Goal: Task Accomplishment & Management: Manage account settings

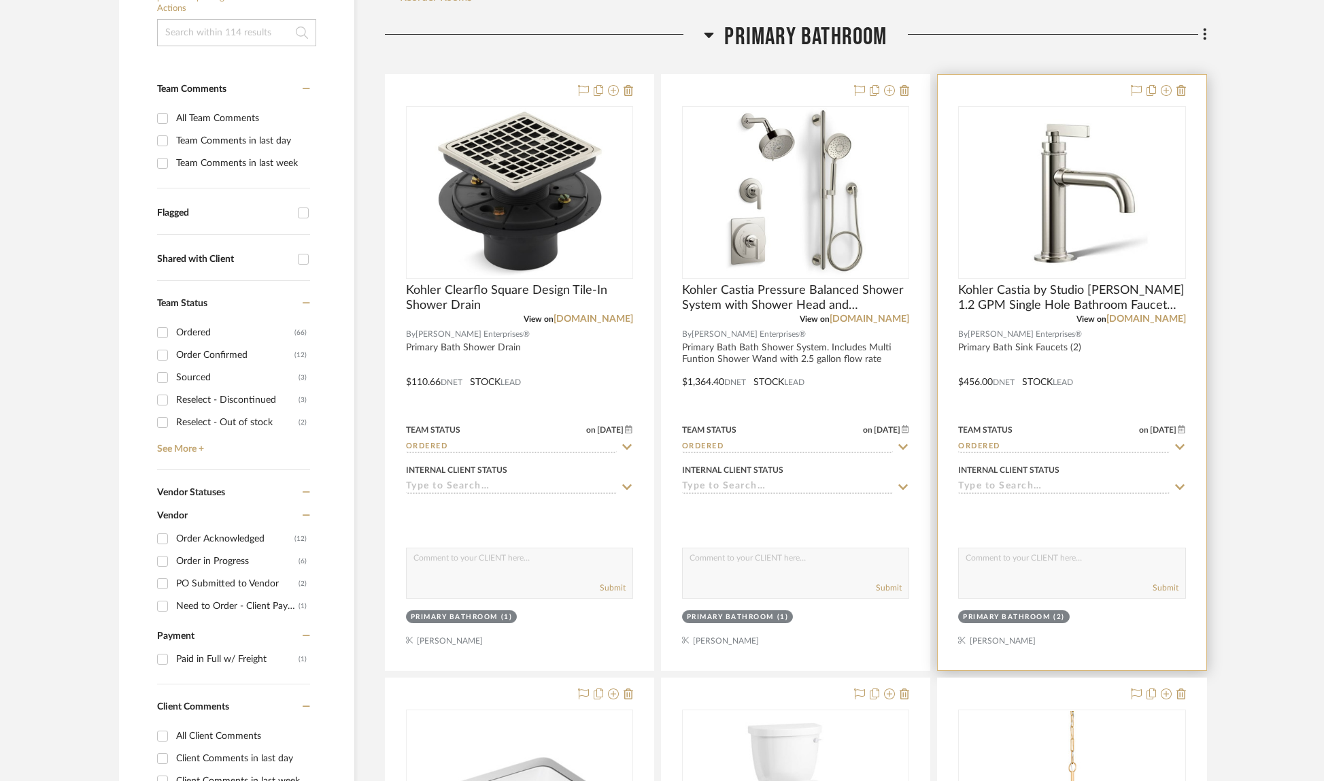
scroll to position [392, 0]
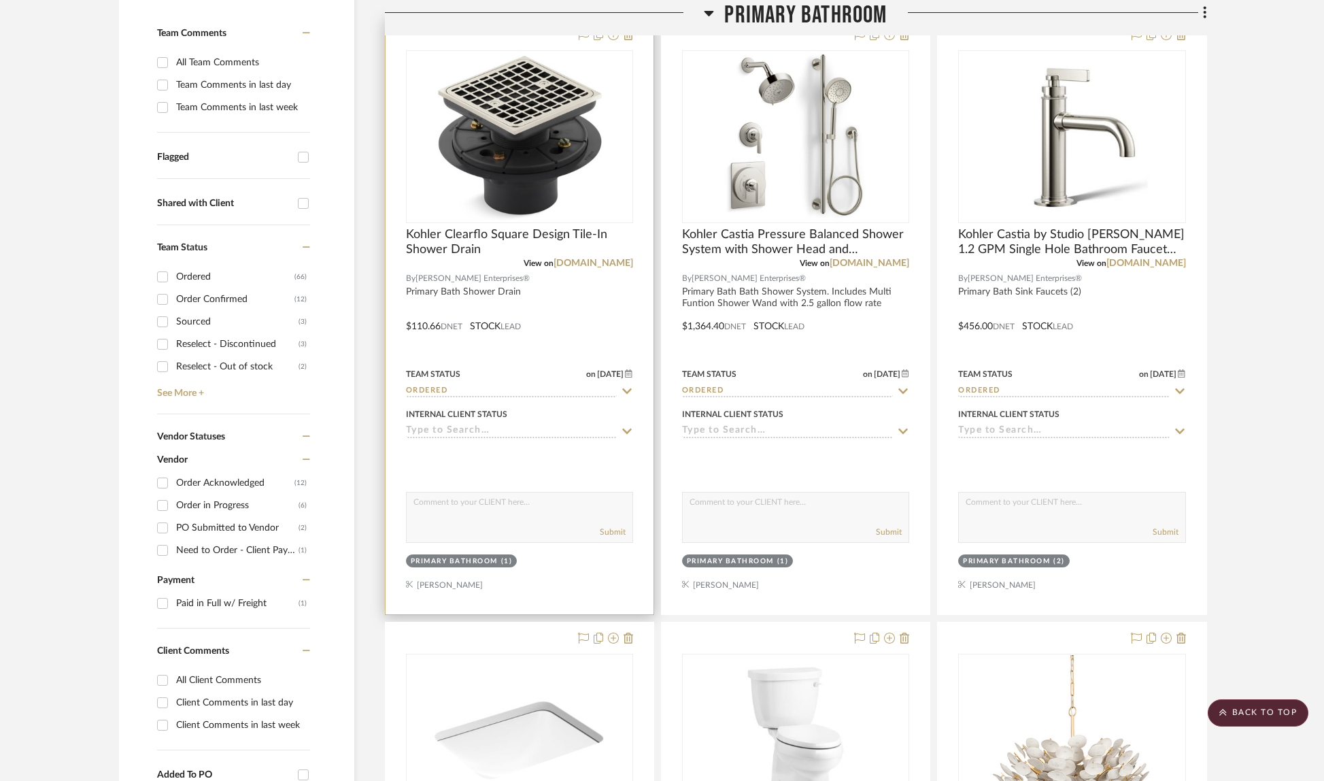
click at [630, 392] on icon at bounding box center [627, 391] width 12 height 11
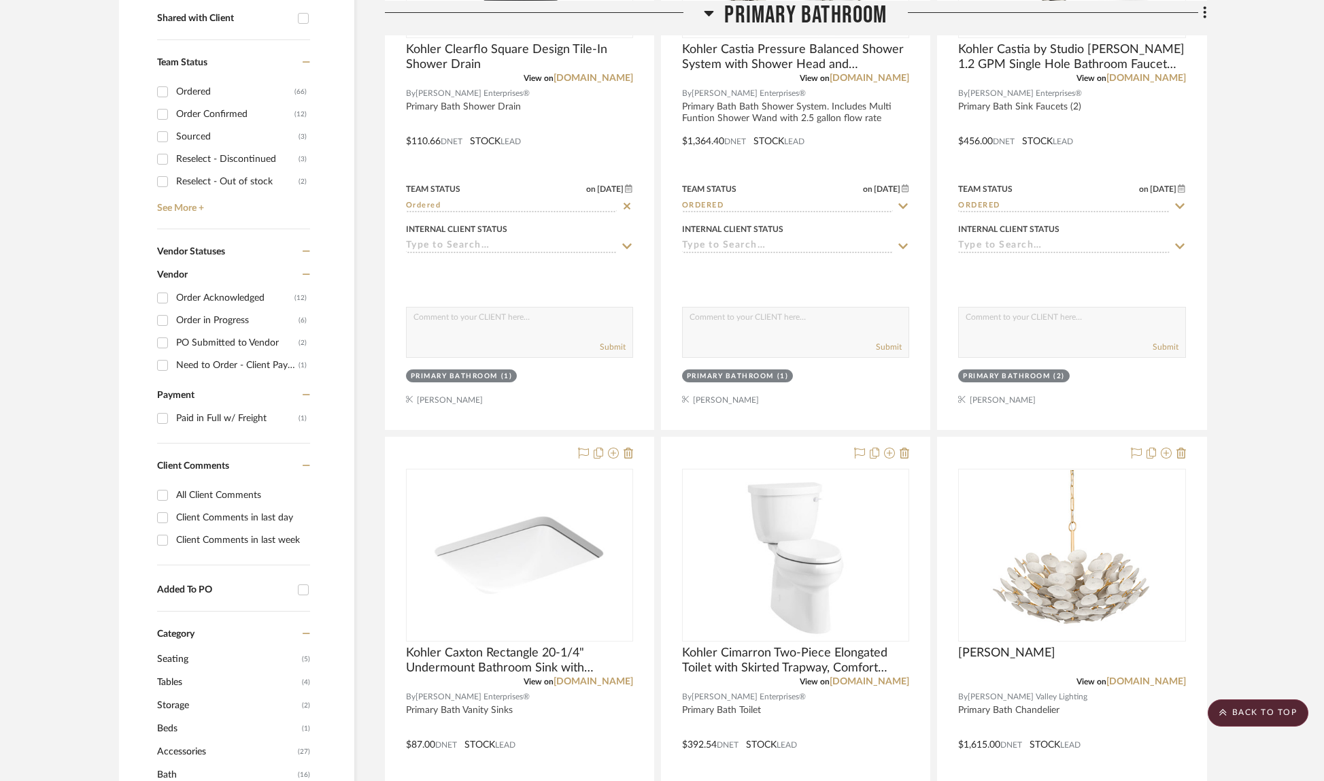
scroll to position [599, 0]
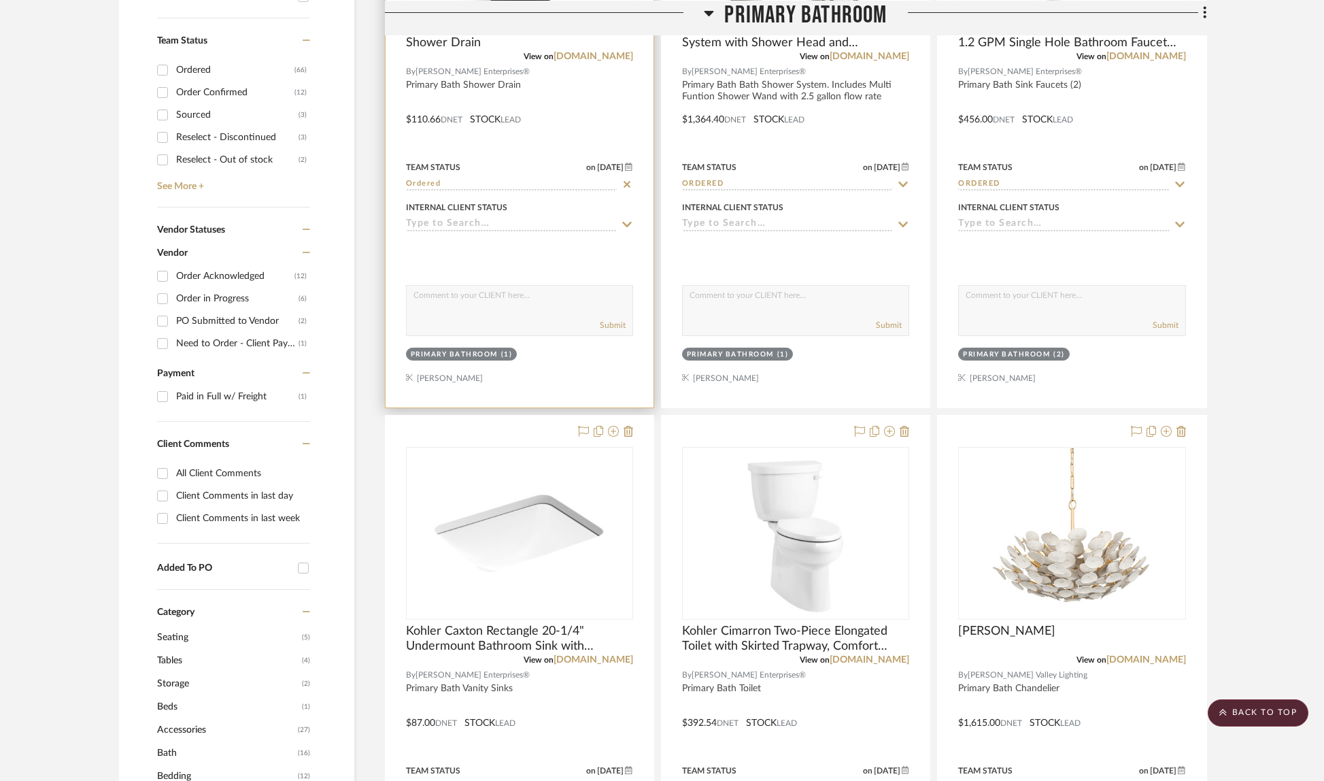
click at [628, 183] on icon at bounding box center [627, 184] width 7 height 7
type input "[DATE]"
click at [559, 185] on input at bounding box center [511, 184] width 211 height 13
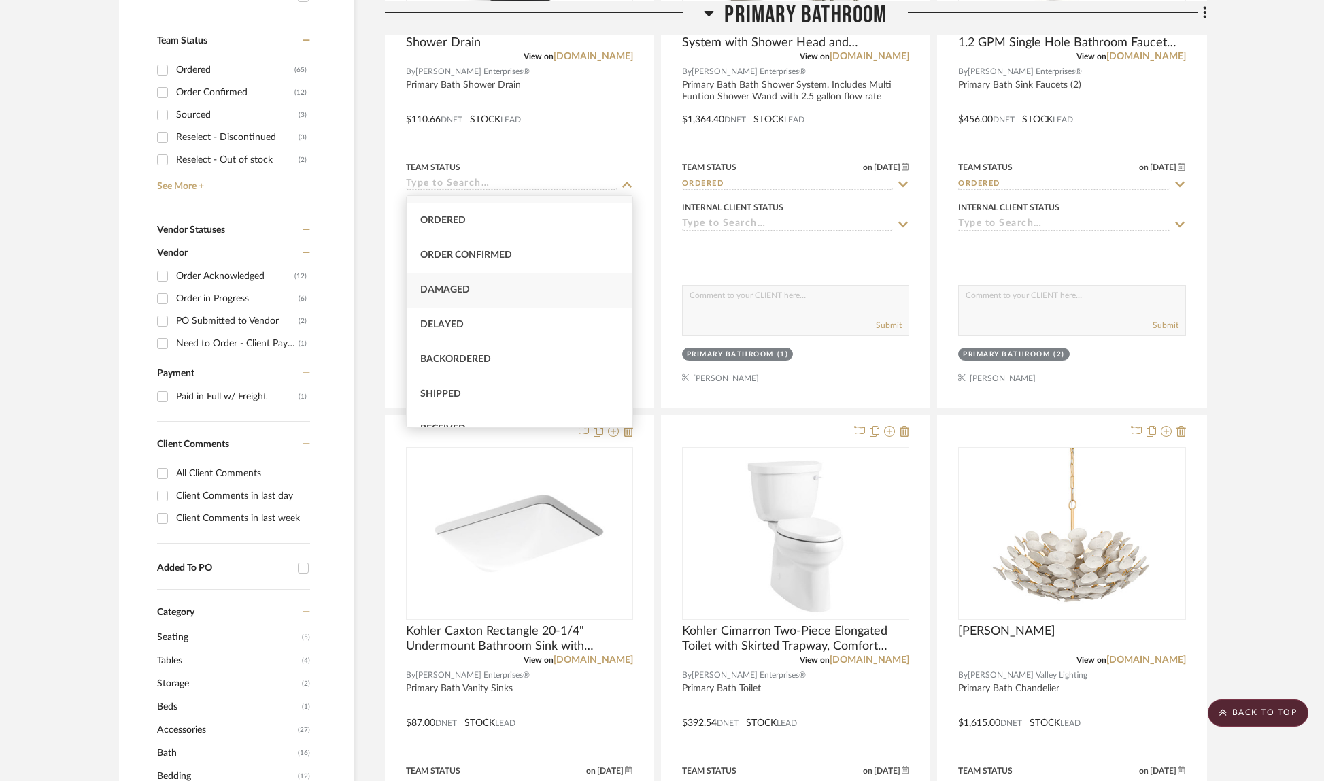
scroll to position [135, 0]
click at [507, 326] on div "Received" at bounding box center [520, 320] width 226 height 35
type input "Received"
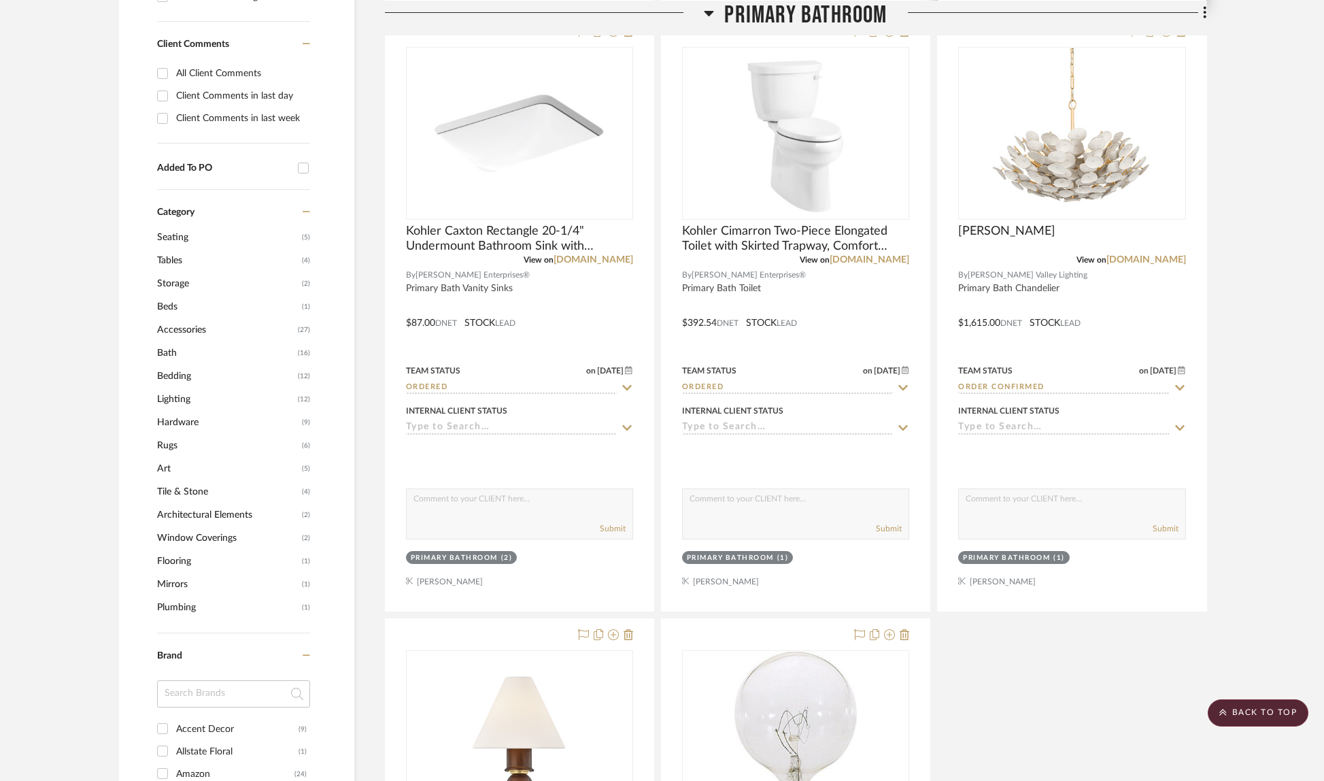
scroll to position [1006, 0]
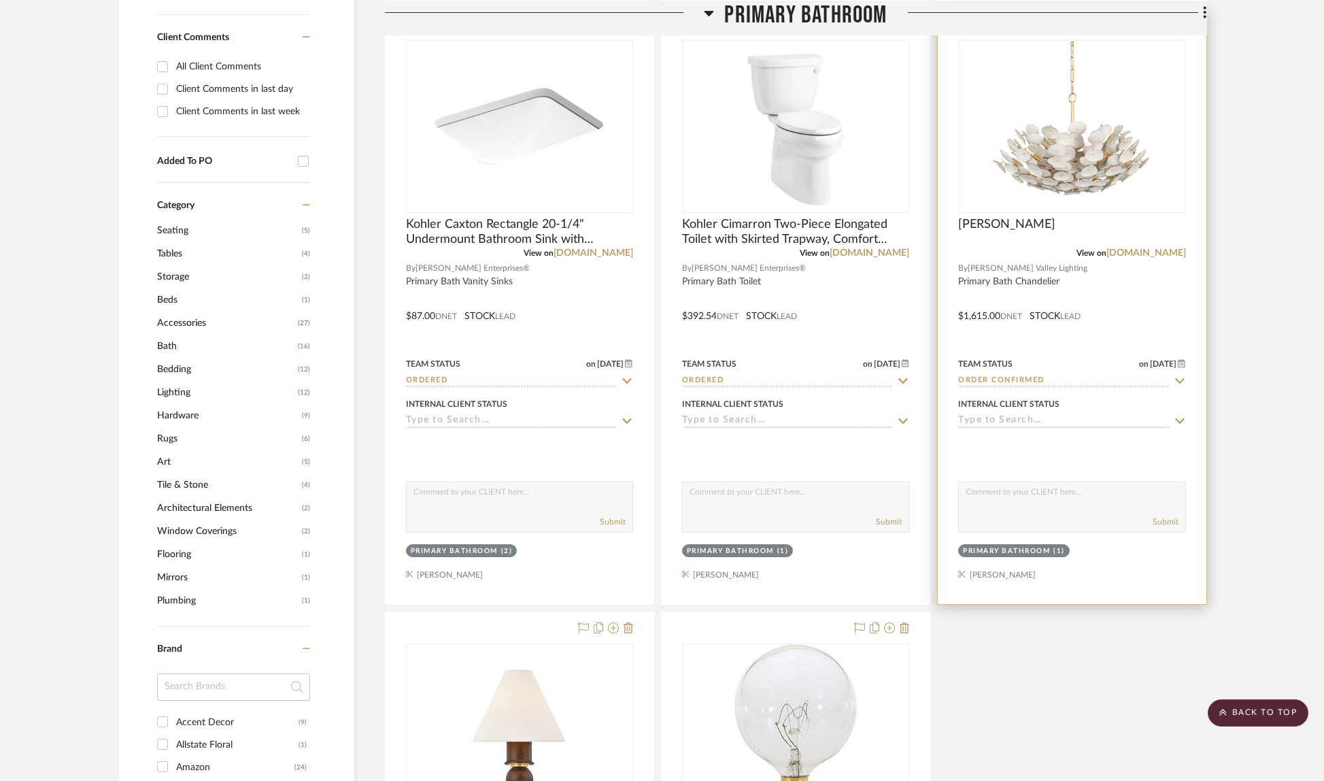
click at [1182, 382] on icon at bounding box center [1180, 380] width 12 height 11
click at [1183, 385] on icon at bounding box center [1180, 380] width 12 height 11
type input "[DATE]"
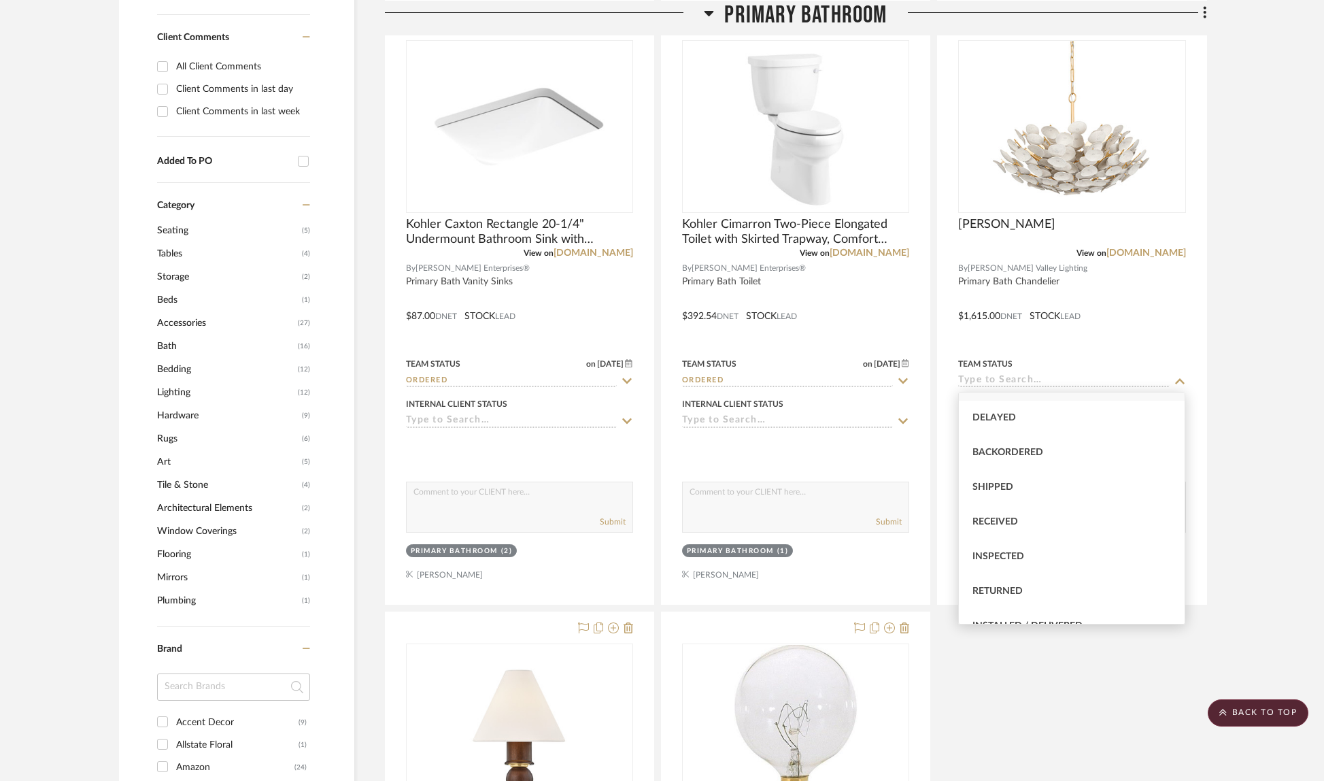
scroll to position [188, 0]
click at [1060, 469] on div "Received" at bounding box center [1072, 464] width 226 height 35
type input "Received"
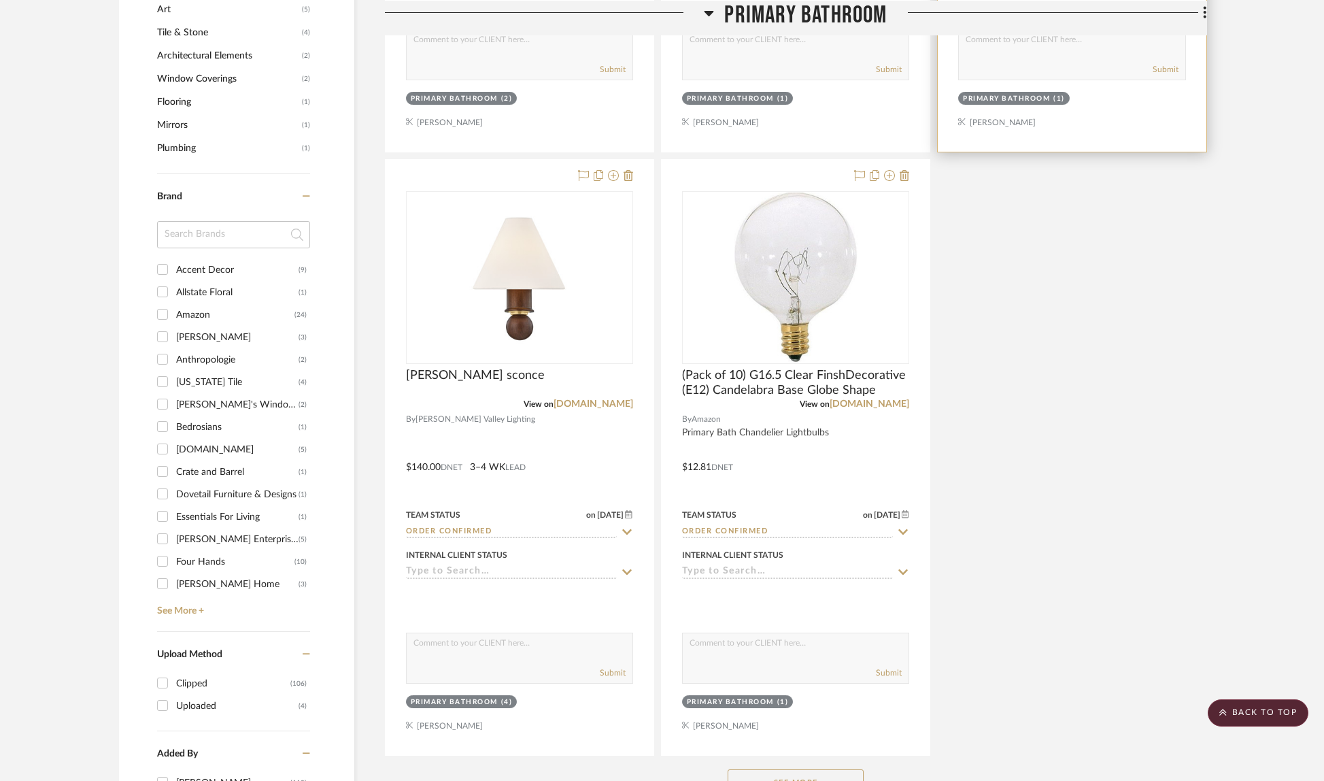
scroll to position [1524, 0]
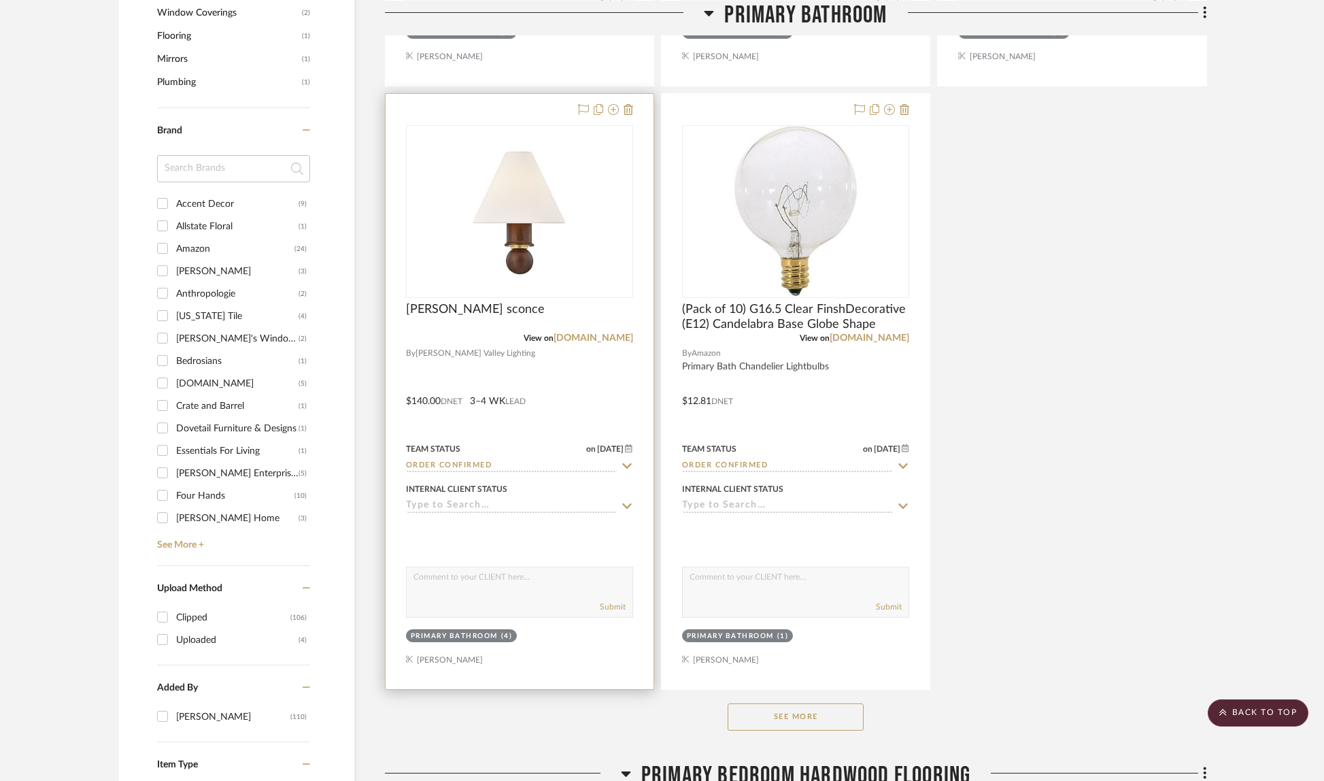
click at [633, 464] on project-item-tile "[PERSON_NAME] sconce View on [DOMAIN_NAME] By [PERSON_NAME] Valley Lighting $14…" at bounding box center [519, 391] width 269 height 596
click at [625, 465] on icon at bounding box center [627, 465] width 10 height 5
click at [630, 462] on icon at bounding box center [627, 465] width 12 height 11
type input "[DATE]"
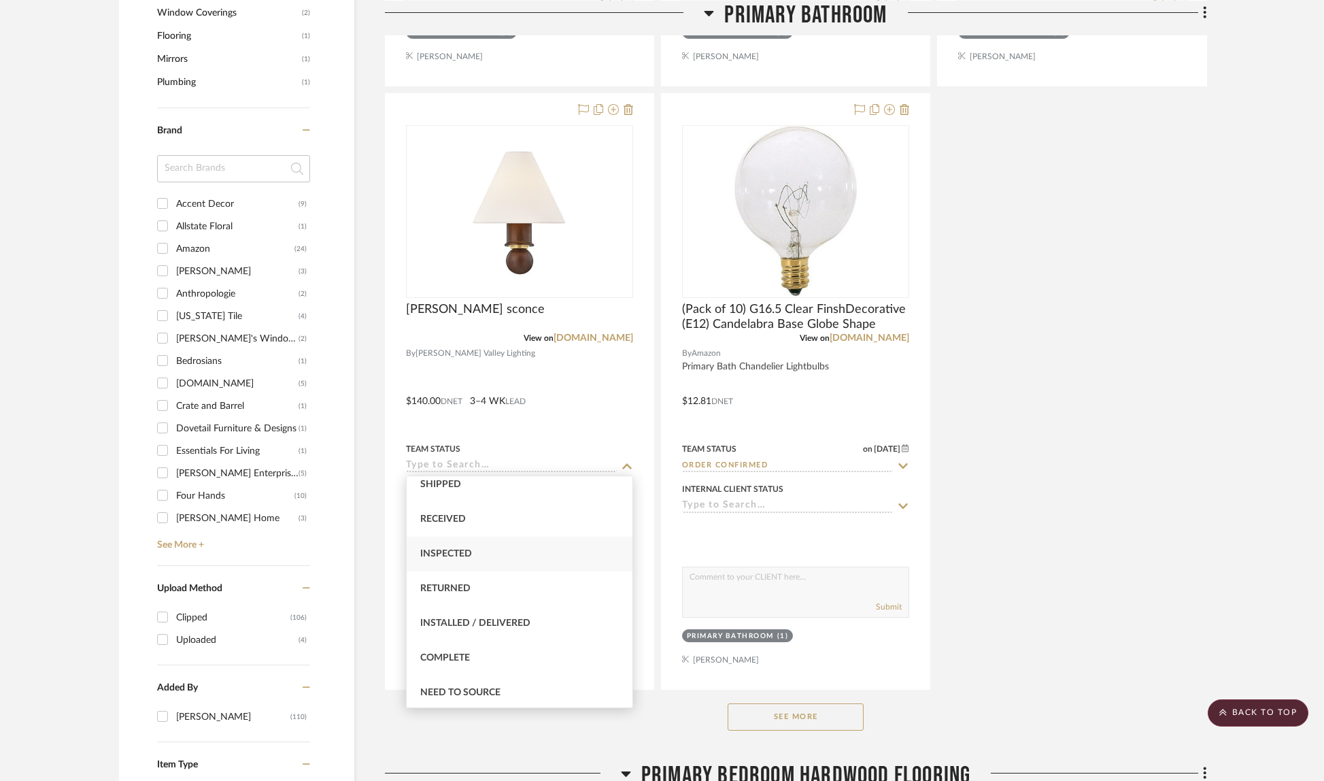
scroll to position [218, 0]
click at [522, 513] on div "Received" at bounding box center [520, 518] width 226 height 35
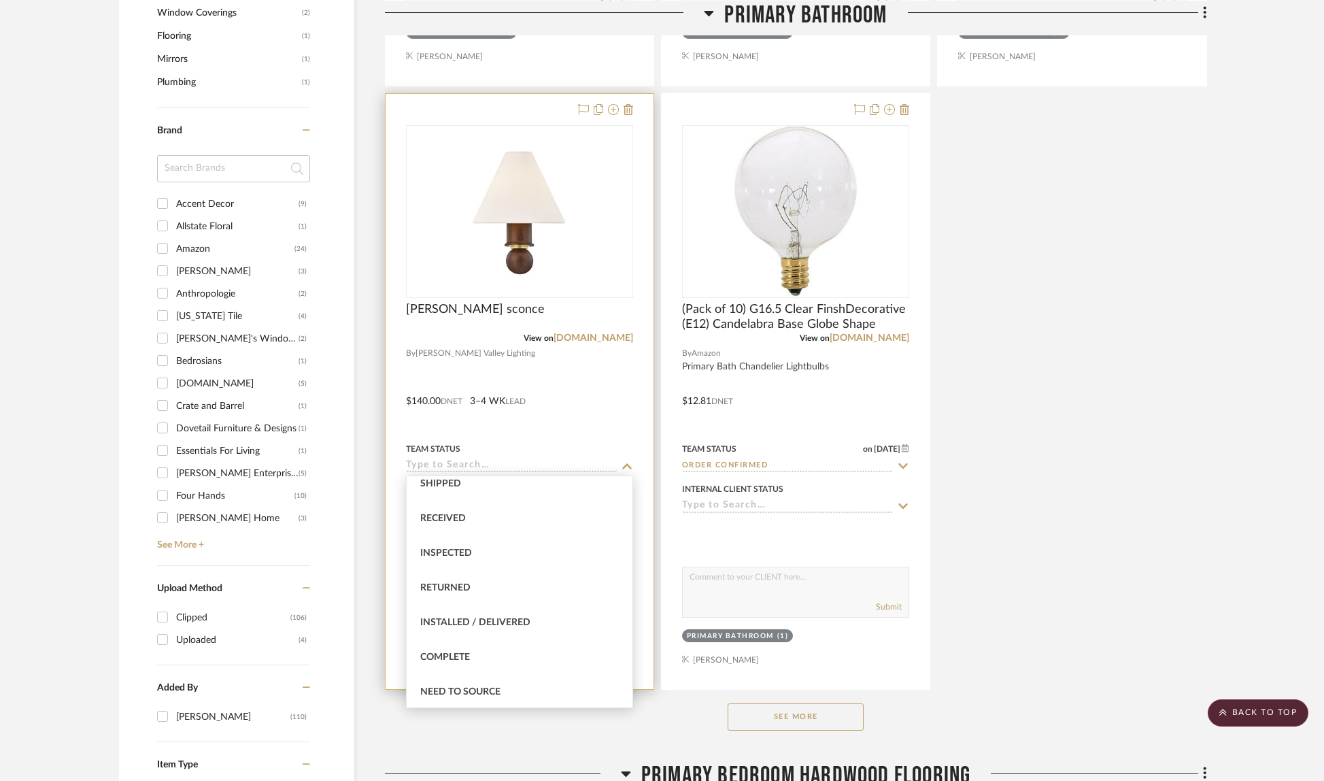
type input "Received"
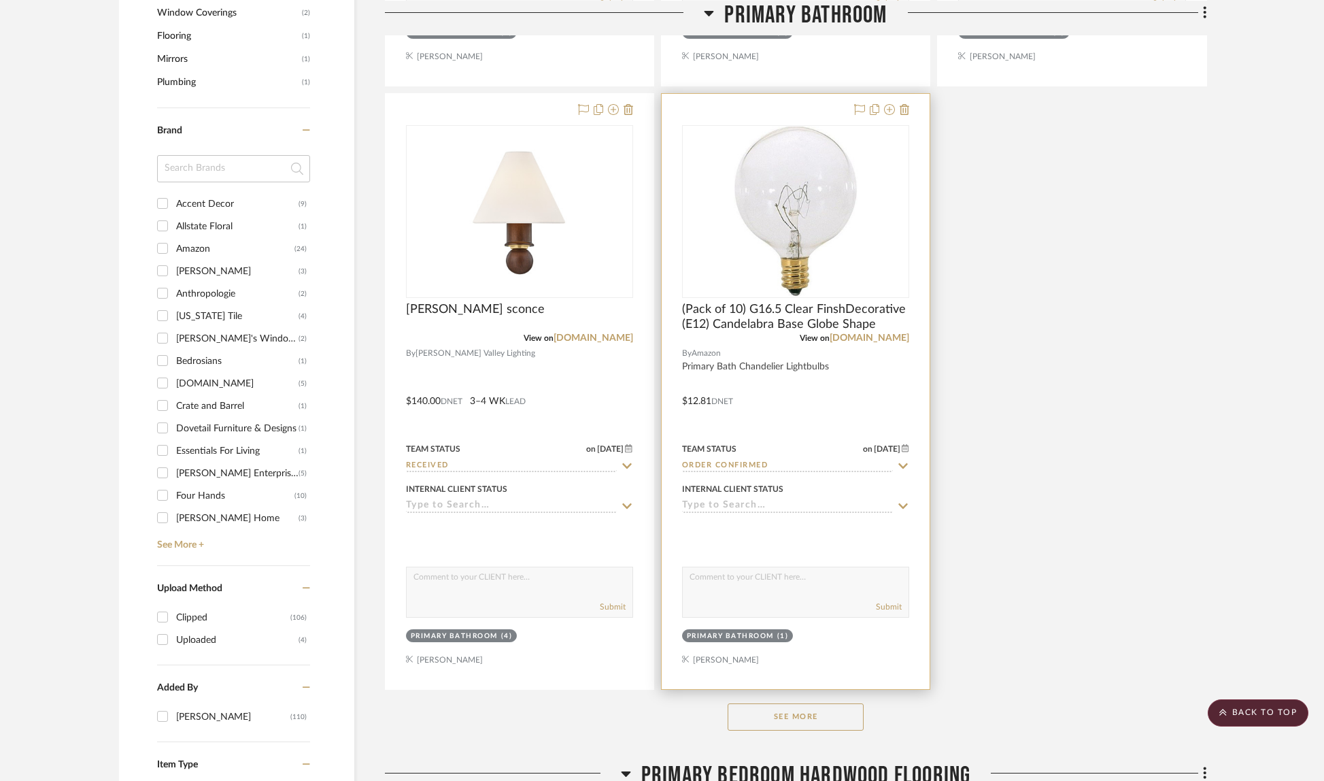
click at [901, 467] on icon at bounding box center [903, 465] width 12 height 11
click at [903, 467] on icon at bounding box center [903, 465] width 12 height 11
type input "[DATE]"
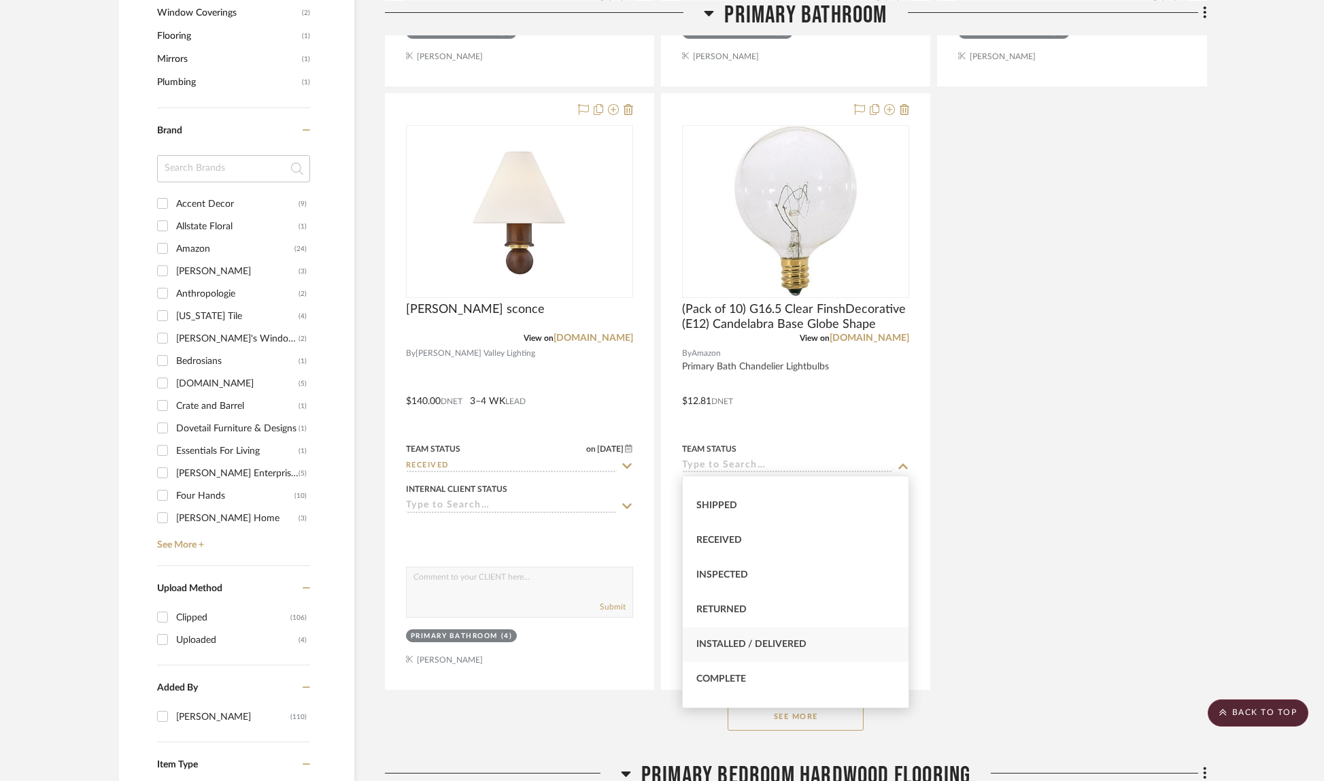
scroll to position [196, 0]
click at [743, 544] on div "Received" at bounding box center [796, 540] width 226 height 35
type input "Received"
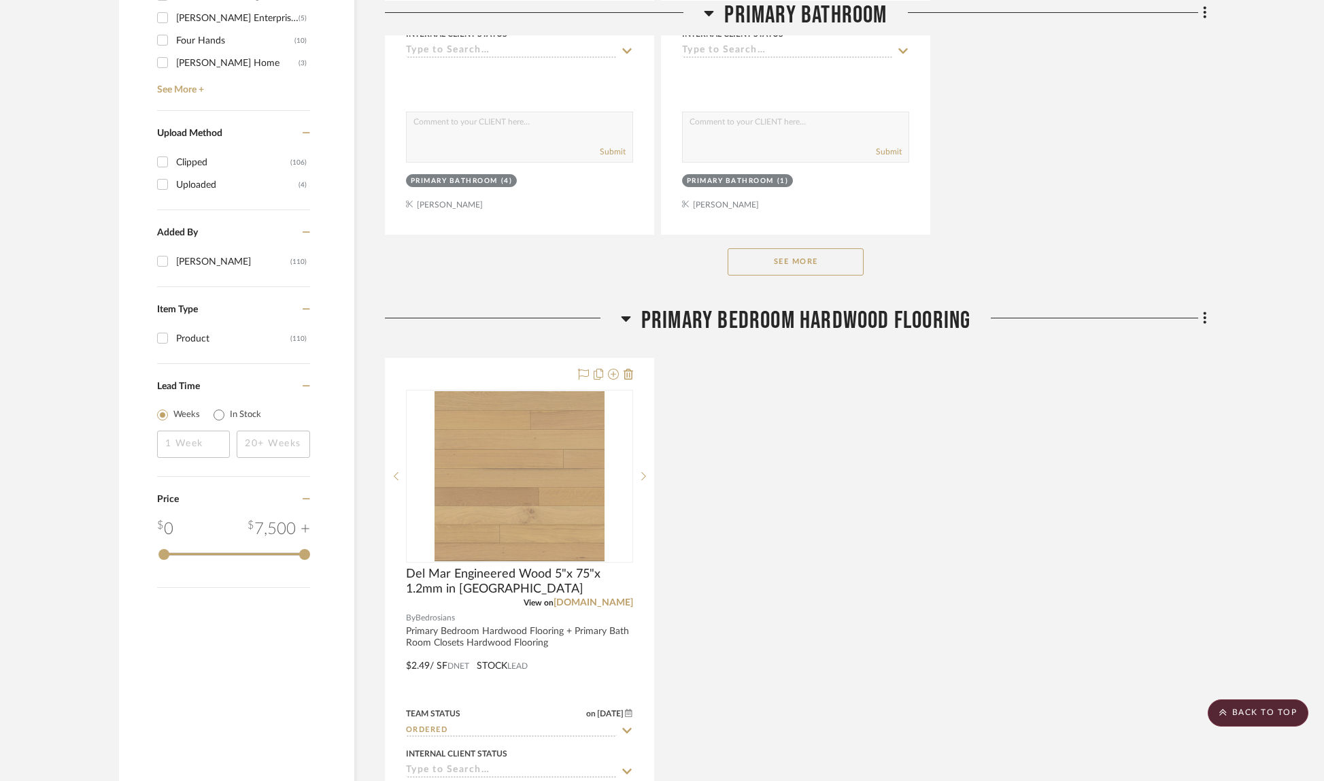
scroll to position [1793, 0]
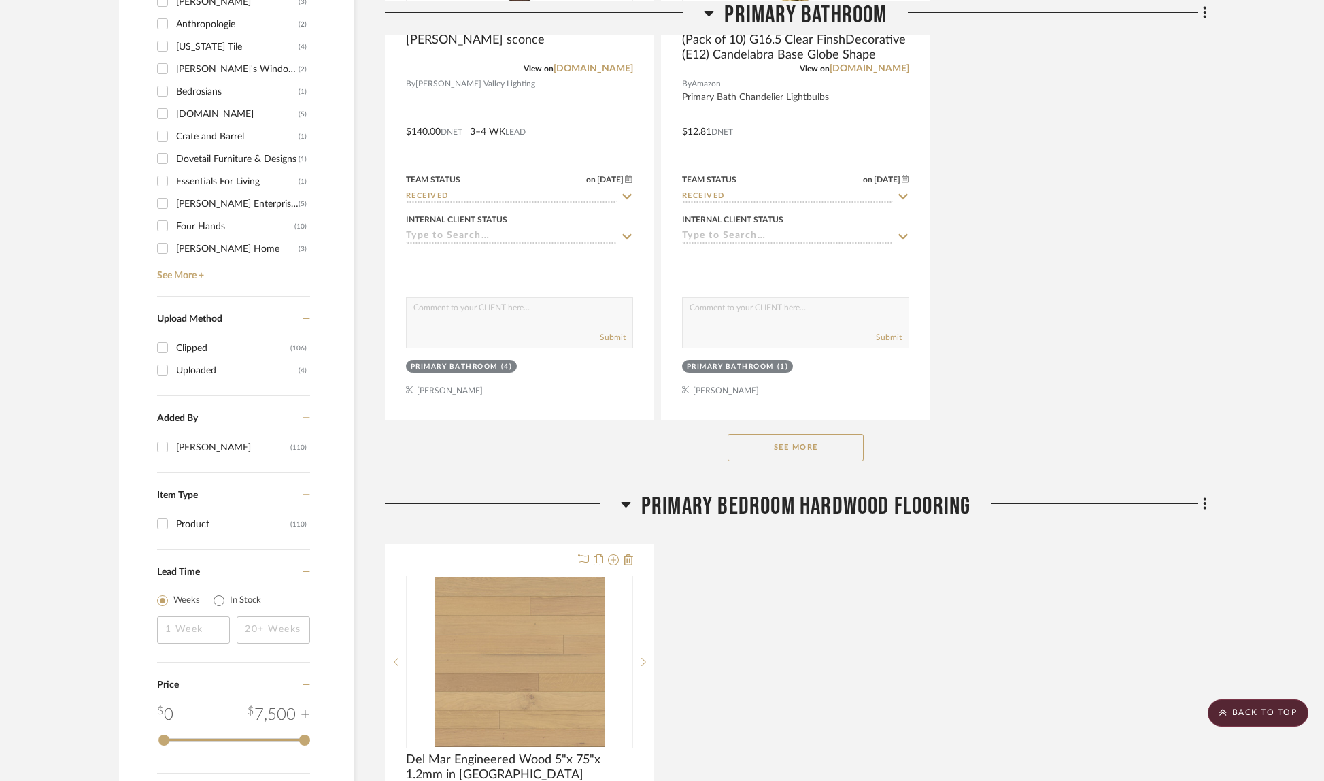
click at [824, 450] on button "See More" at bounding box center [796, 447] width 136 height 27
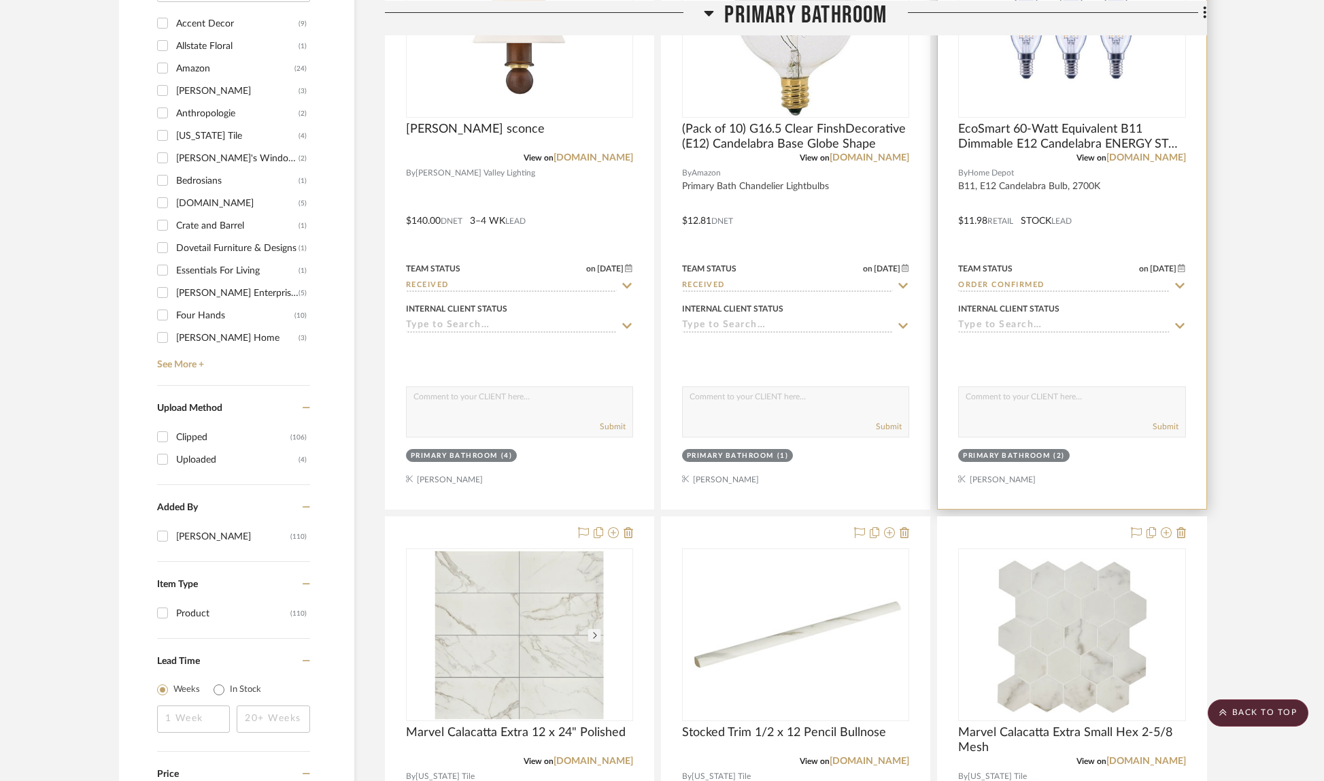
scroll to position [1443, 0]
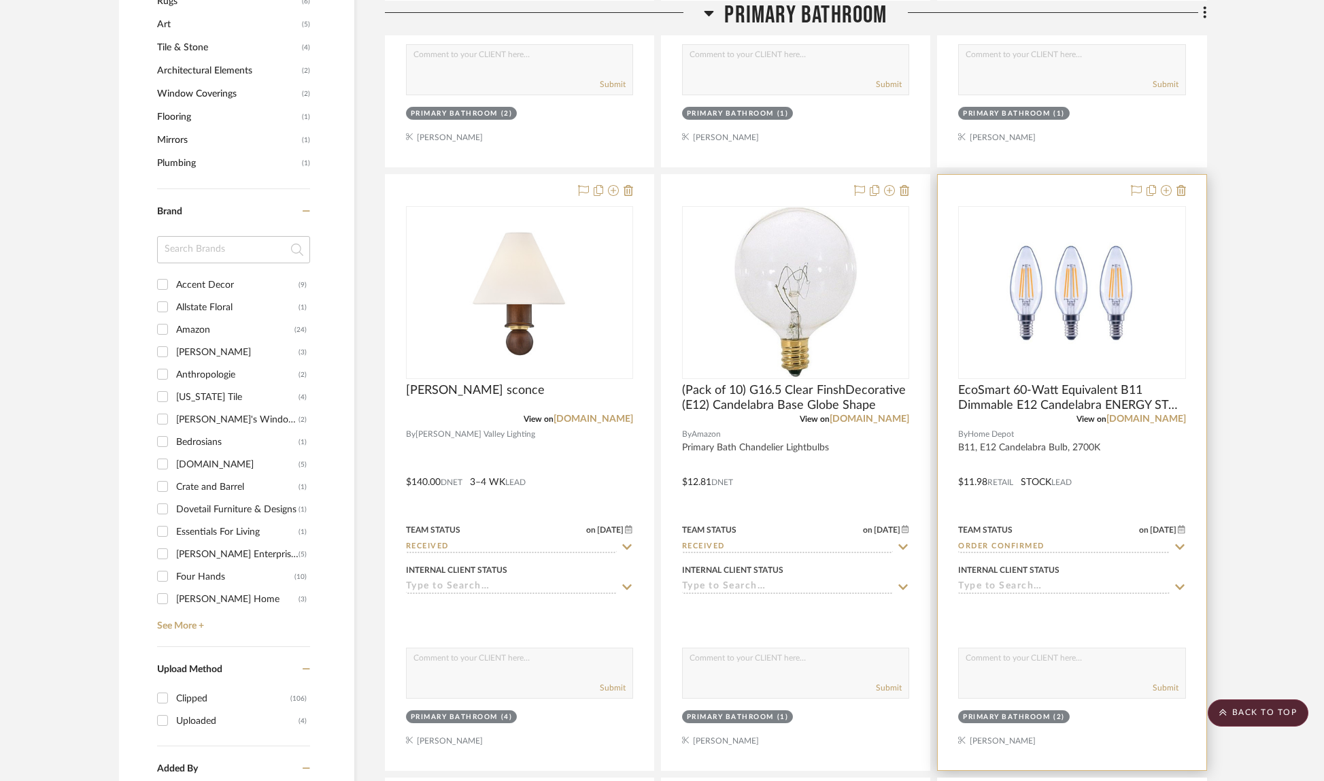
click at [1181, 543] on icon at bounding box center [1180, 546] width 12 height 11
click at [1182, 544] on icon at bounding box center [1180, 546] width 12 height 11
type input "[DATE]"
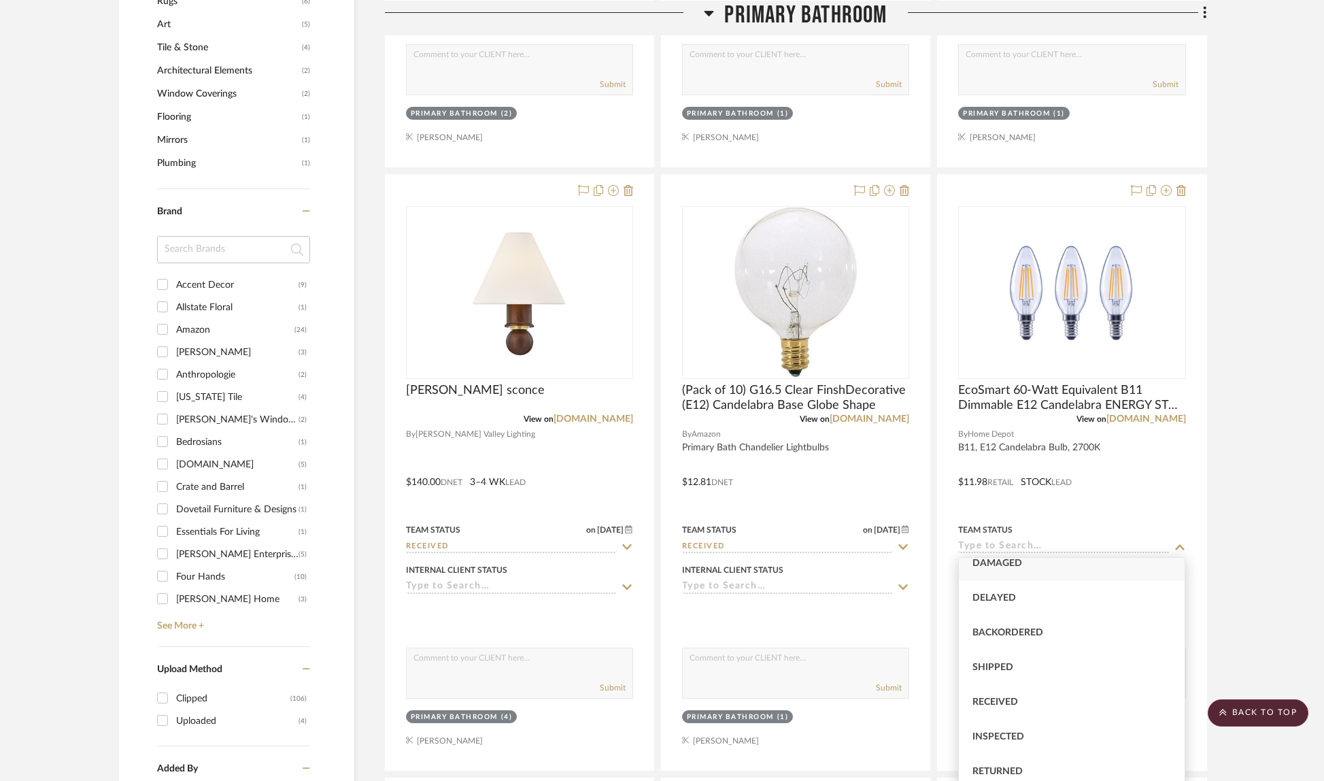
scroll to position [179, 0]
click at [1041, 645] on div "Received" at bounding box center [1072, 639] width 226 height 35
type input "Received"
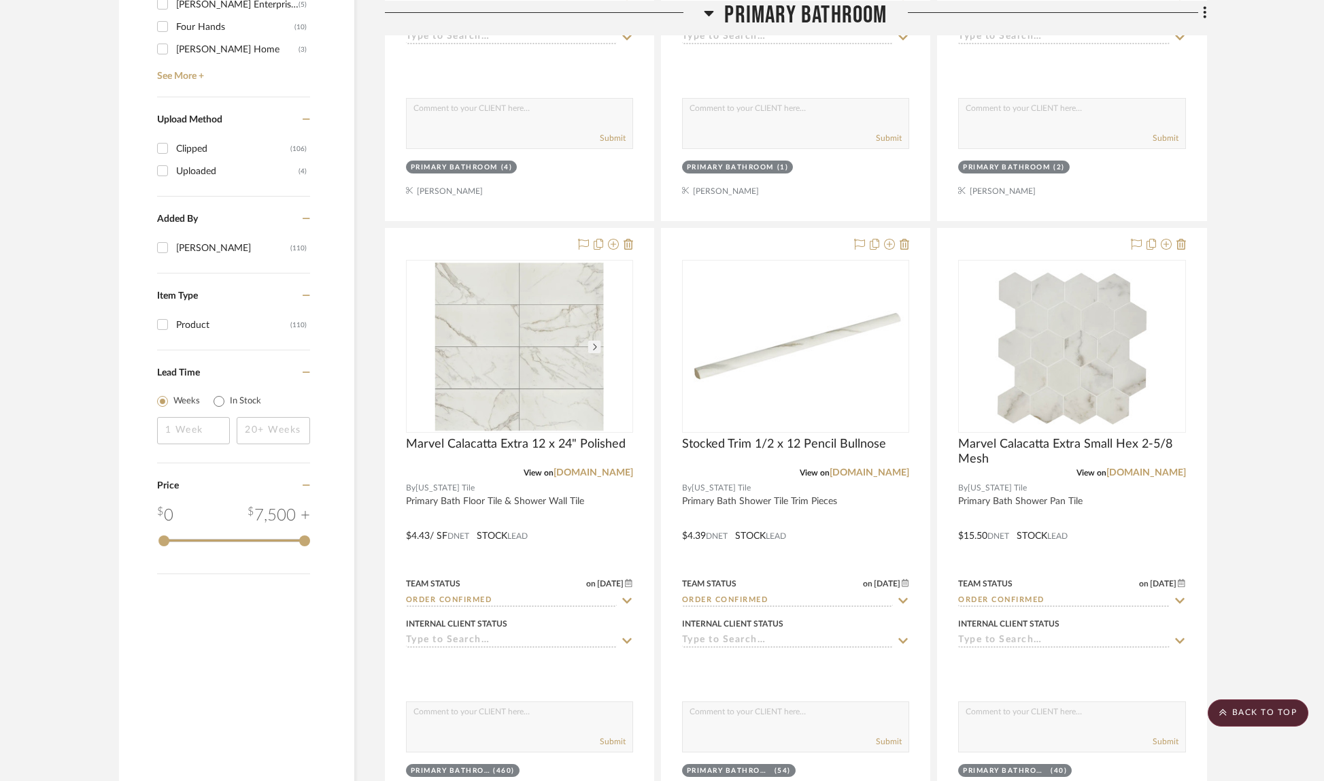
scroll to position [2140, 0]
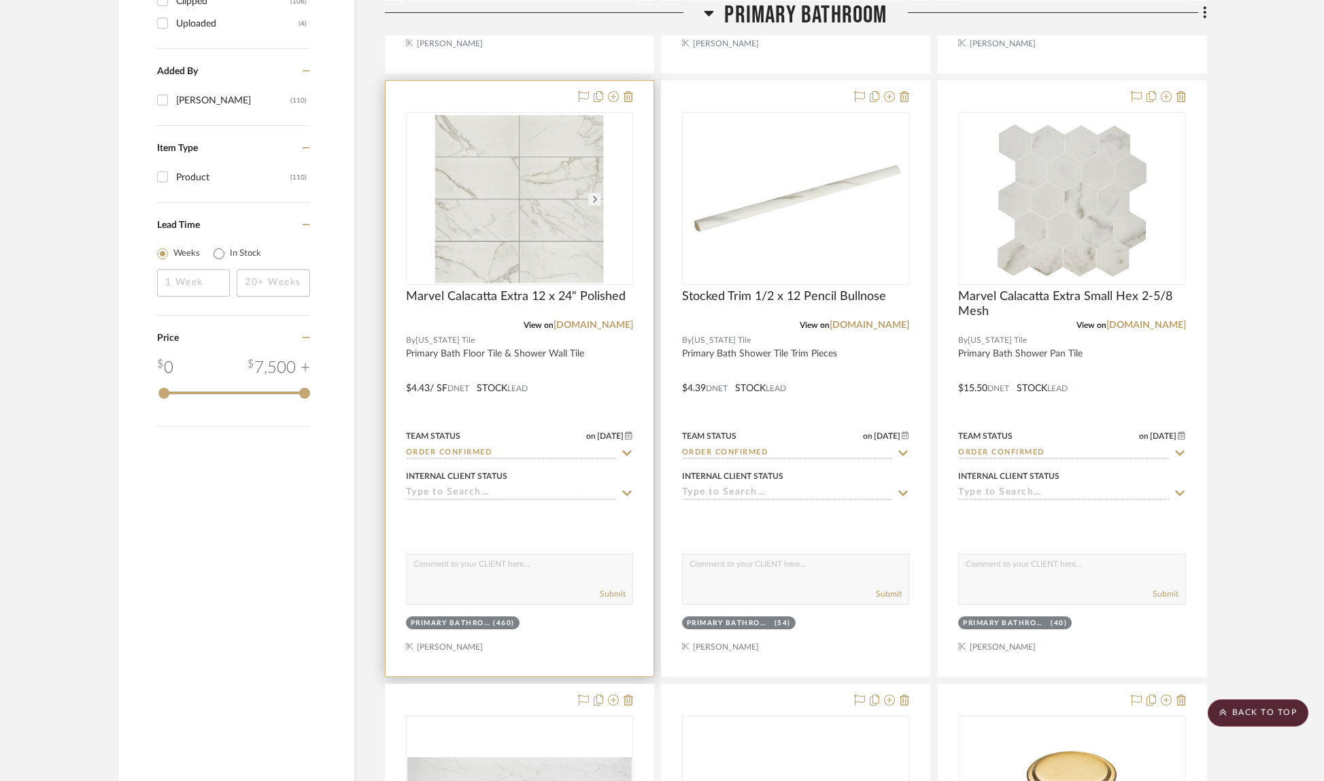
click at [628, 454] on icon at bounding box center [627, 452] width 12 height 11
type input "[DATE]"
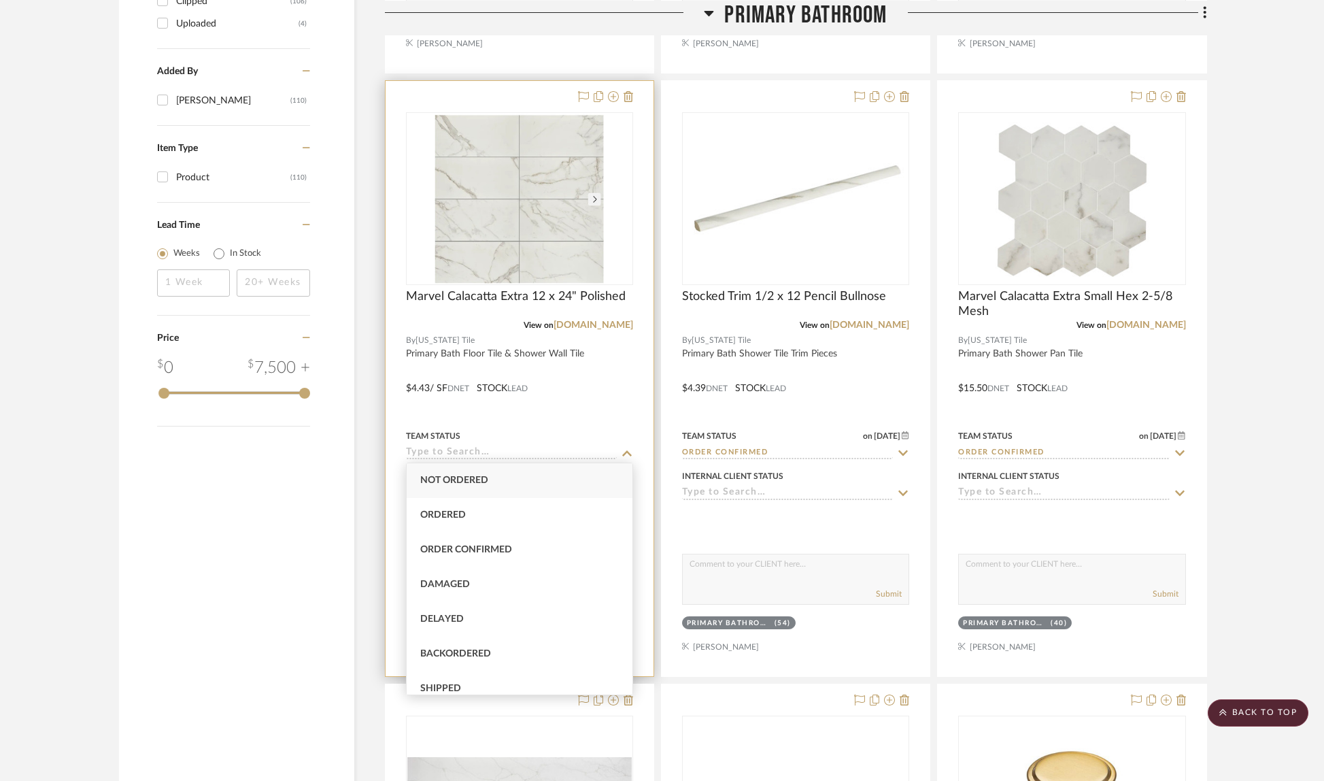
click at [628, 454] on icon at bounding box center [627, 452] width 12 height 11
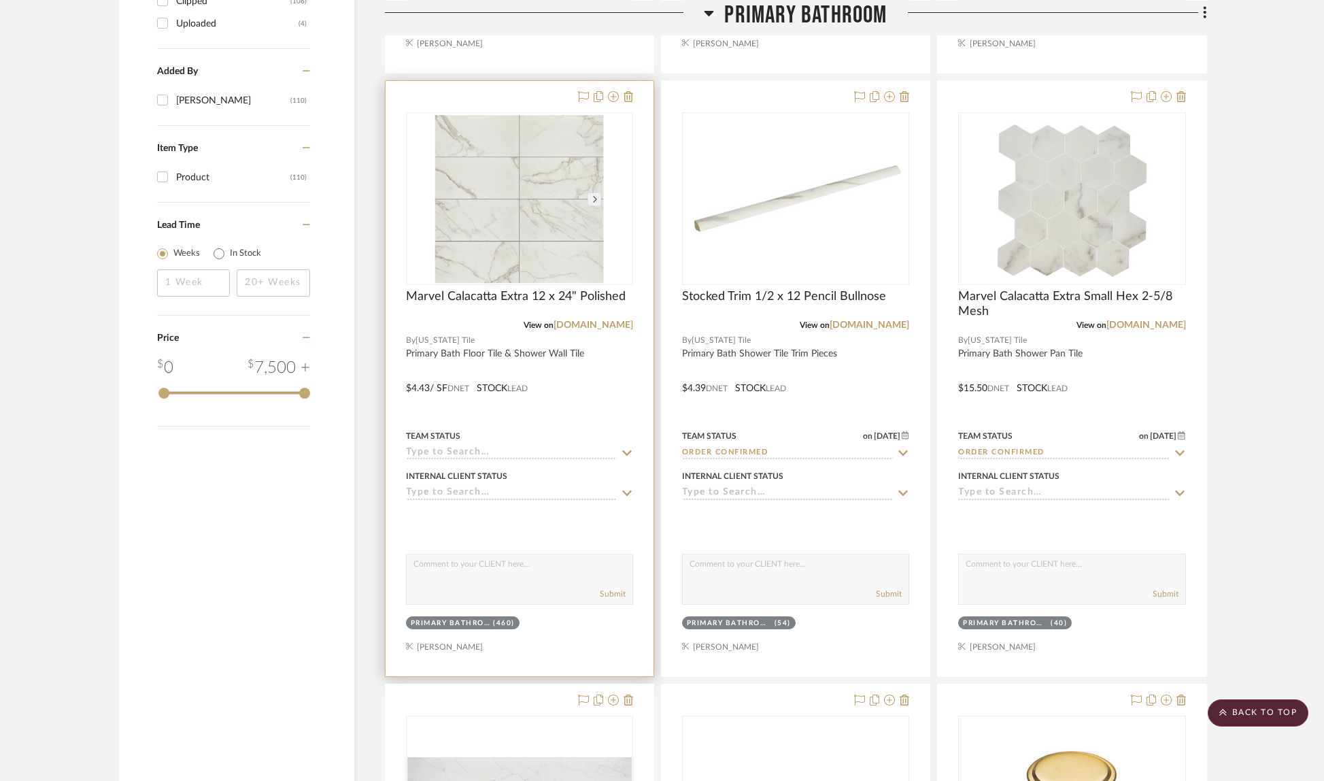
click at [625, 451] on icon at bounding box center [627, 452] width 10 height 5
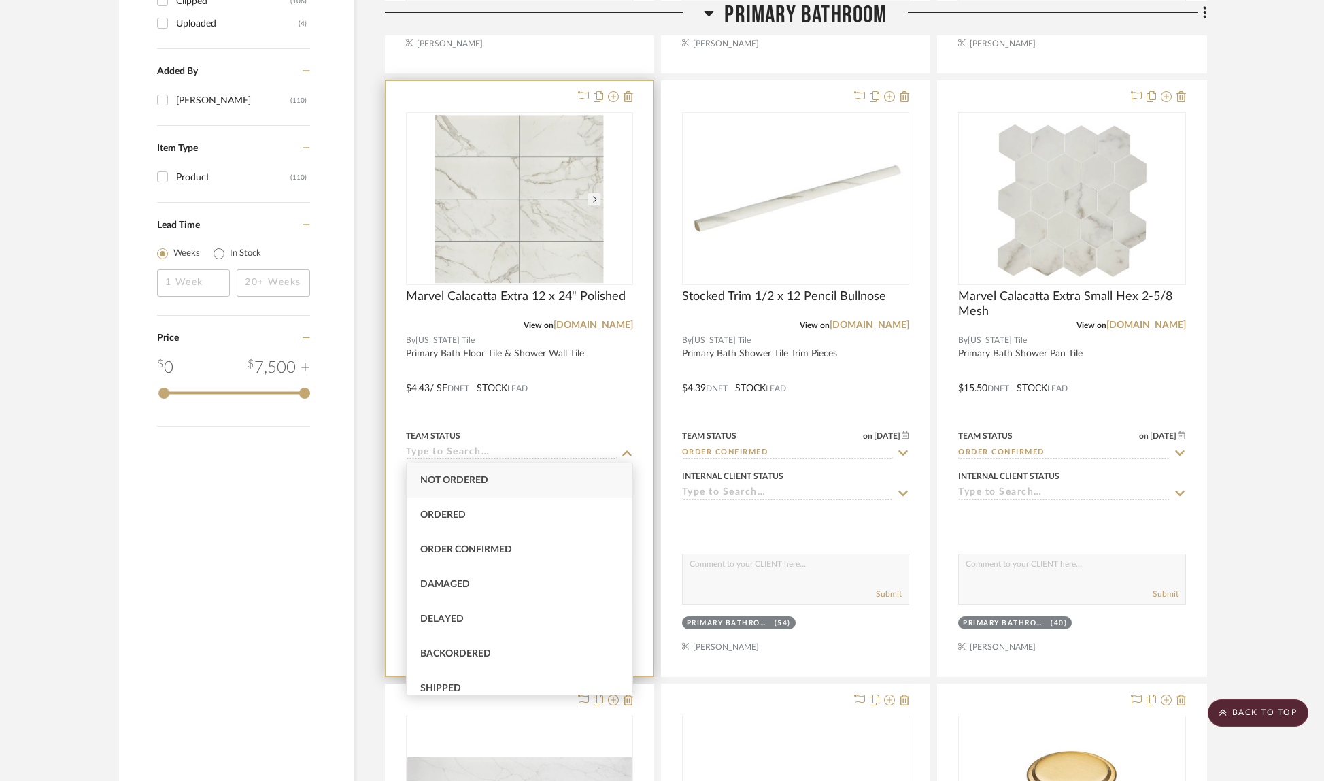
click at [563, 558] on div "Order Confirmed" at bounding box center [520, 550] width 226 height 35
type input "Order Confirmed"
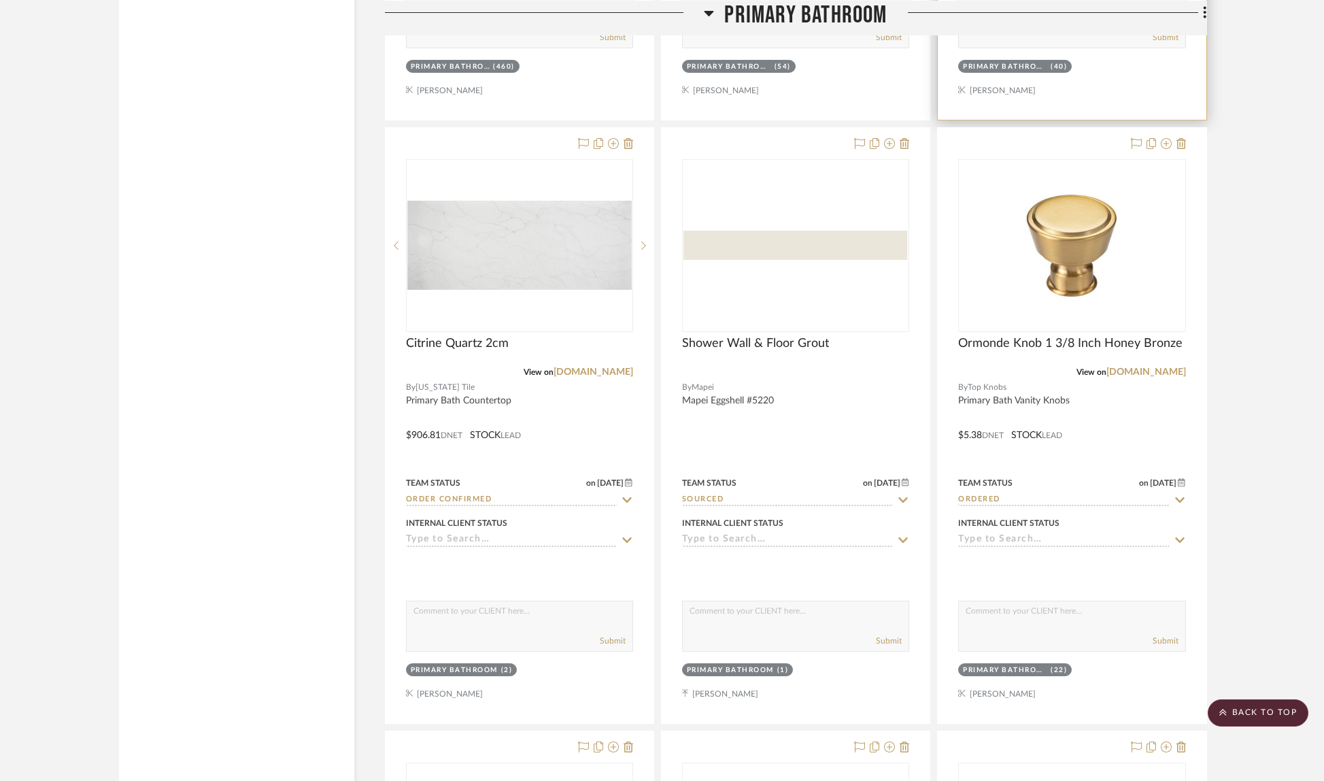
scroll to position [2861, 0]
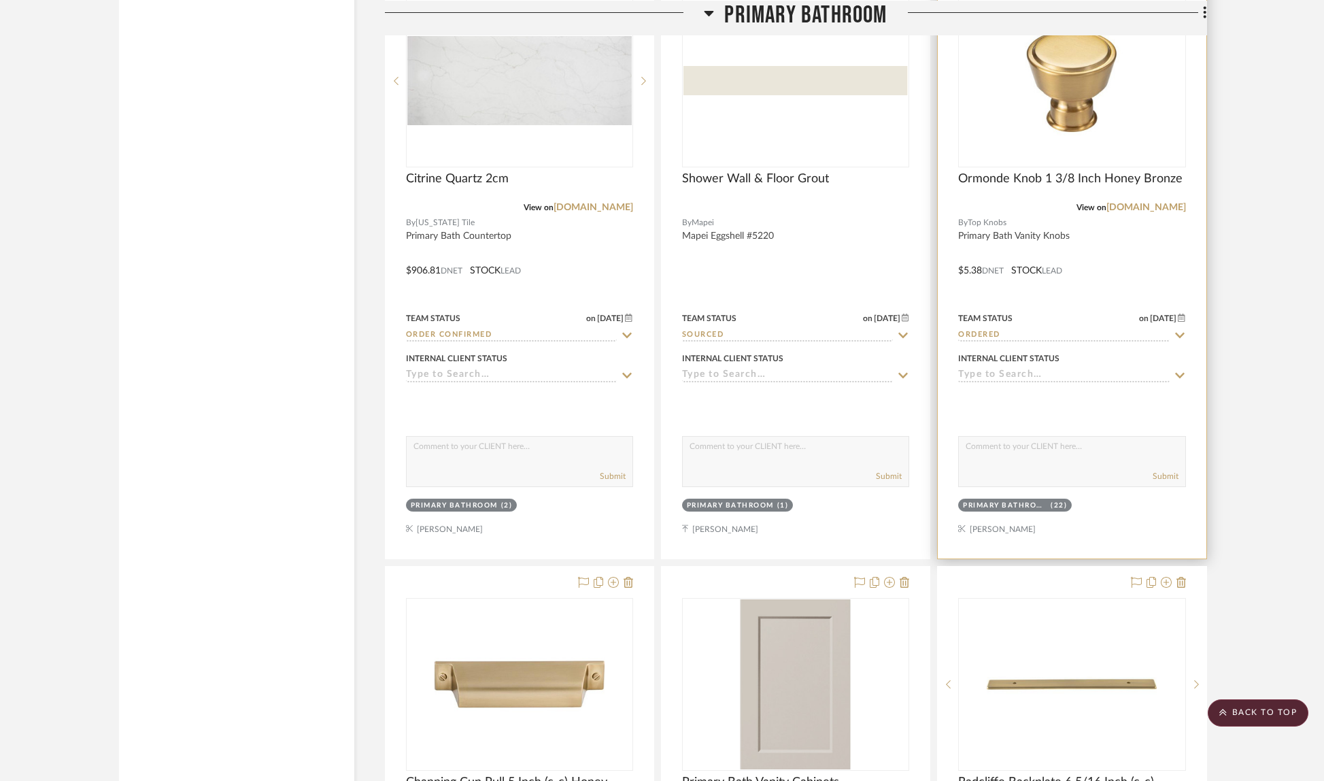
click at [1178, 334] on icon at bounding box center [1180, 335] width 10 height 5
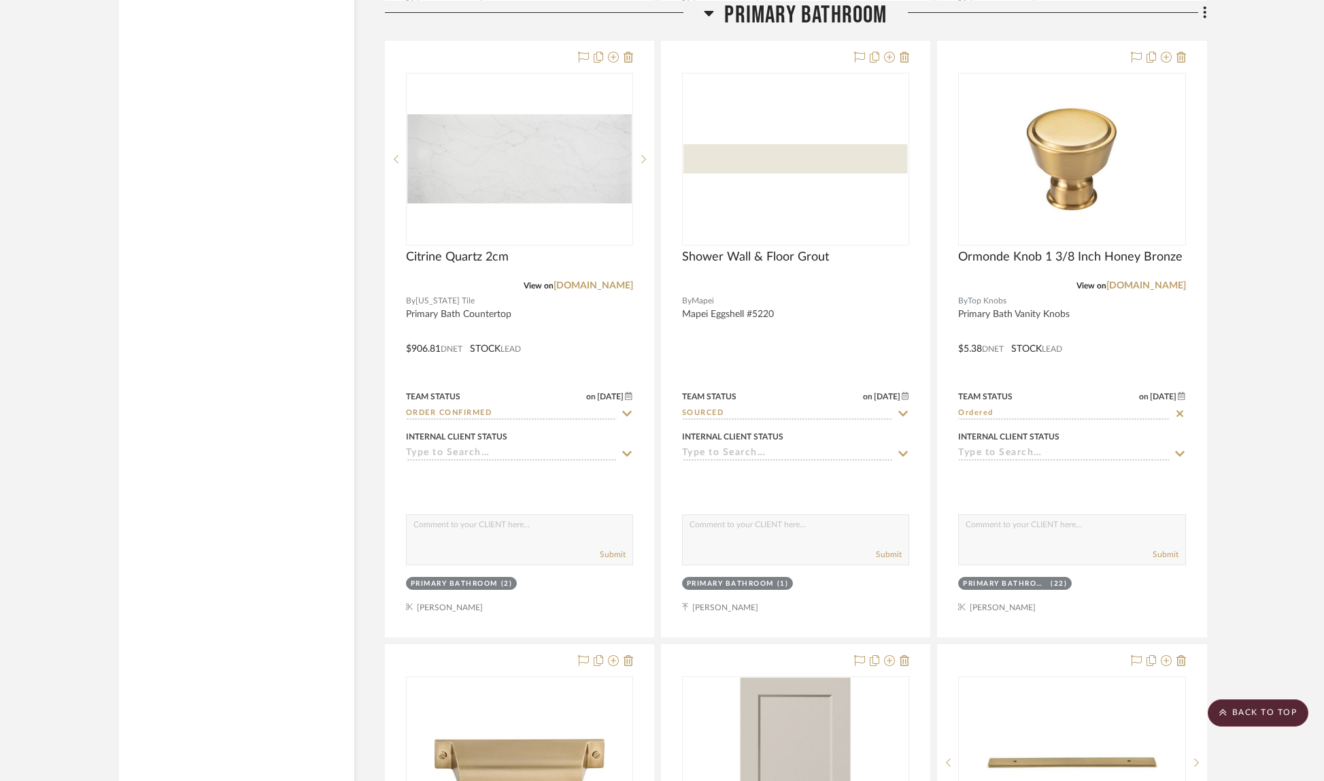
scroll to position [2730, 0]
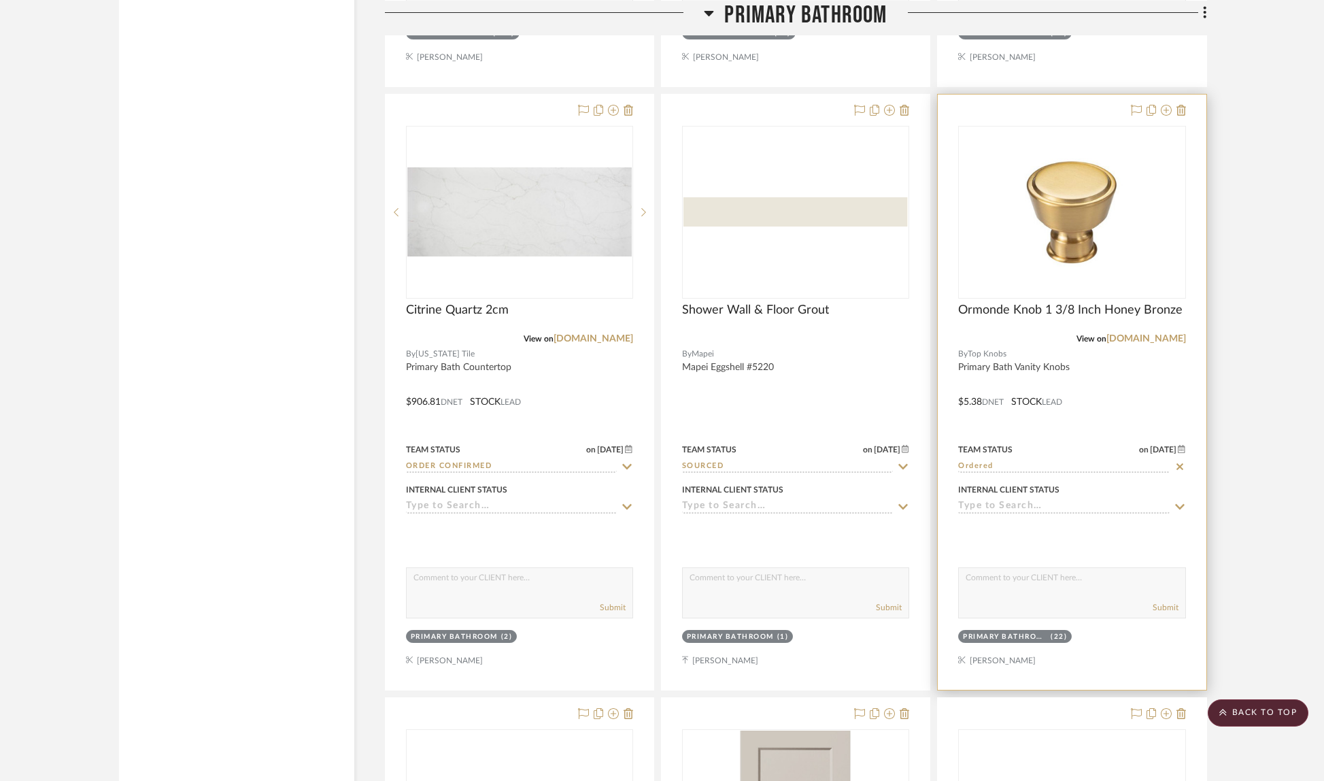
click at [1179, 464] on icon at bounding box center [1180, 466] width 7 height 7
type input "[DATE]"
click at [1180, 461] on icon at bounding box center [1180, 466] width 12 height 11
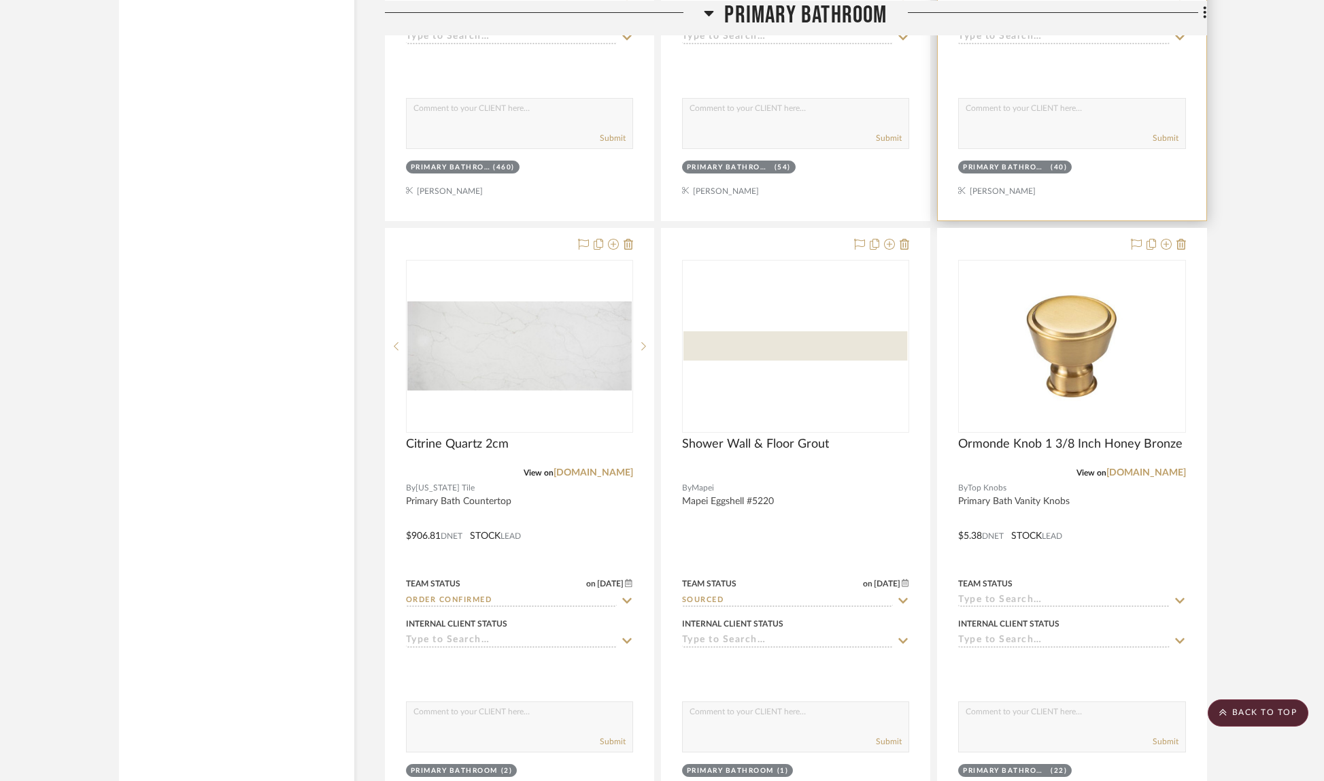
scroll to position [2663, 0]
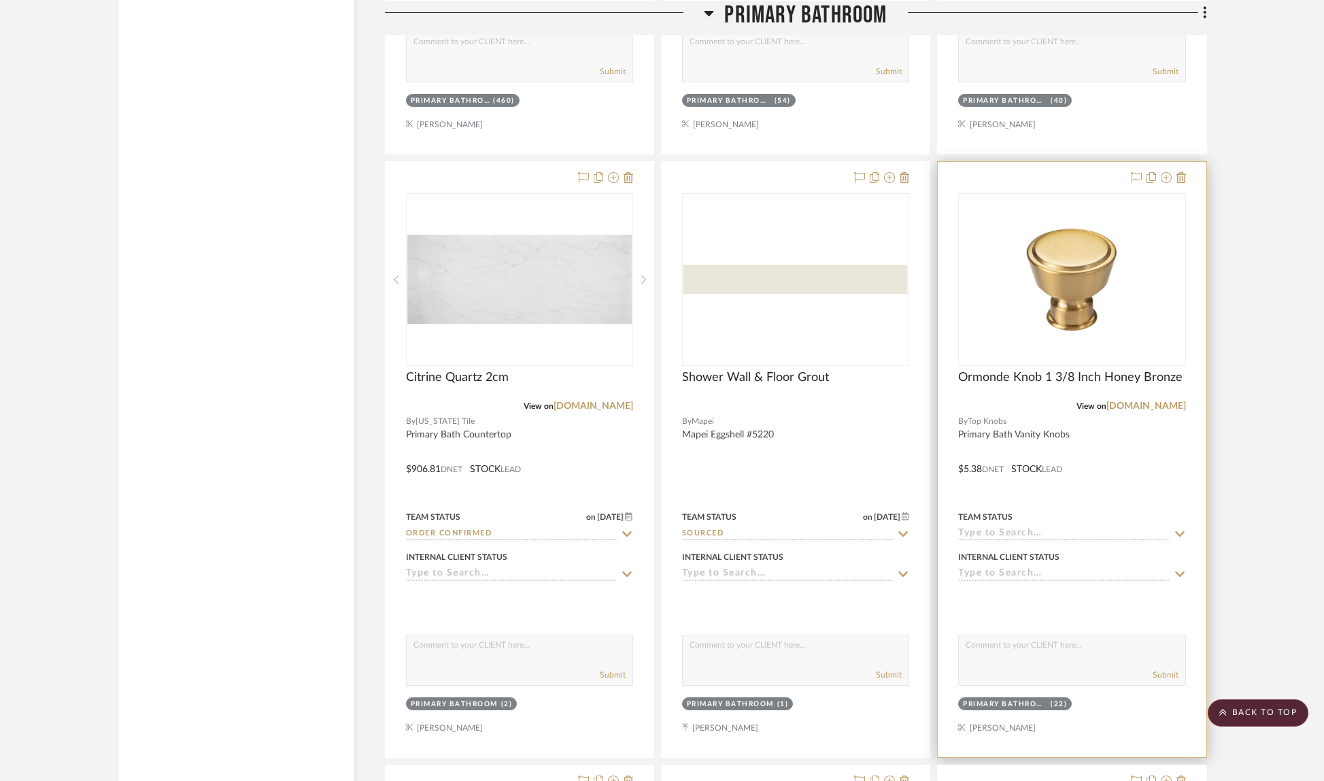
click at [1160, 530] on input at bounding box center [1063, 534] width 211 height 13
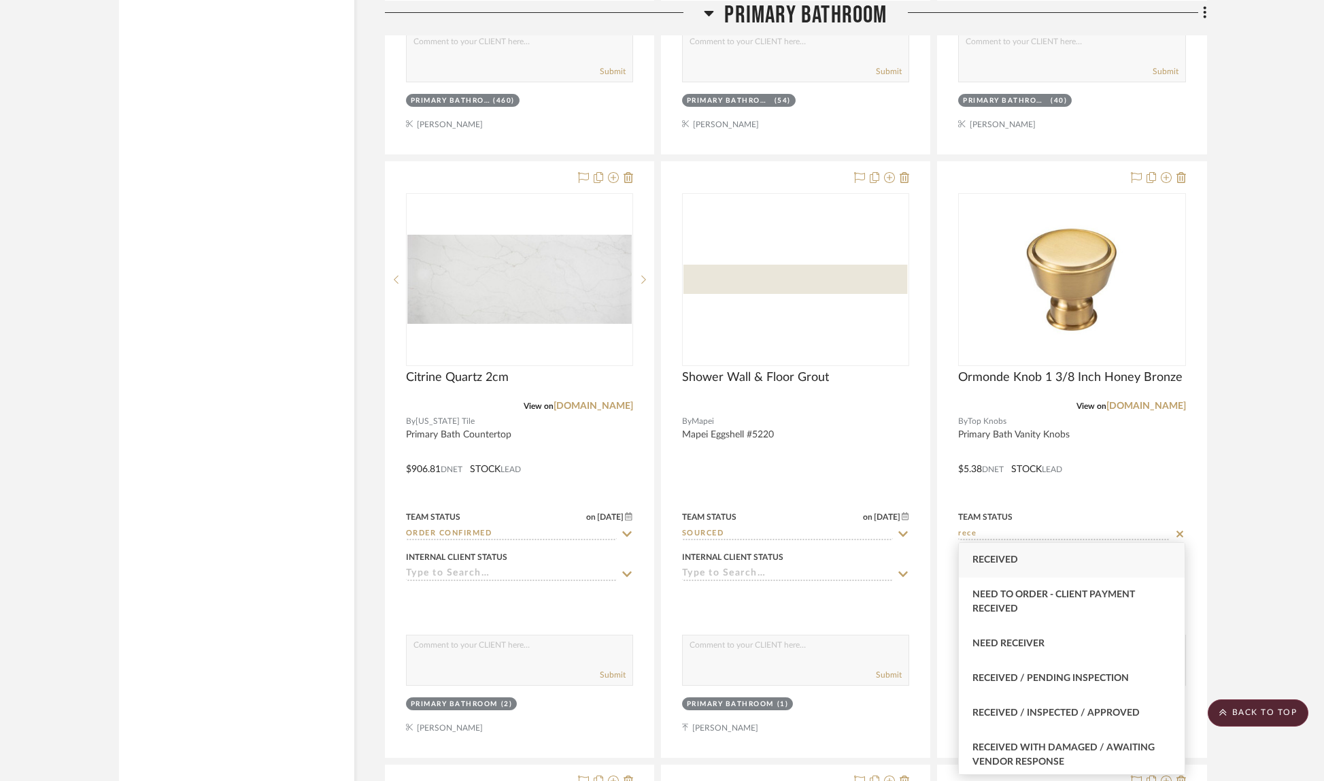
click at [1028, 561] on div "Received" at bounding box center [1072, 560] width 226 height 35
type input "Received"
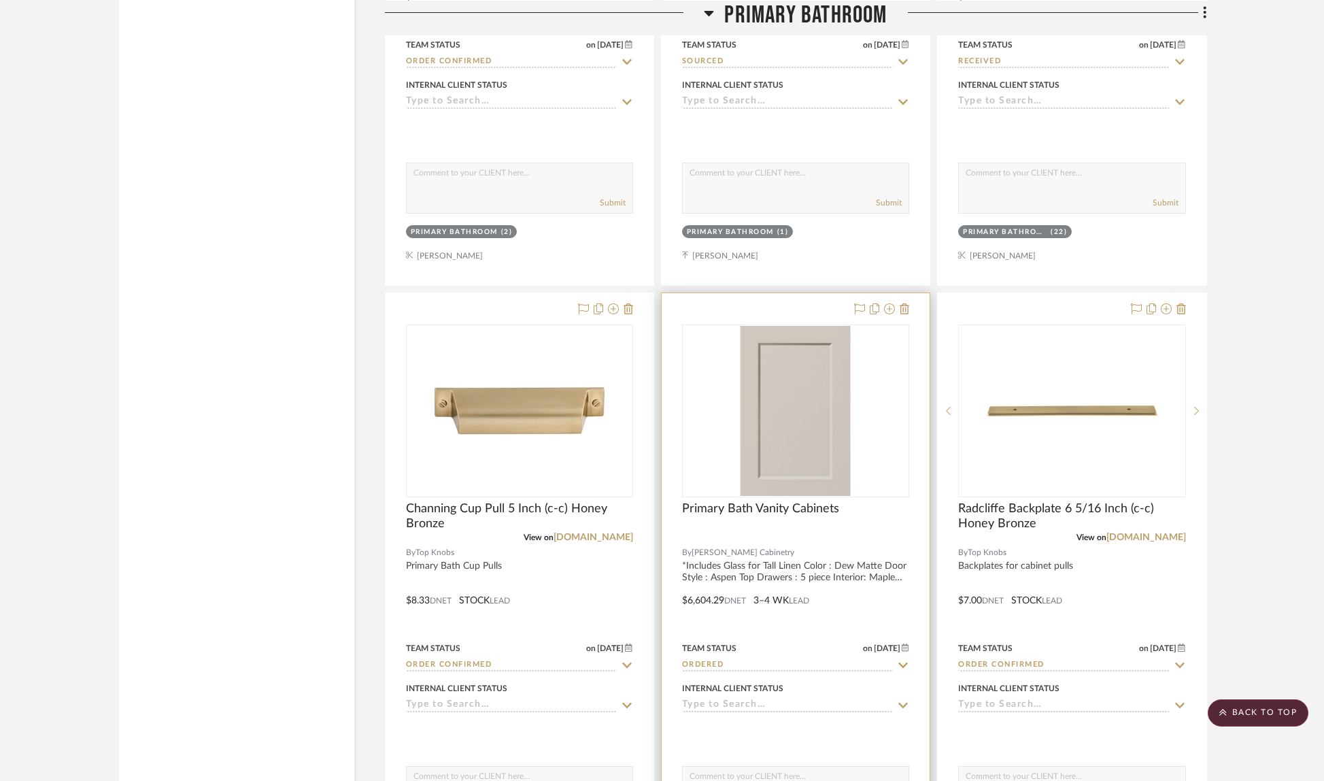
scroll to position [3336, 0]
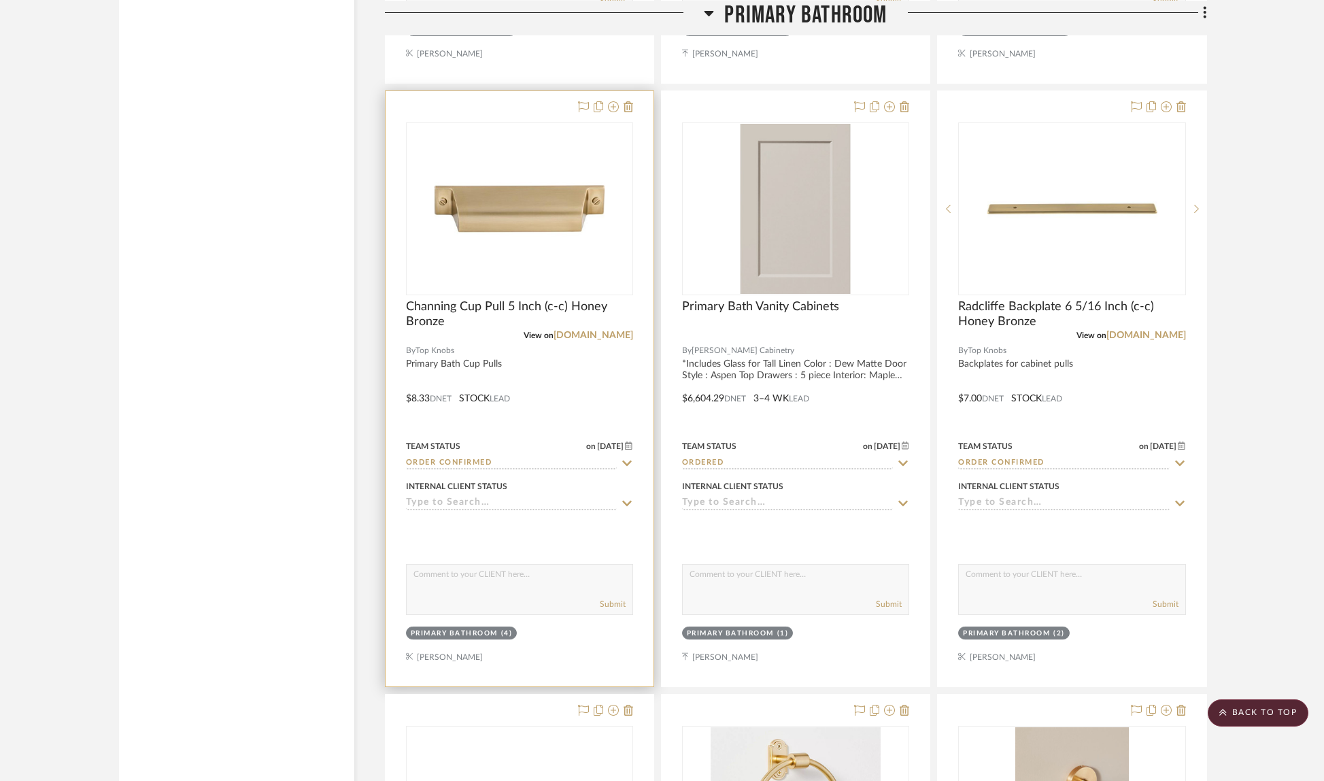
click at [627, 461] on icon at bounding box center [627, 462] width 10 height 5
click at [628, 462] on icon at bounding box center [627, 463] width 7 height 7
type input "[DATE]"
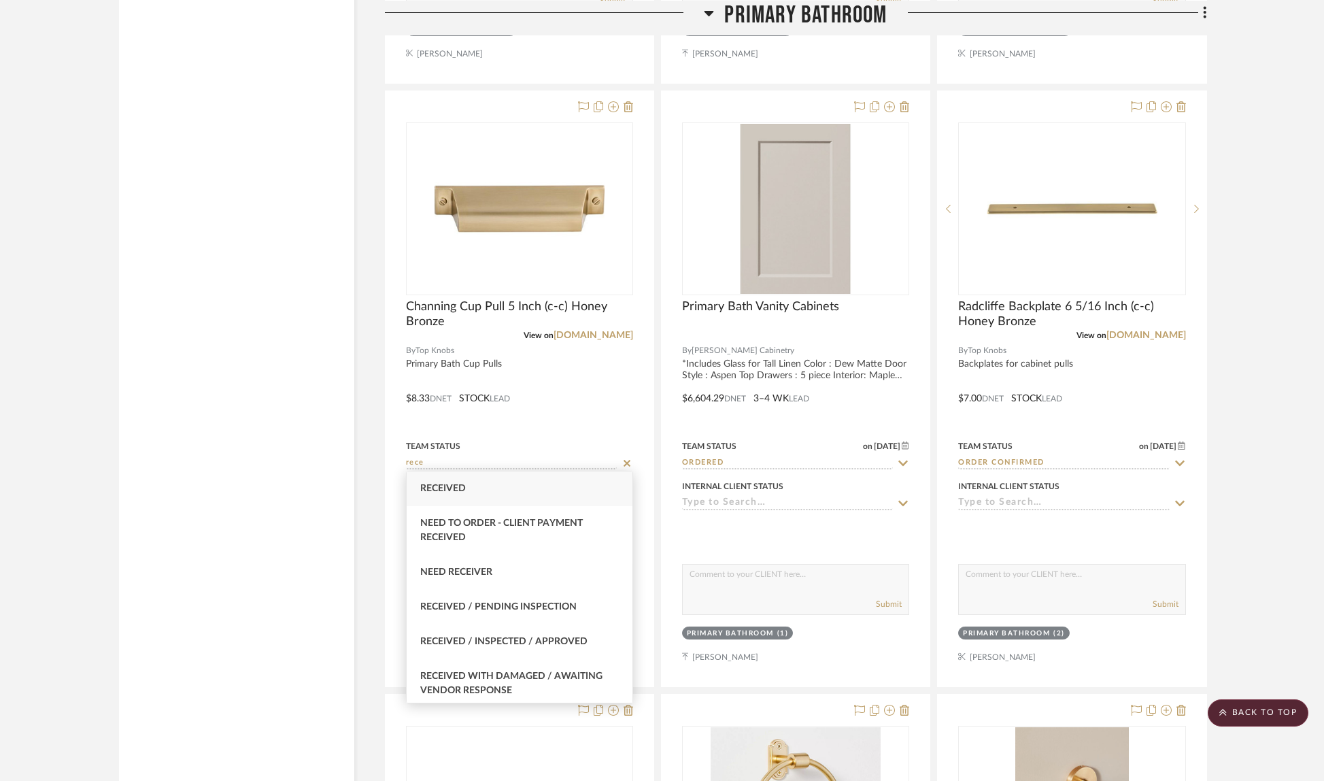
click at [464, 486] on span "Received" at bounding box center [443, 489] width 46 height 10
type input "Received"
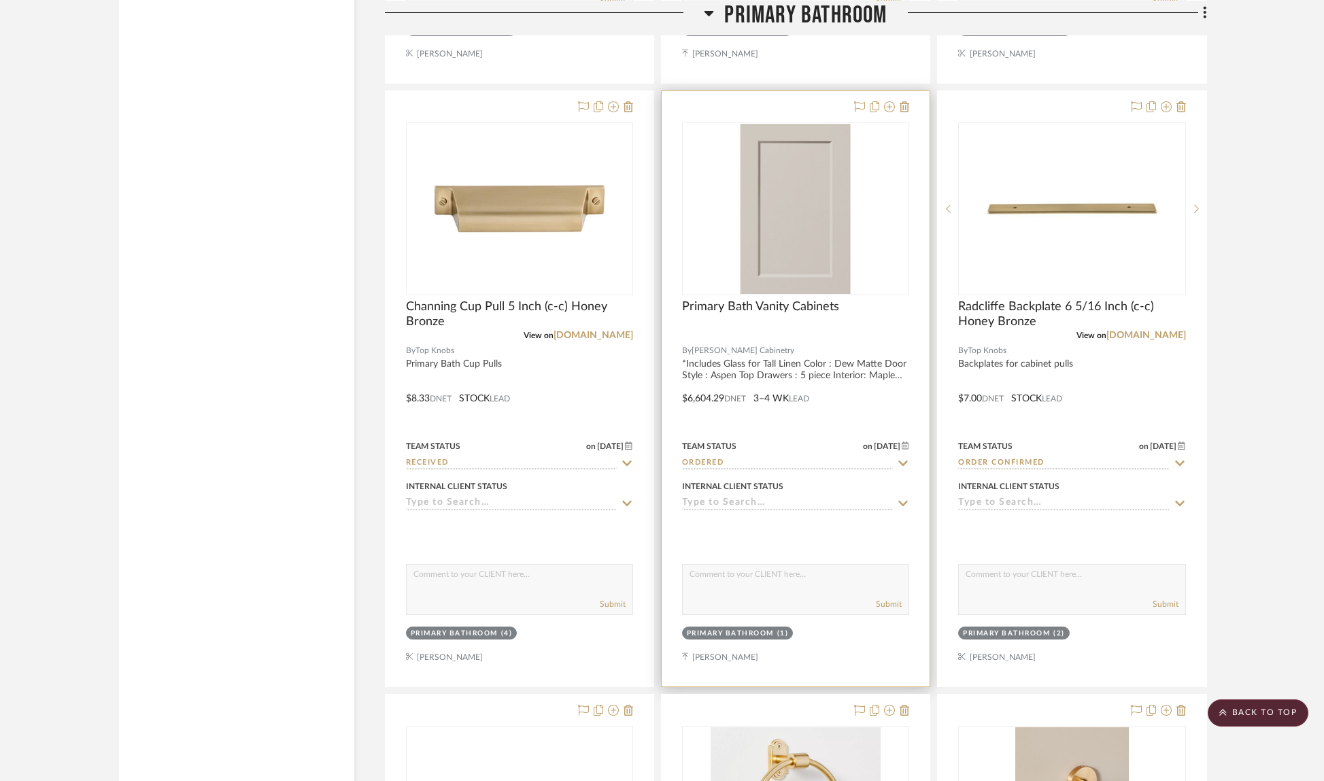
click at [907, 459] on icon at bounding box center [903, 463] width 12 height 11
click at [906, 459] on icon at bounding box center [903, 463] width 12 height 11
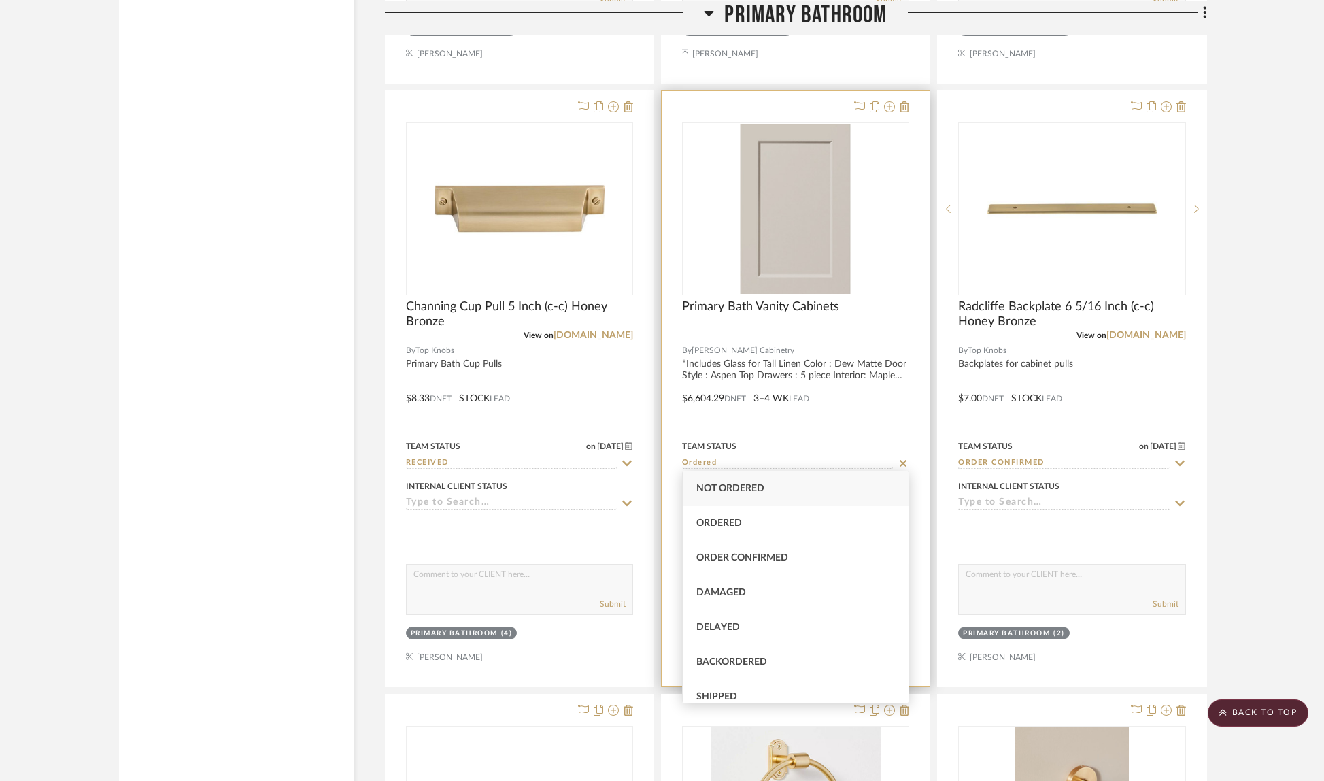
type input "[DATE]"
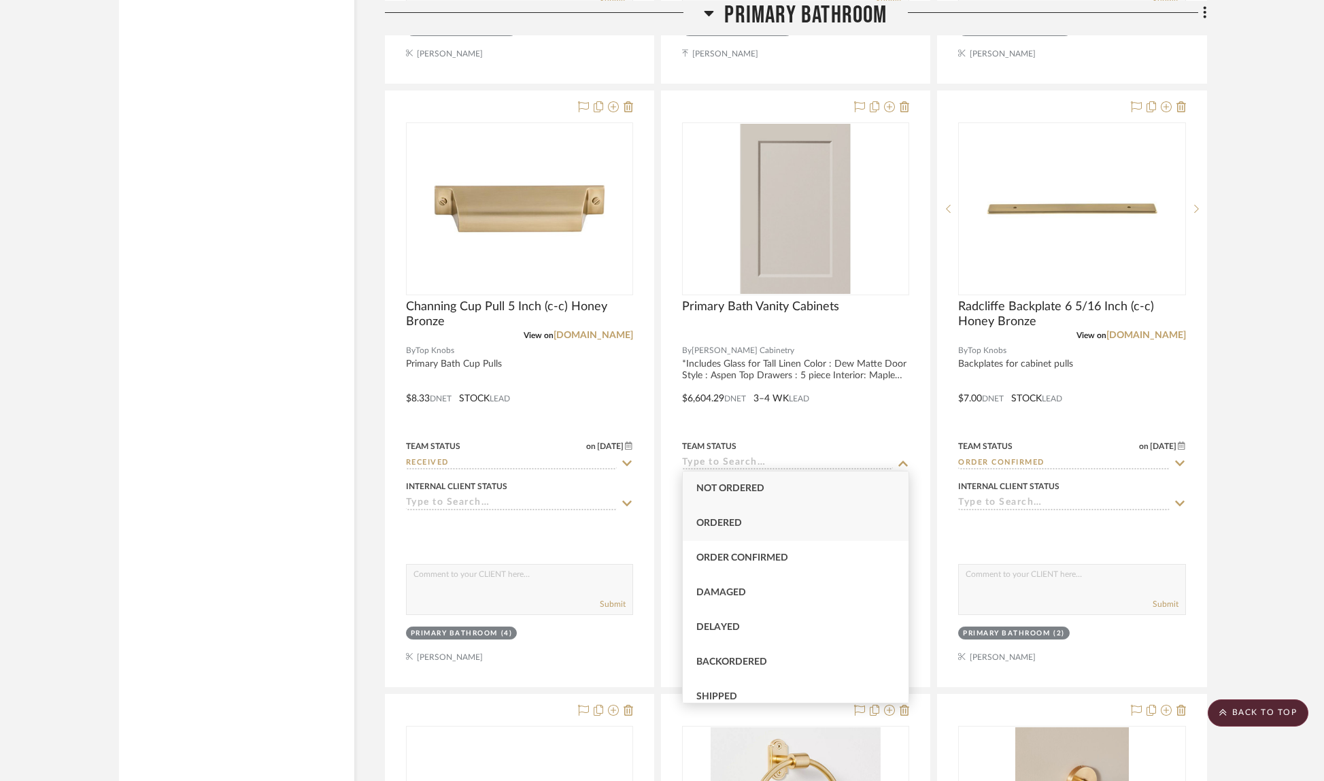
click at [834, 522] on div "Ordered" at bounding box center [796, 523] width 226 height 35
type input "Ordered"
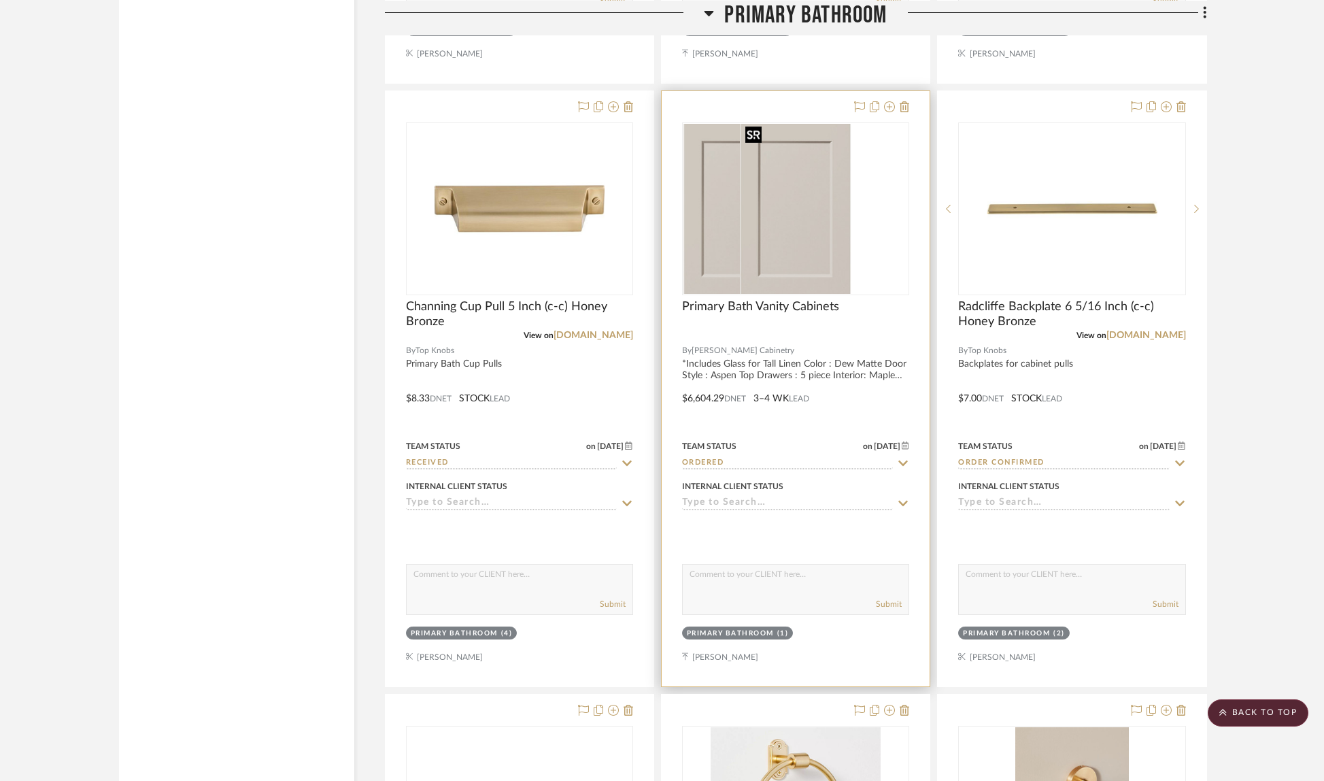
click at [800, 218] on div at bounding box center [795, 208] width 227 height 173
click at [855, 360] on div at bounding box center [796, 388] width 268 height 595
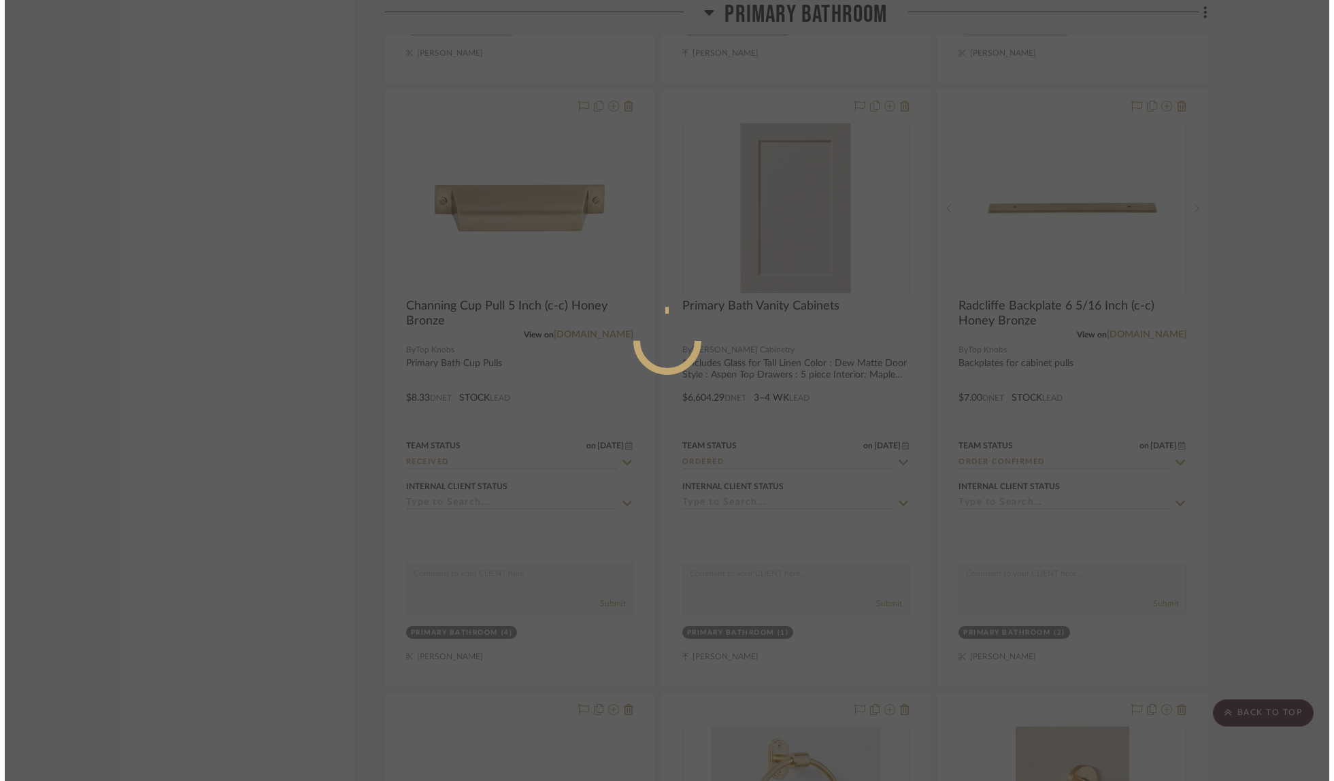
scroll to position [0, 0]
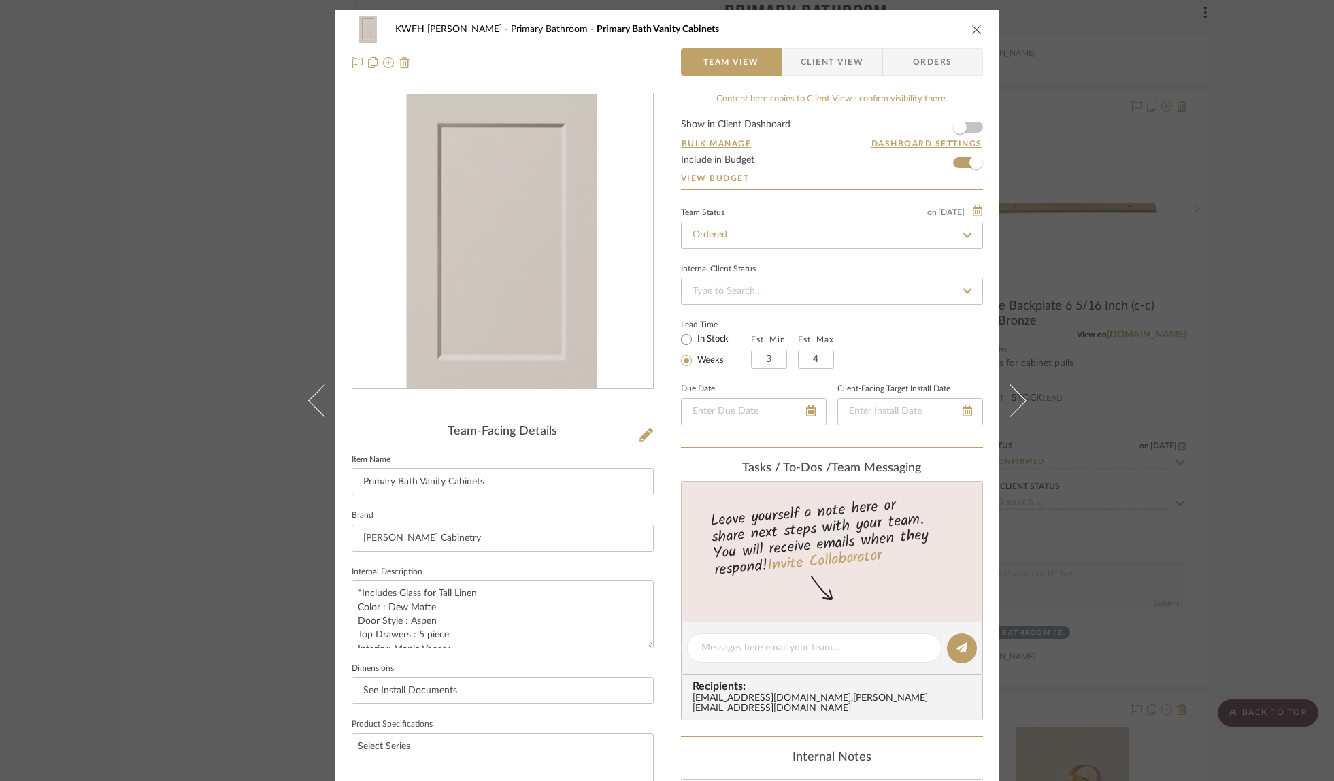
click at [926, 67] on span "Orders" at bounding box center [932, 61] width 69 height 27
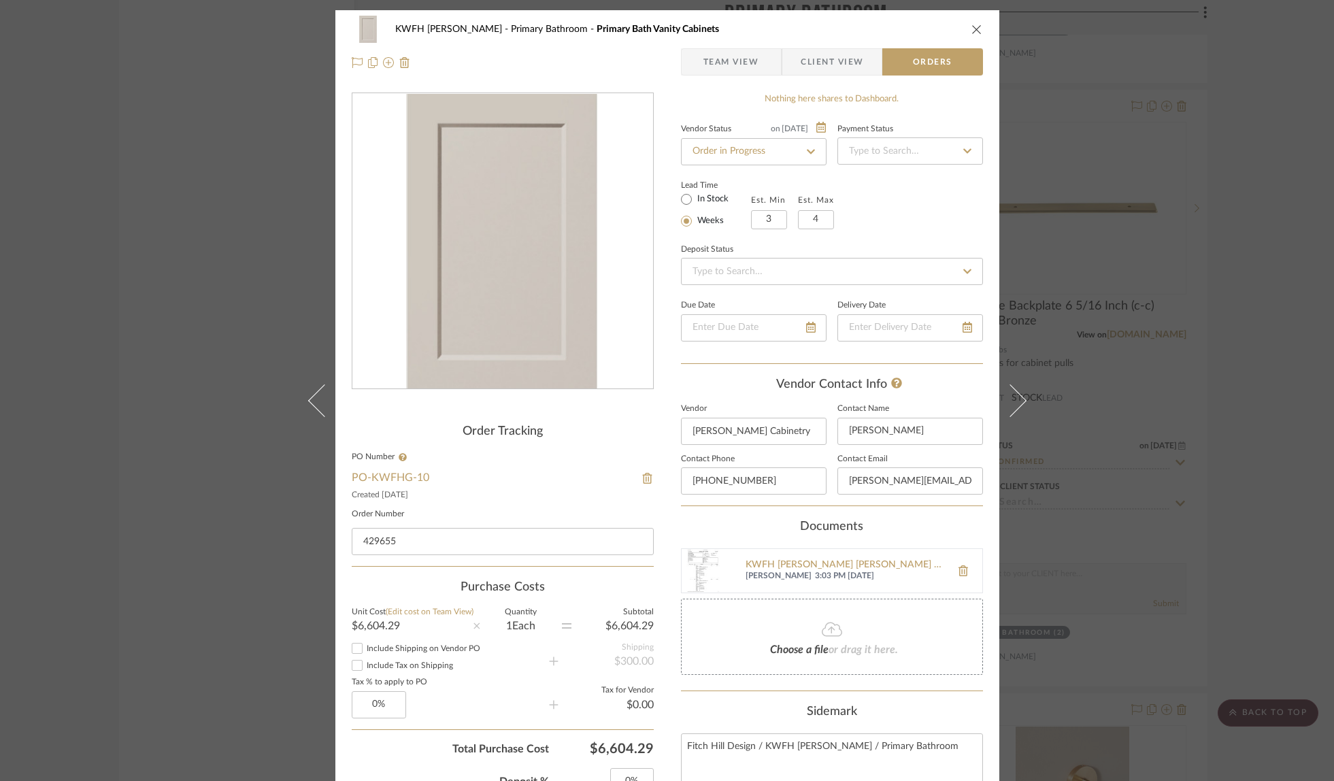
click at [890, 286] on div "Vendor Status on [DATE] [DATE] Order in Progress Payment Status Lead Time In St…" at bounding box center [832, 242] width 302 height 244
click at [896, 277] on input at bounding box center [832, 271] width 302 height 27
click at [819, 370] on div "Balance Due" at bounding box center [827, 377] width 301 height 35
type input "[DATE]"
type input "Balance Due"
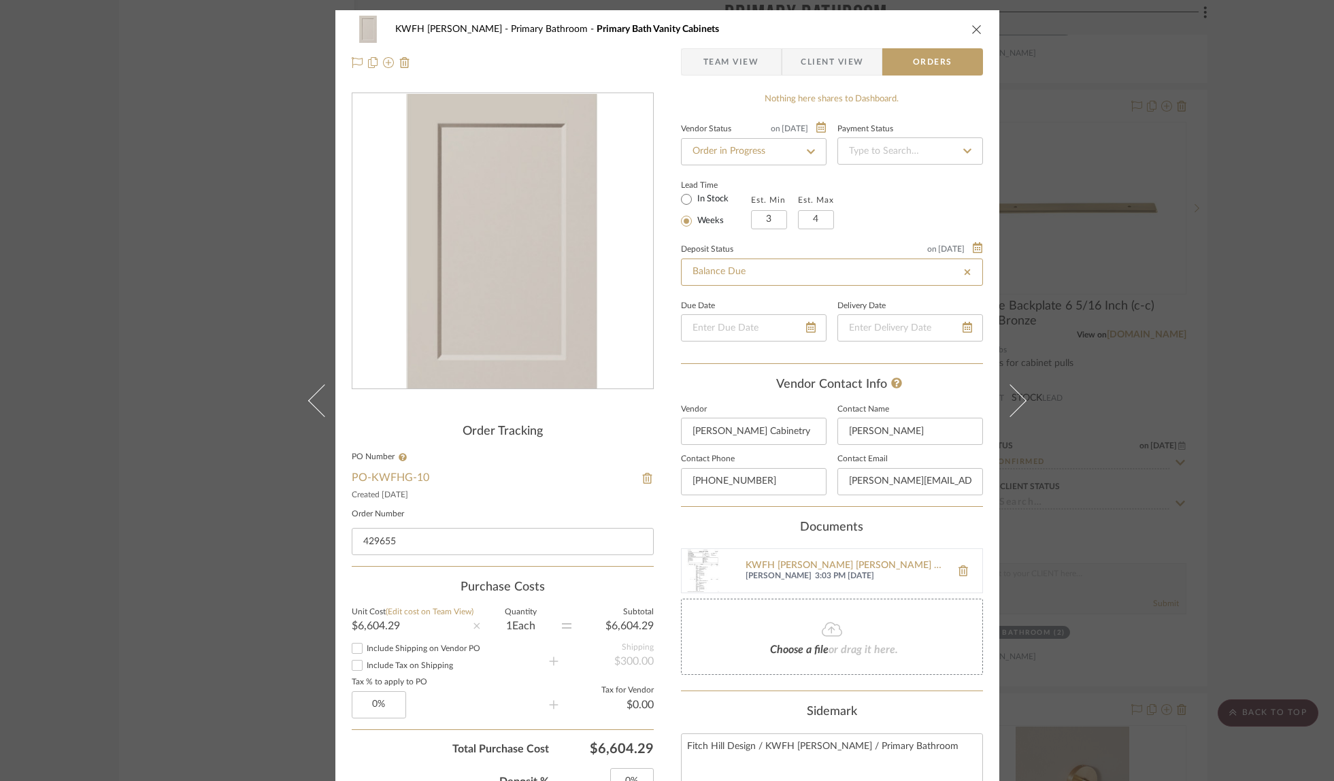
type input "[DATE]"
click at [961, 328] on div at bounding box center [910, 327] width 146 height 27
click at [946, 333] on icon at bounding box center [950, 327] width 10 height 11
click at [1000, 359] on span at bounding box center [1002, 357] width 33 height 33
click at [900, 418] on span "9" at bounding box center [900, 421] width 16 height 16
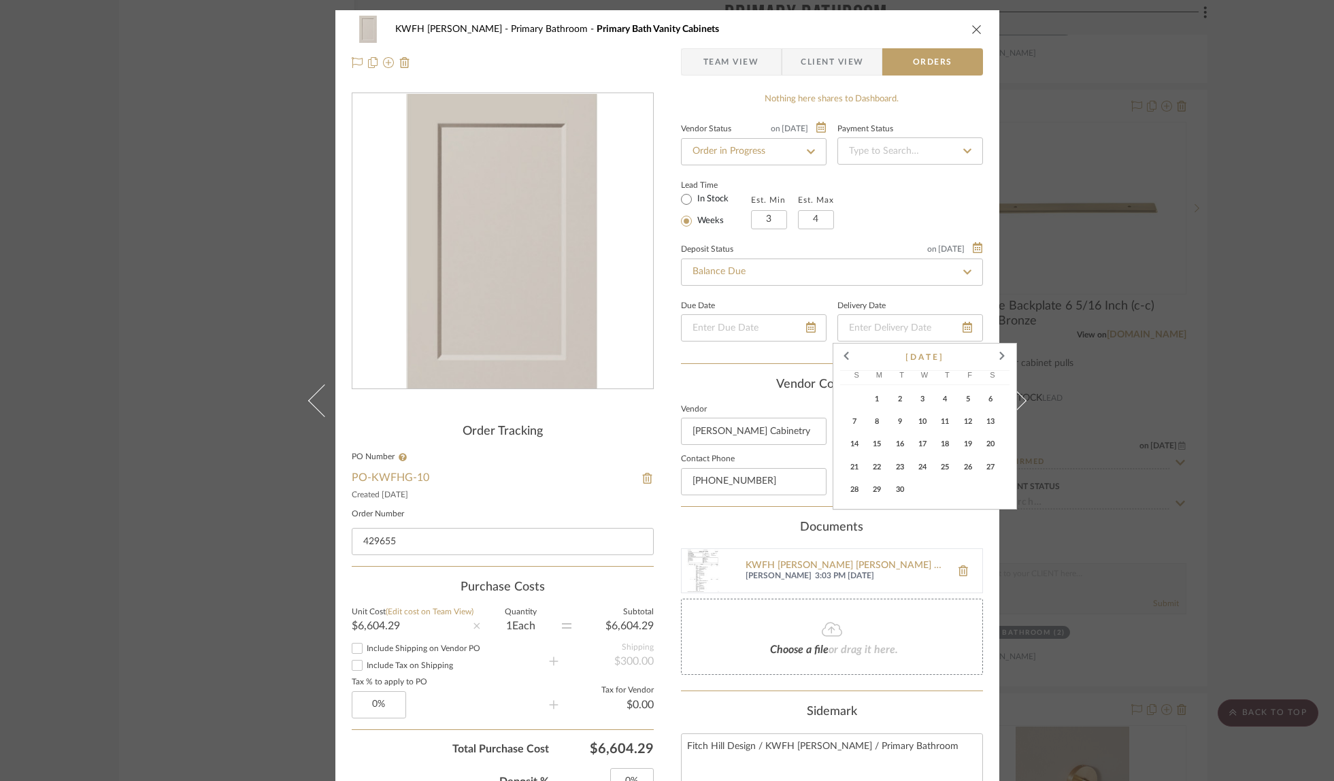
type input "[DATE]"
click at [974, 32] on icon "close" at bounding box center [976, 29] width 11 height 11
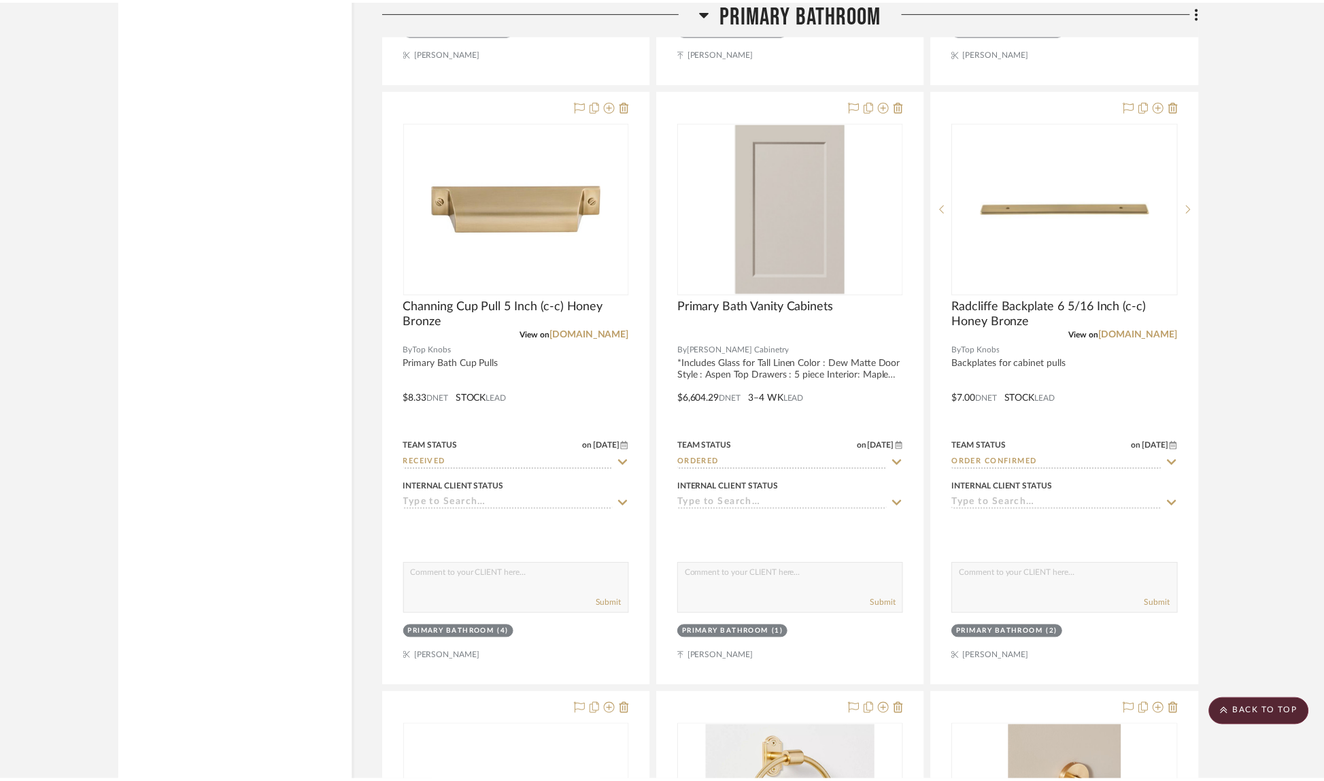
scroll to position [3336, 0]
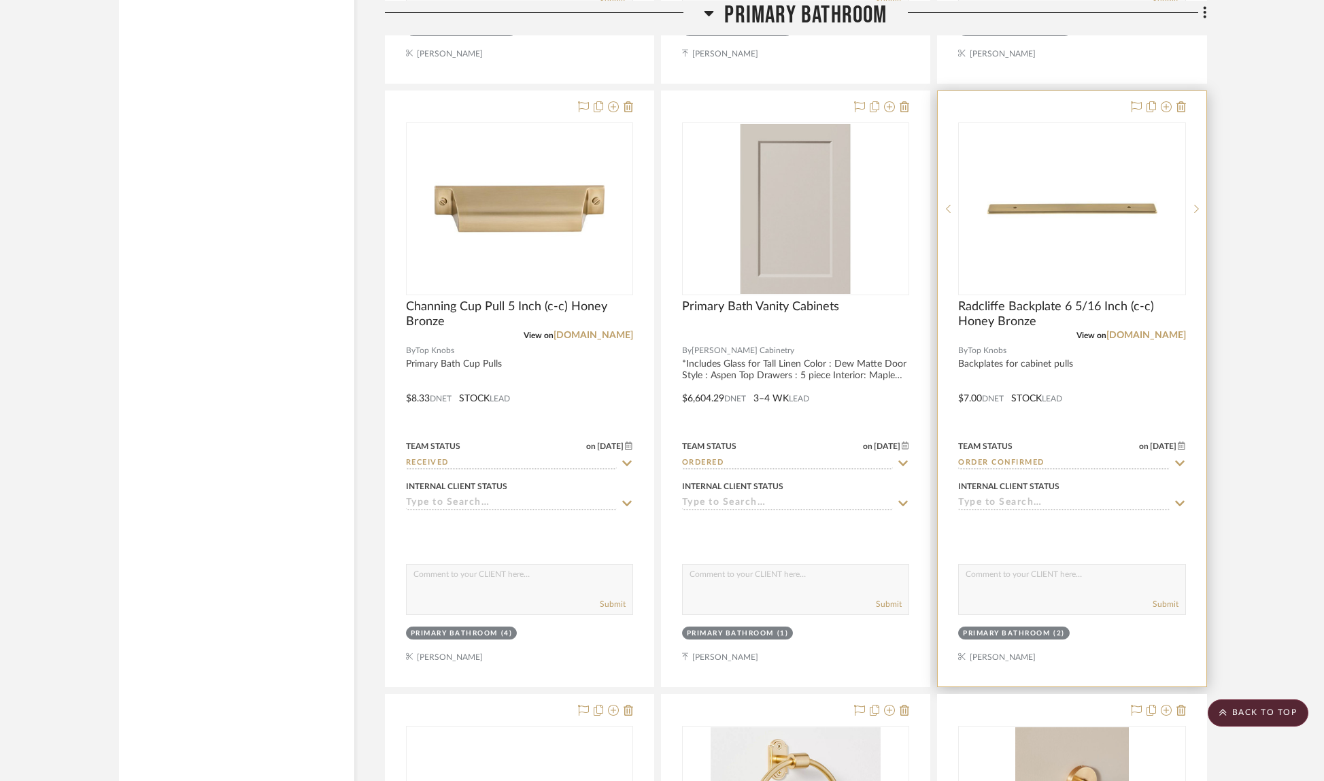
click at [1179, 457] on fa-icon at bounding box center [1180, 463] width 12 height 13
click at [1179, 460] on icon at bounding box center [1180, 463] width 7 height 7
type input "[DATE]"
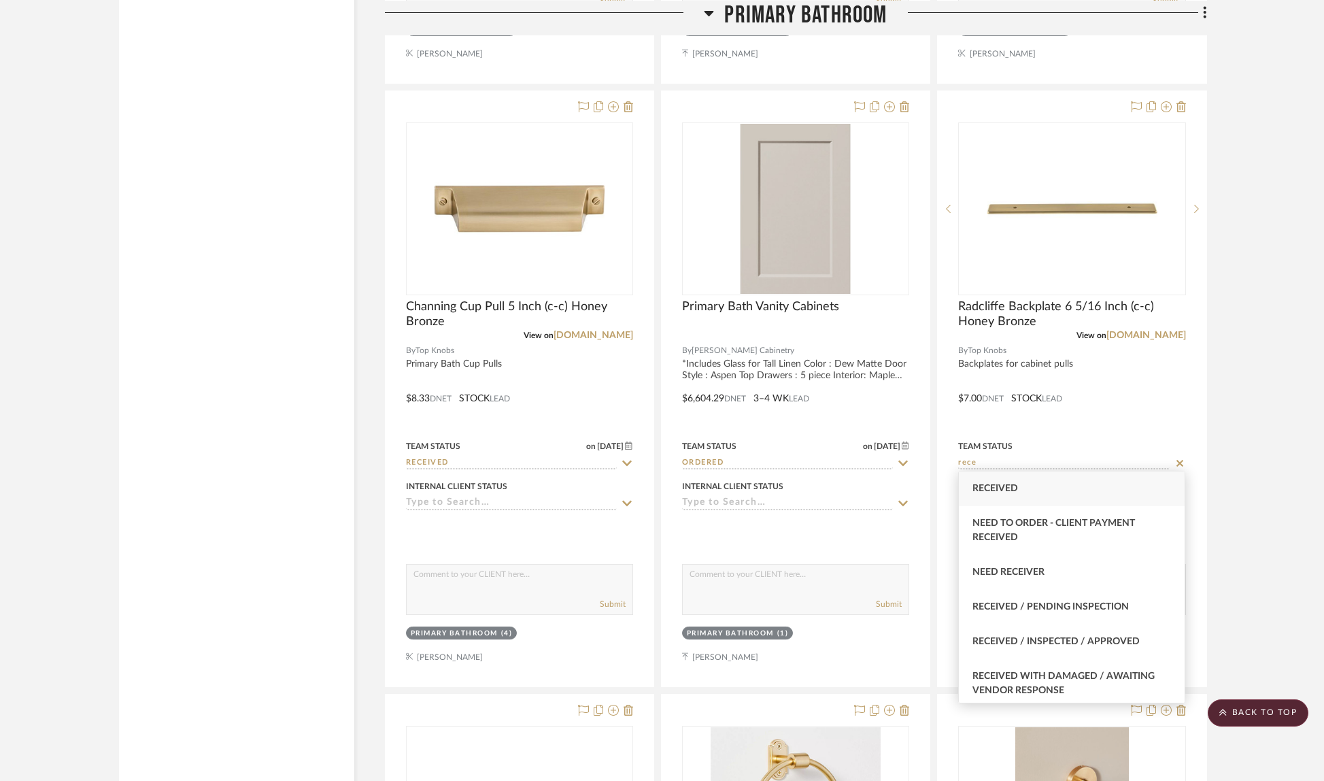
click at [1034, 484] on div "Received" at bounding box center [1072, 488] width 226 height 35
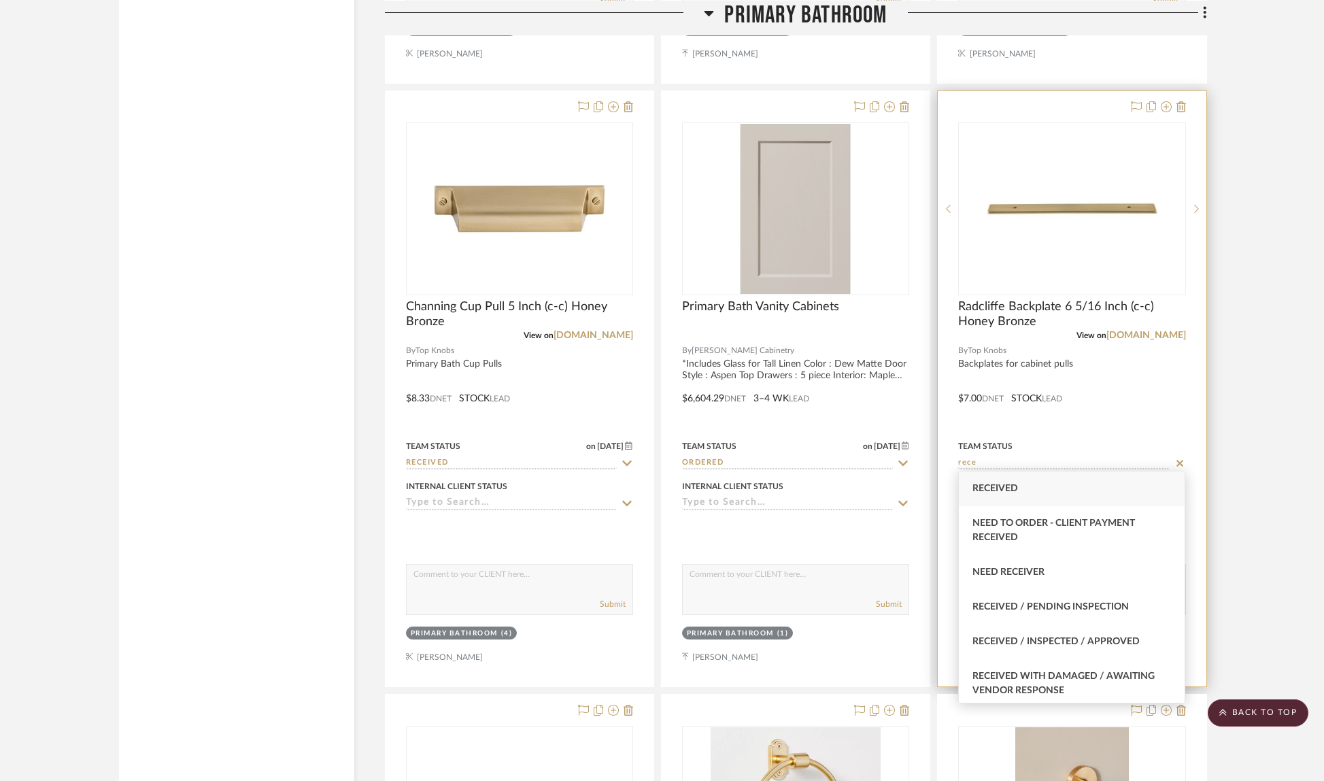
type input "Received"
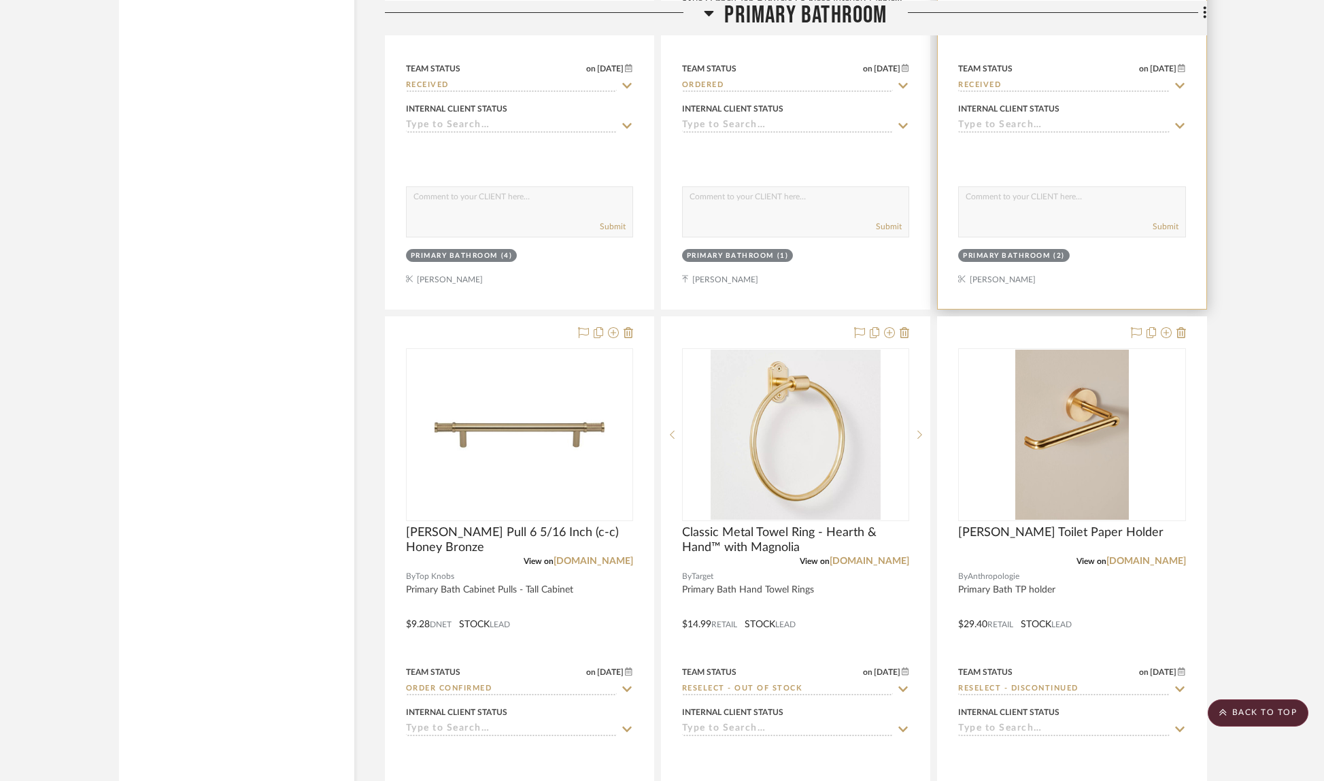
scroll to position [3742, 0]
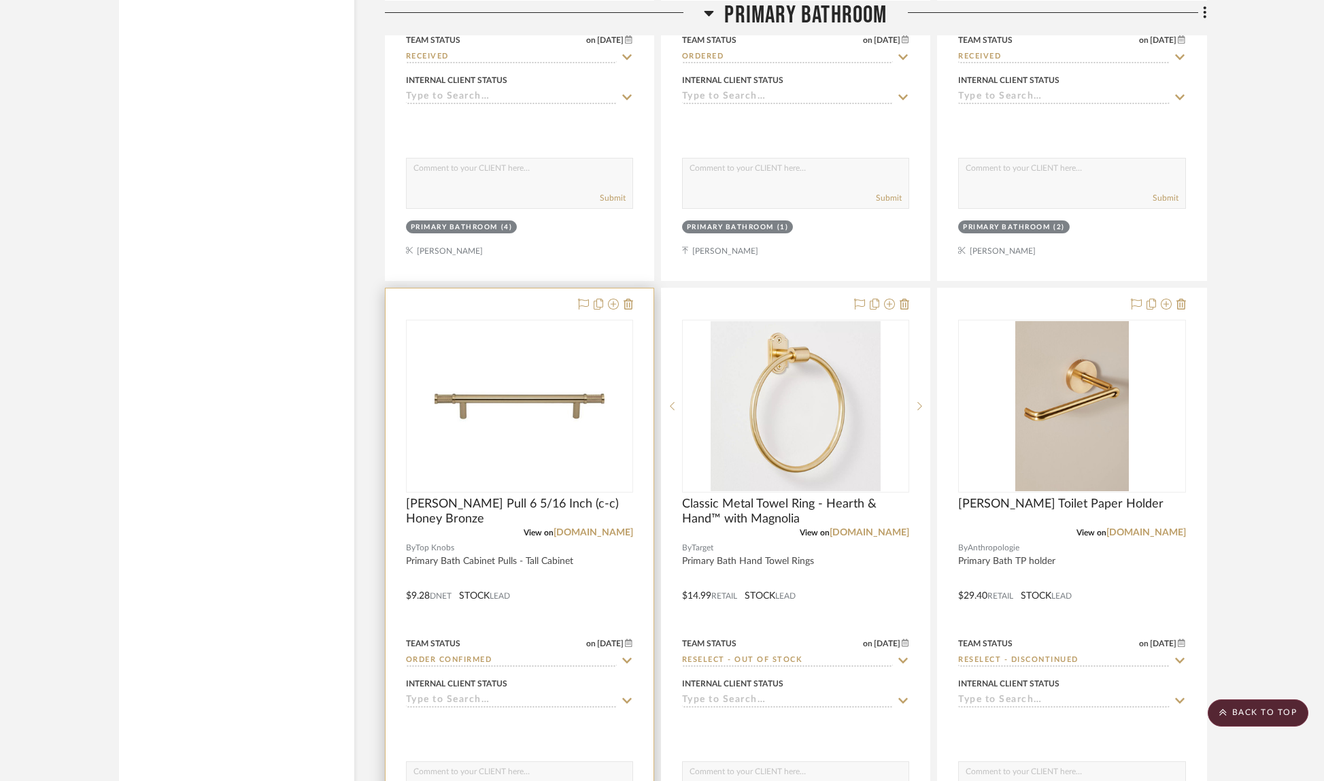
click at [629, 658] on icon at bounding box center [627, 660] width 10 height 5
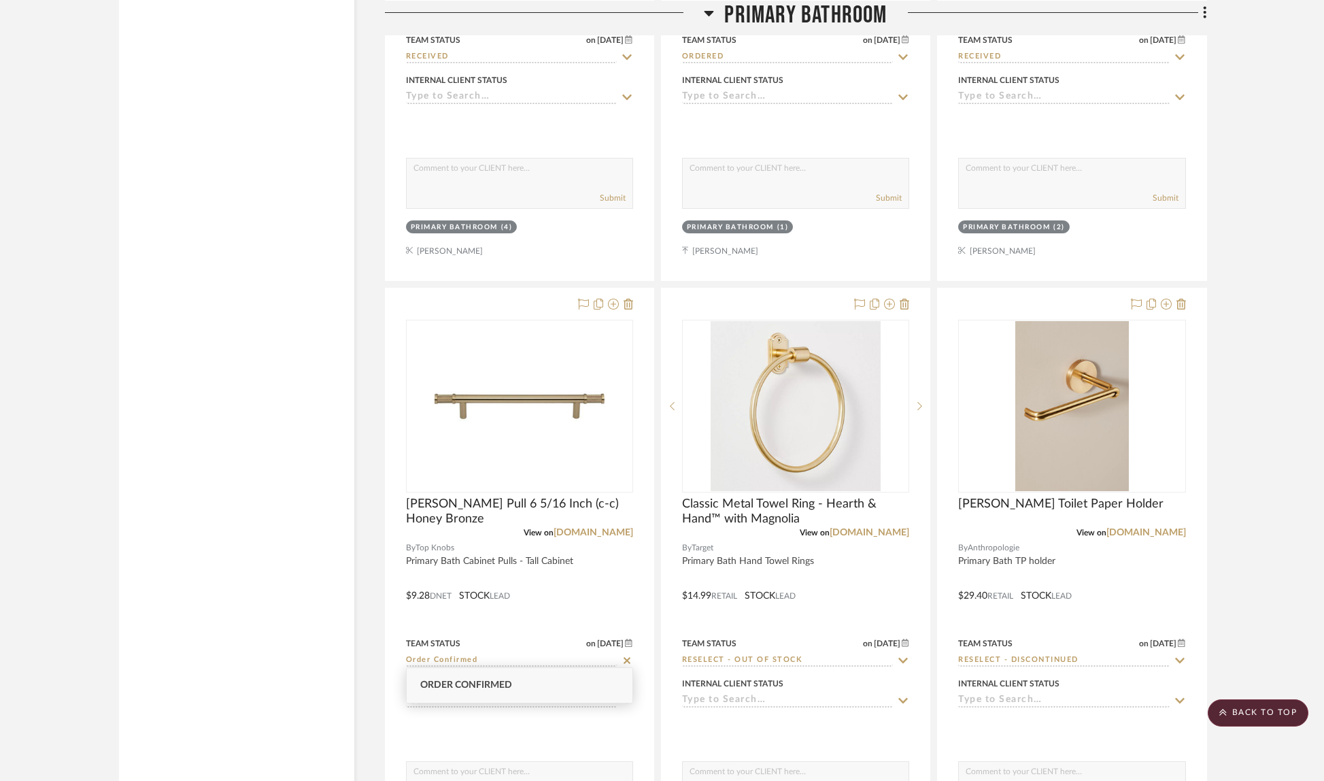
click at [509, 685] on span "Order Confirmed" at bounding box center [466, 685] width 92 height 10
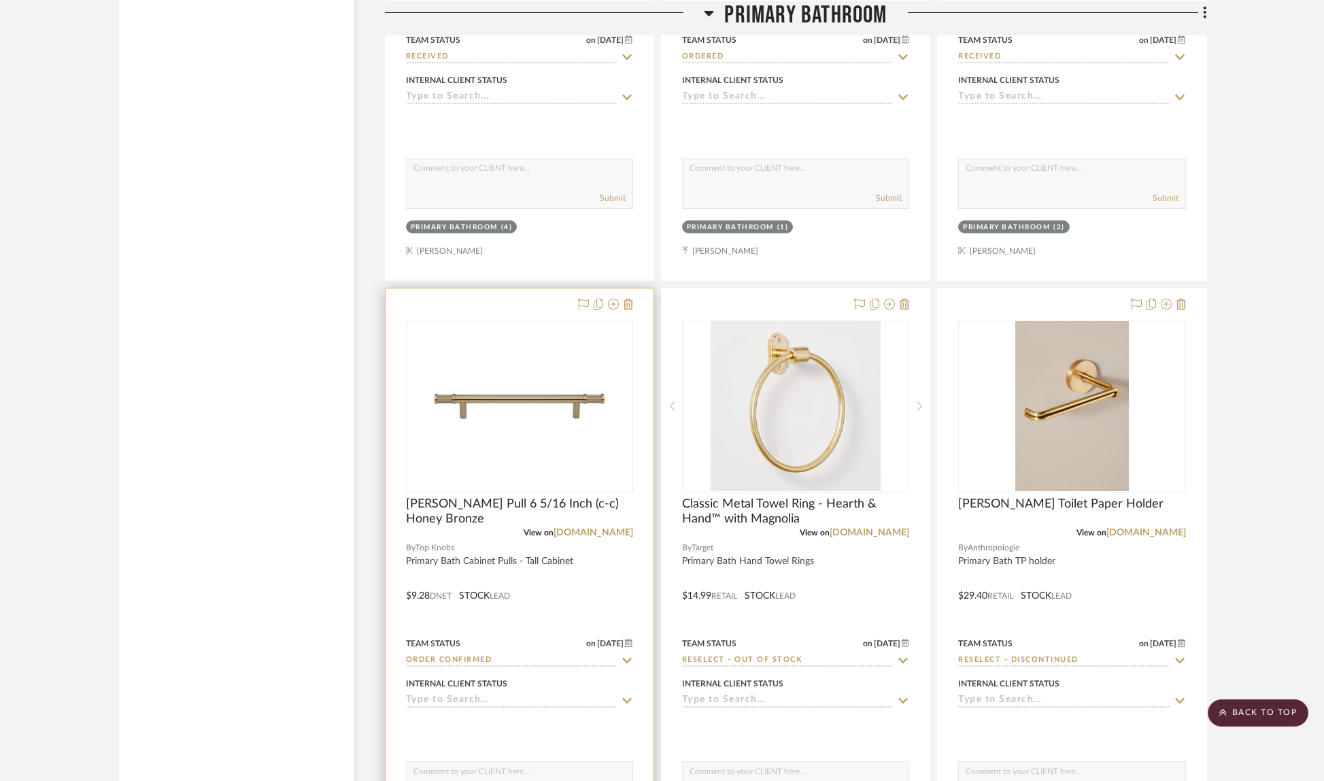
click at [628, 655] on icon at bounding box center [627, 660] width 12 height 11
click at [628, 656] on icon at bounding box center [627, 660] width 12 height 11
type input "[DATE]"
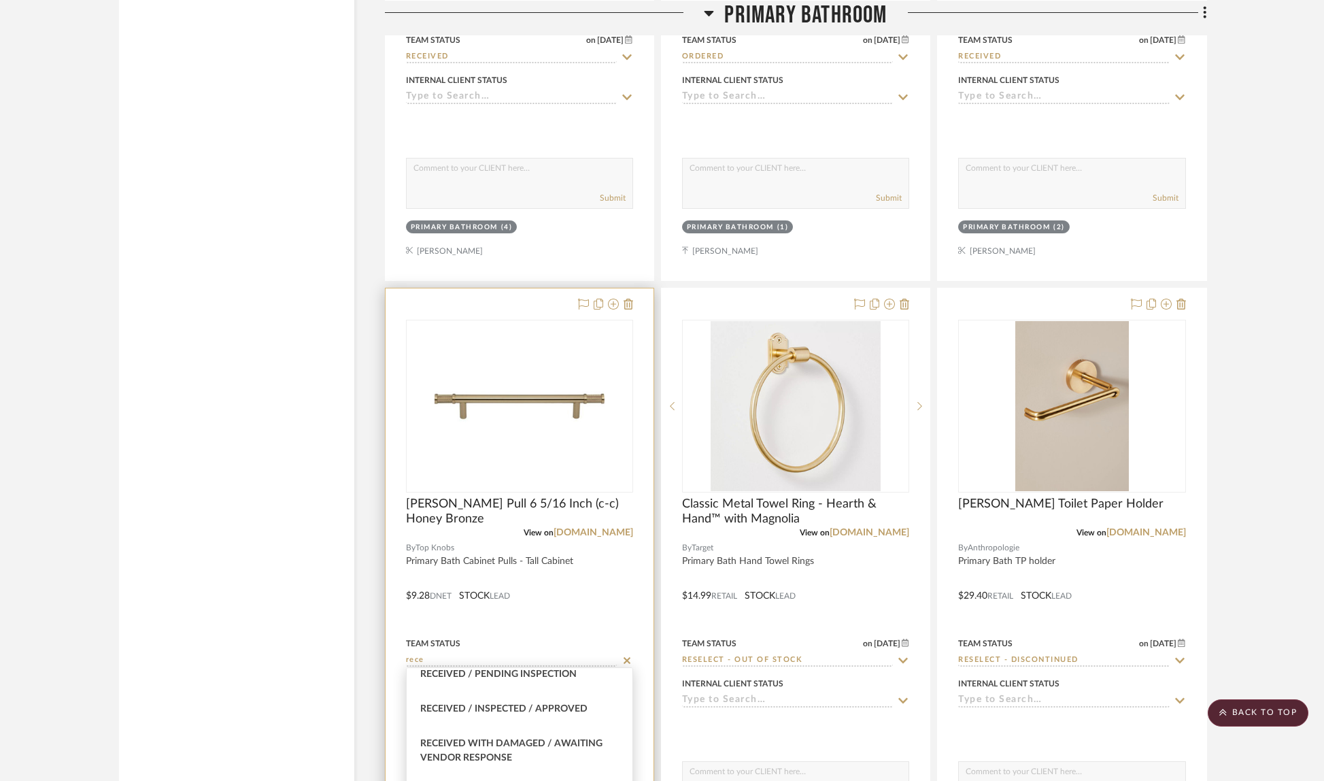
scroll to position [0, 0]
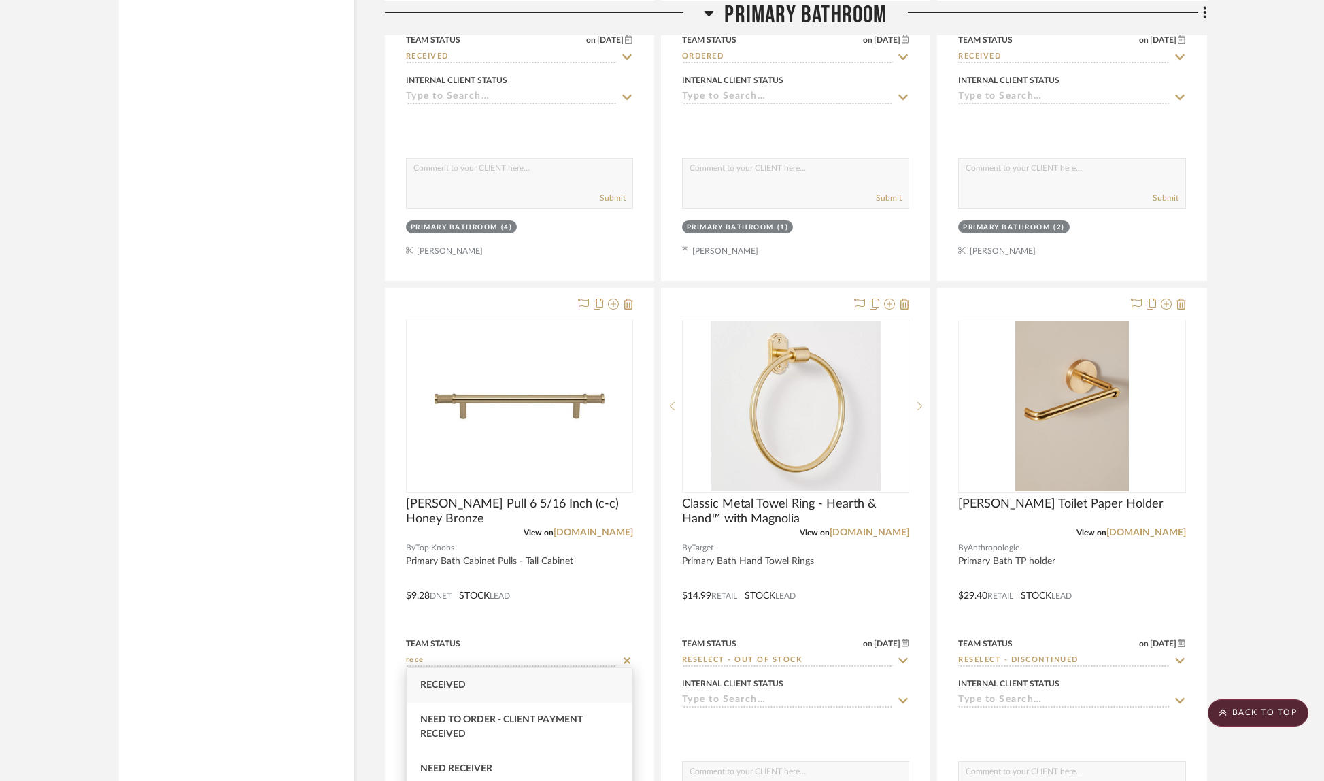
click at [478, 681] on div "Received" at bounding box center [520, 685] width 226 height 35
type input "Received"
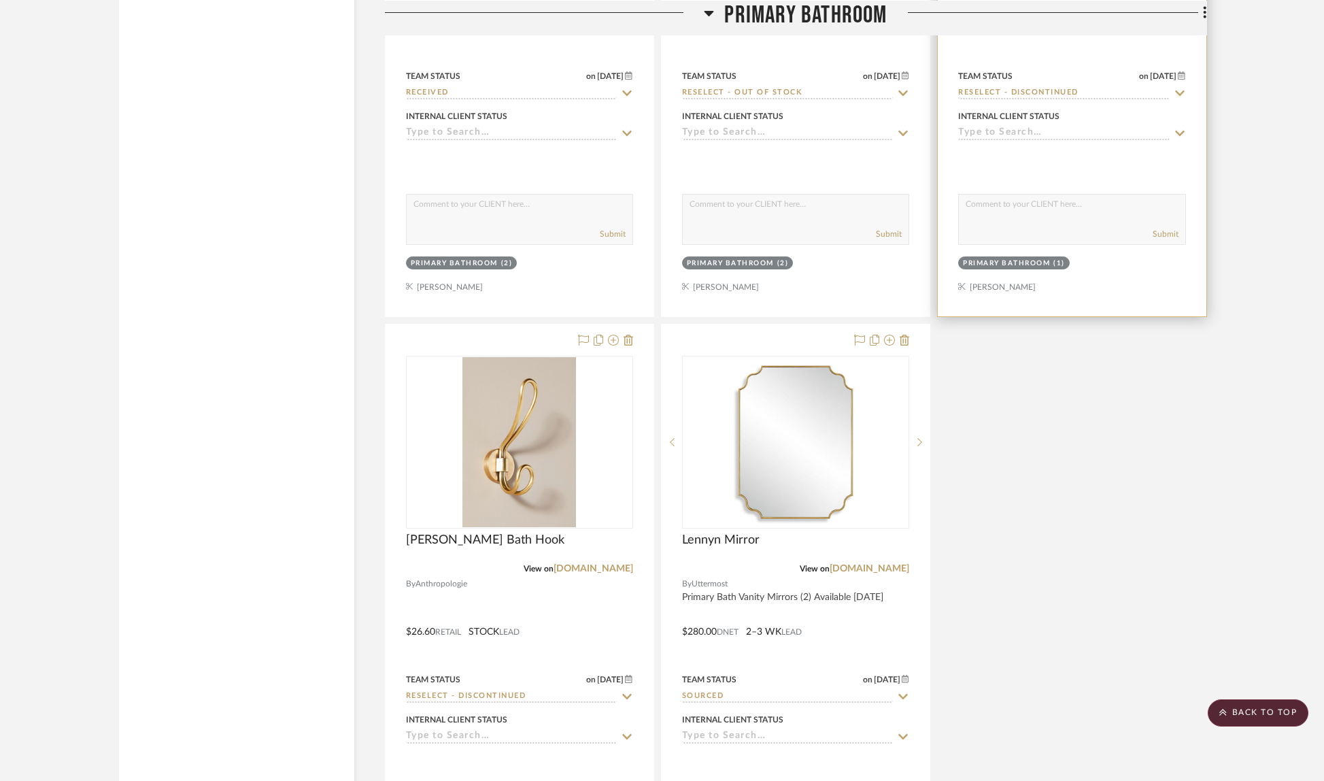
scroll to position [4312, 0]
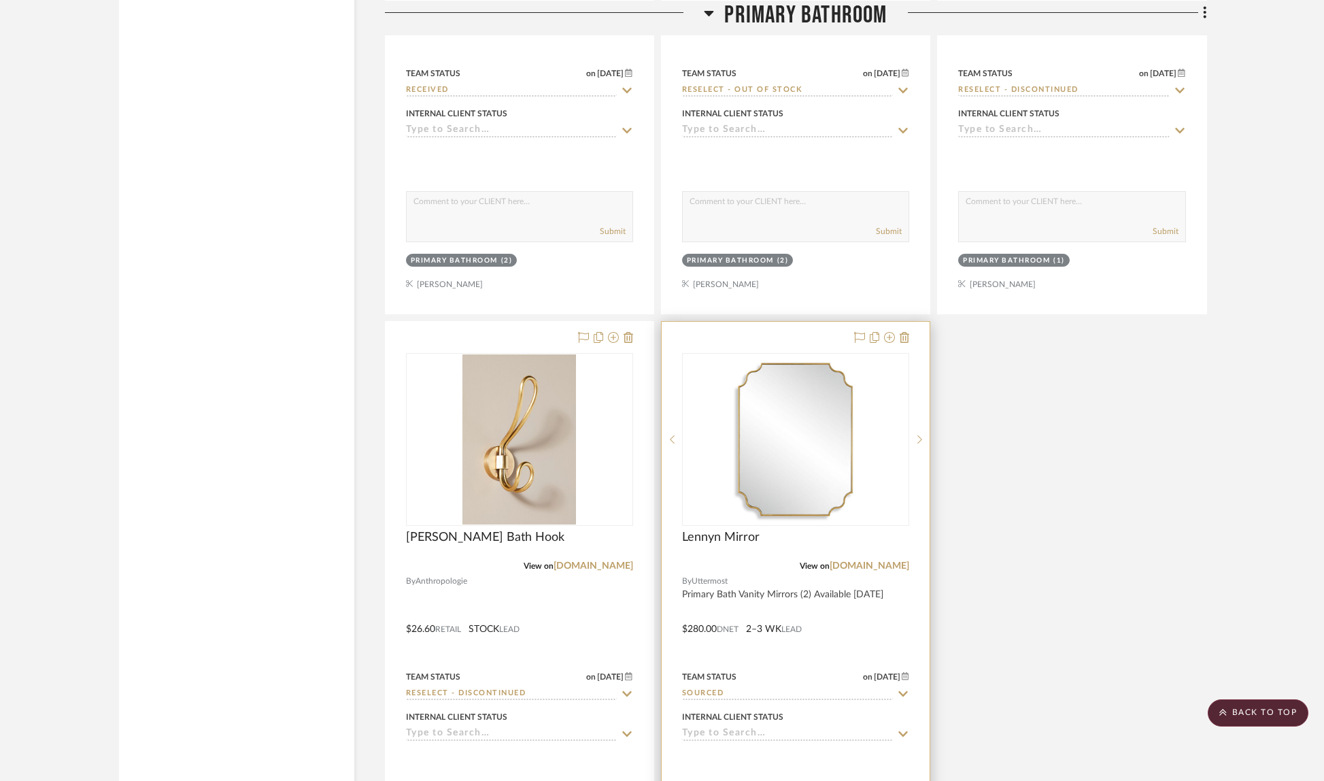
click at [908, 688] on icon at bounding box center [903, 693] width 12 height 11
click at [907, 691] on icon at bounding box center [903, 693] width 12 height 11
type input "[DATE]"
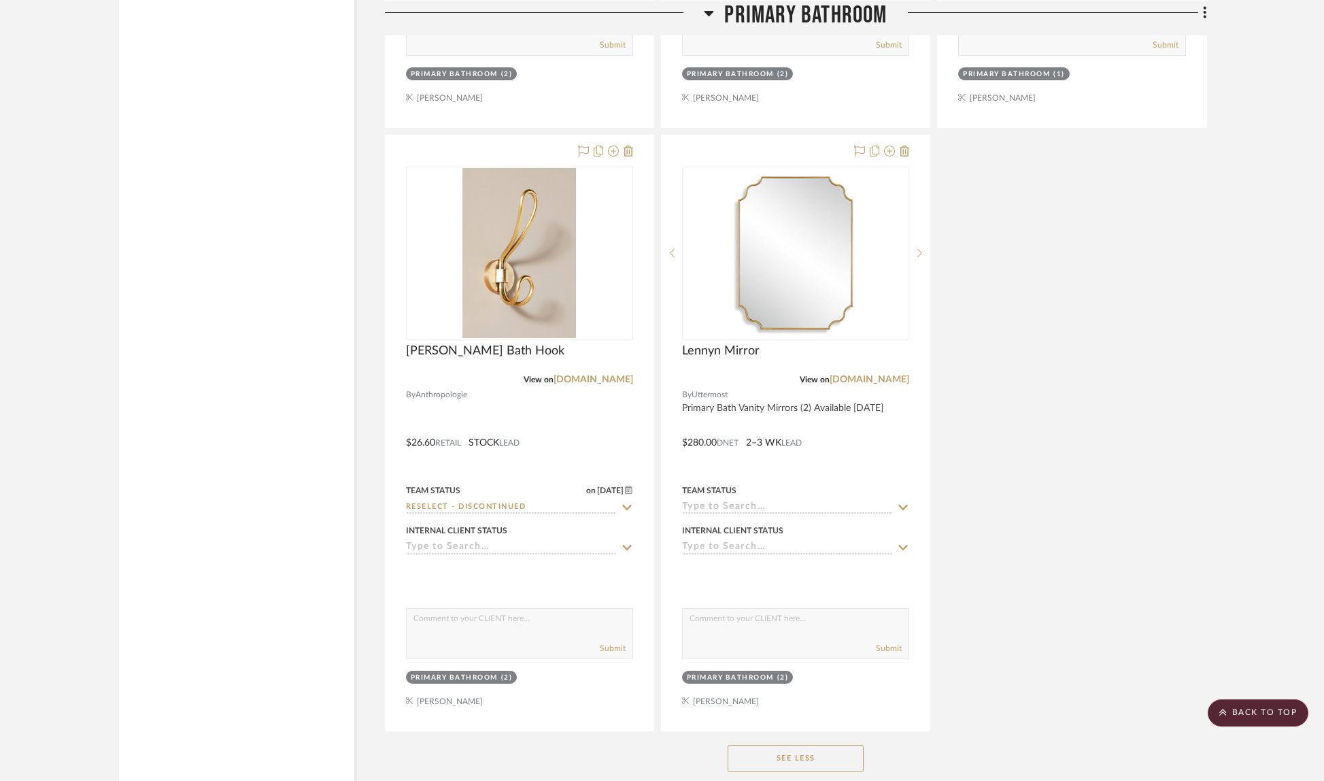
scroll to position [4639, 0]
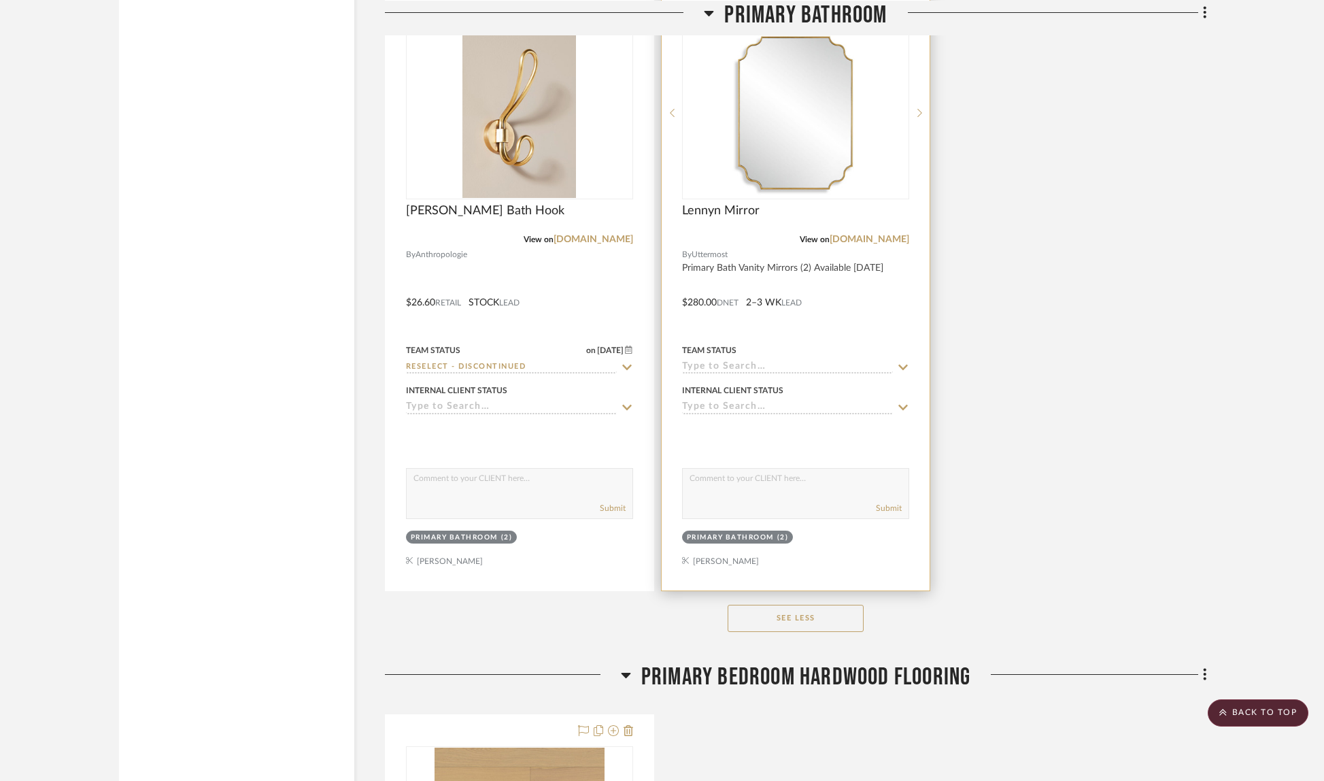
click at [906, 362] on icon at bounding box center [903, 367] width 12 height 11
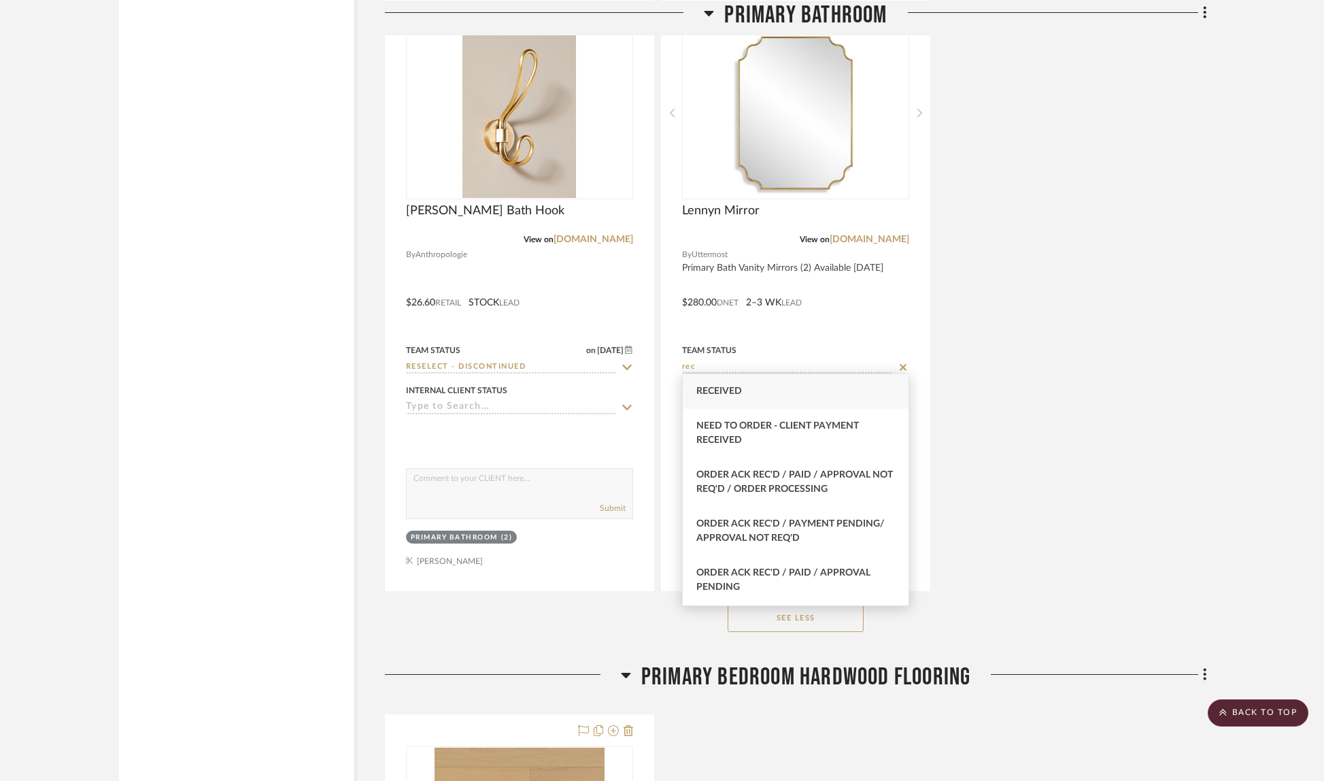
click at [828, 391] on div "Received" at bounding box center [796, 391] width 226 height 35
type input "Received"
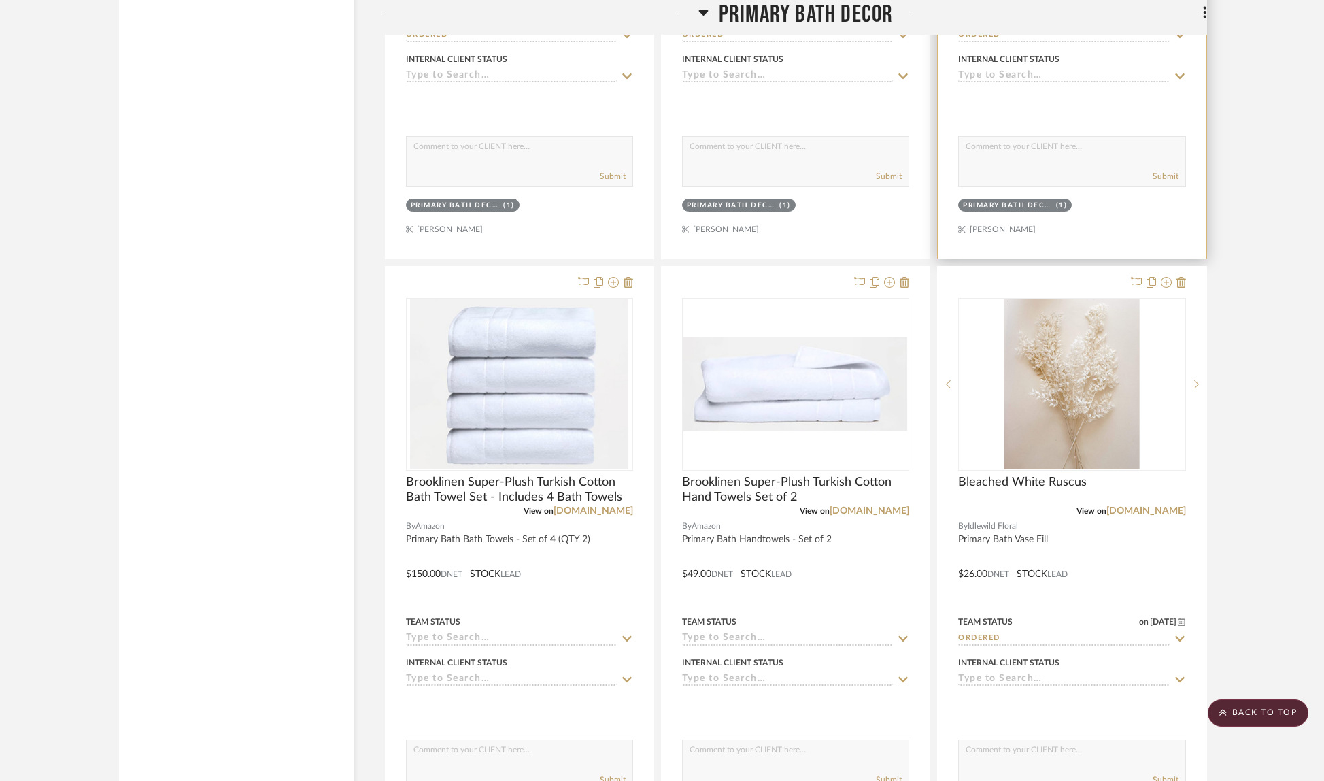
scroll to position [6360, 0]
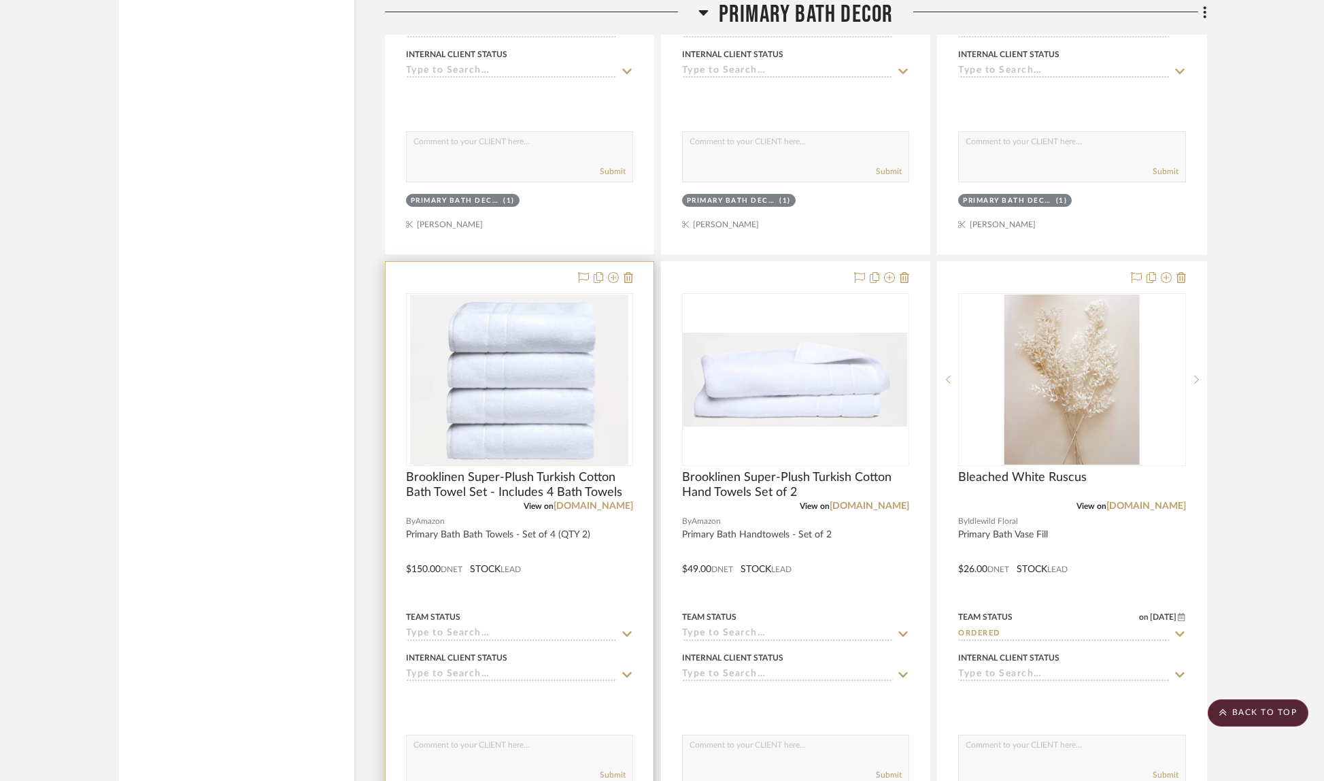
click at [632, 628] on icon at bounding box center [627, 633] width 12 height 11
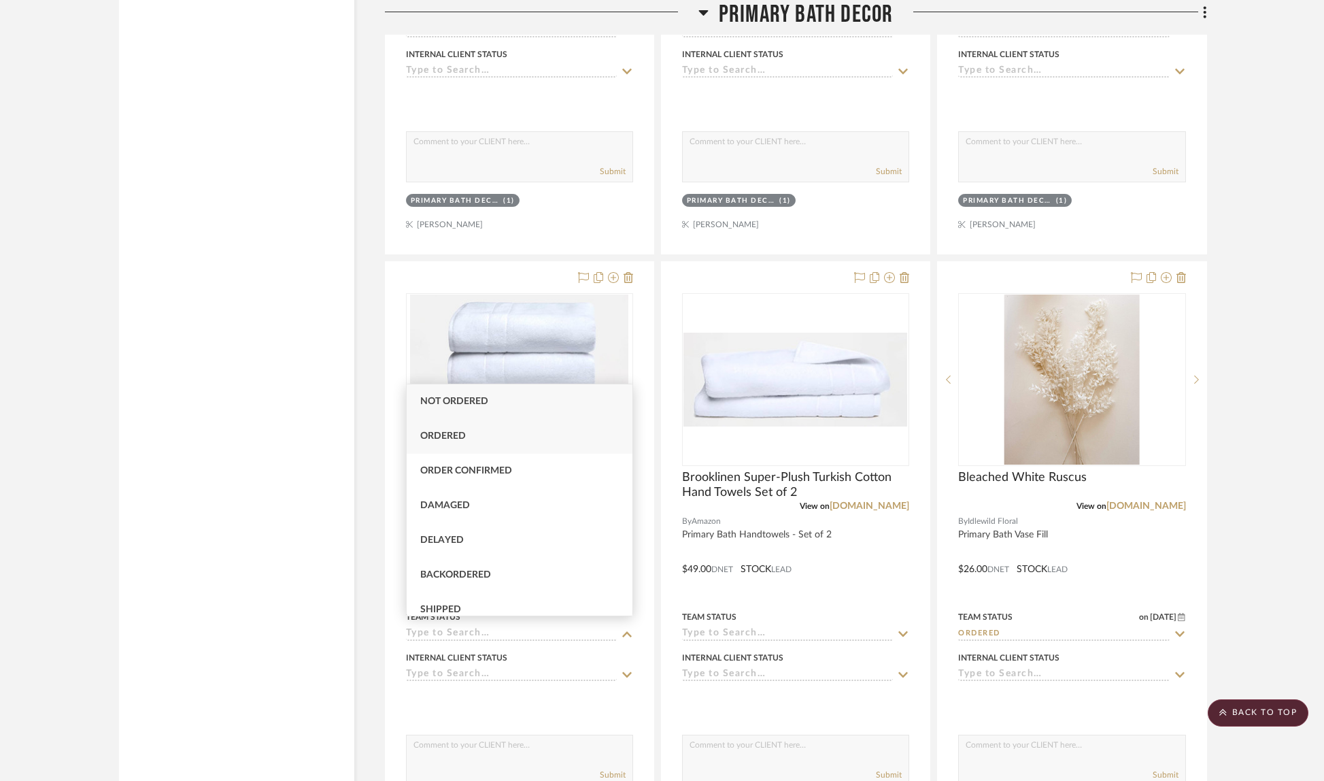
click at [492, 437] on div "Ordered" at bounding box center [520, 436] width 226 height 35
type input "[DATE]"
type input "Ordered"
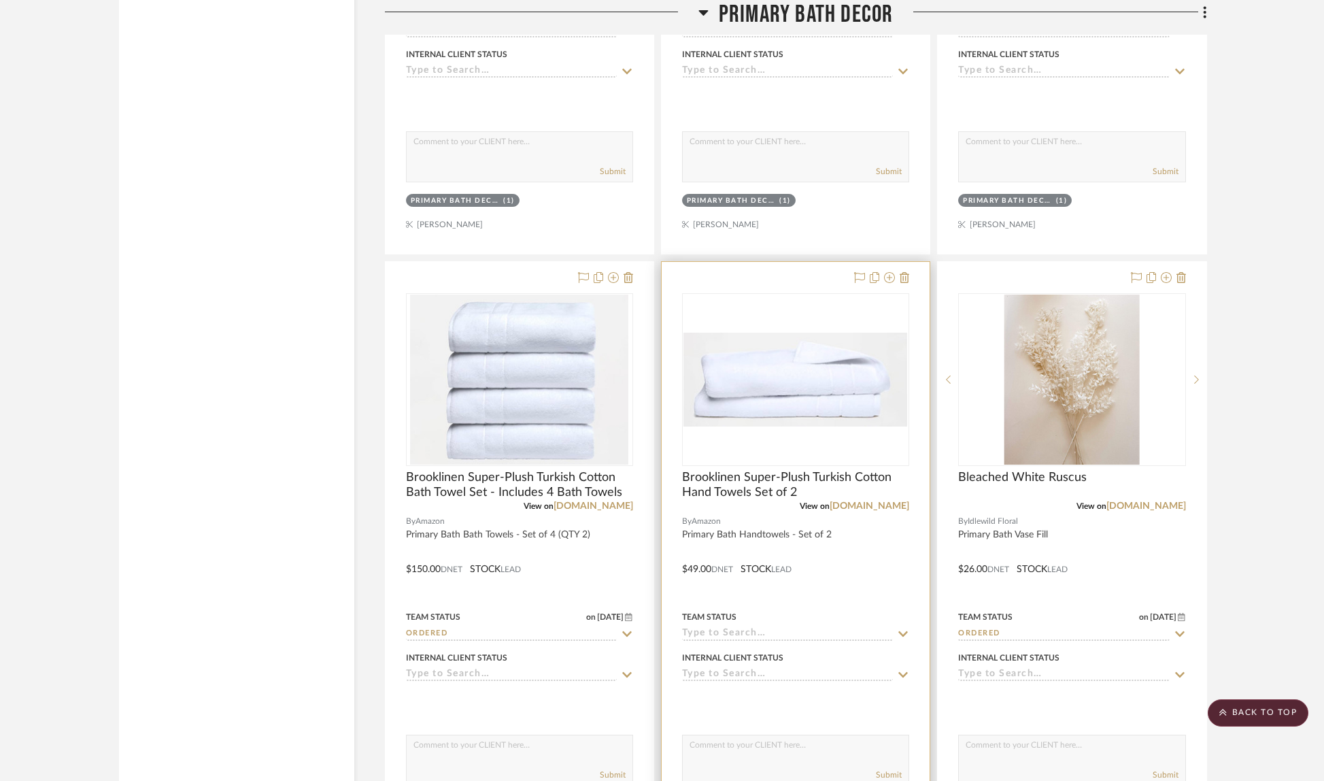
click at [900, 631] on icon at bounding box center [903, 633] width 10 height 5
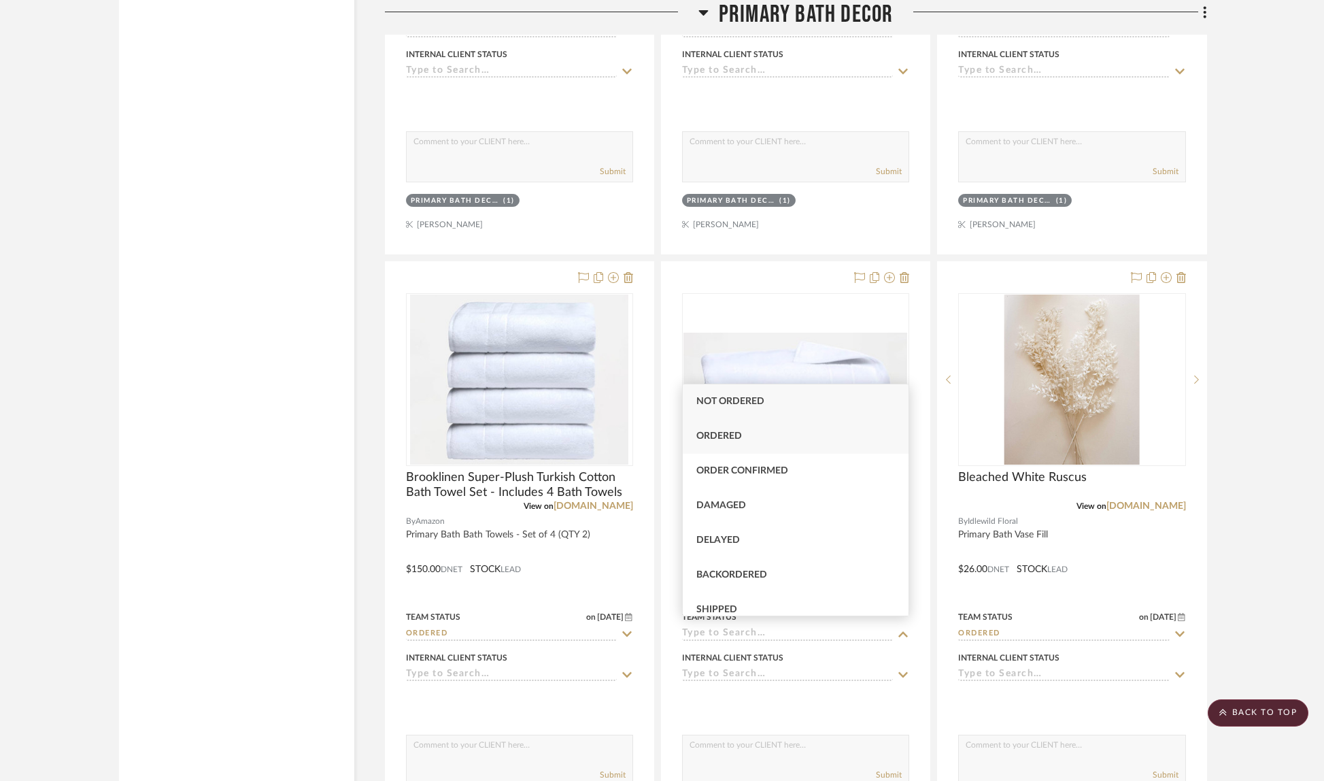
click at [828, 447] on div "Ordered" at bounding box center [796, 436] width 226 height 35
type input "[DATE]"
type input "Ordered"
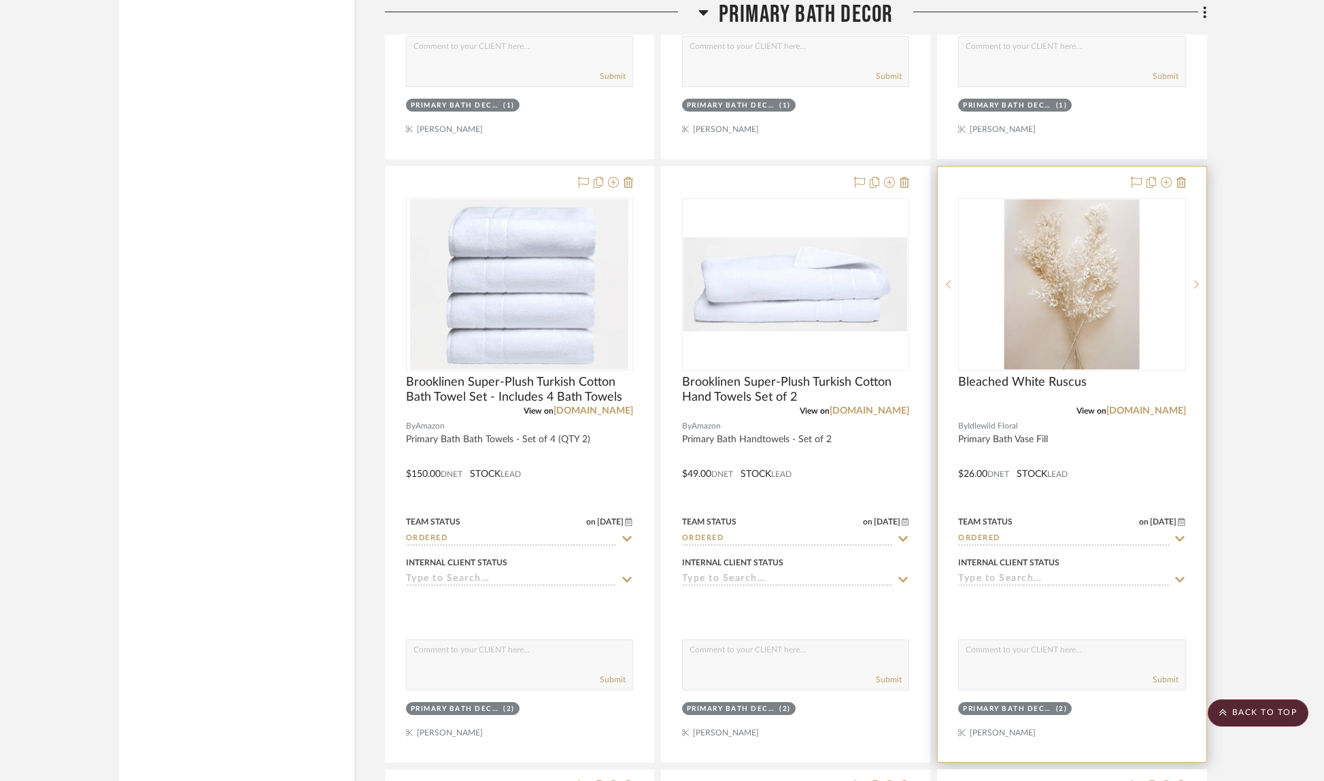
scroll to position [6506, 0]
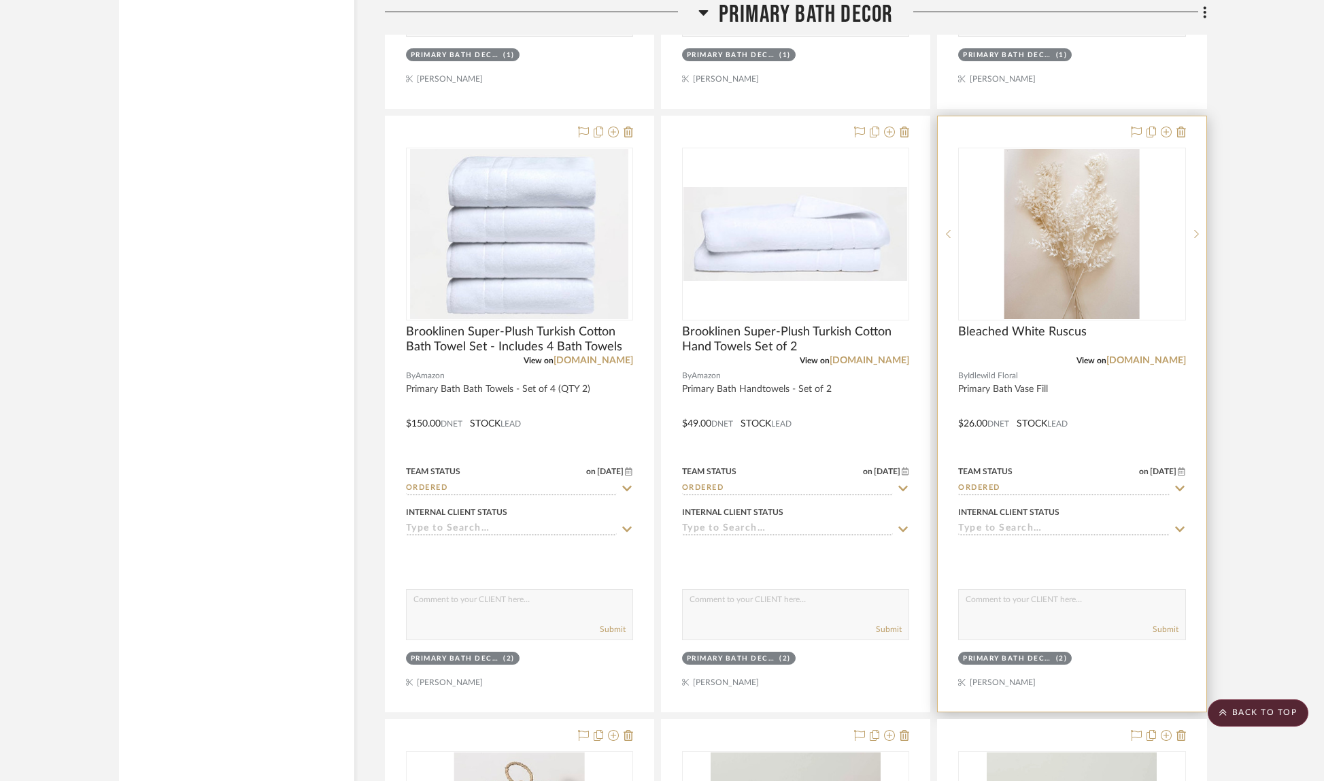
click at [1183, 483] on icon at bounding box center [1180, 488] width 12 height 11
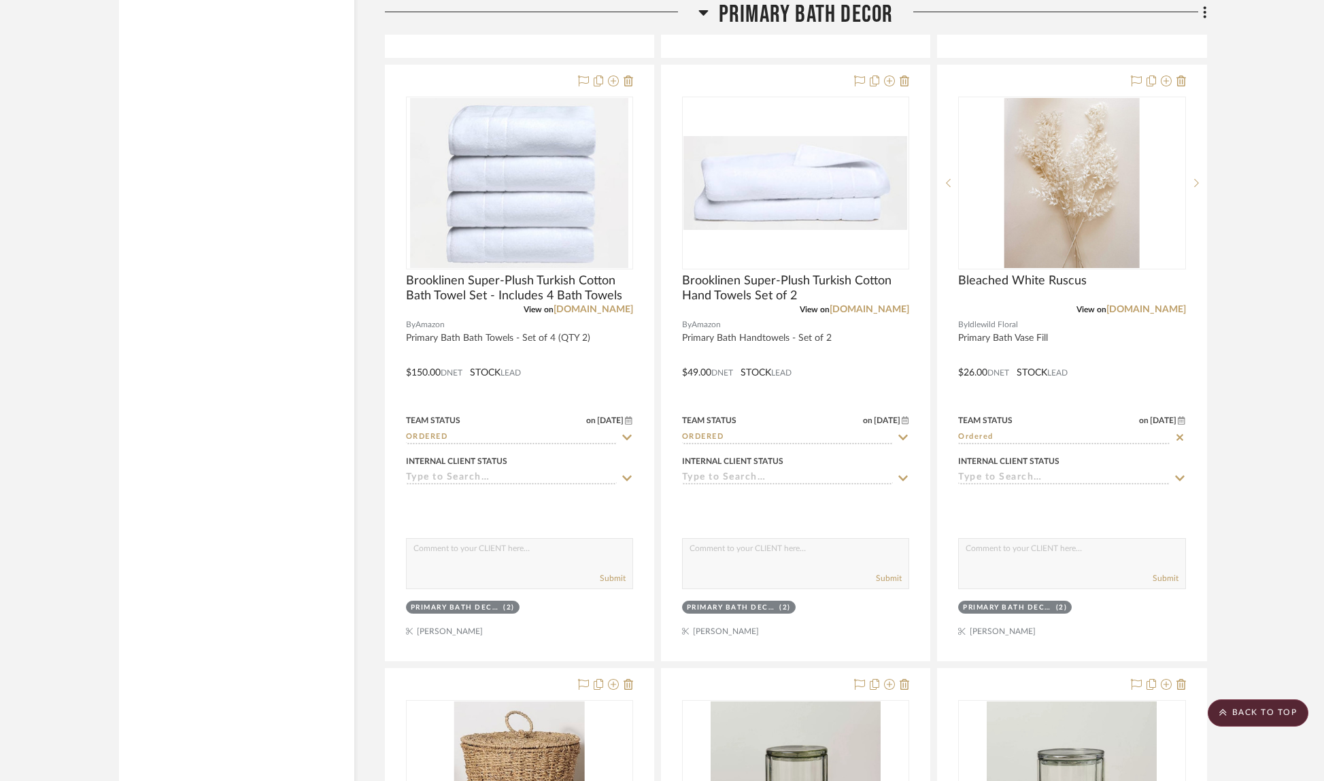
scroll to position [6568, 0]
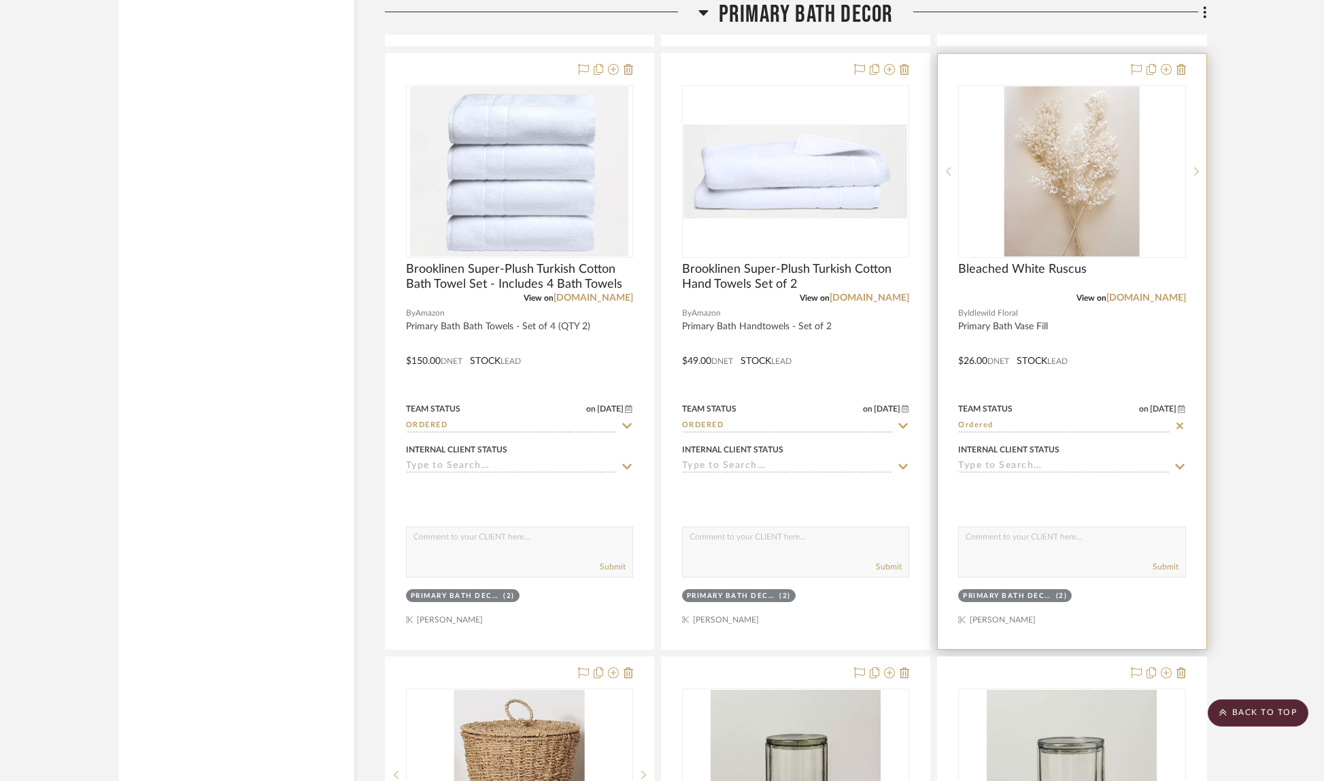
click at [1182, 420] on icon at bounding box center [1180, 425] width 12 height 11
type input "[DATE]"
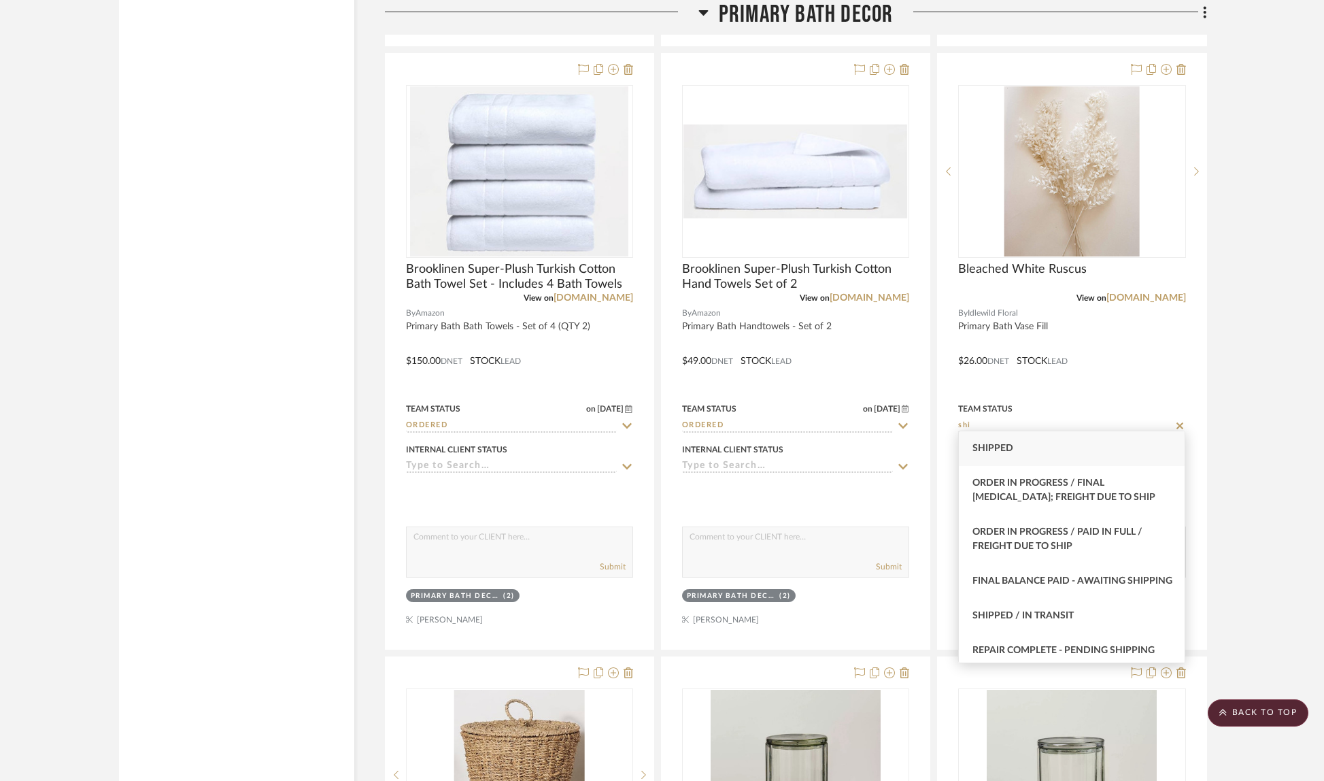
click at [1042, 445] on div "Shipped" at bounding box center [1072, 448] width 226 height 35
type input "Shipped"
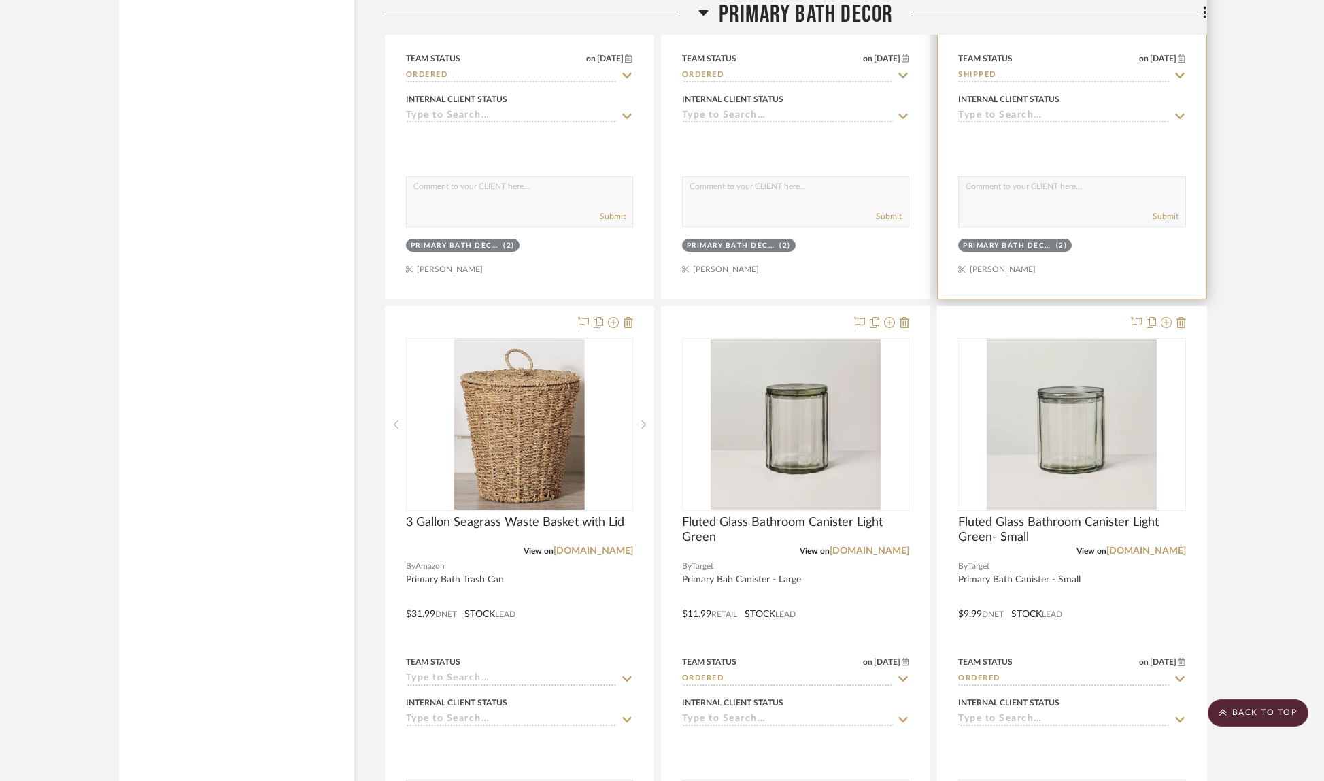
scroll to position [7018, 0]
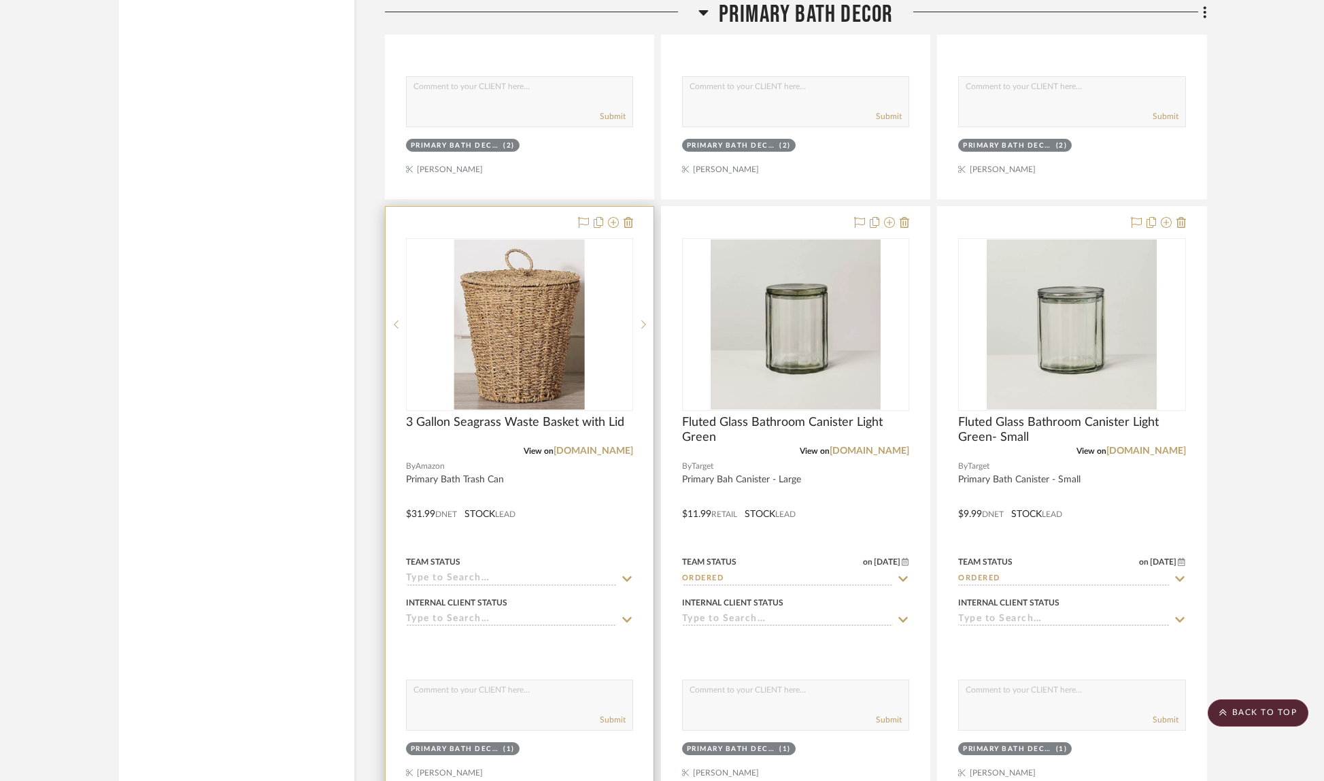
click at [628, 573] on icon at bounding box center [627, 578] width 12 height 11
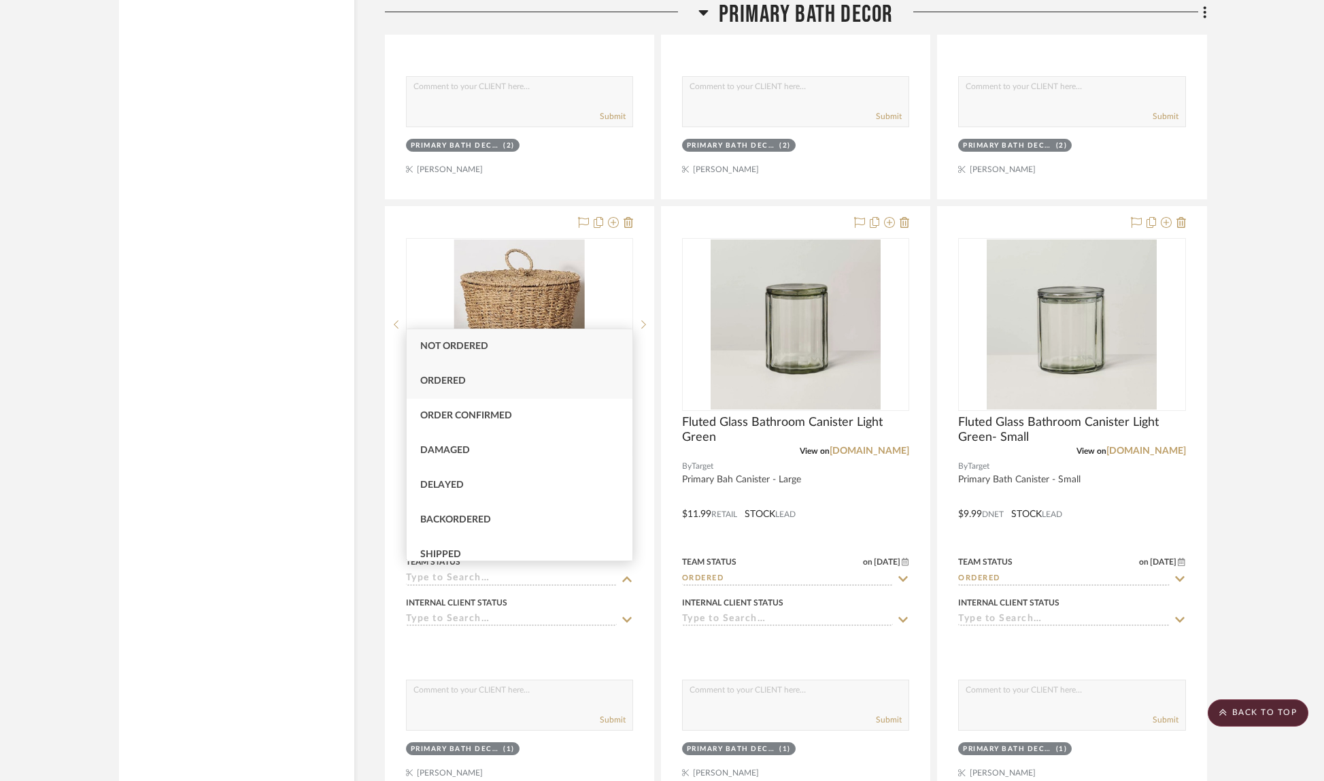
click at [491, 377] on div "Ordered" at bounding box center [520, 381] width 226 height 35
type input "[DATE]"
type input "Ordered"
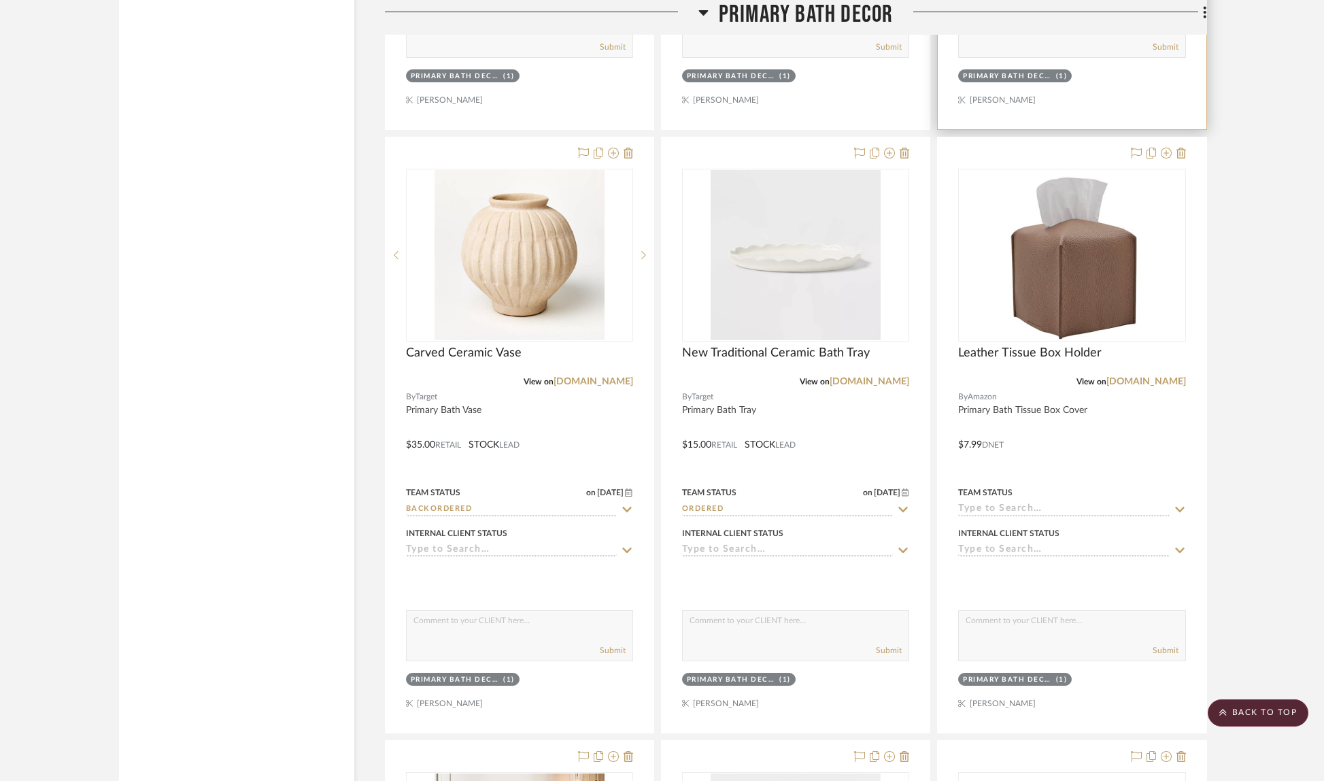
scroll to position [7734, 0]
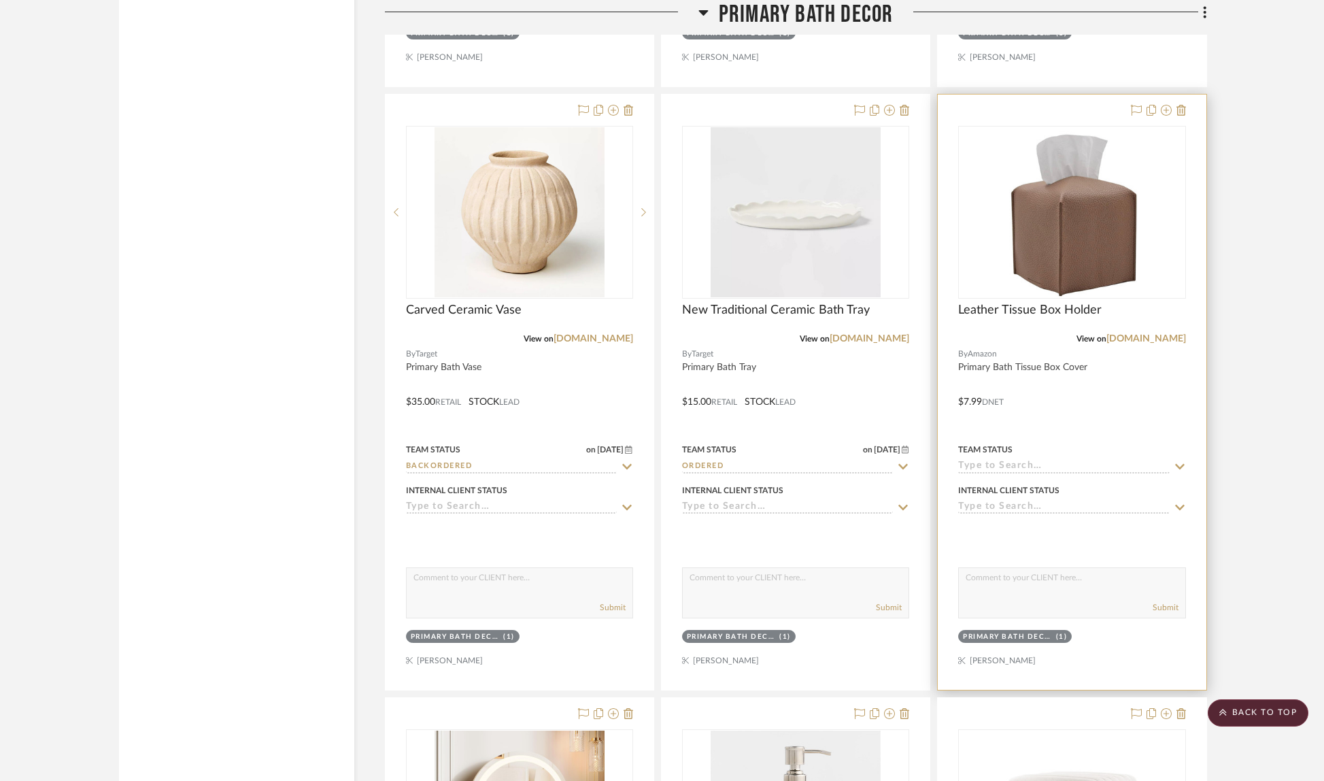
click at [1179, 461] on icon at bounding box center [1180, 466] width 12 height 11
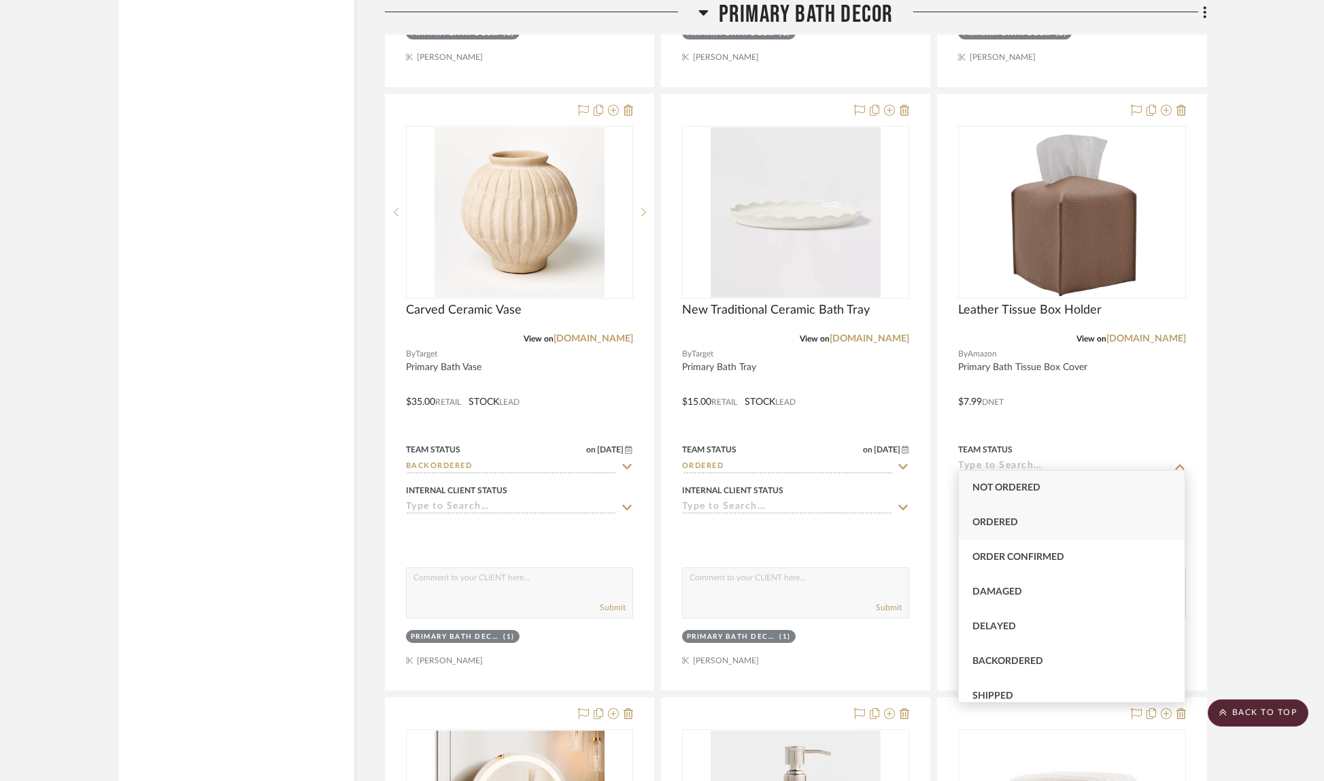
click at [1091, 529] on div "Ordered" at bounding box center [1072, 522] width 226 height 35
type input "[DATE]"
type input "Ordered"
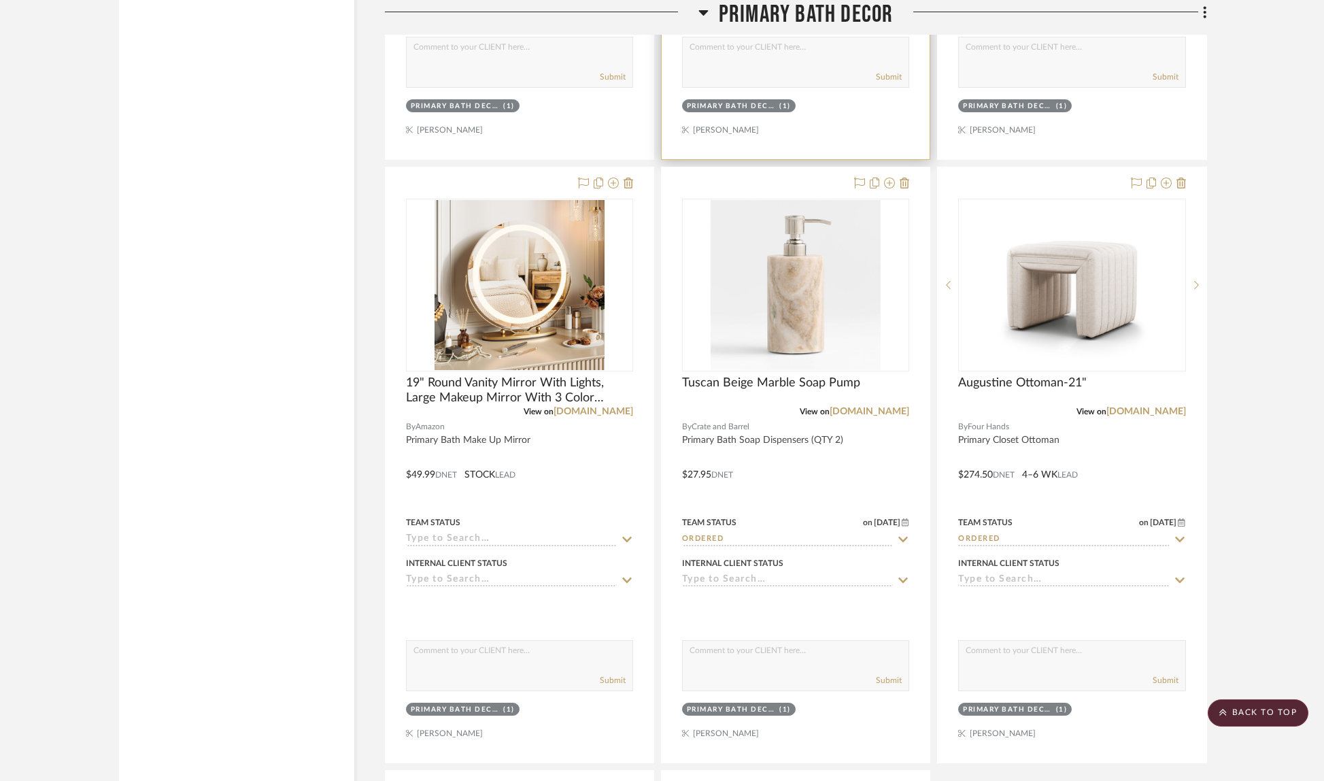
scroll to position [8315, 0]
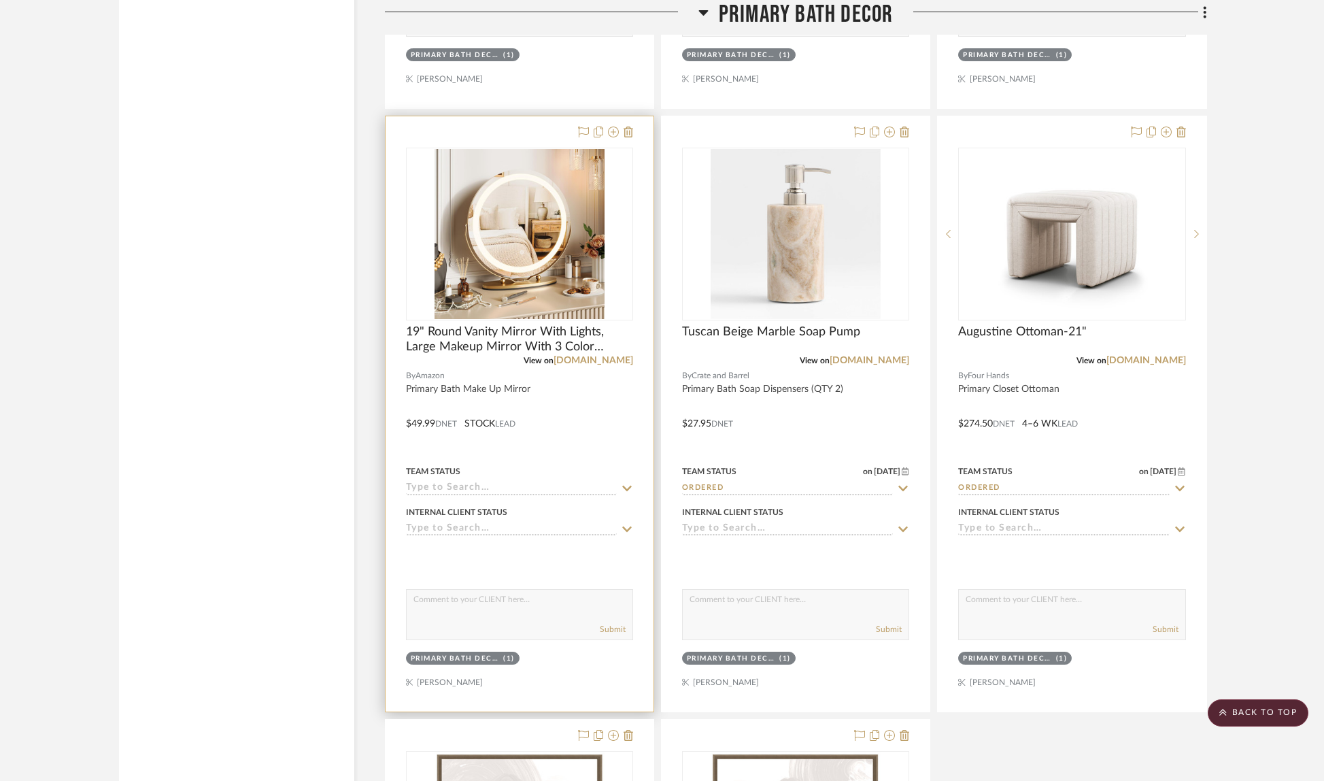
click at [629, 486] on icon at bounding box center [627, 488] width 10 height 5
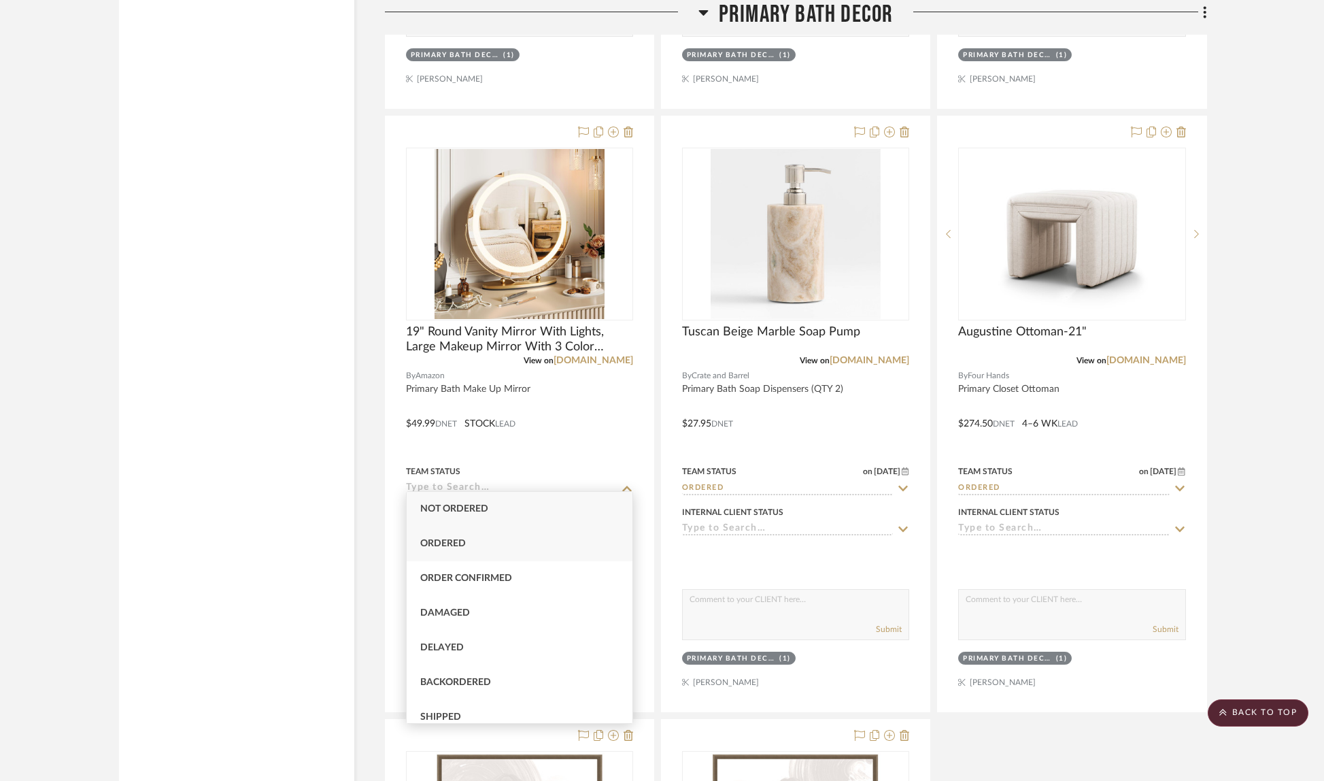
click at [542, 536] on div "Ordered" at bounding box center [520, 543] width 226 height 35
type input "[DATE]"
type input "Ordered"
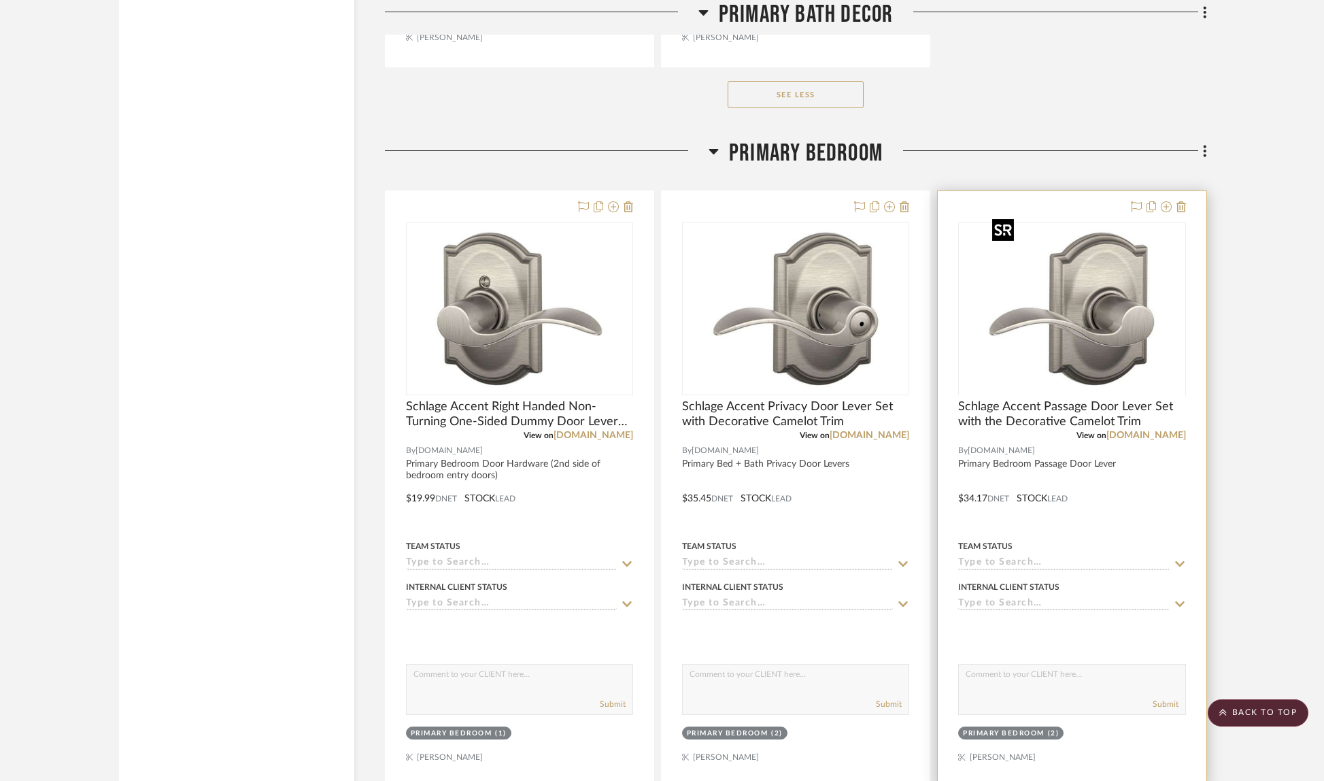
scroll to position [9705, 0]
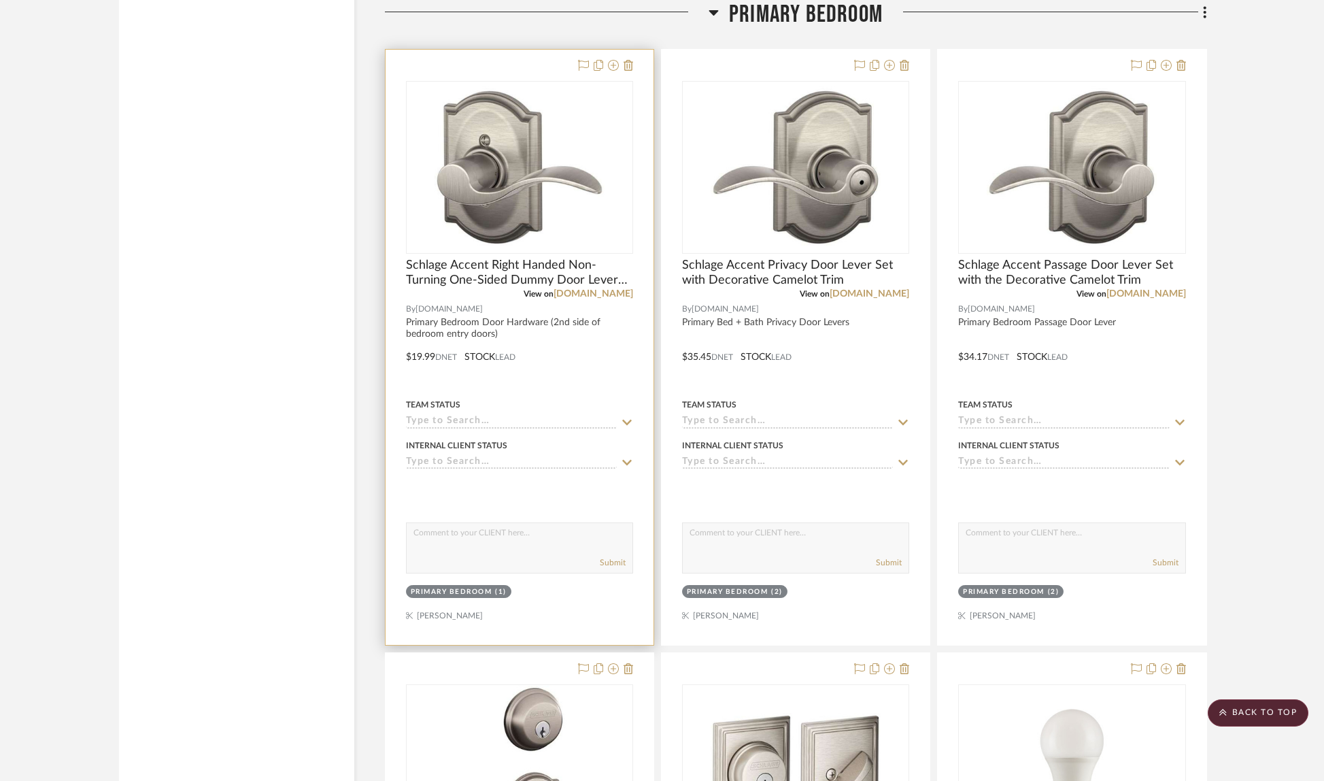
click at [628, 417] on icon at bounding box center [627, 422] width 12 height 11
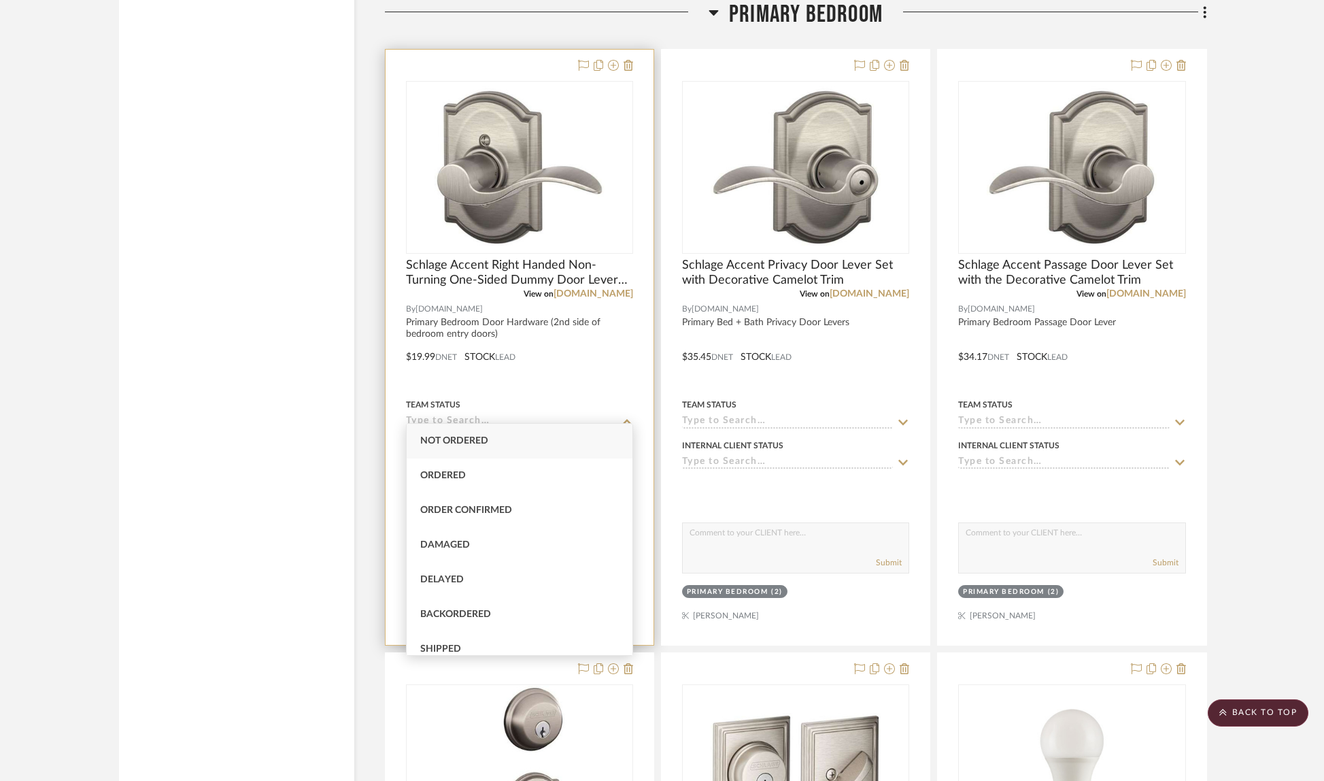
click at [510, 468] on div "Ordered" at bounding box center [520, 475] width 226 height 35
type input "[DATE]"
type input "Ordered"
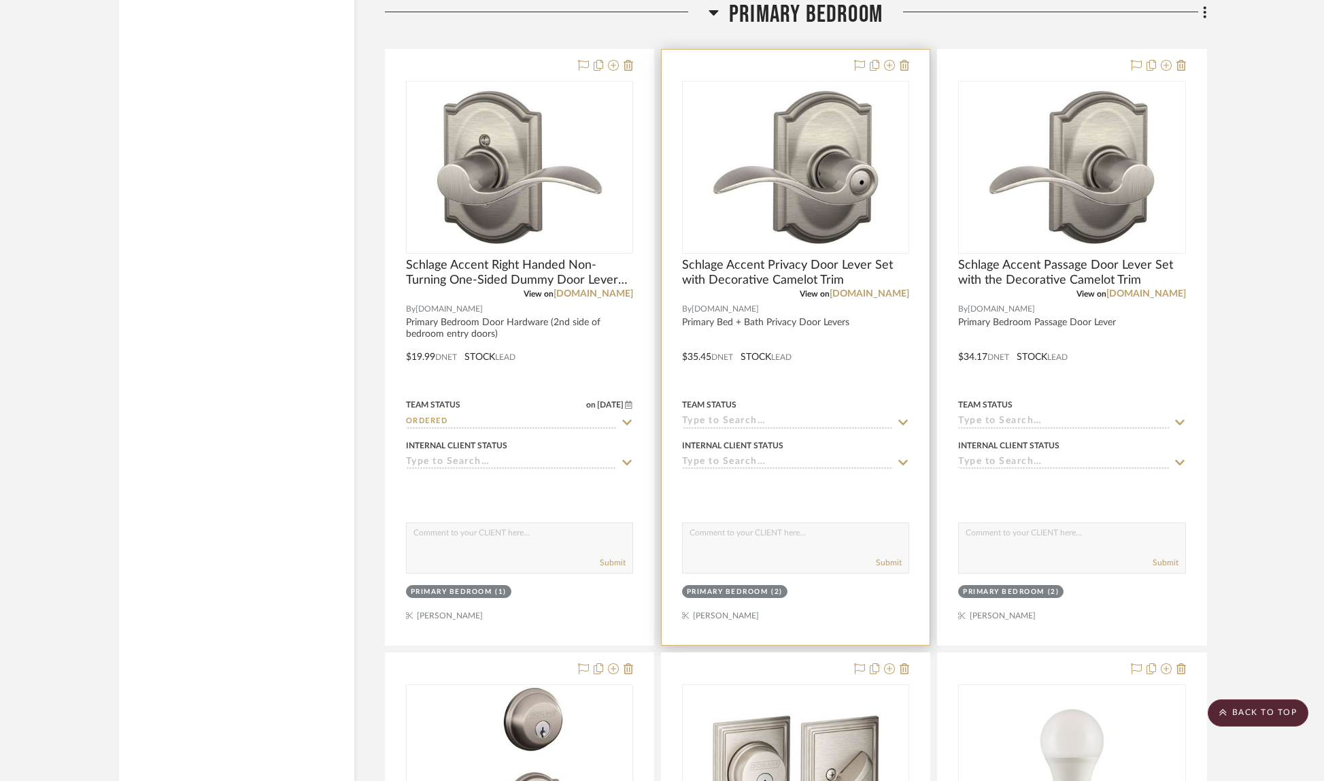
click at [905, 417] on icon at bounding box center [903, 422] width 12 height 11
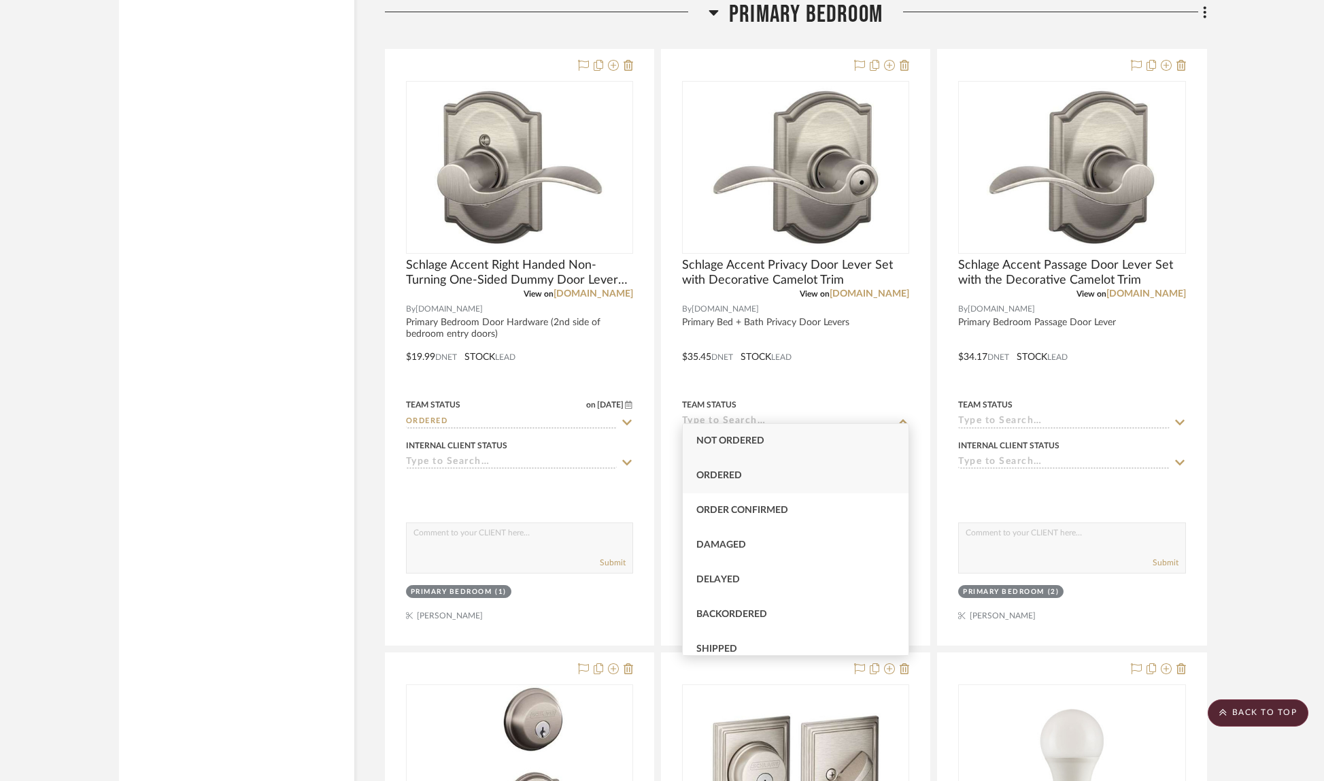
click at [799, 485] on div "Ordered" at bounding box center [796, 475] width 226 height 35
type input "[DATE]"
type input "Ordered"
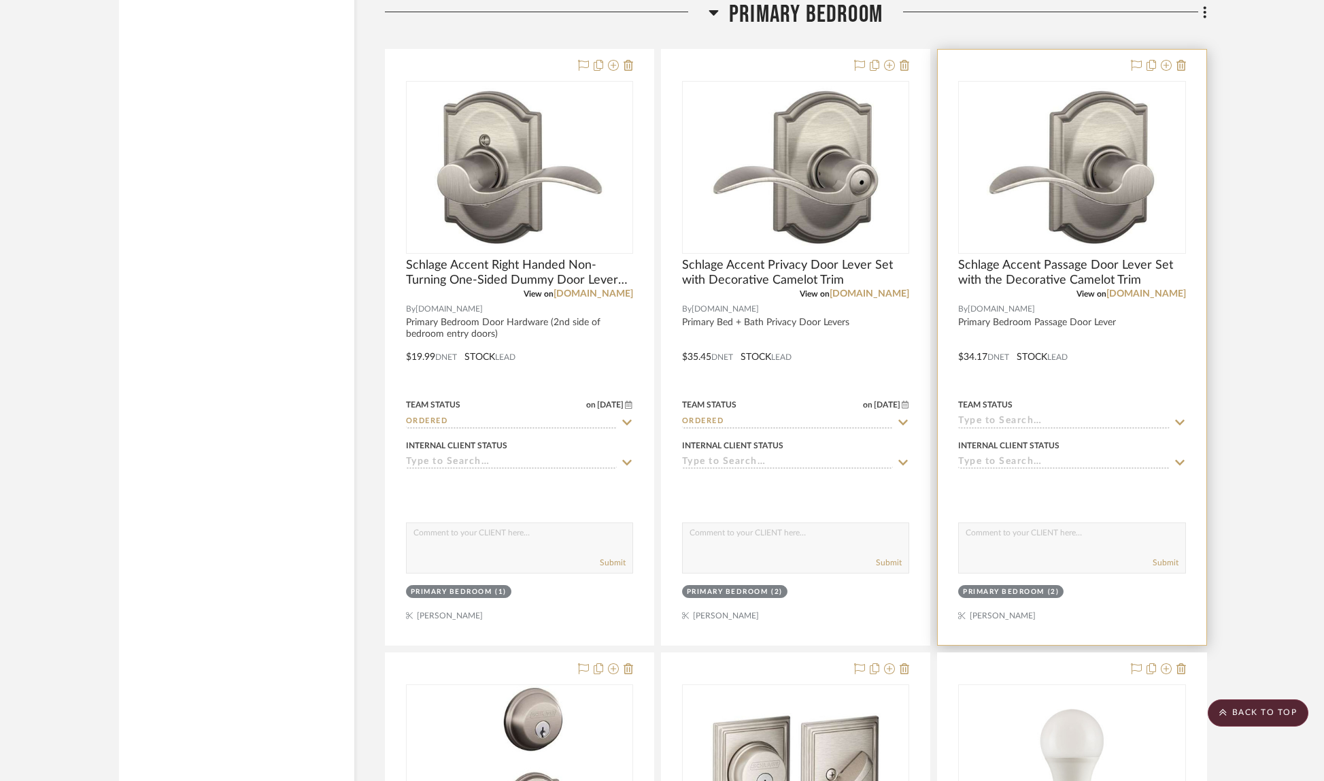
click at [1183, 417] on icon at bounding box center [1180, 422] width 12 height 11
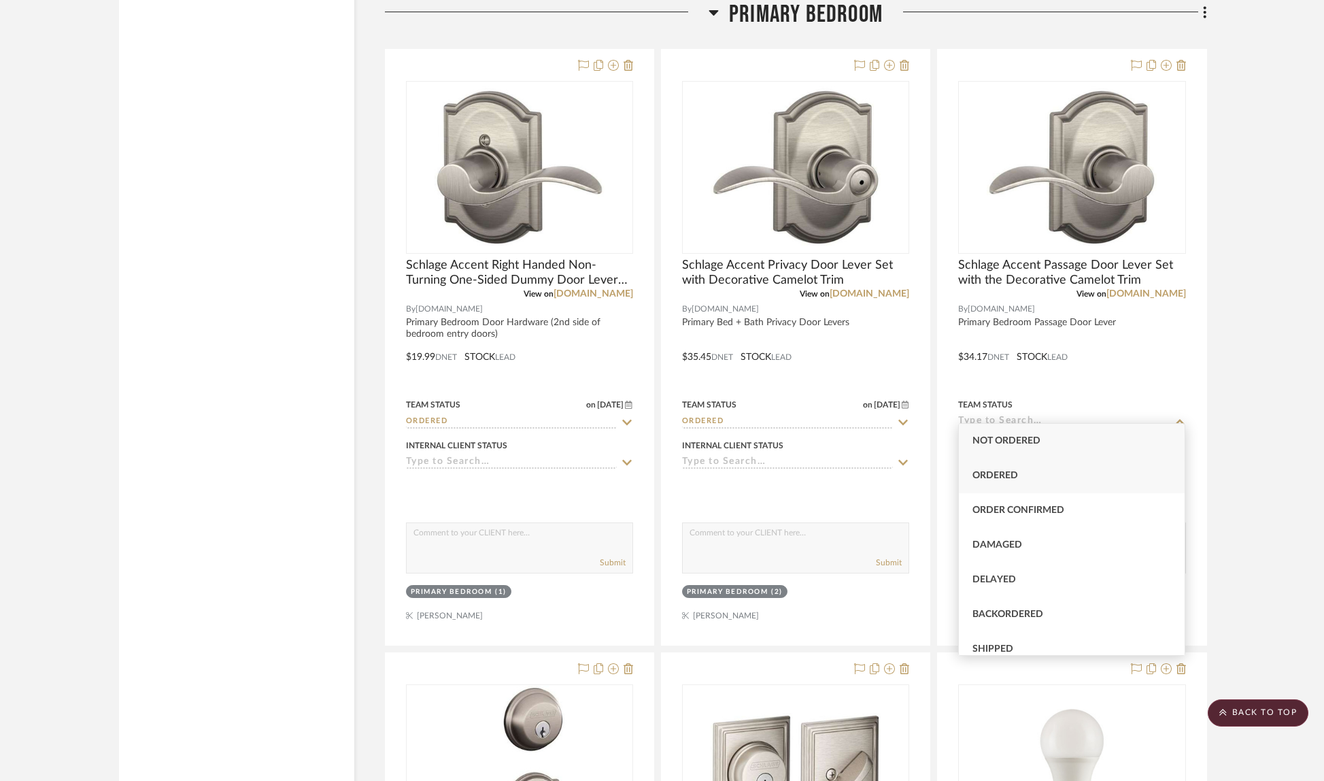
click at [1083, 469] on div "Ordered" at bounding box center [1072, 475] width 226 height 35
type input "[DATE]"
type input "Ordered"
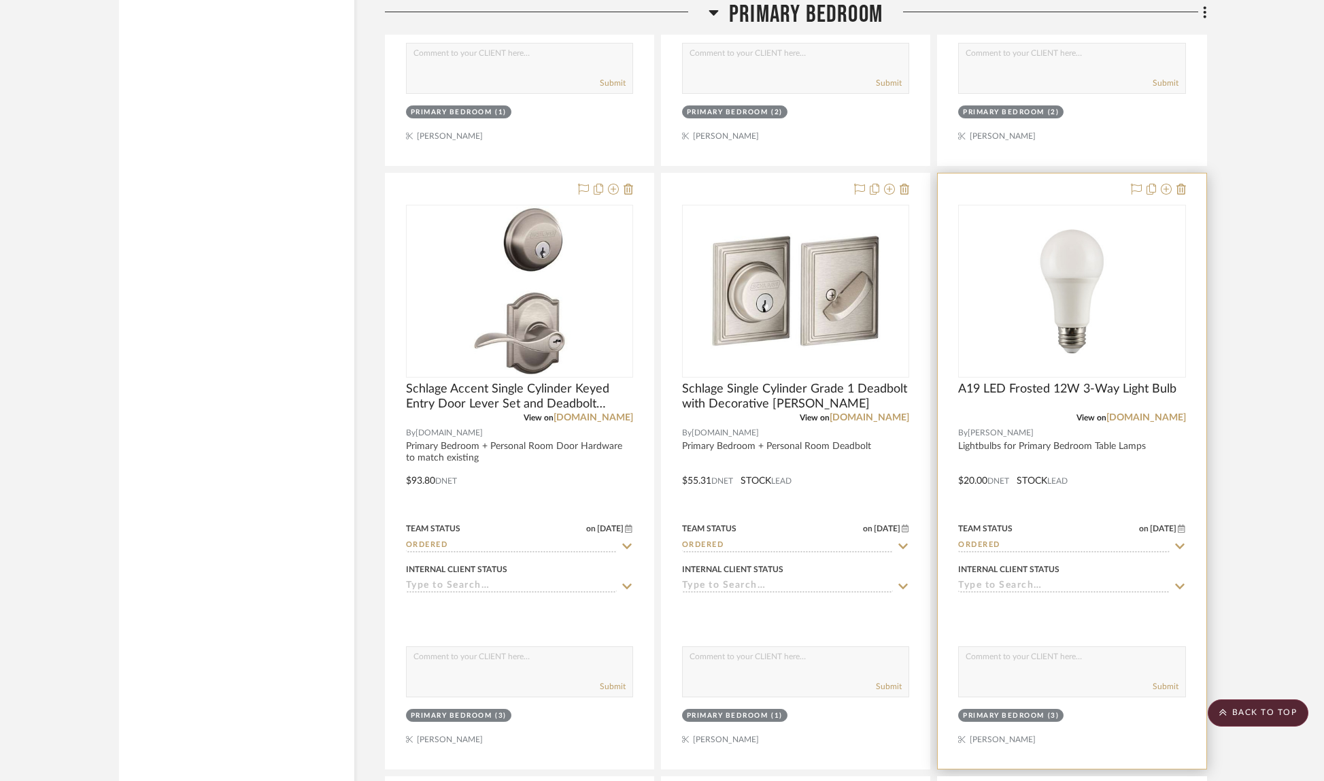
scroll to position [10200, 0]
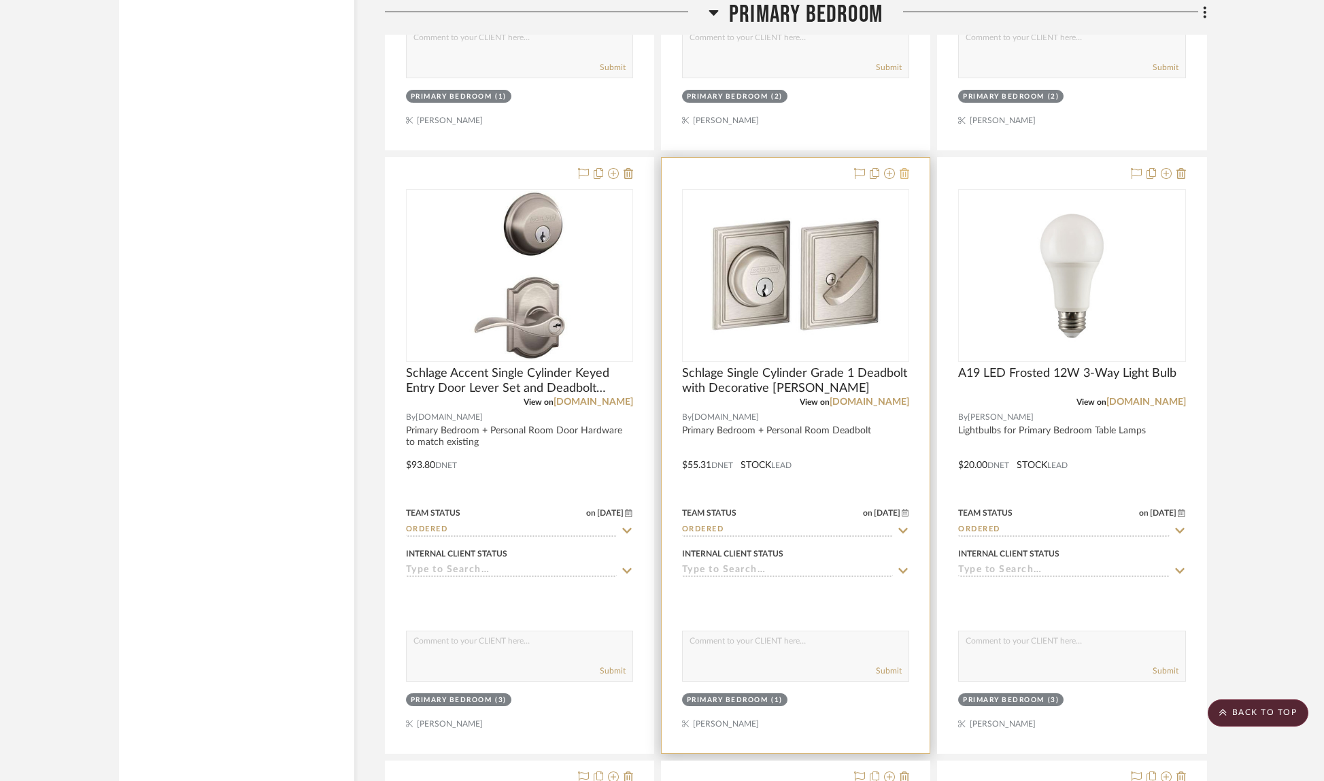
click at [908, 168] on icon at bounding box center [905, 173] width 10 height 11
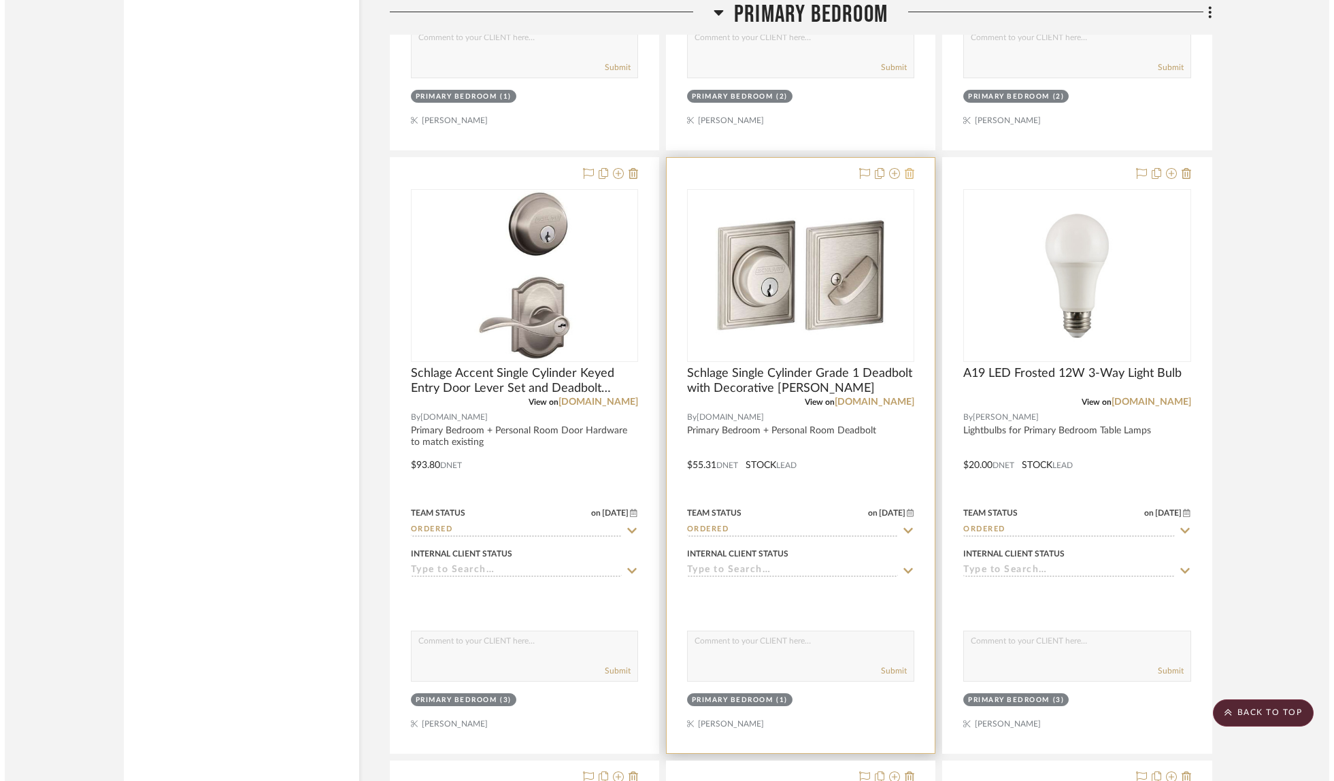
scroll to position [0, 0]
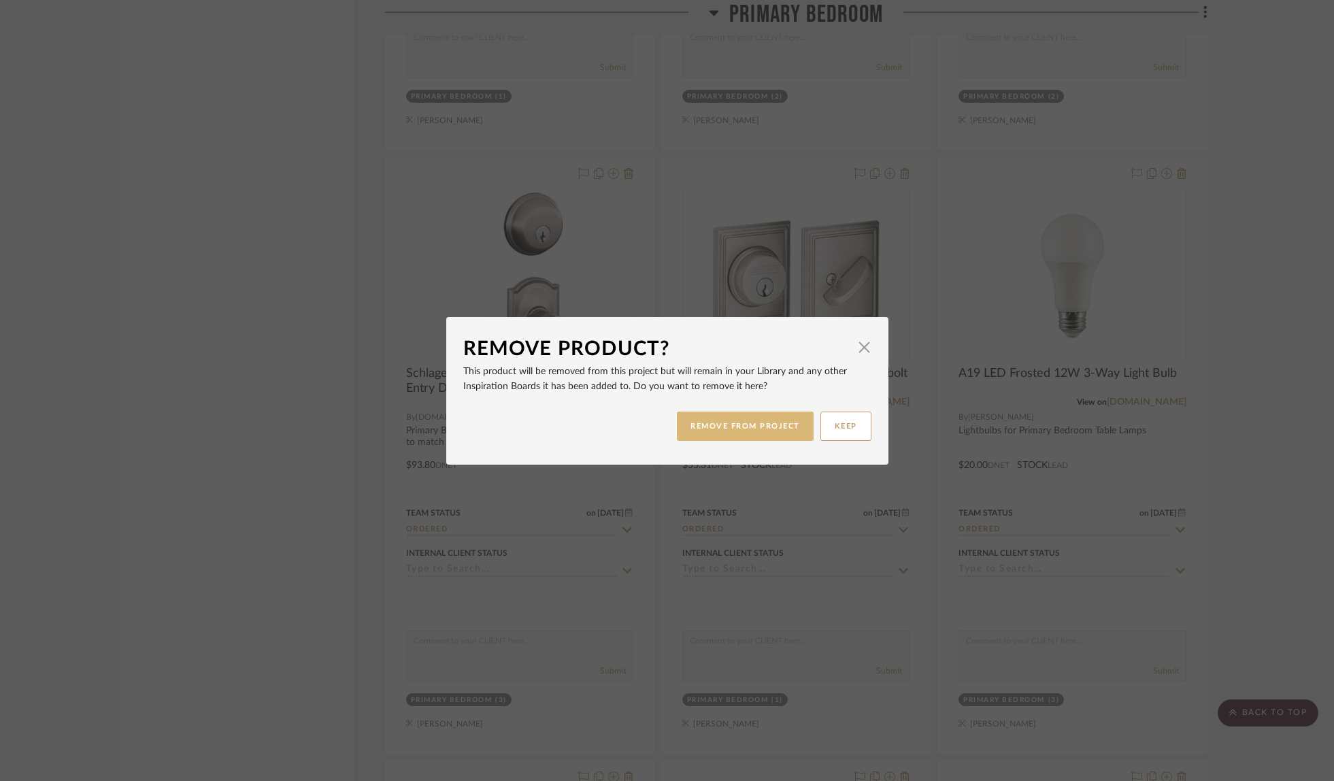
click at [783, 422] on button "REMOVE FROM PROJECT" at bounding box center [745, 425] width 137 height 29
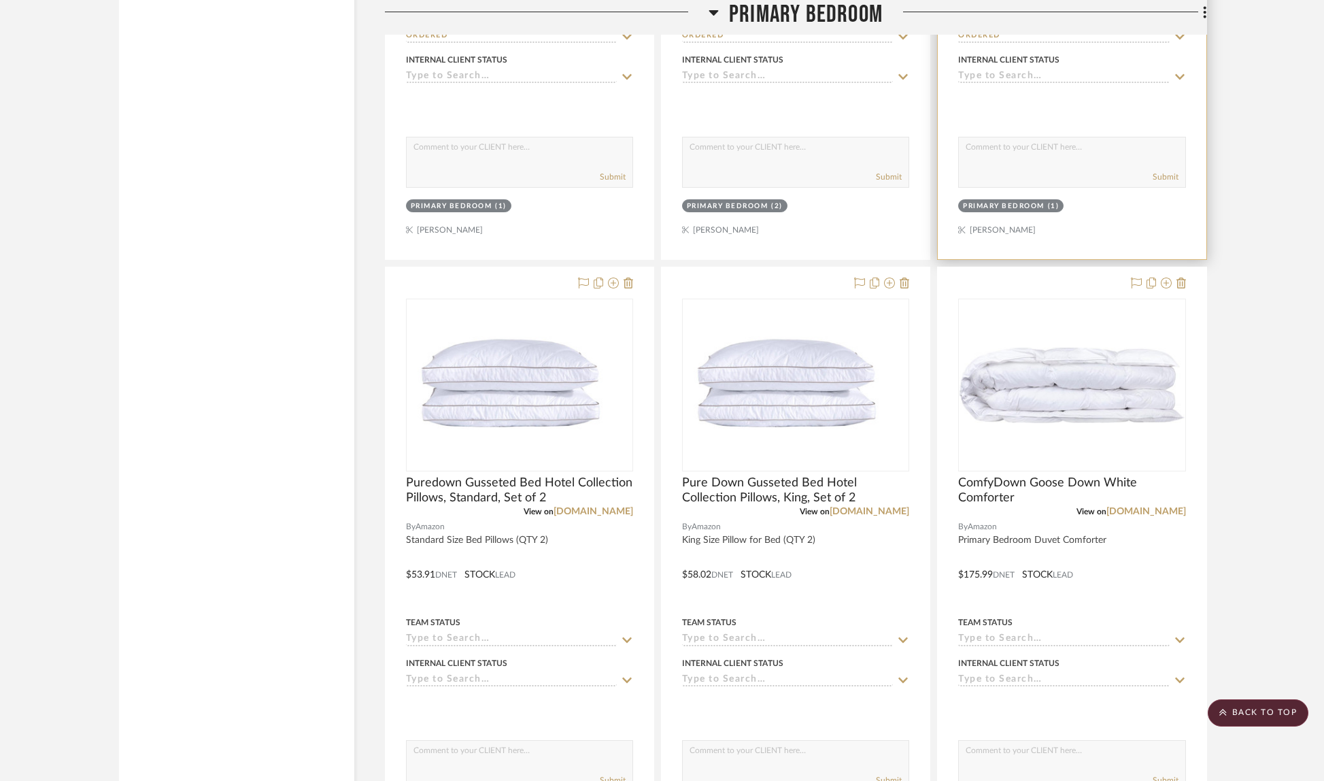
scroll to position [11963, 0]
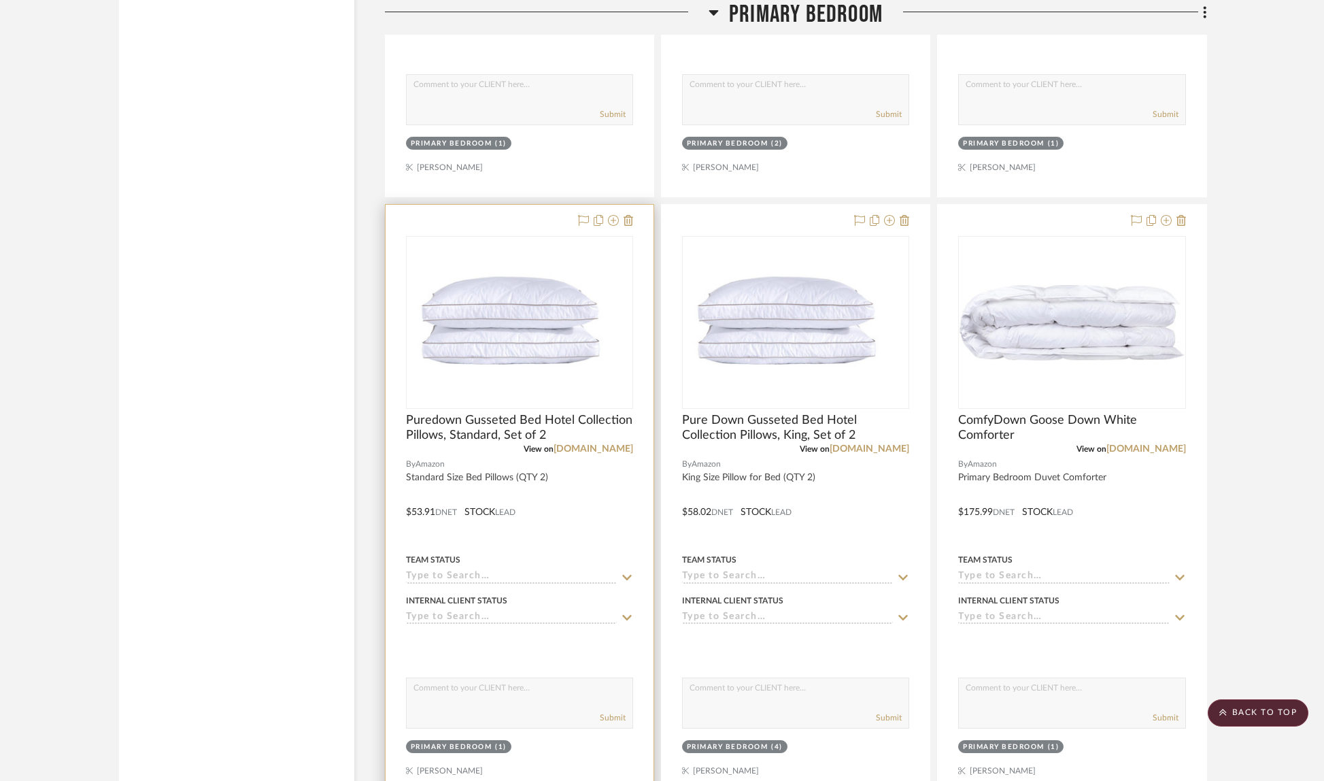
click at [628, 572] on icon at bounding box center [627, 577] width 12 height 11
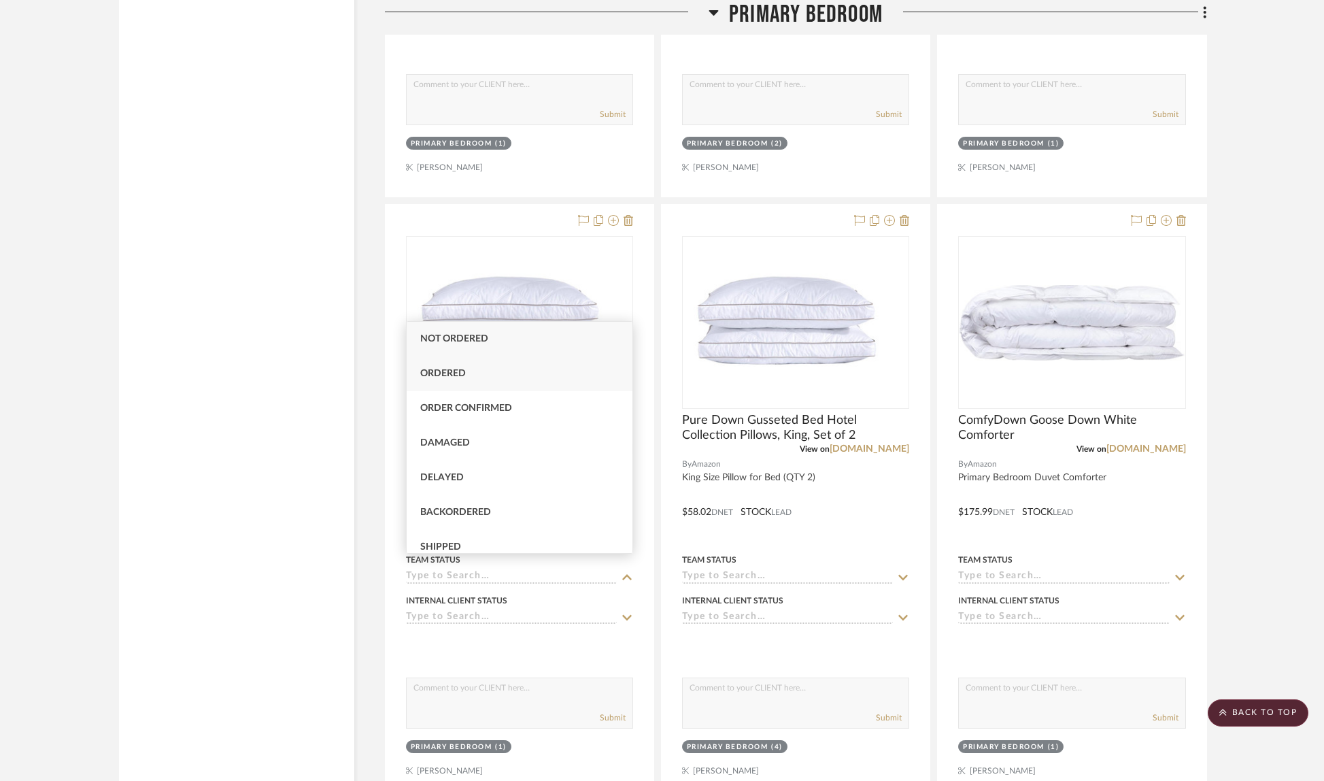
click at [563, 376] on div "Ordered" at bounding box center [520, 373] width 226 height 35
type input "[DATE]"
type input "Ordered"
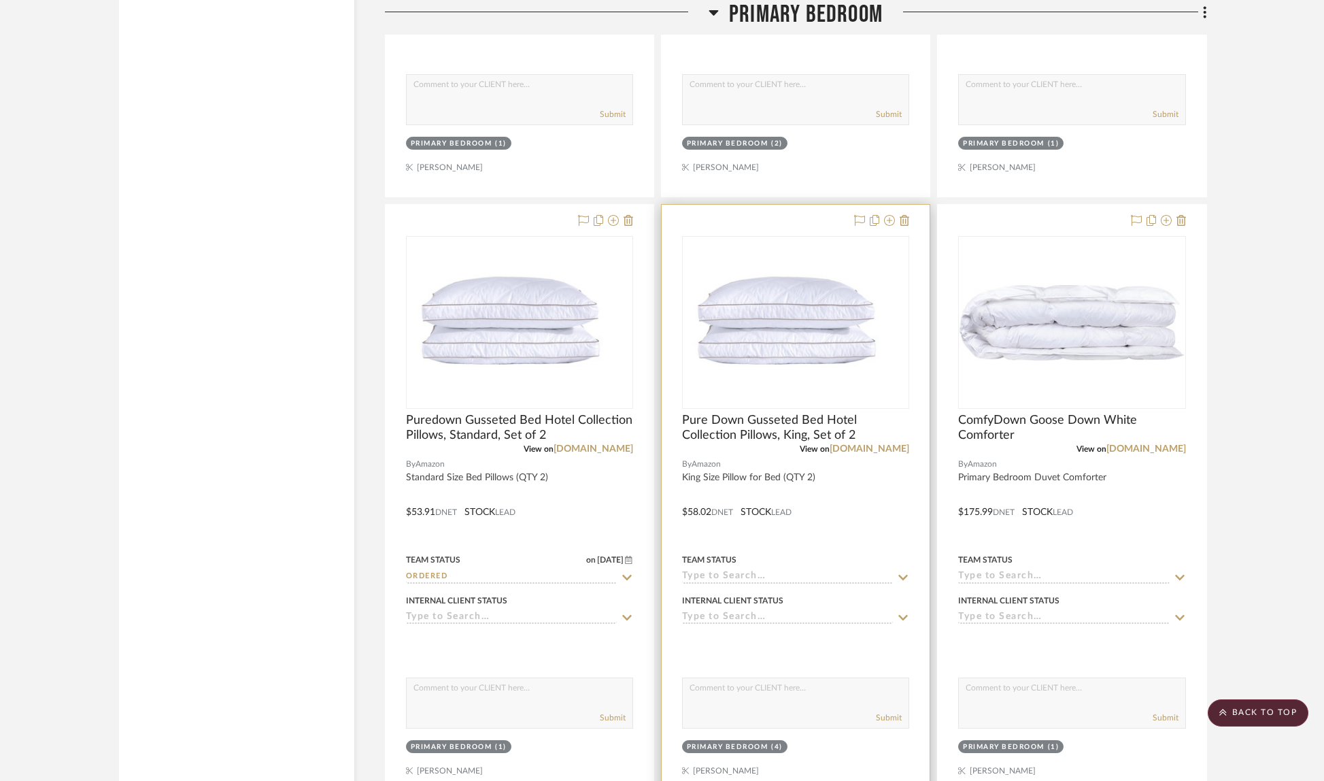
click at [901, 574] on icon at bounding box center [903, 576] width 10 height 5
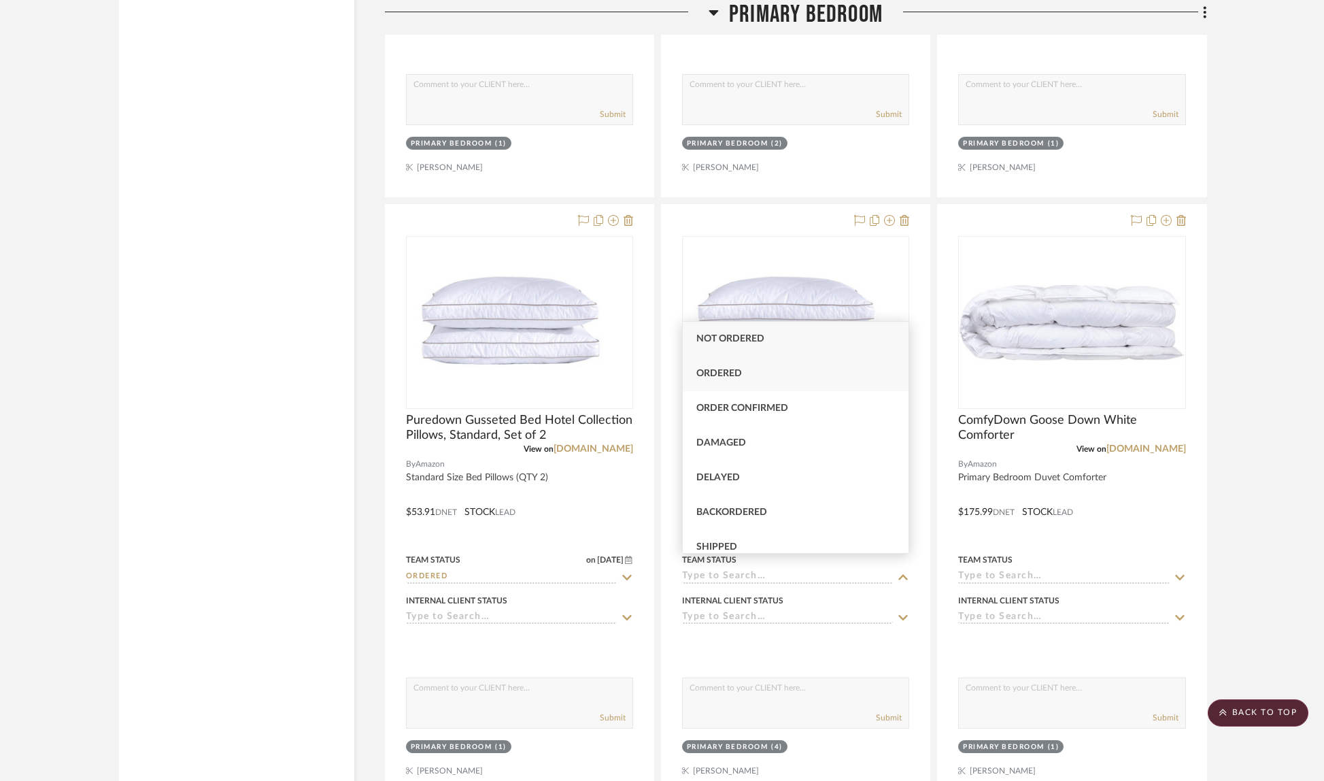
click at [834, 371] on div "Ordered" at bounding box center [796, 373] width 226 height 35
type input "[DATE]"
type input "Ordered"
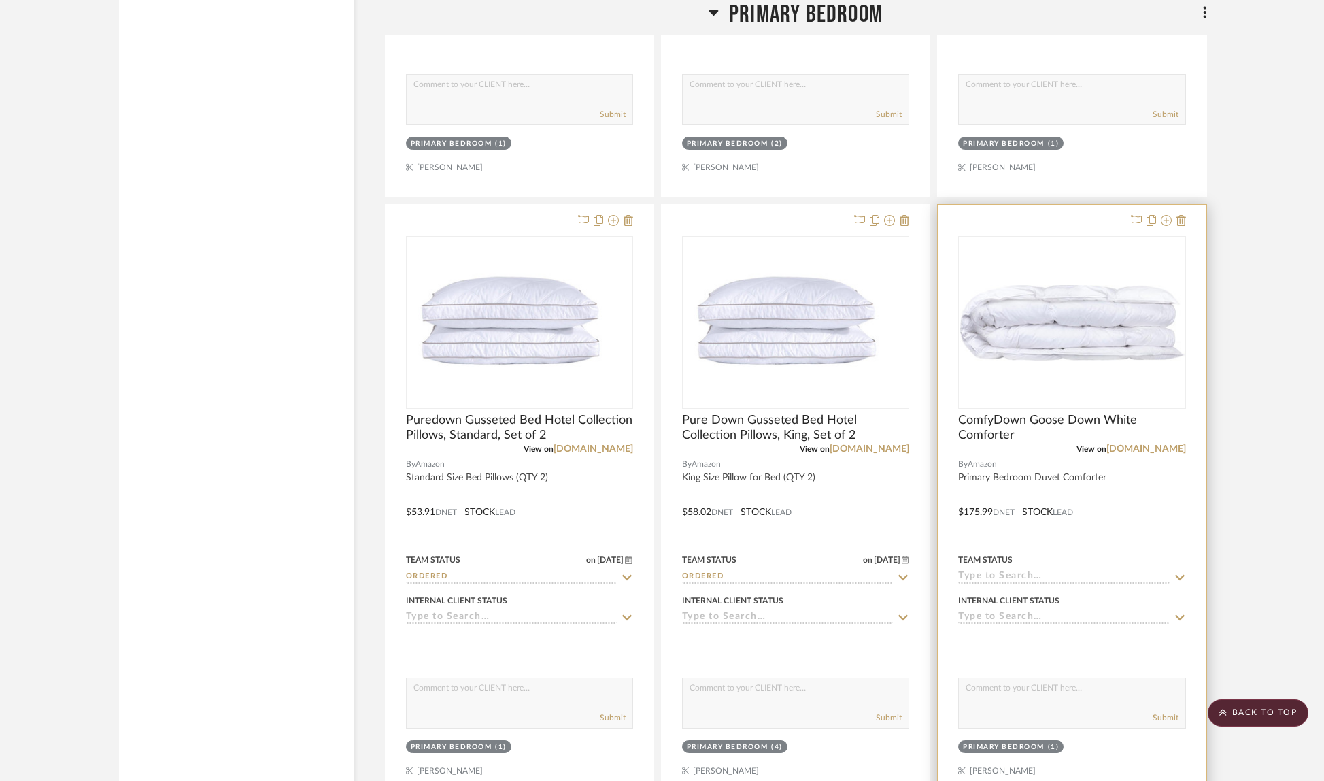
click at [1180, 572] on icon at bounding box center [1180, 577] width 12 height 11
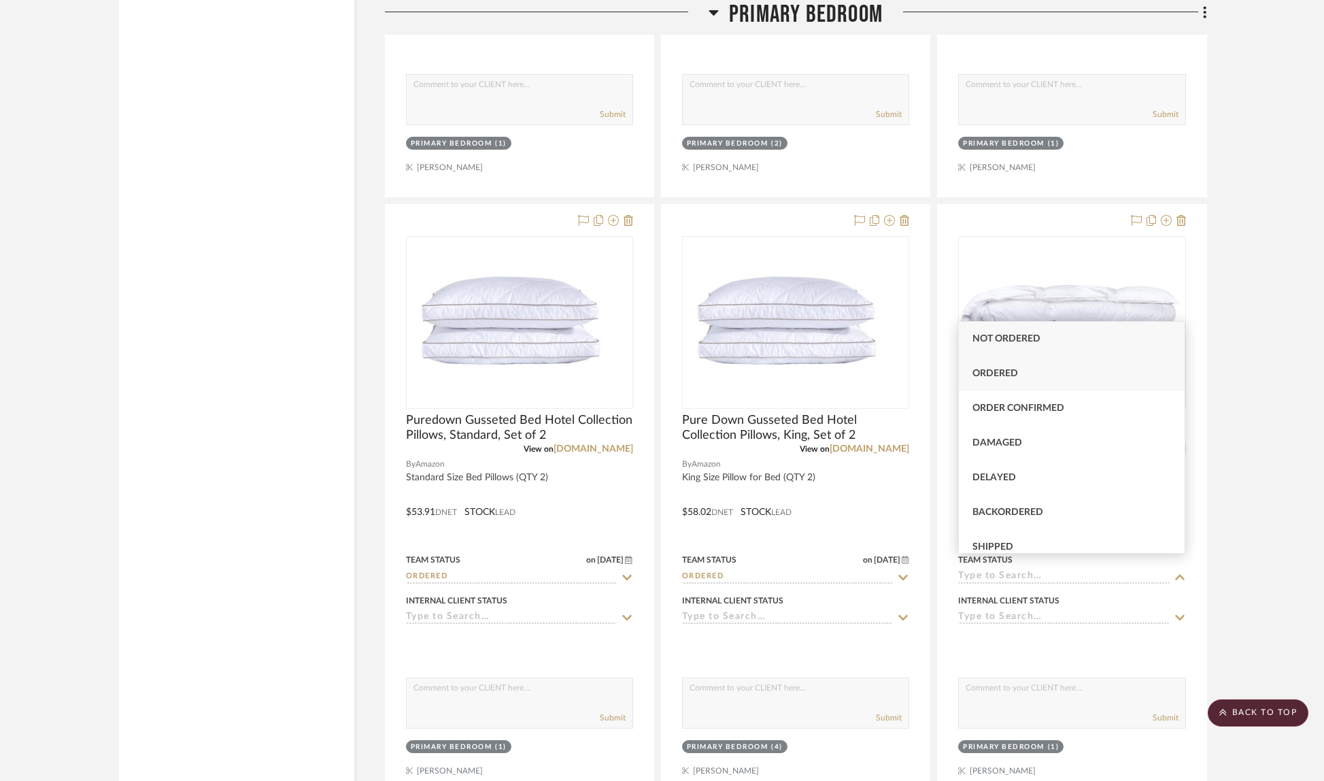
click at [1079, 379] on div "Ordered" at bounding box center [1072, 373] width 226 height 35
type input "[DATE]"
type input "Ordered"
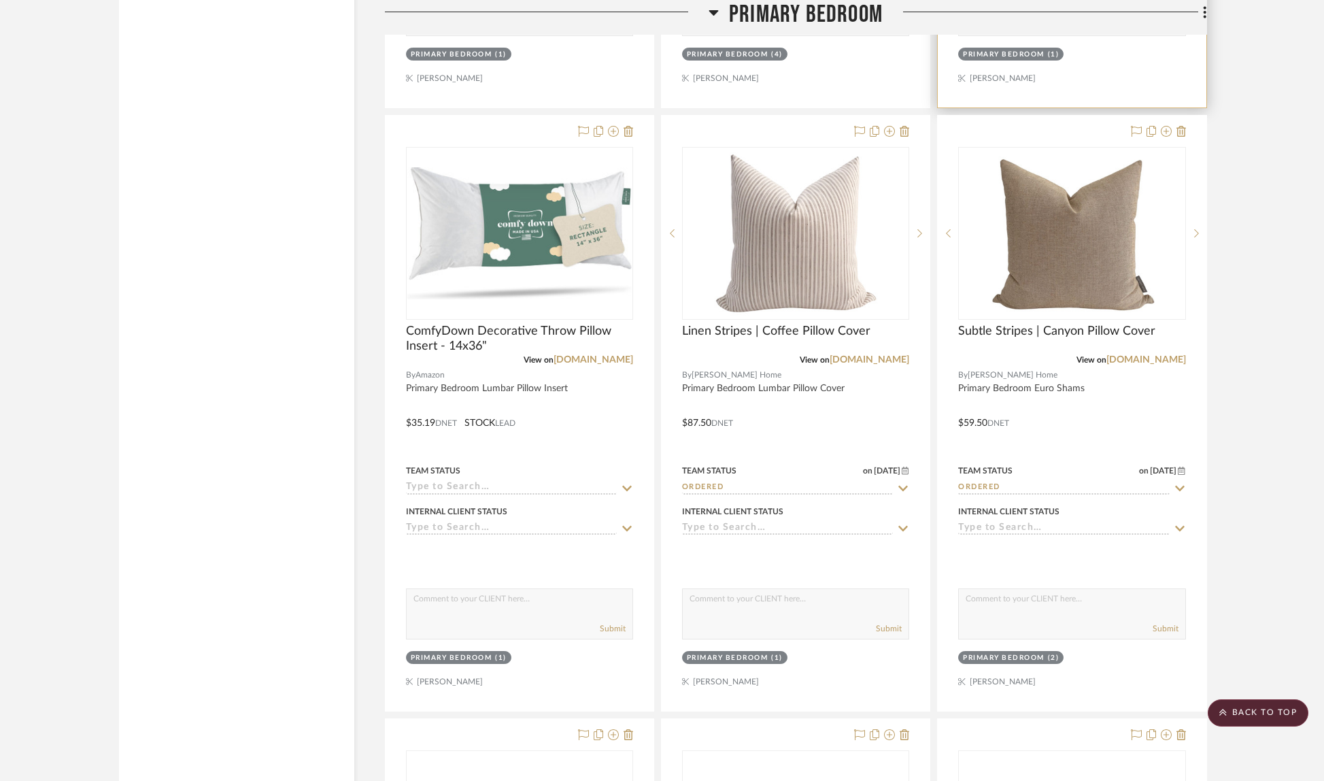
scroll to position [12663, 0]
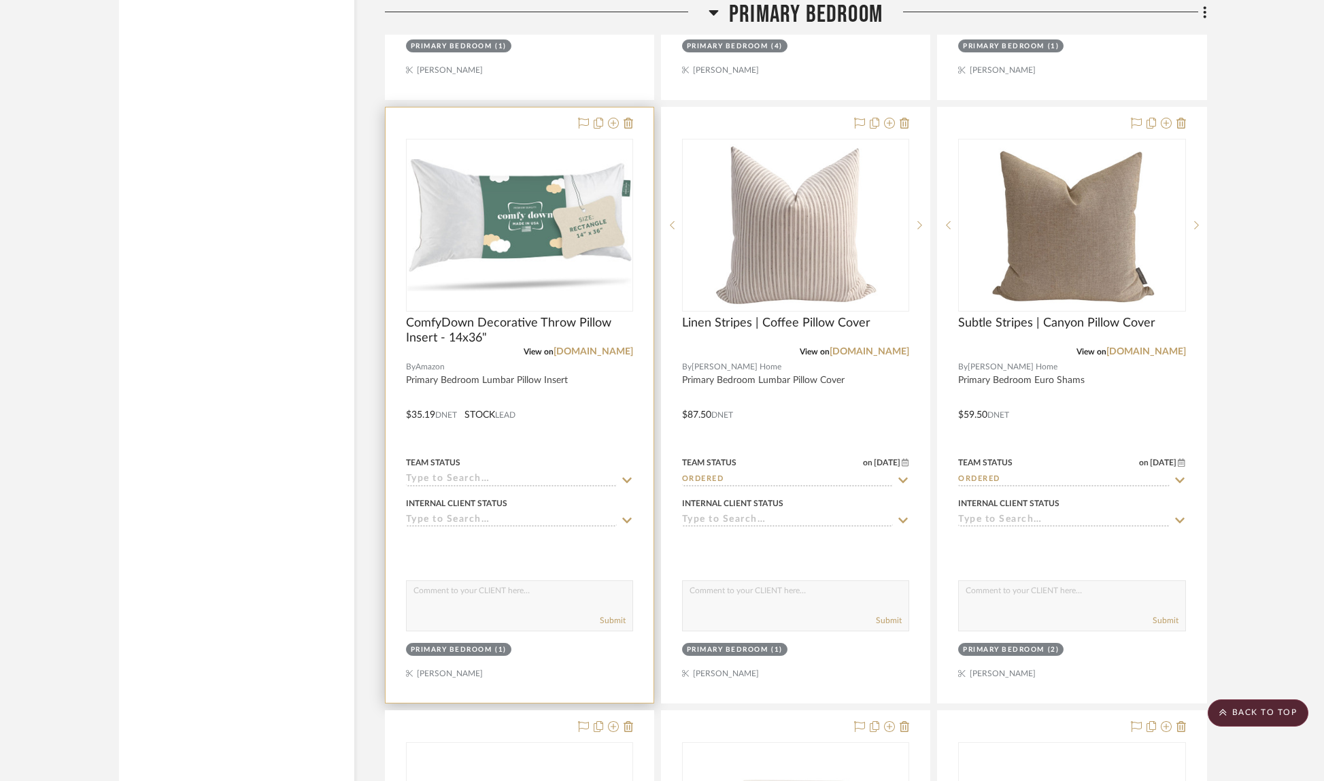
click at [627, 477] on icon at bounding box center [627, 479] width 10 height 5
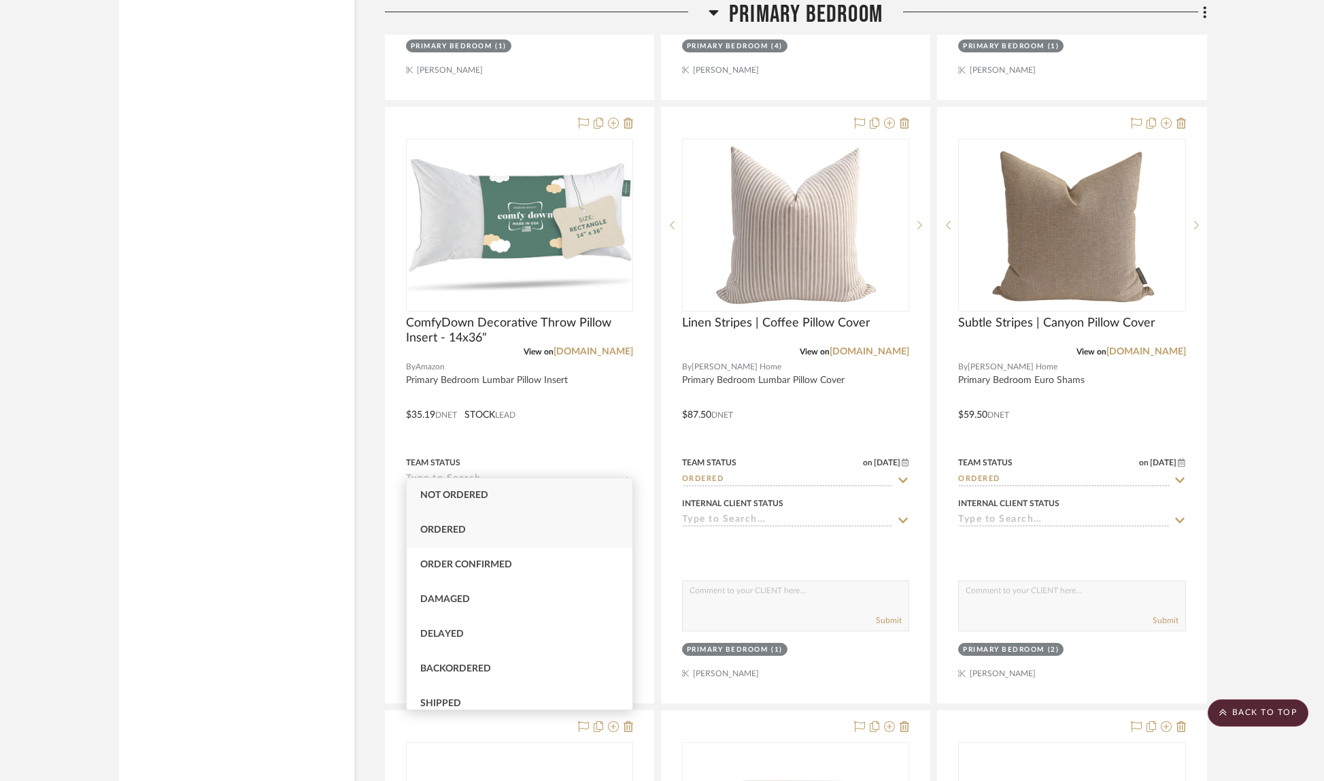
click at [589, 526] on div "Ordered" at bounding box center [520, 530] width 226 height 35
type input "[DATE]"
type input "Ordered"
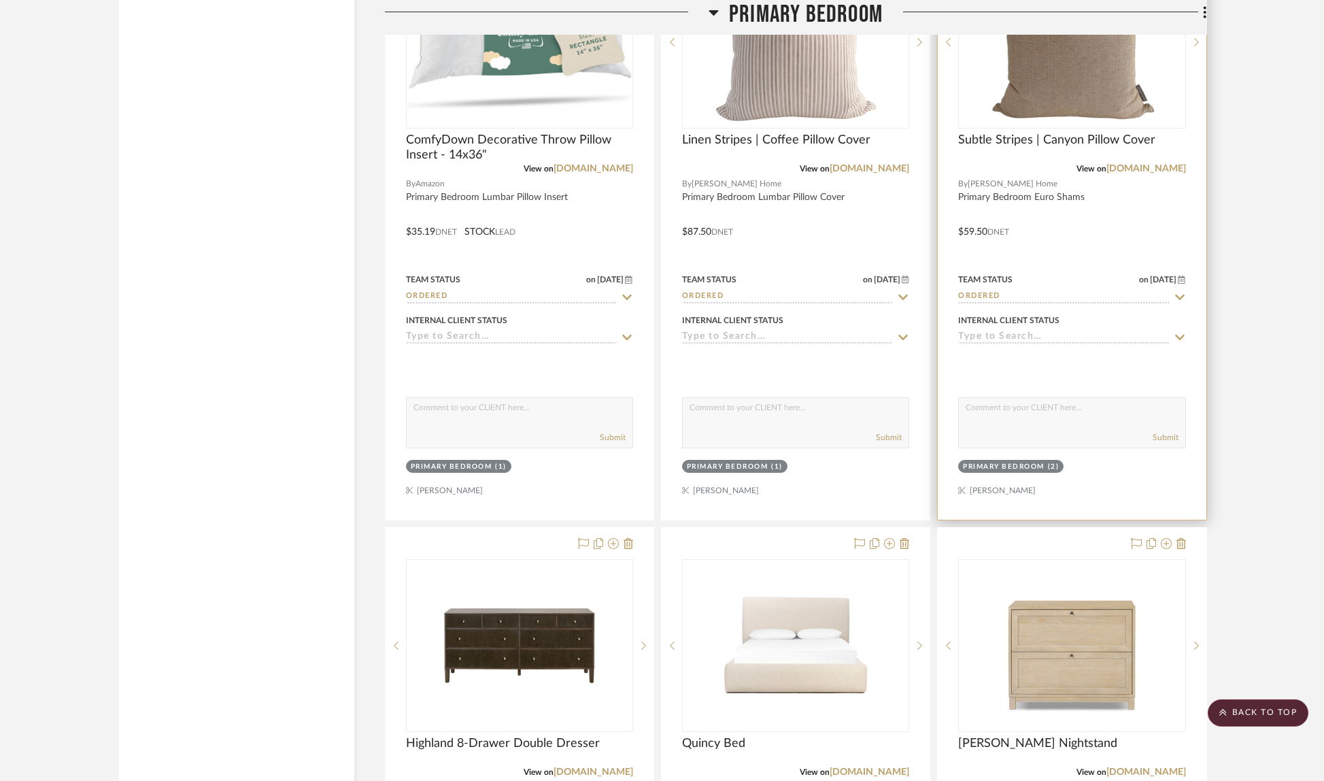
scroll to position [13090, 0]
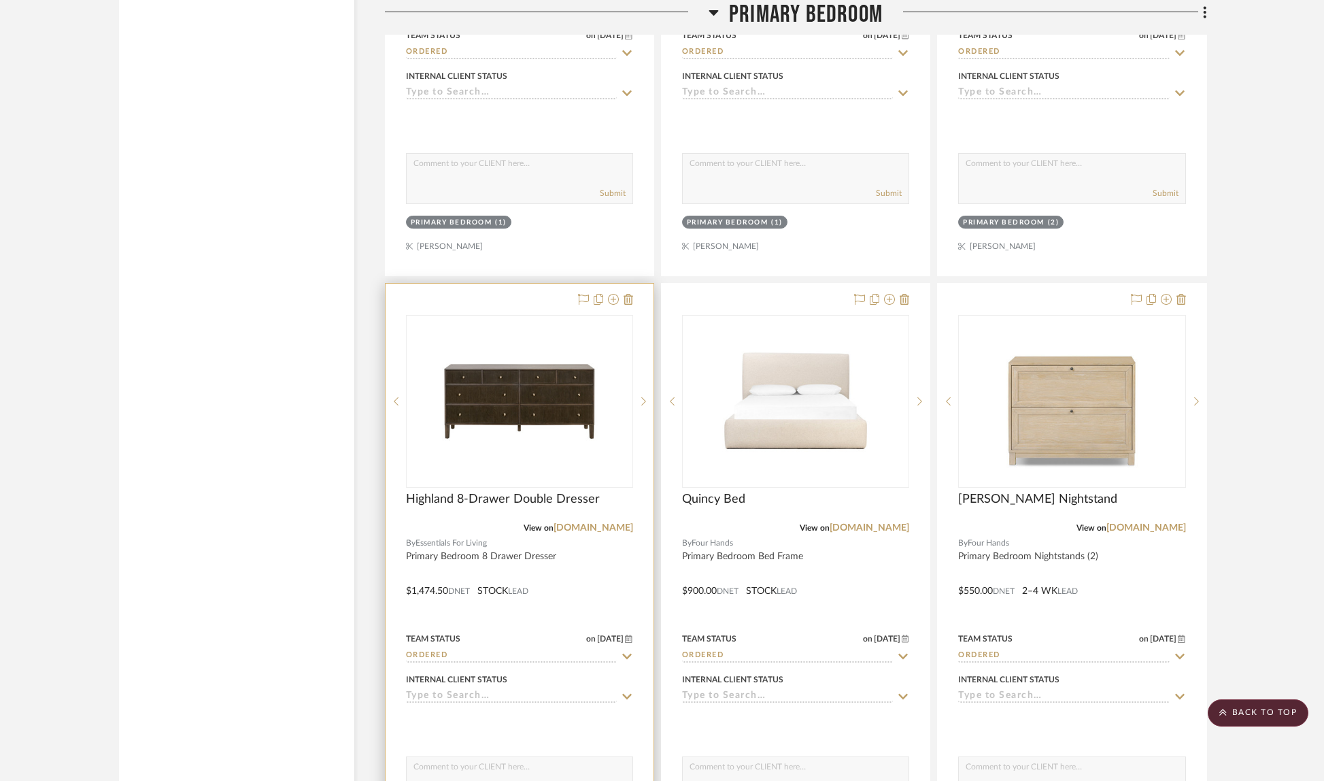
click at [626, 653] on icon at bounding box center [627, 655] width 10 height 5
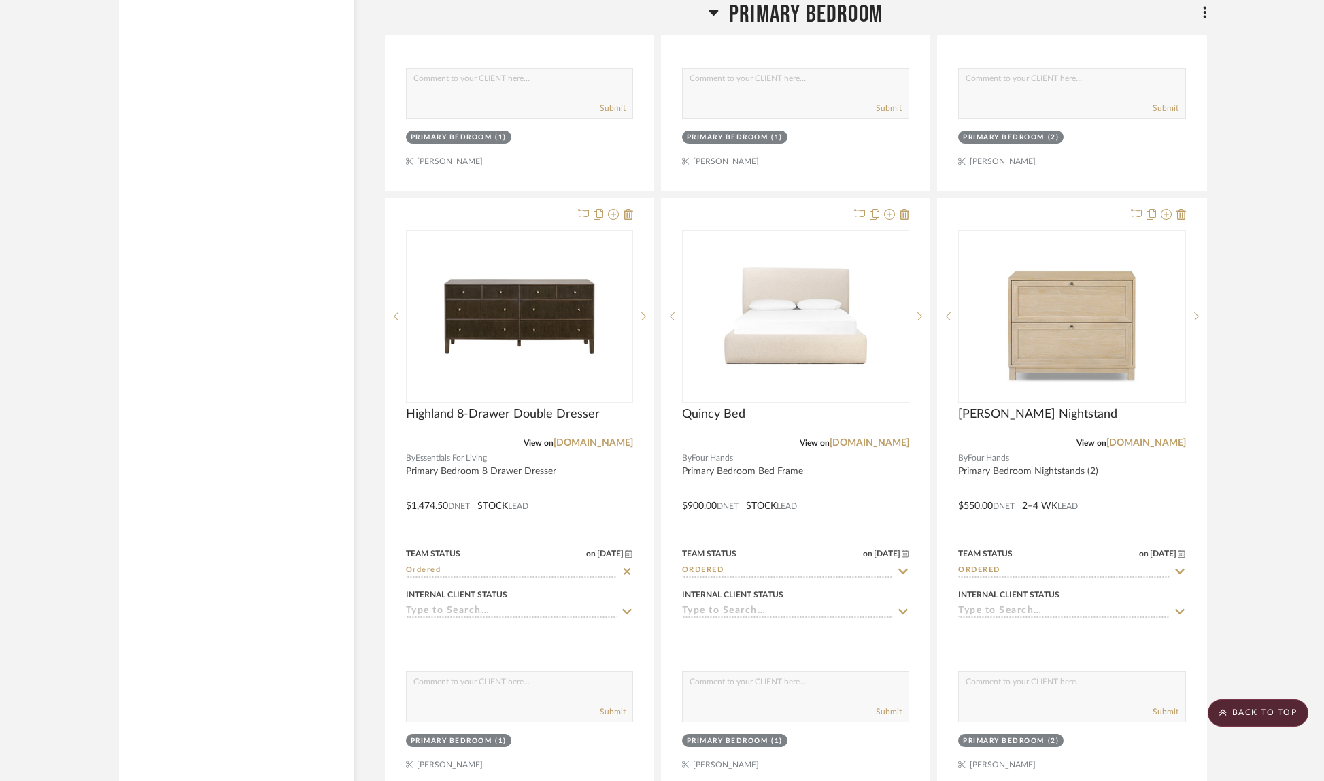
scroll to position [13227, 0]
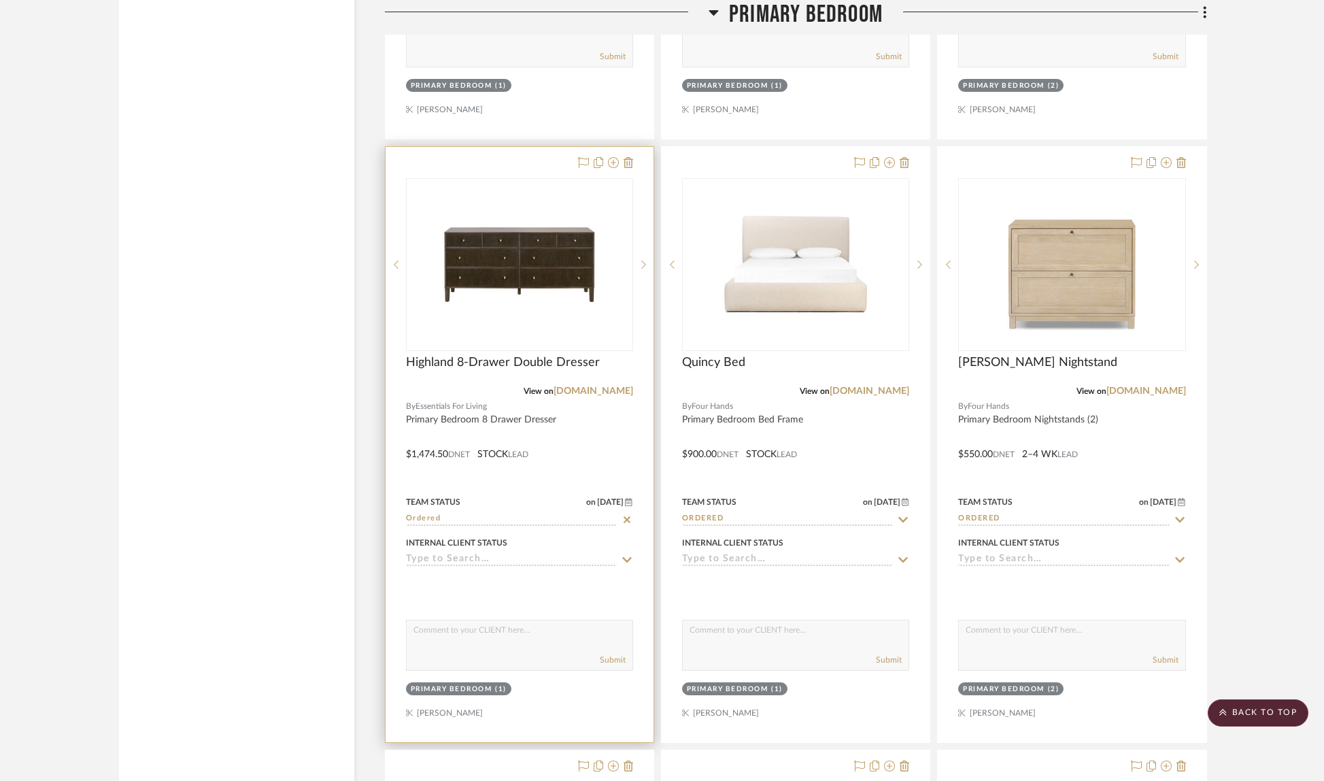
click at [627, 514] on icon at bounding box center [627, 519] width 12 height 11
type input "[DATE]"
click at [626, 516] on icon at bounding box center [627, 518] width 10 height 5
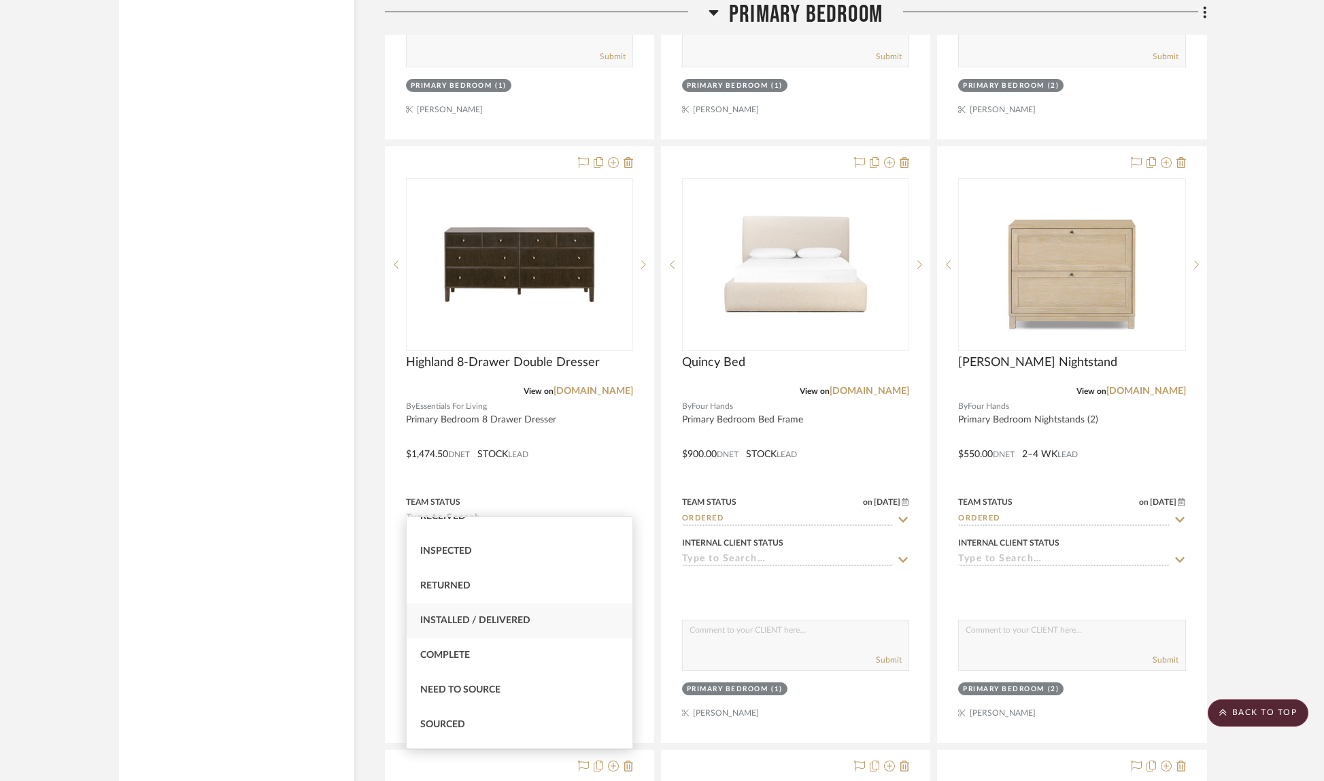
scroll to position [151, 0]
click at [509, 589] on div "Shipped" at bounding box center [520, 591] width 226 height 35
type input "Shipped"
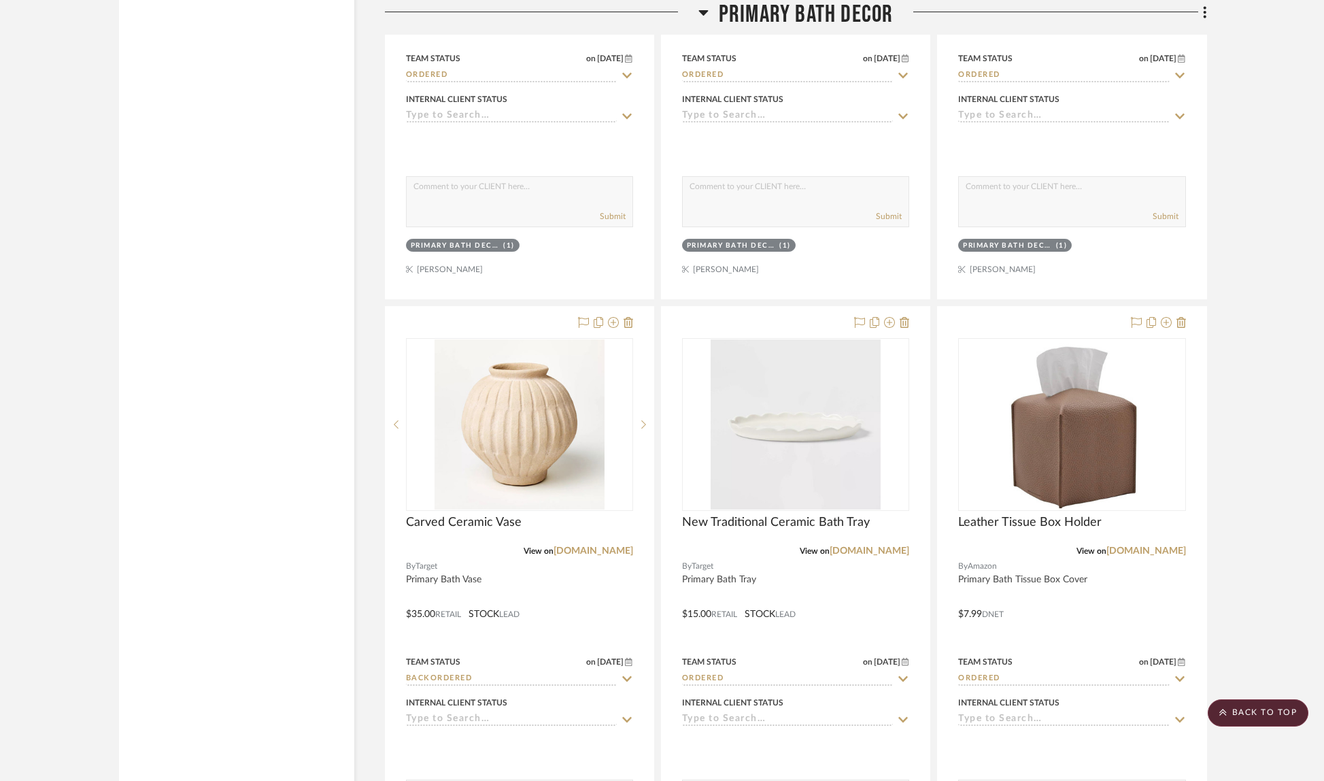
scroll to position [7651, 0]
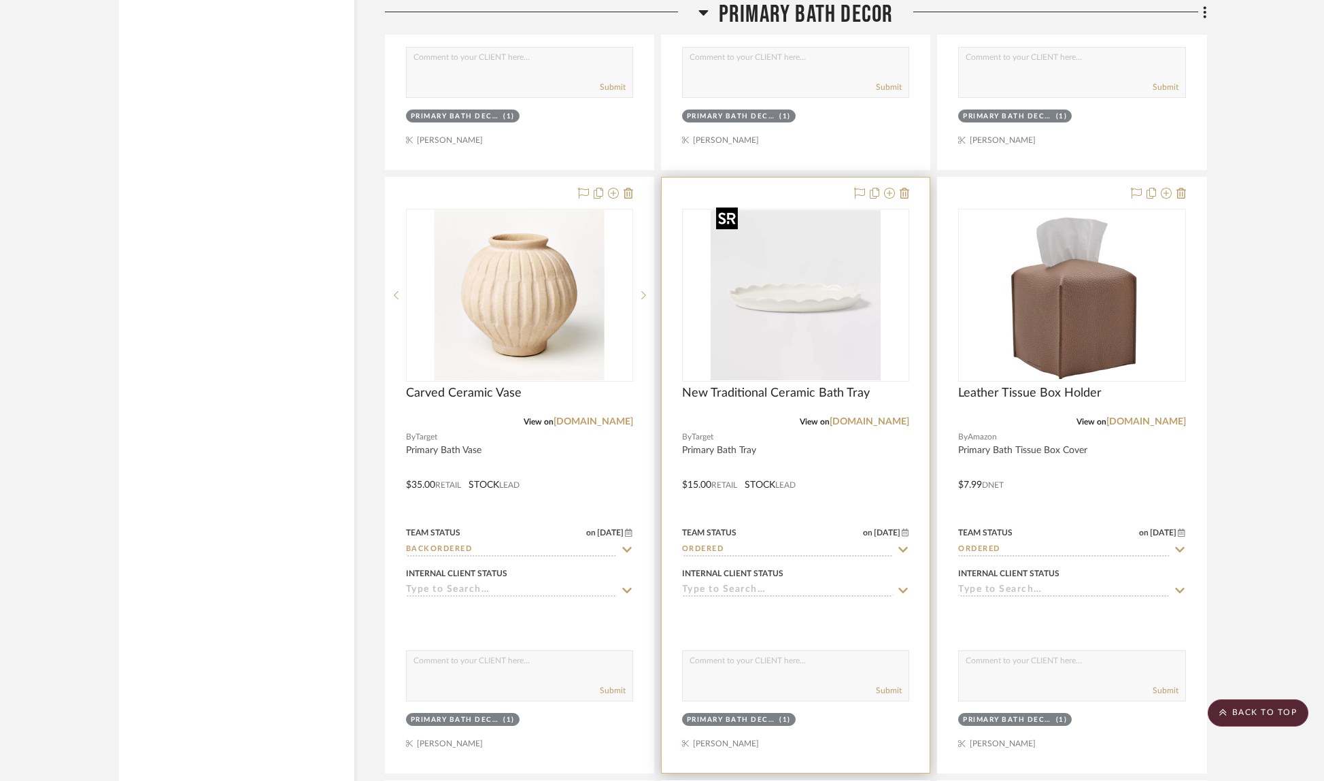
click at [805, 320] on img "0" at bounding box center [796, 295] width 170 height 170
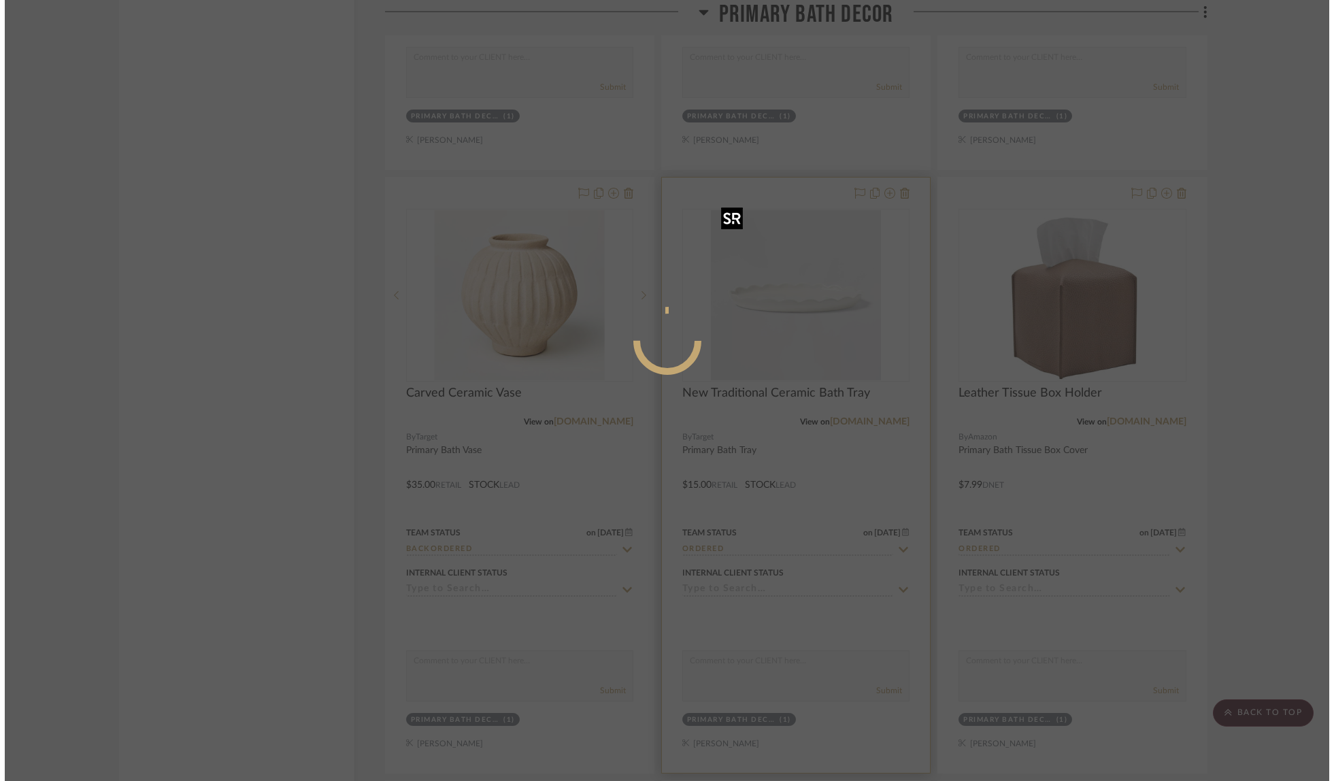
scroll to position [0, 0]
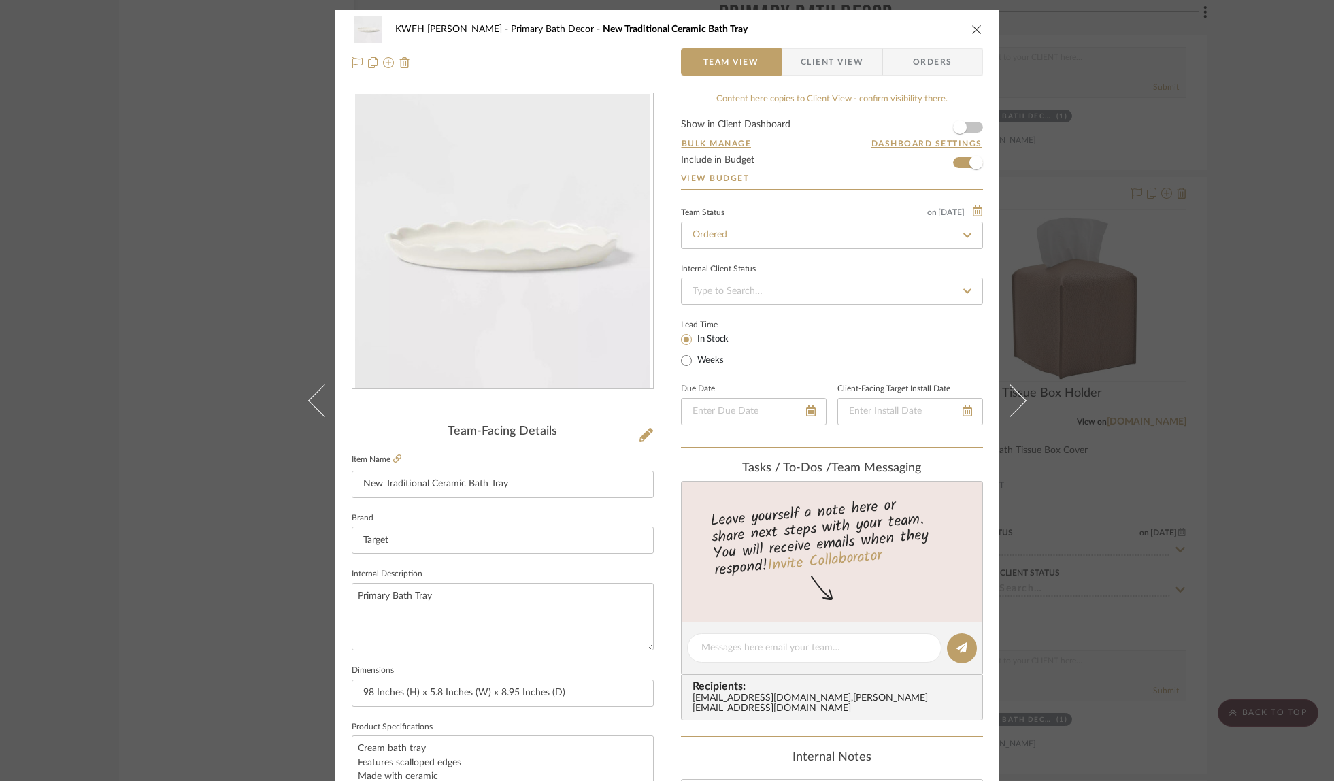
click at [963, 235] on icon at bounding box center [967, 235] width 8 height 5
click at [964, 235] on icon at bounding box center [967, 235] width 6 height 6
type input "[DATE]"
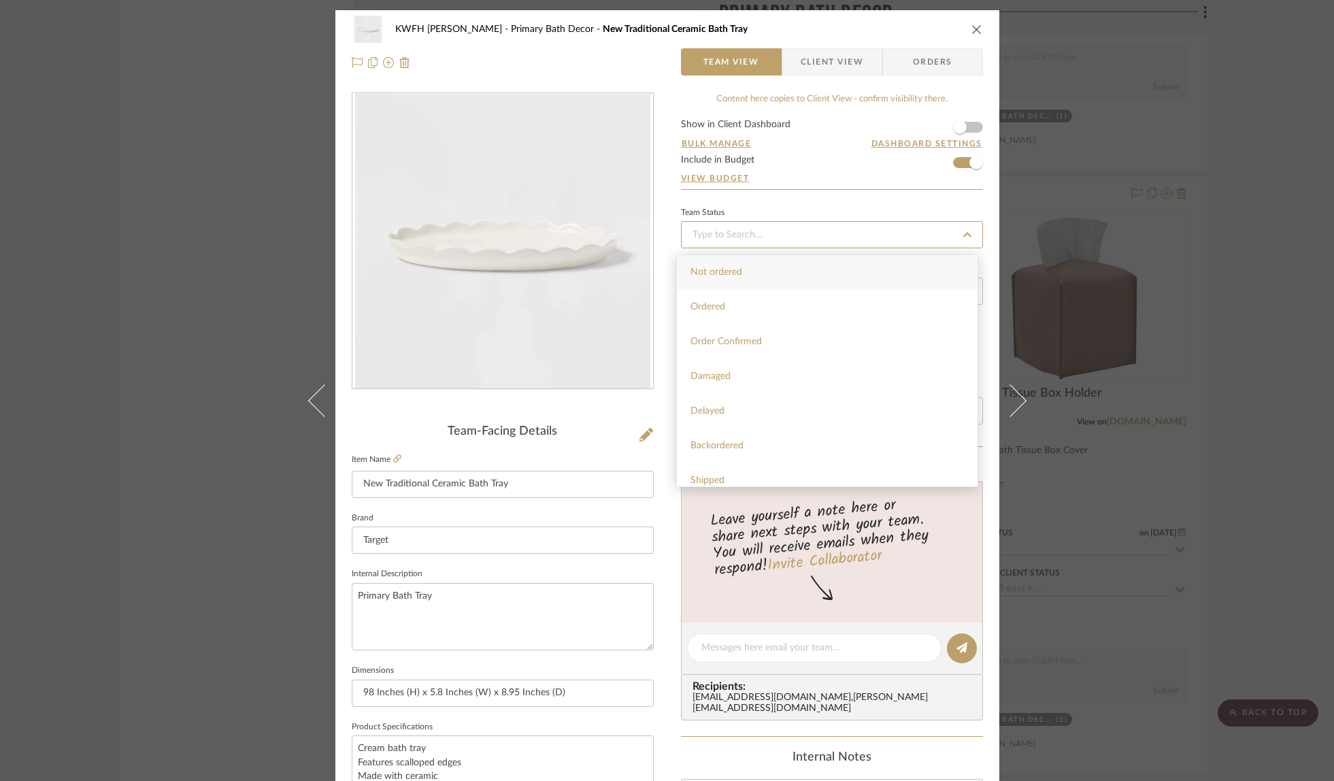
type input "[DATE]"
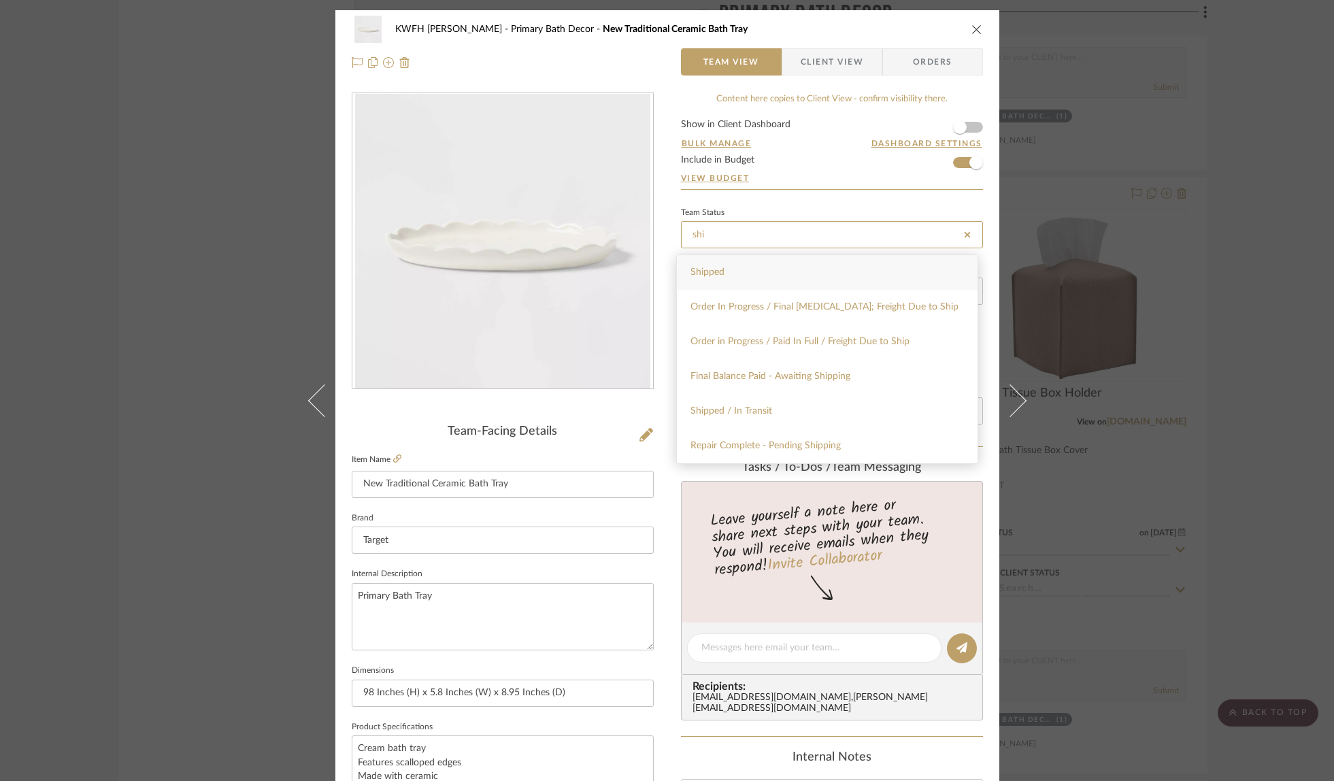
type input "shi"
click at [826, 273] on div "Shipped" at bounding box center [827, 272] width 301 height 35
type input "[DATE]"
type input "Shipped"
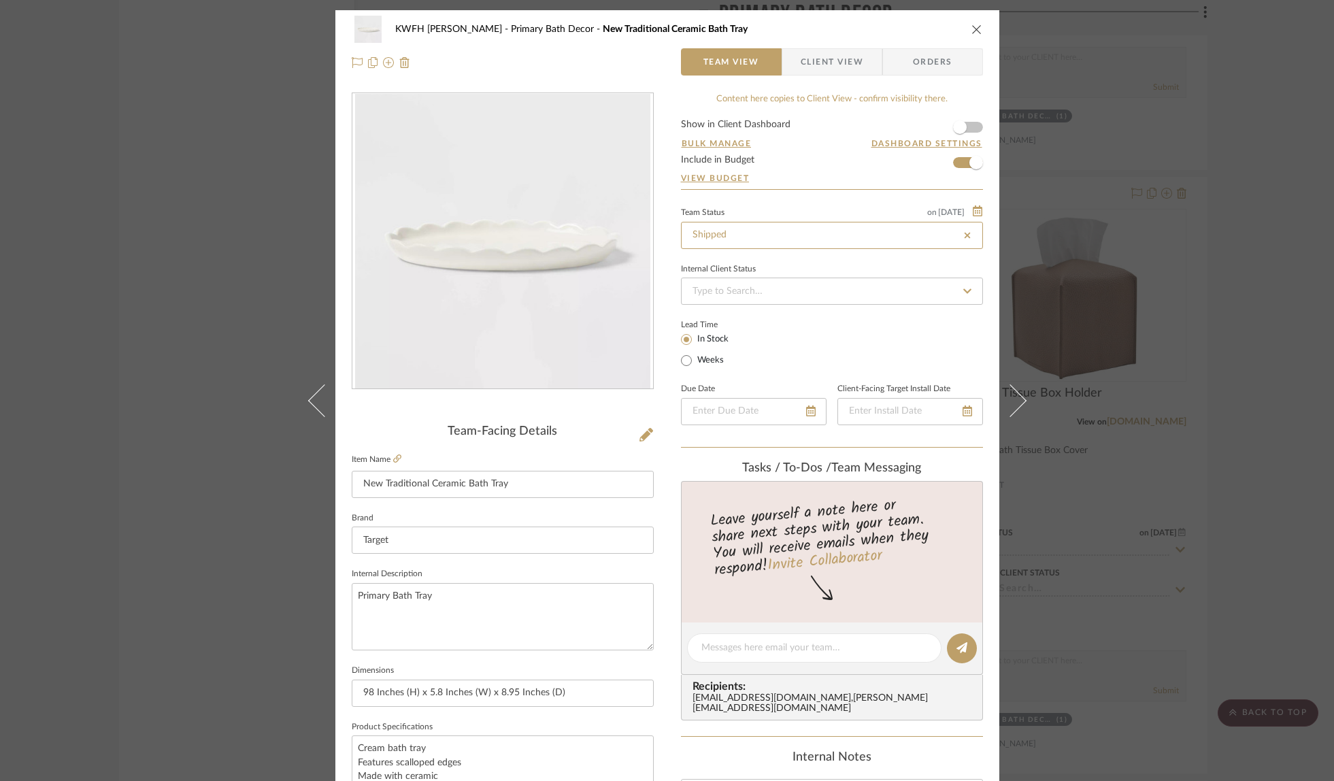
type input "Shipped"
click at [921, 58] on span "Orders" at bounding box center [932, 61] width 69 height 27
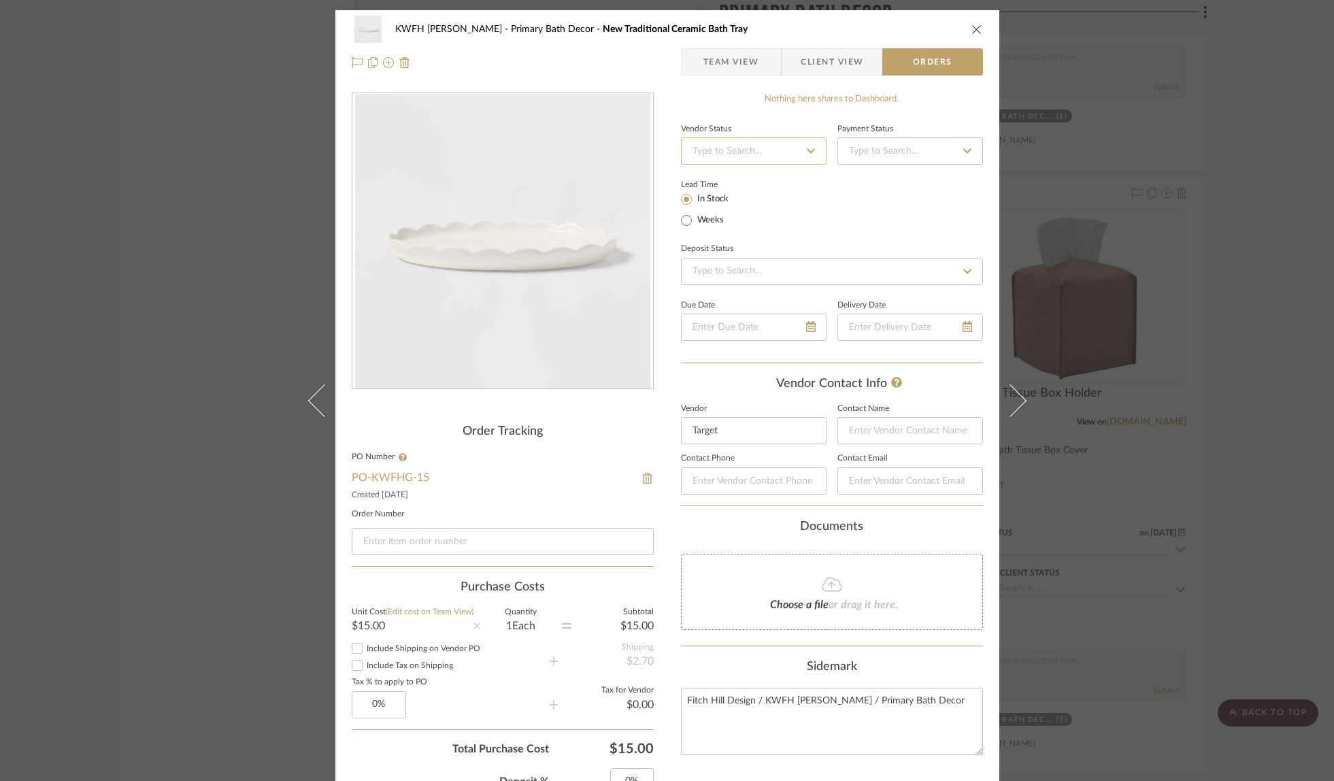
click at [788, 147] on input at bounding box center [754, 150] width 146 height 27
type input "shi"
drag, startPoint x: 786, startPoint y: 231, endPoint x: 871, endPoint y: 157, distance: 112.3
click at [787, 231] on div "Shipped / In Transit" at bounding box center [761, 236] width 168 height 35
type input "[DATE]"
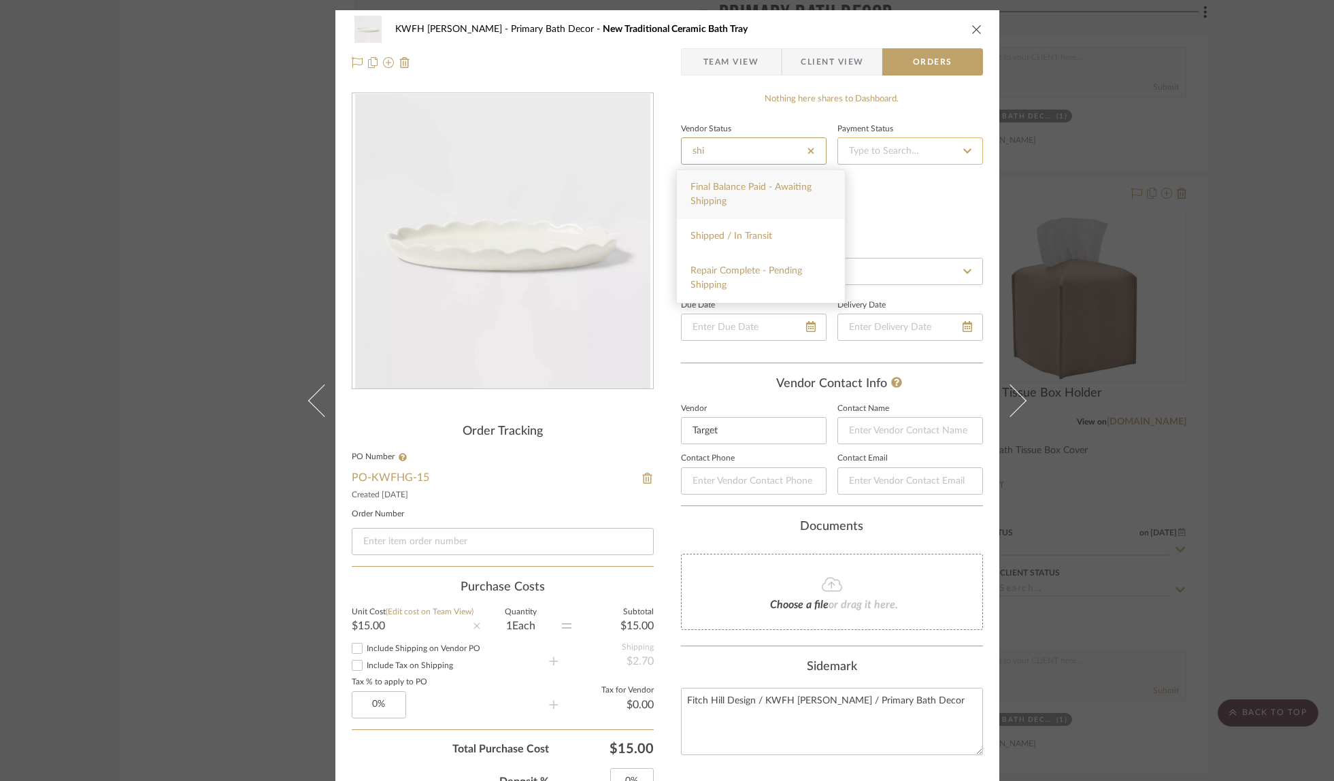
type input "Shipped / In Transit"
type input "[DATE]"
click at [875, 154] on input at bounding box center [910, 150] width 146 height 27
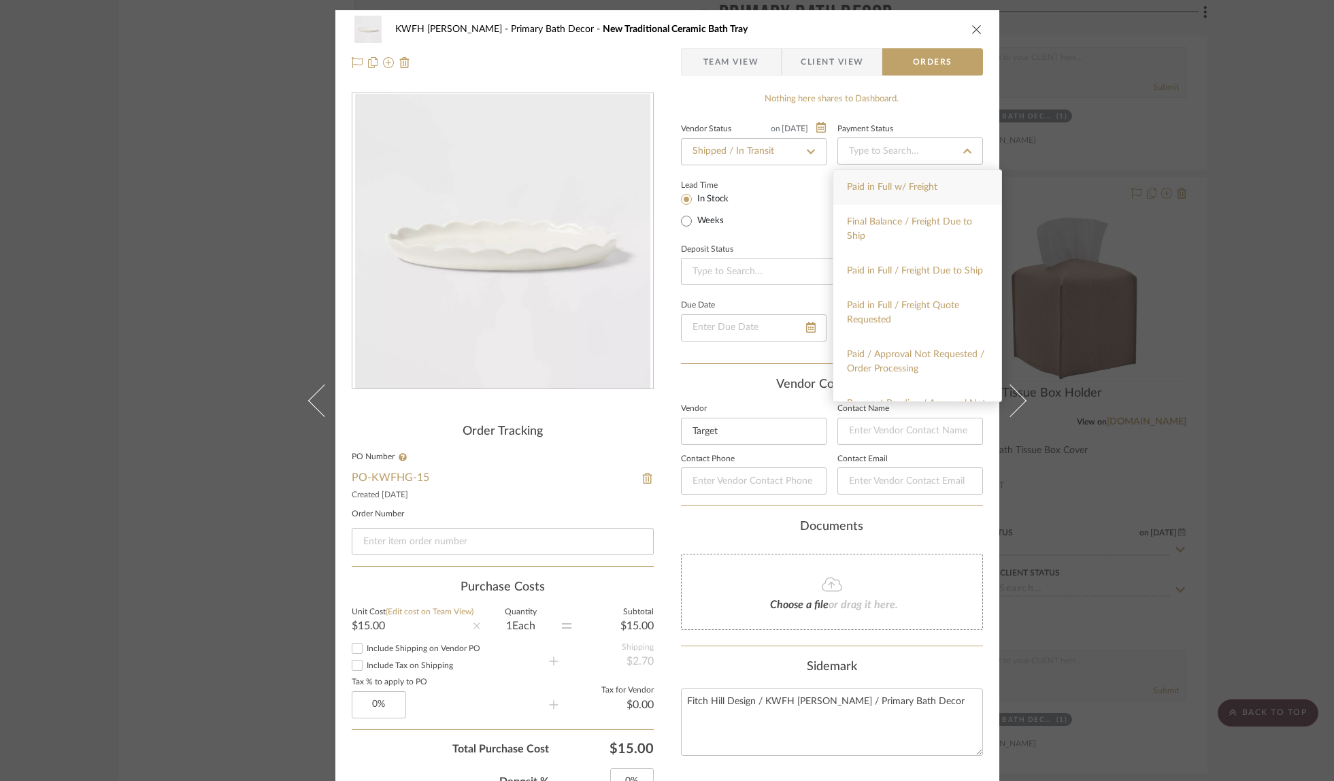
click at [871, 189] on span "Paid in Full w/ Freight" at bounding box center [892, 187] width 90 height 10
type input "[DATE]"
type input "Paid in Full w/ Freight"
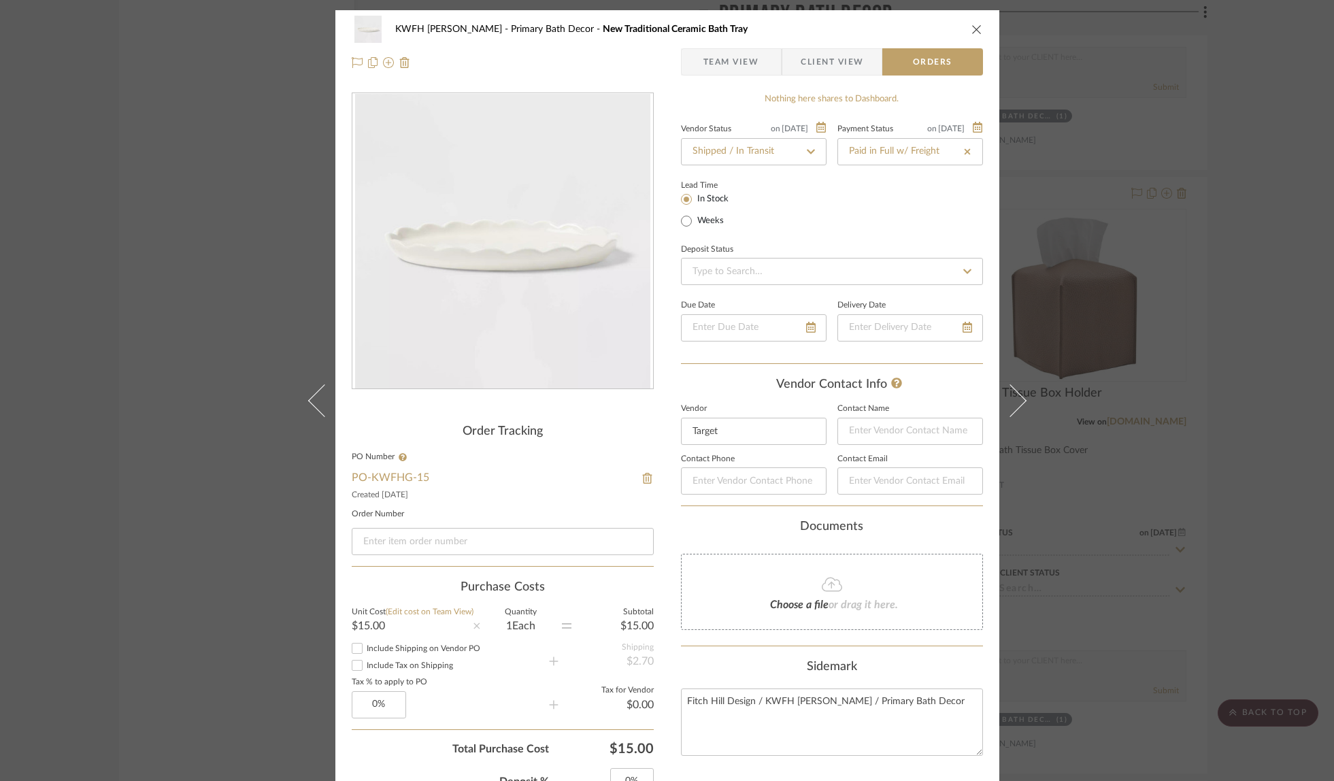
click at [972, 26] on icon "close" at bounding box center [976, 29] width 11 height 11
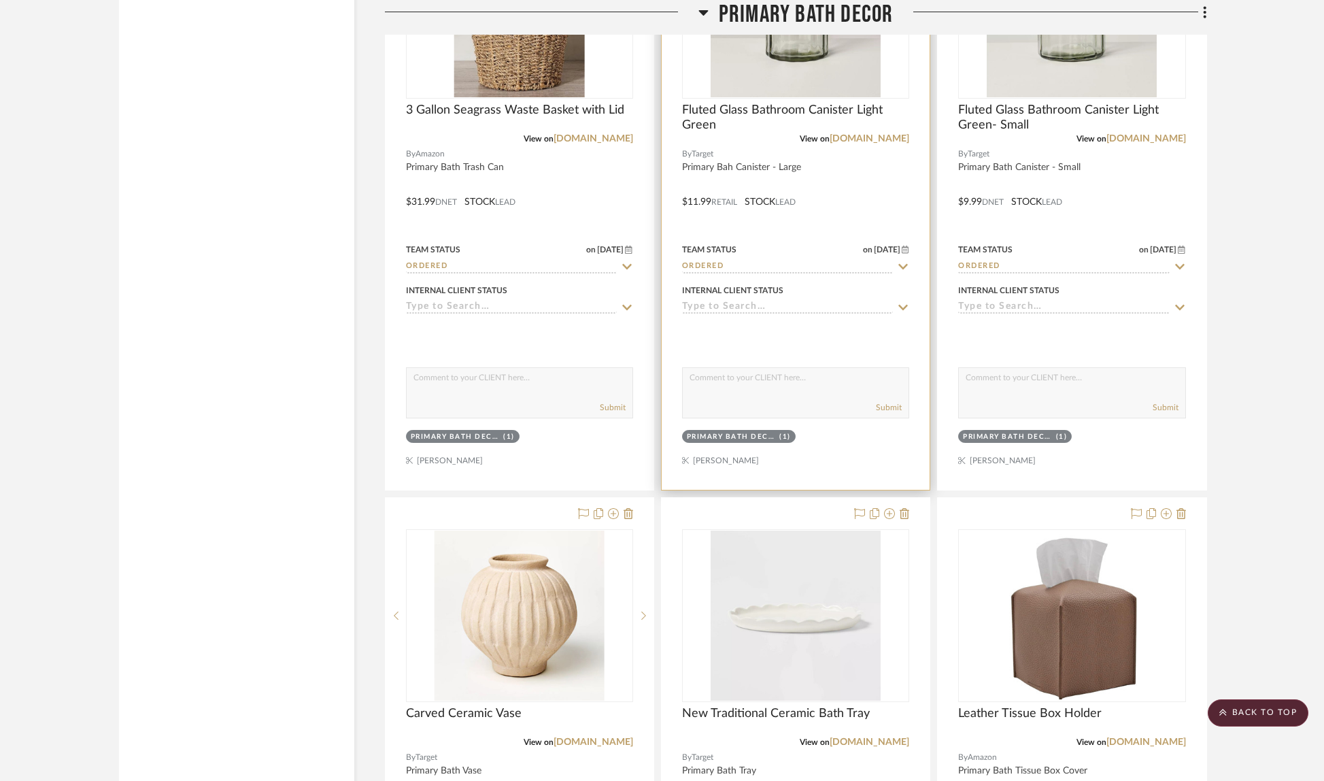
scroll to position [7254, 0]
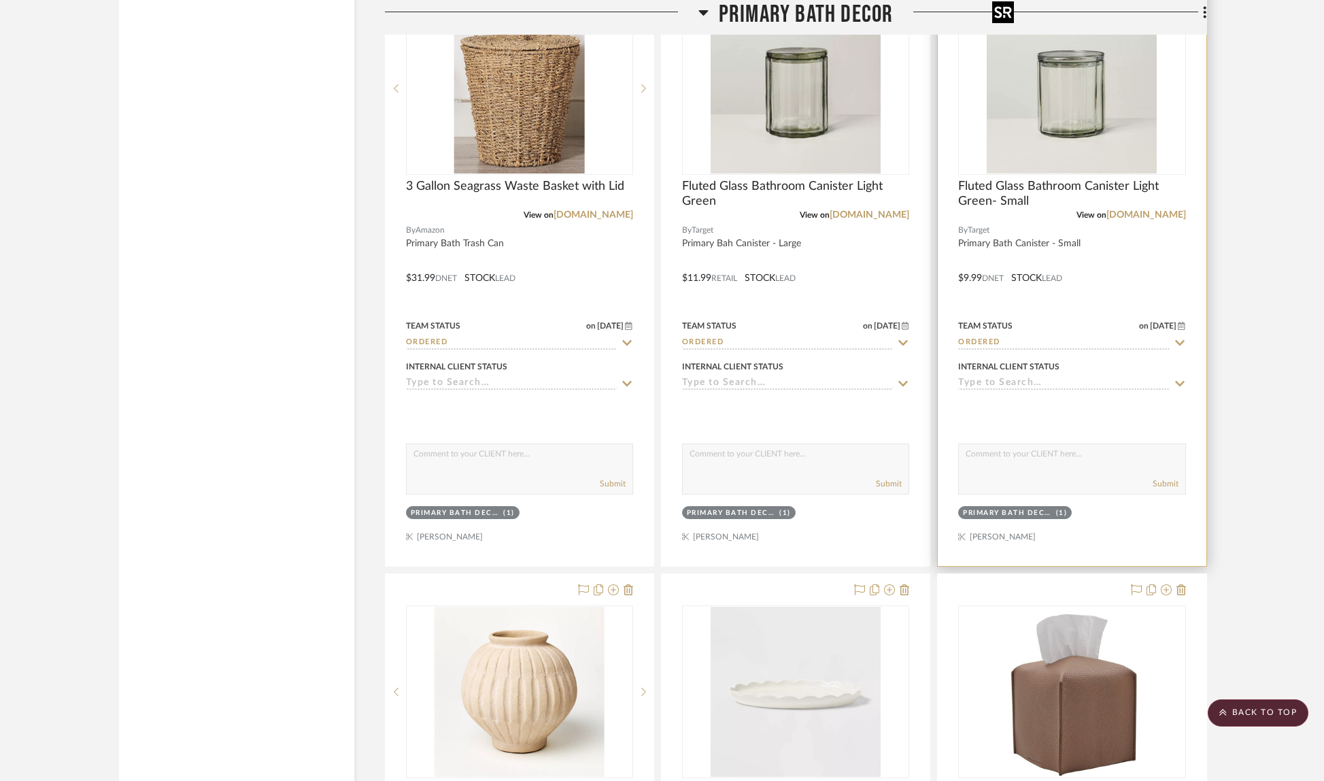
click at [1089, 139] on img "0" at bounding box center [1072, 88] width 170 height 170
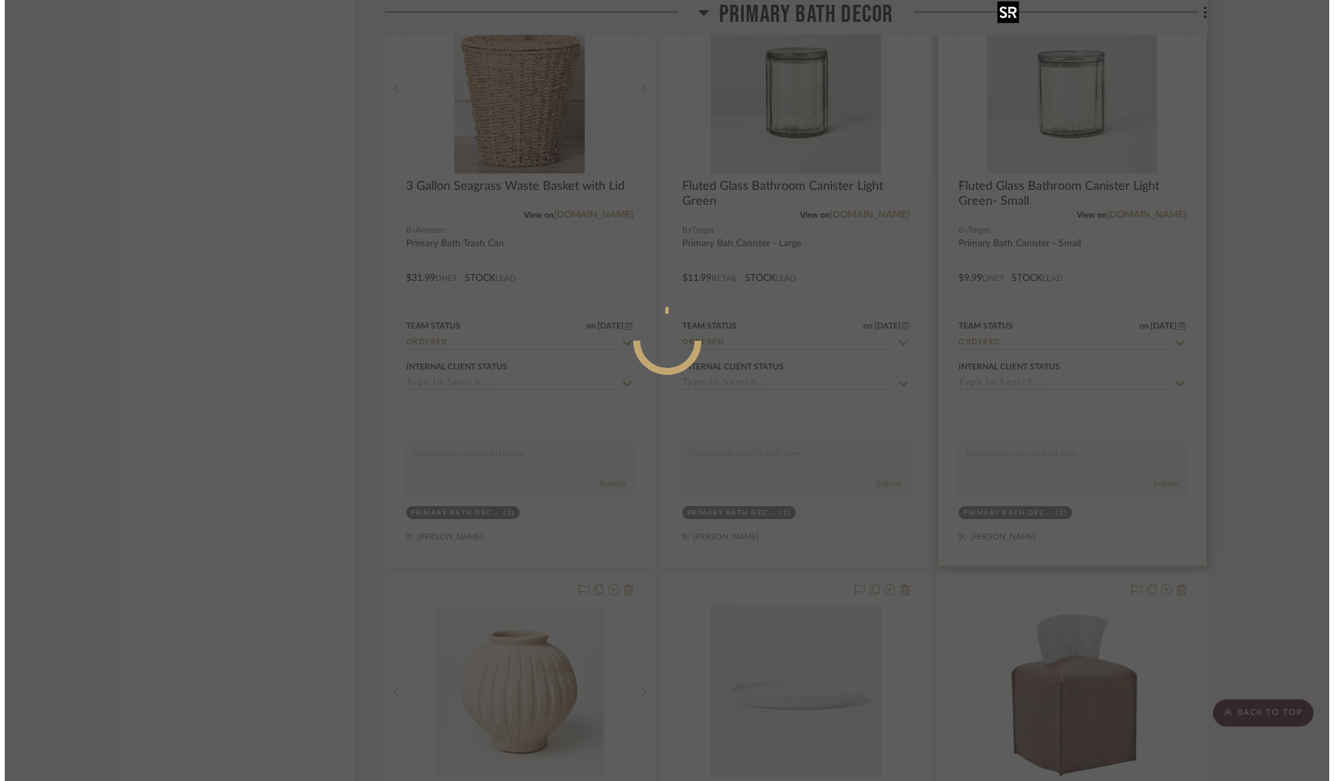
scroll to position [0, 0]
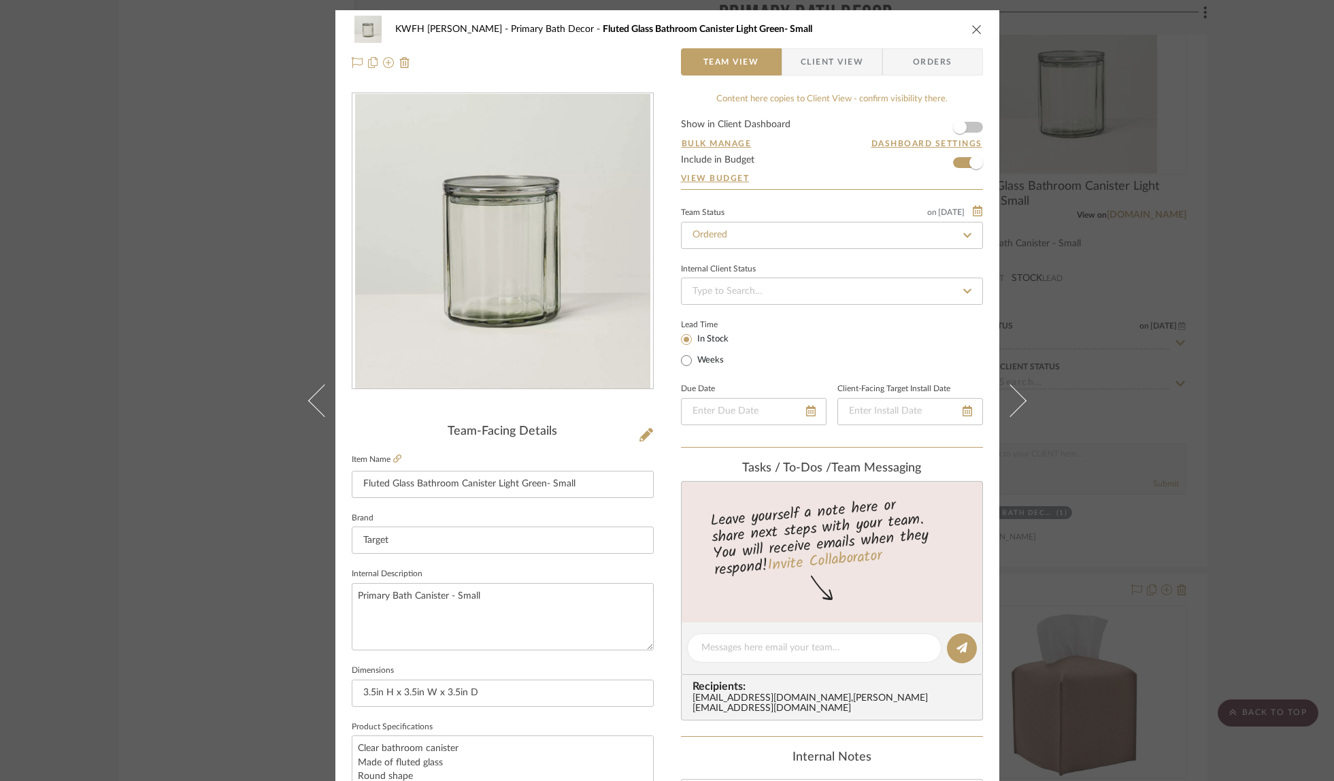
click at [964, 236] on icon at bounding box center [967, 236] width 12 height 10
click at [965, 235] on icon at bounding box center [967, 236] width 12 height 10
type input "[DATE]"
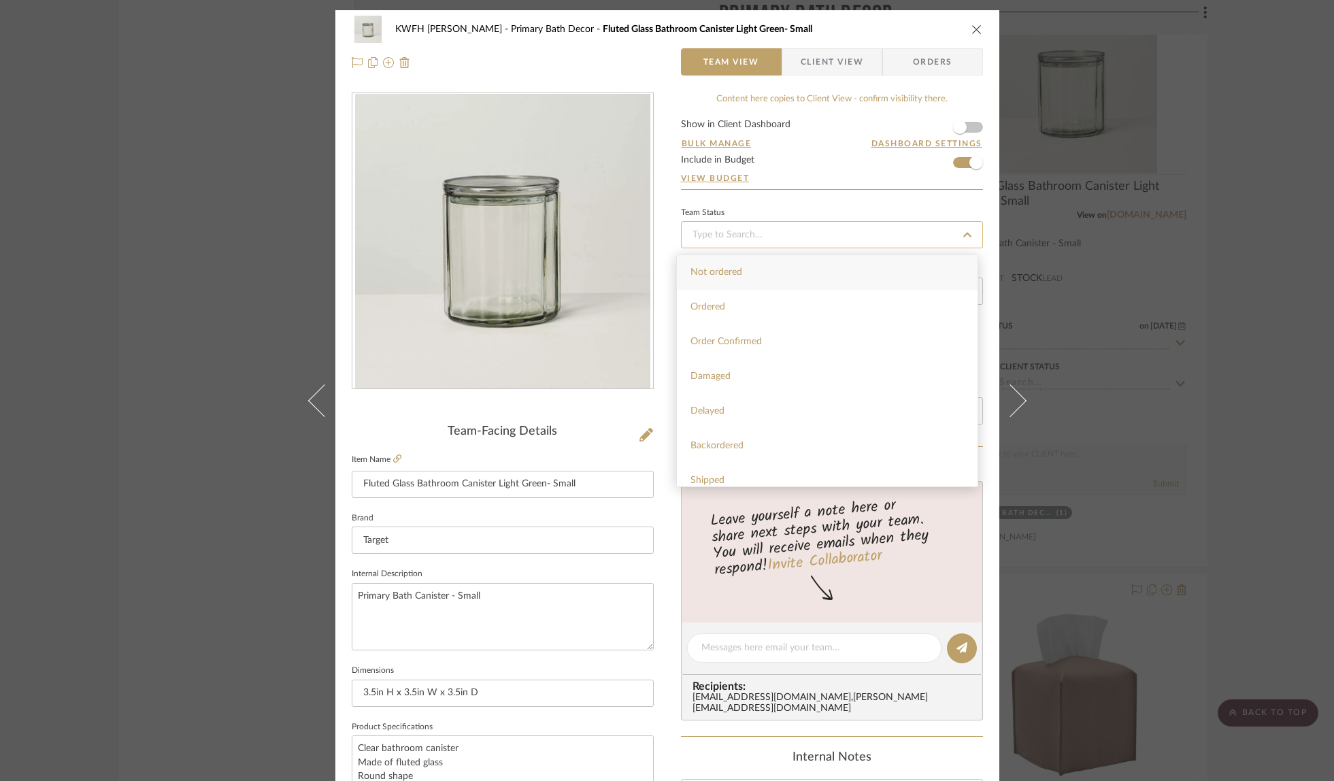
type input "[DATE]"
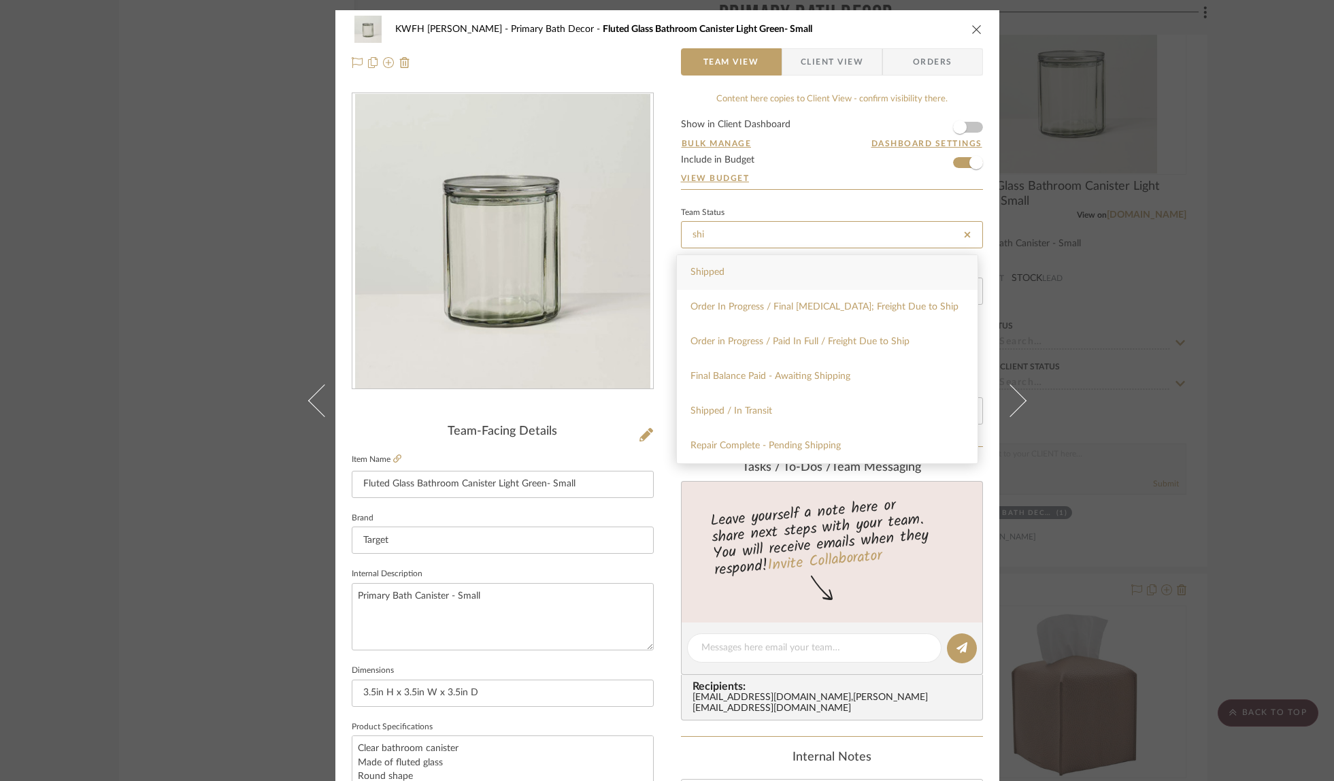
type input "shi"
click at [800, 279] on div "Shipped" at bounding box center [827, 272] width 301 height 35
type input "[DATE]"
type input "Shipped"
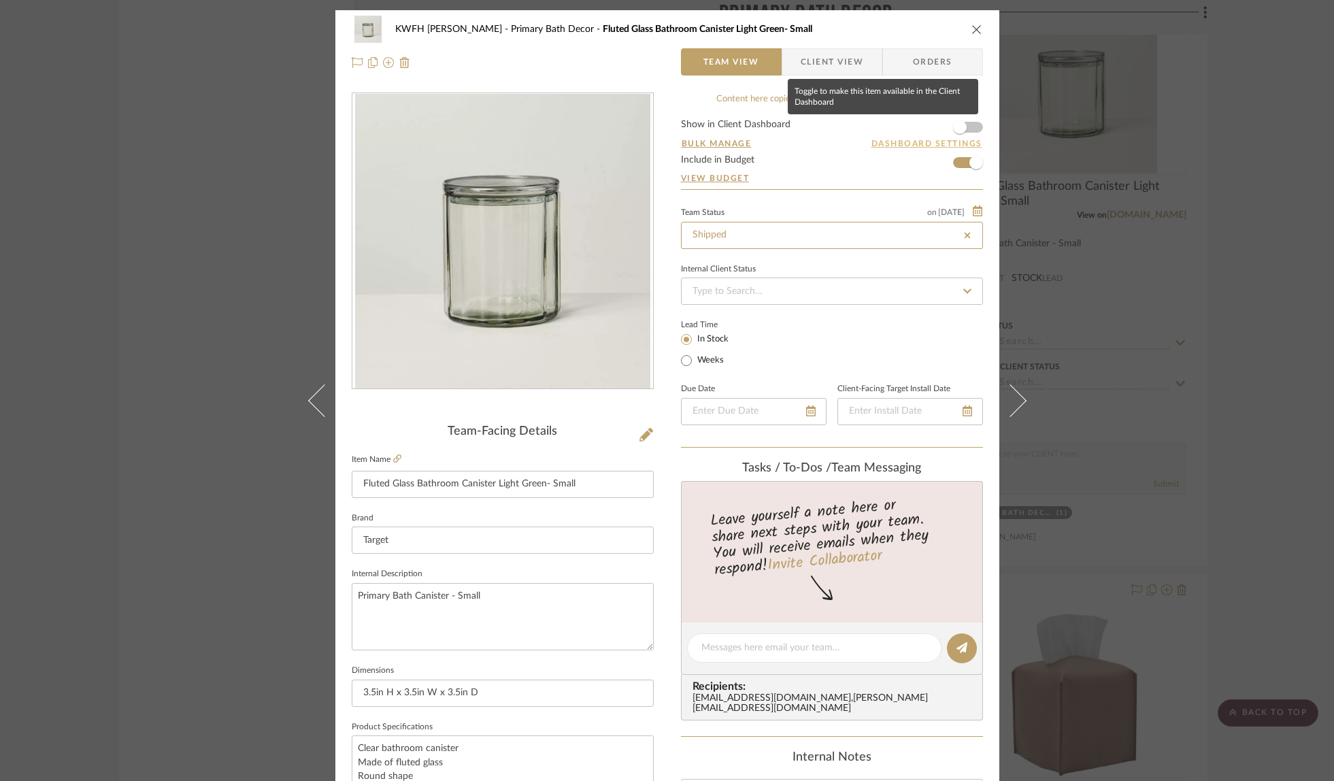
type input "Shipped"
click at [950, 69] on span "Orders" at bounding box center [932, 61] width 69 height 27
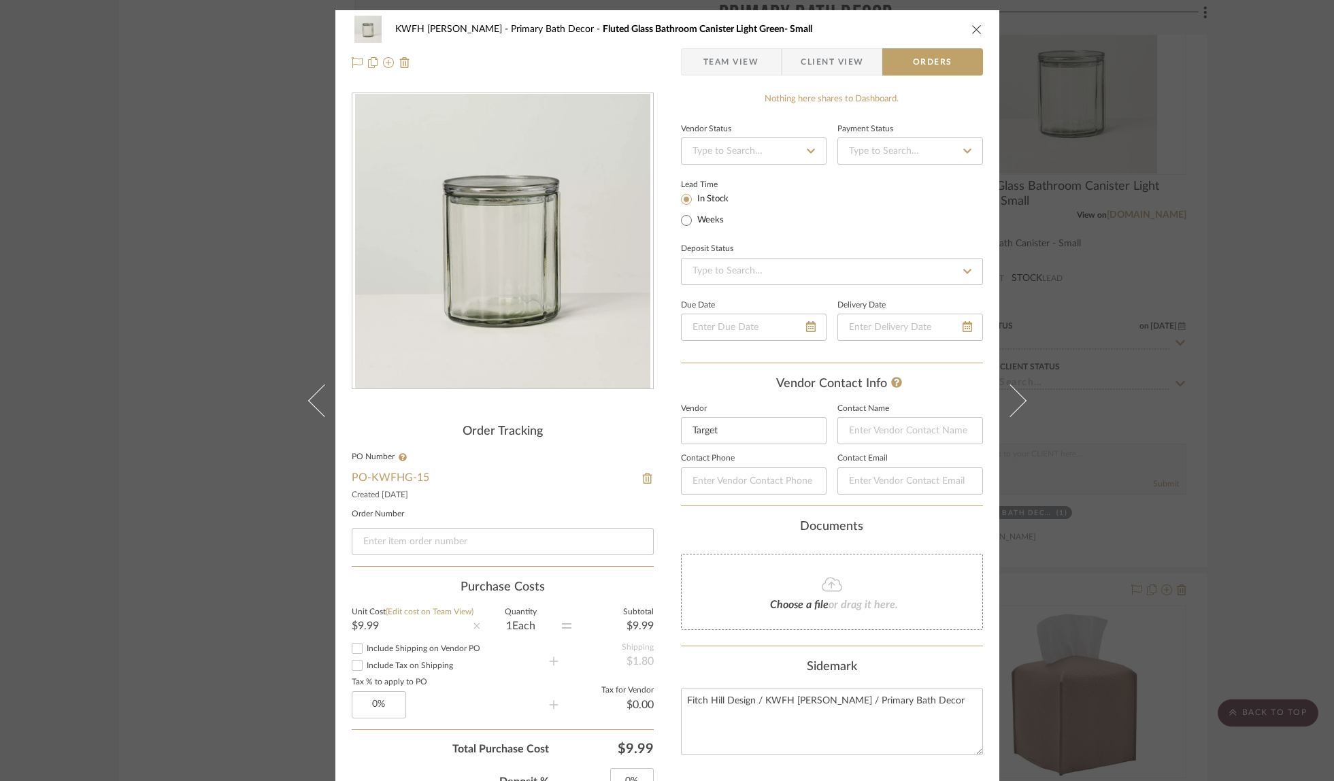
click at [805, 158] on fa-icon at bounding box center [811, 151] width 20 height 16
type input "shi"
click at [767, 225] on div "Shipped / In Transit" at bounding box center [761, 236] width 168 height 35
type input "[DATE]"
type input "Shipped / In Transit"
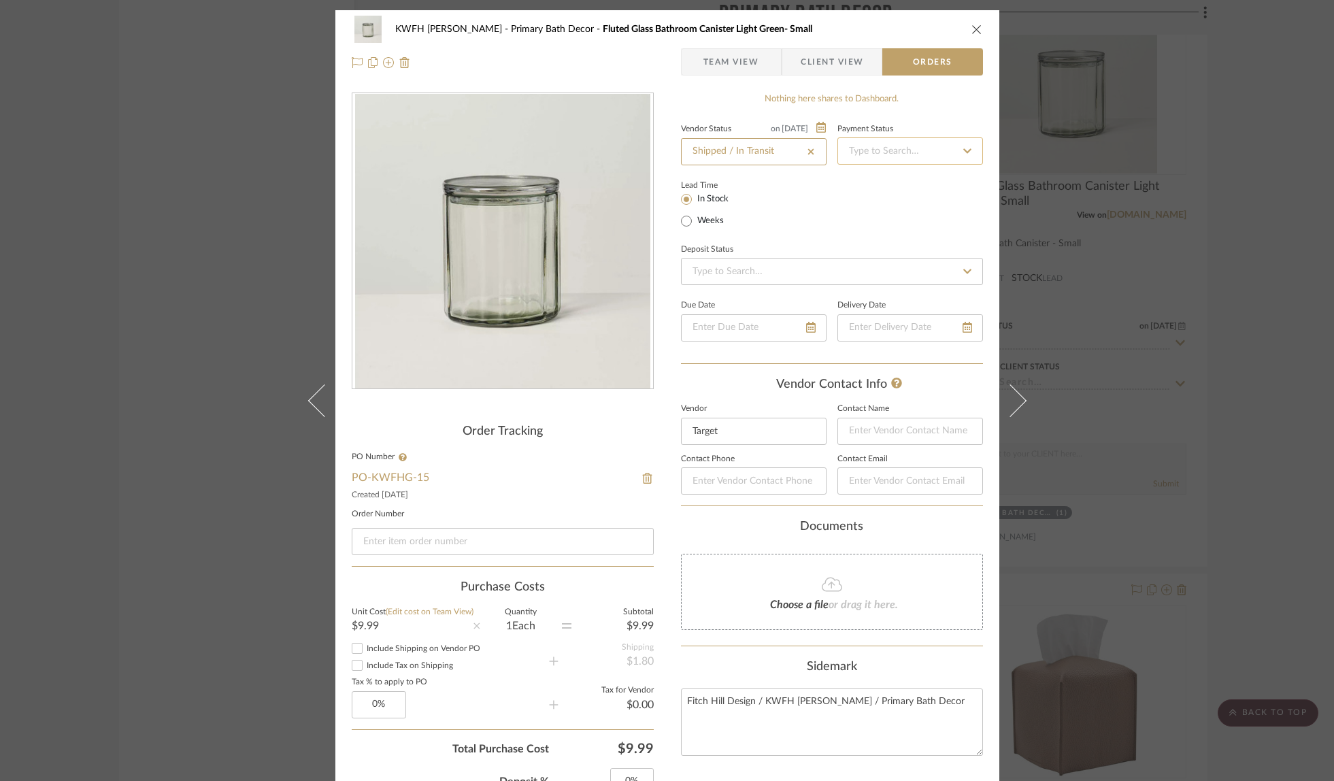
type input "[DATE]"
click at [895, 153] on input at bounding box center [910, 150] width 146 height 27
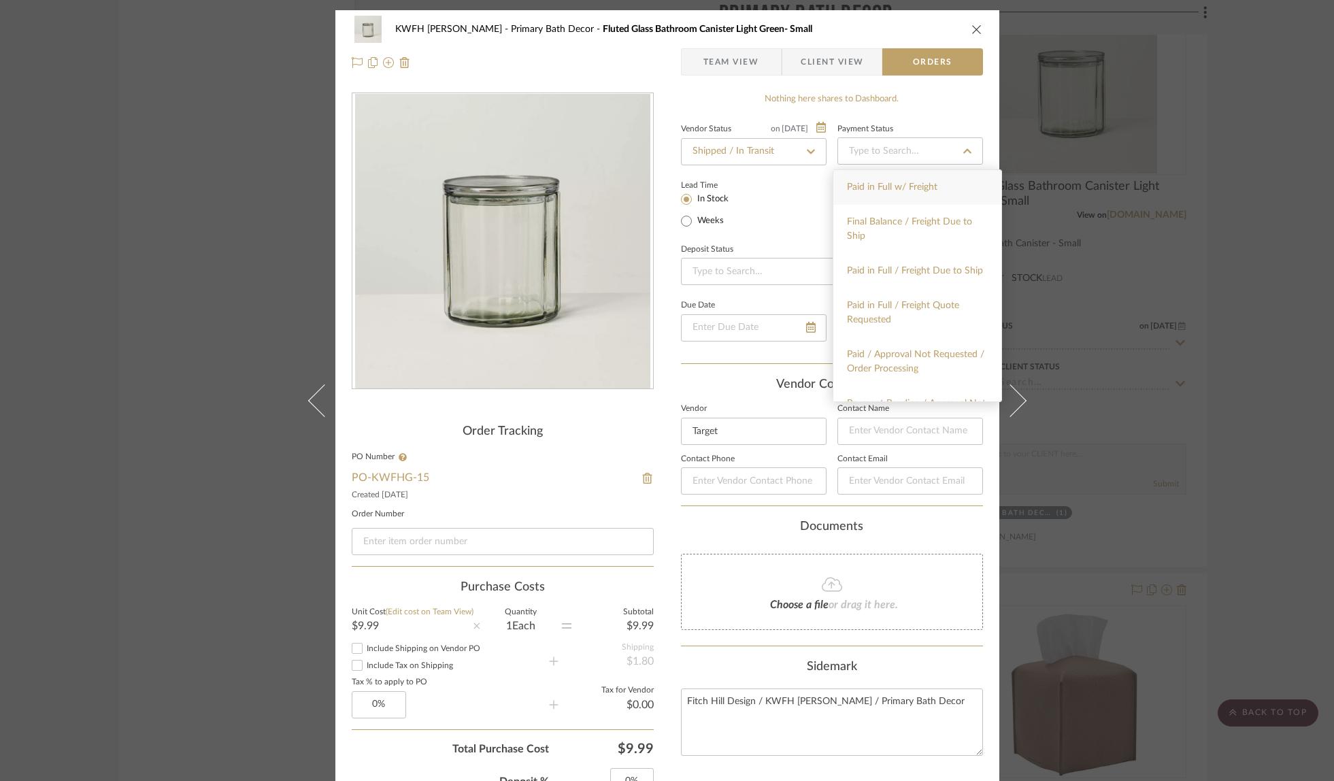
click at [893, 186] on span "Paid in Full w/ Freight" at bounding box center [892, 187] width 90 height 10
type input "[DATE]"
type input "Paid in Full w/ Freight"
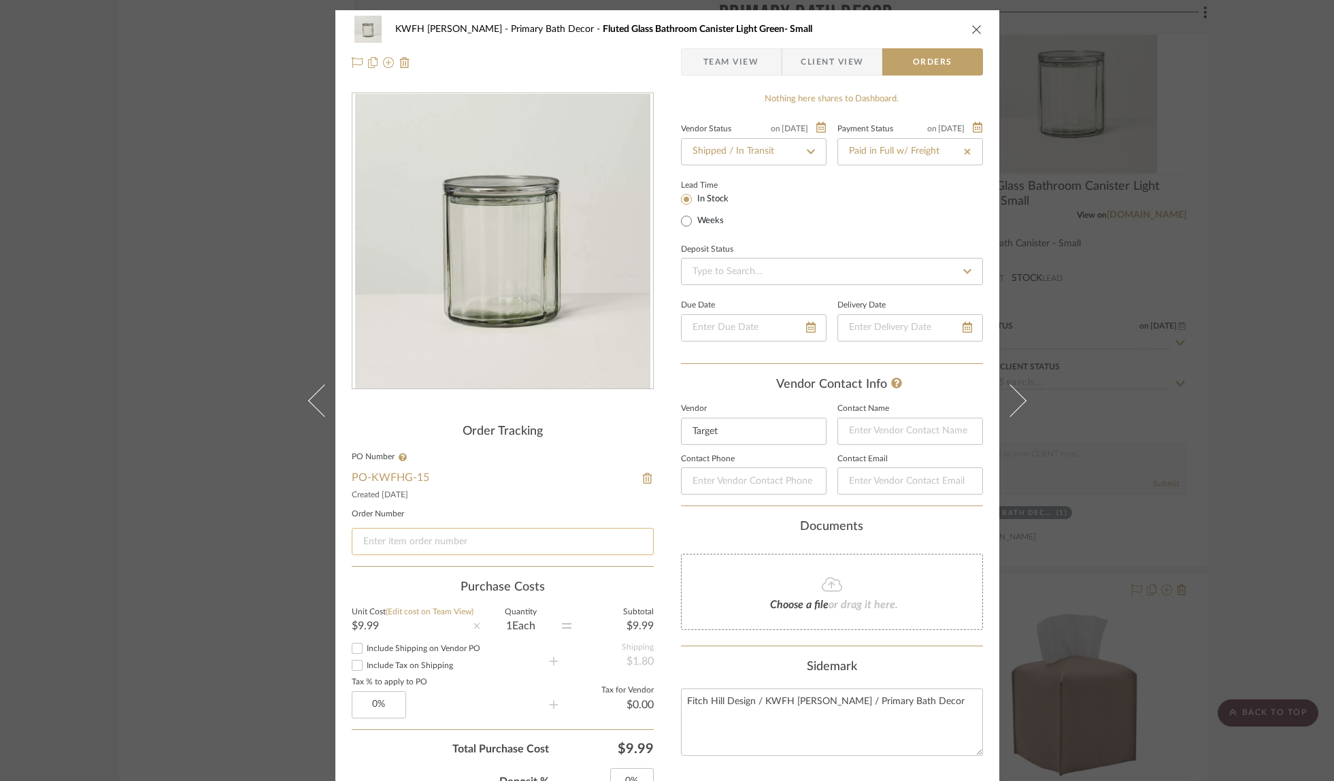
click at [484, 543] on input at bounding box center [503, 541] width 302 height 27
click at [484, 542] on input at bounding box center [503, 541] width 302 height 27
paste input "#912002774497293"
type input "#912002774497293"
click at [972, 26] on icon "close" at bounding box center [976, 29] width 11 height 11
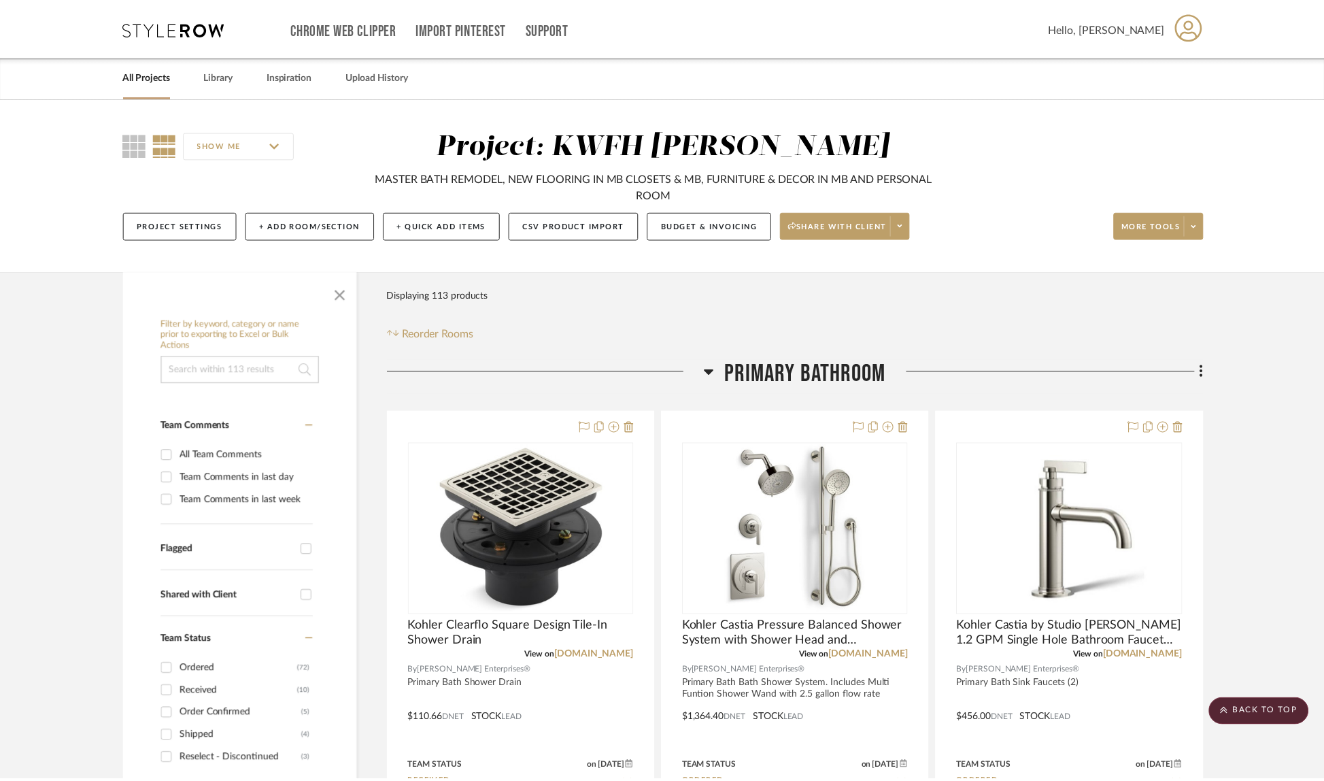
scroll to position [7254, 0]
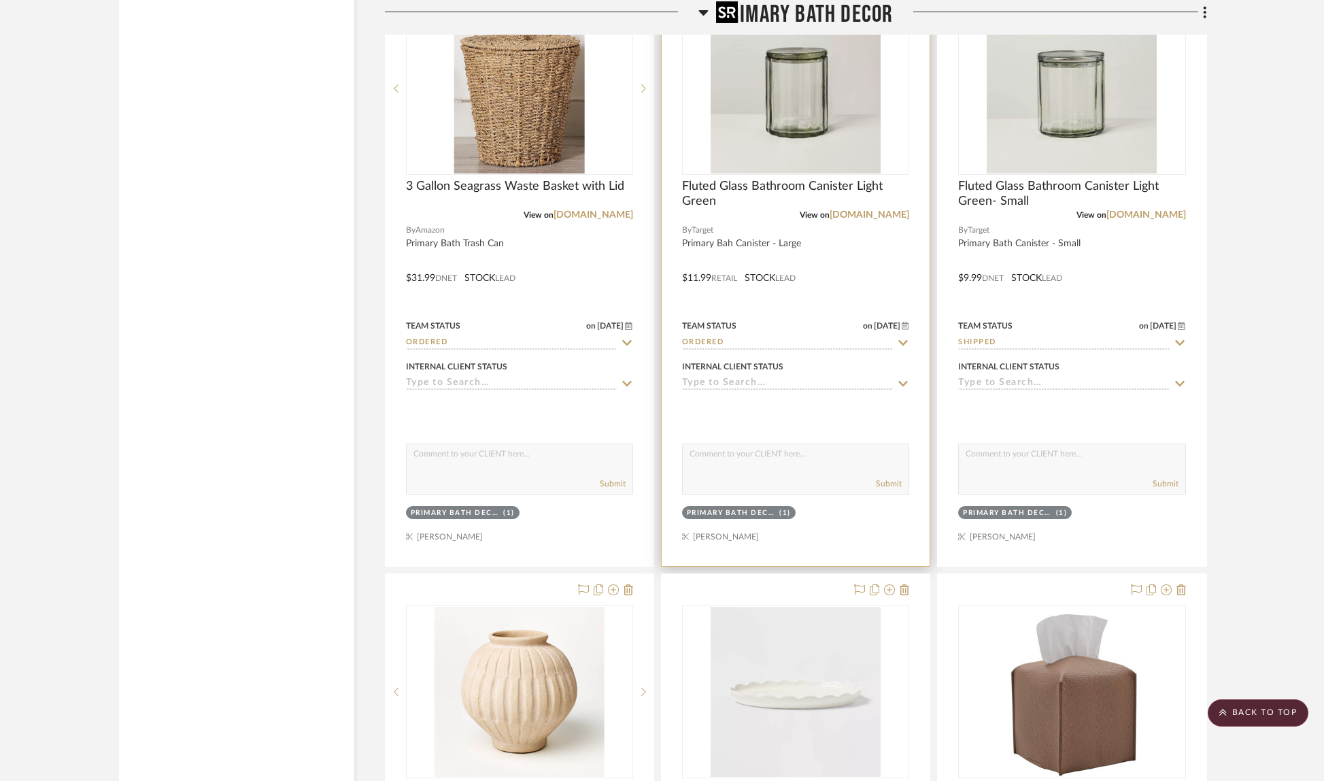
click at [815, 102] on img "0" at bounding box center [796, 88] width 170 height 170
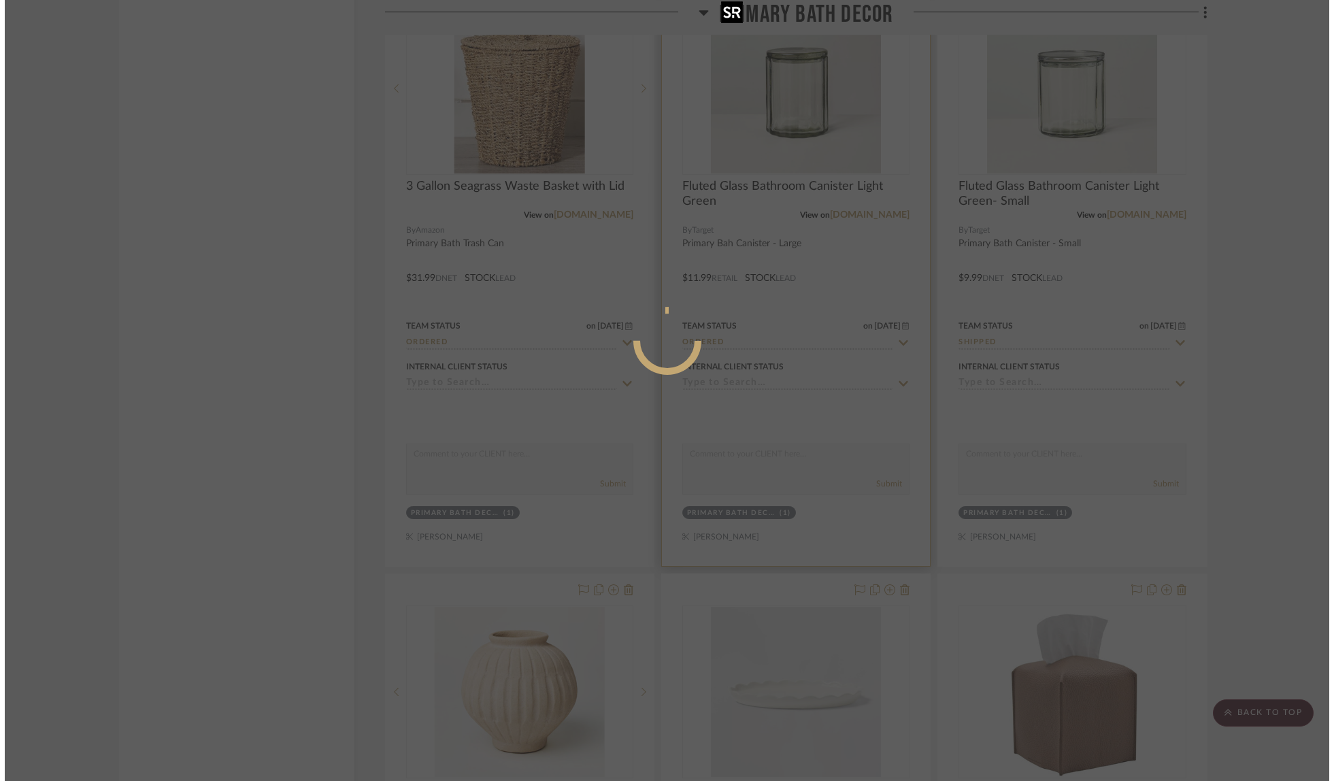
scroll to position [0, 0]
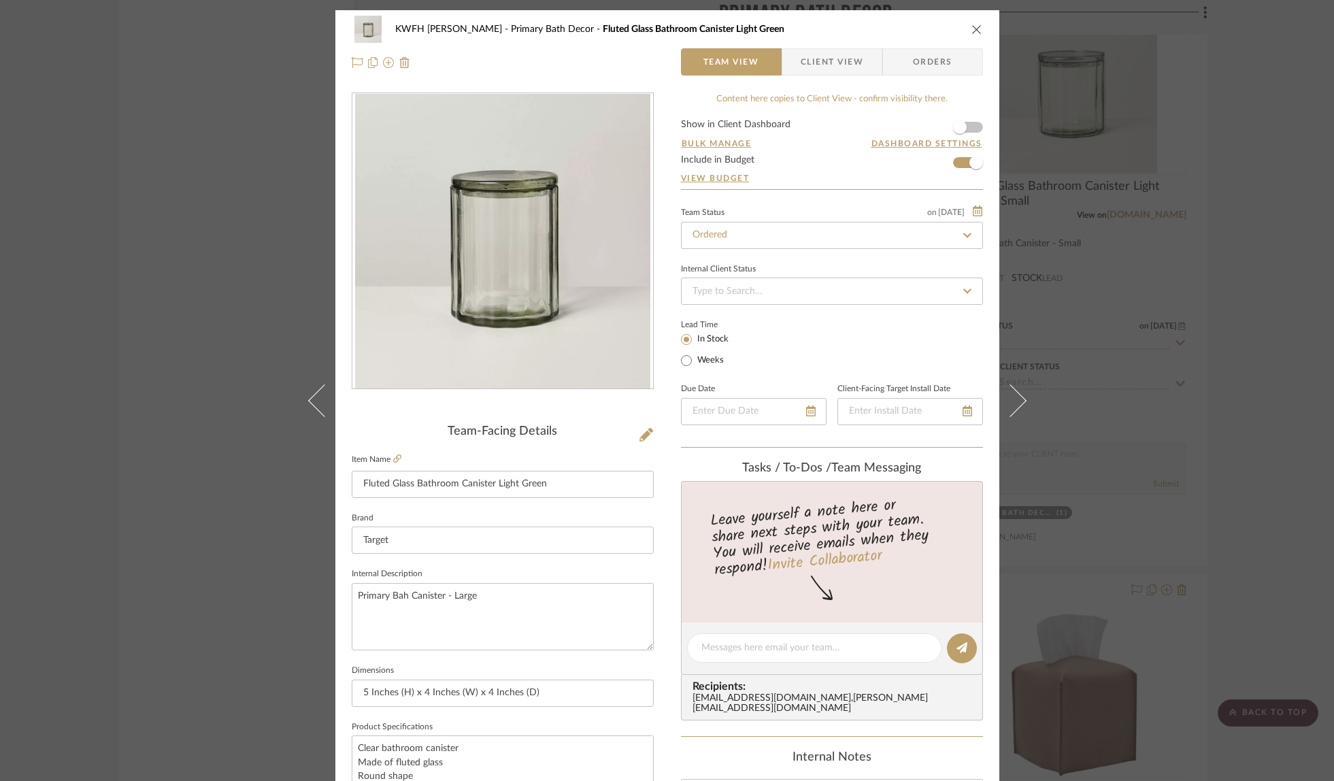
click at [958, 233] on fa-icon at bounding box center [968, 235] width 20 height 16
click at [964, 231] on icon at bounding box center [967, 236] width 12 height 10
type input "[DATE]"
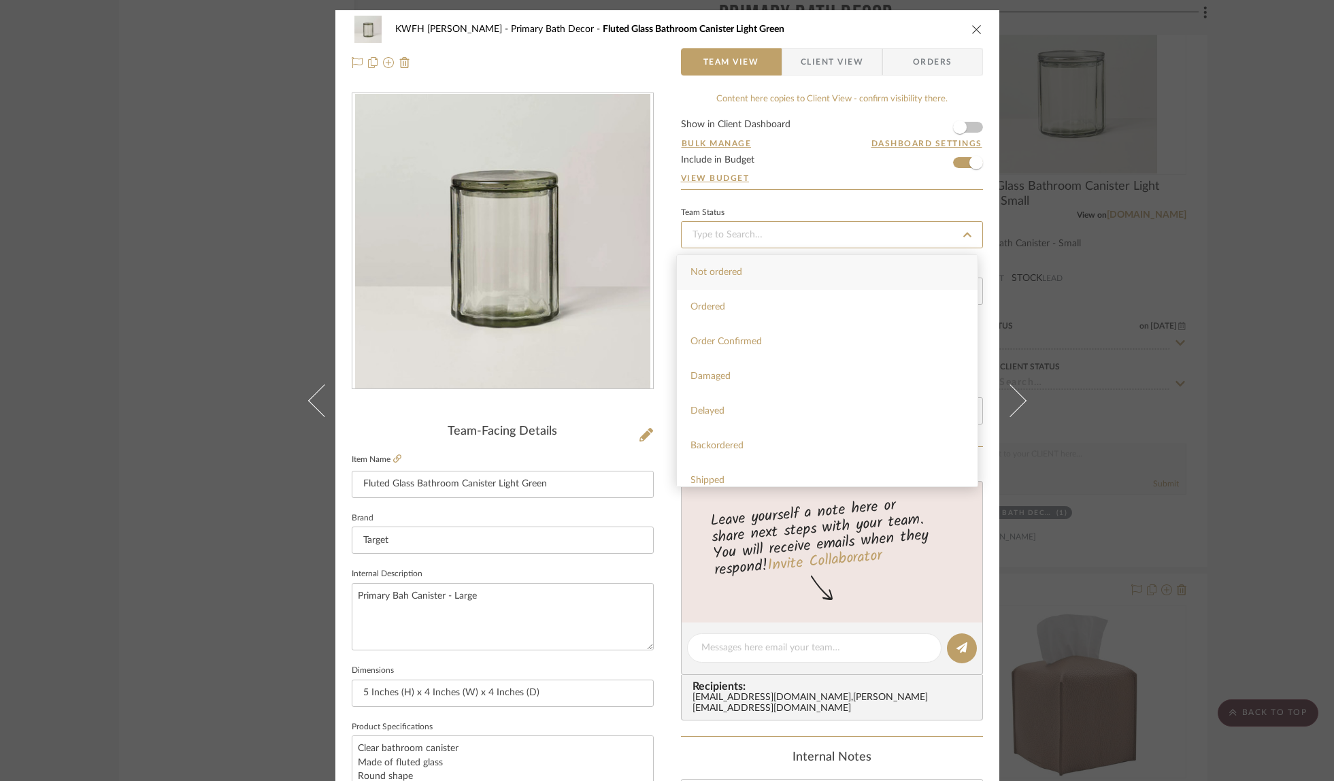
type input "[DATE]"
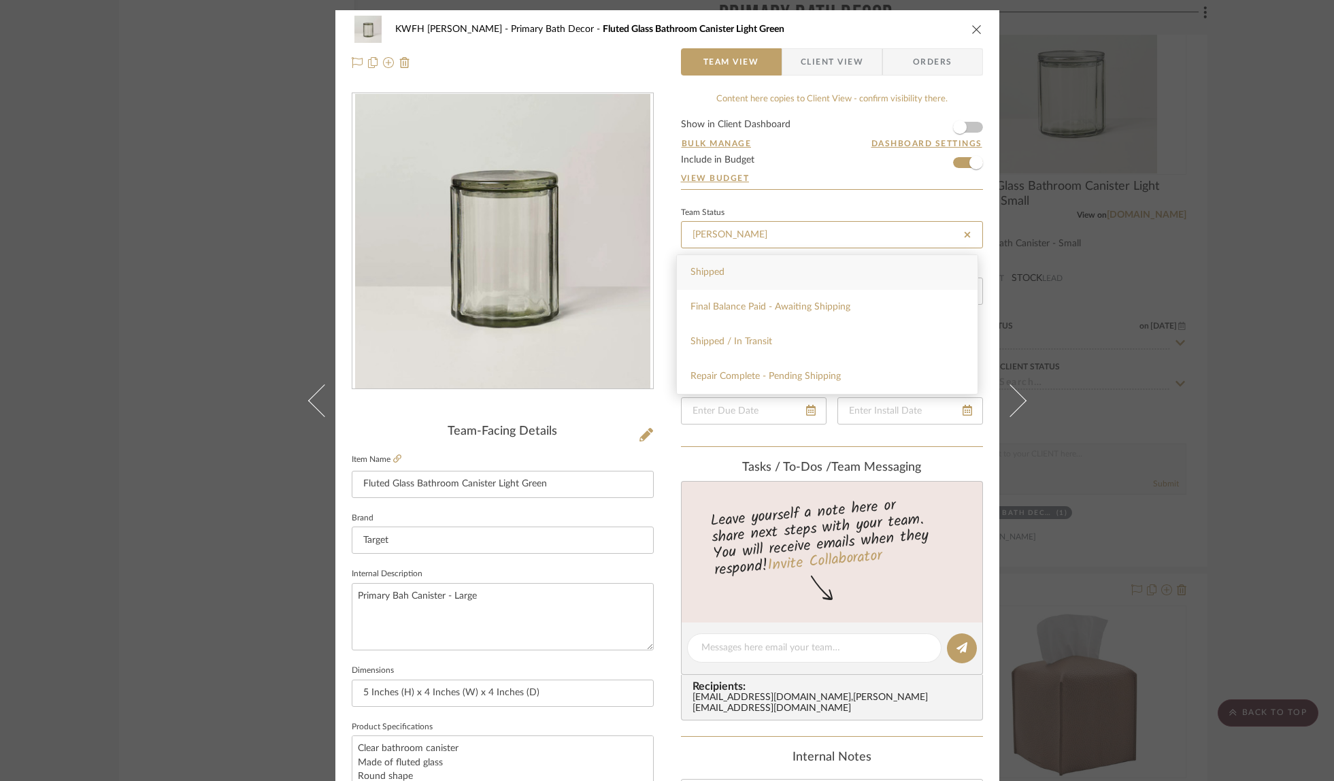
type input "[PERSON_NAME]"
click at [843, 265] on div "Shipped" at bounding box center [827, 272] width 301 height 35
type input "[DATE]"
type input "Shipped"
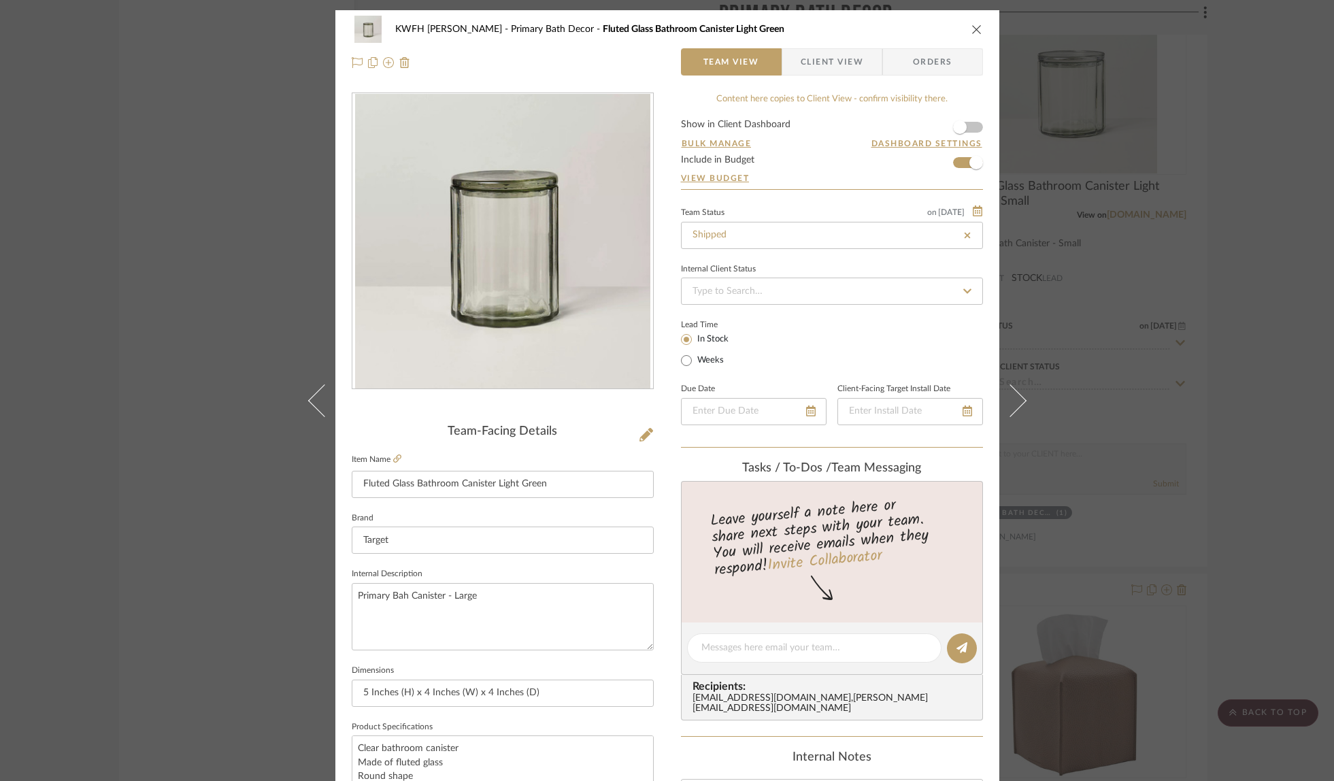
click at [954, 67] on span "Orders" at bounding box center [932, 61] width 69 height 27
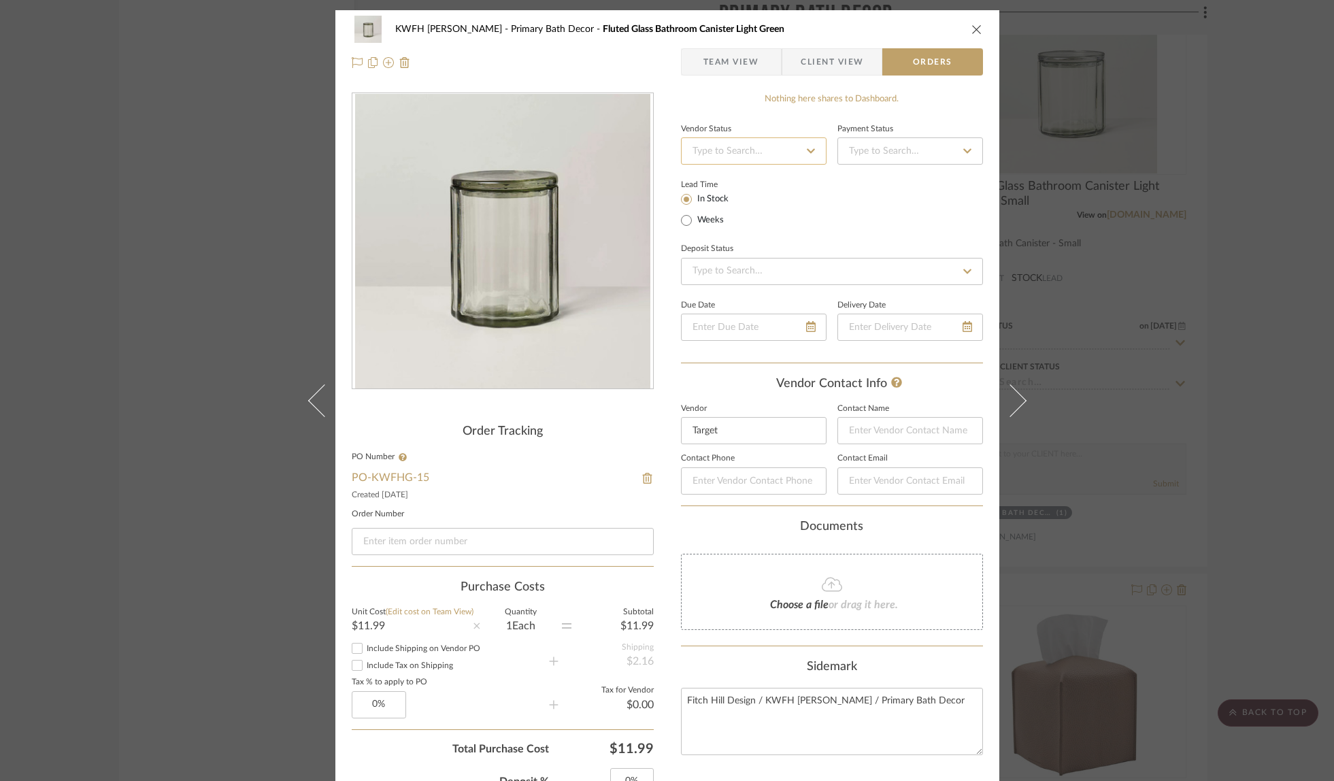
click at [790, 156] on input at bounding box center [754, 150] width 146 height 27
type input "[PERSON_NAME]"
drag, startPoint x: 726, startPoint y: 231, endPoint x: 821, endPoint y: 184, distance: 106.1
click at [726, 231] on span "Shipped / In Transit" at bounding box center [731, 236] width 82 height 10
type input "[DATE]"
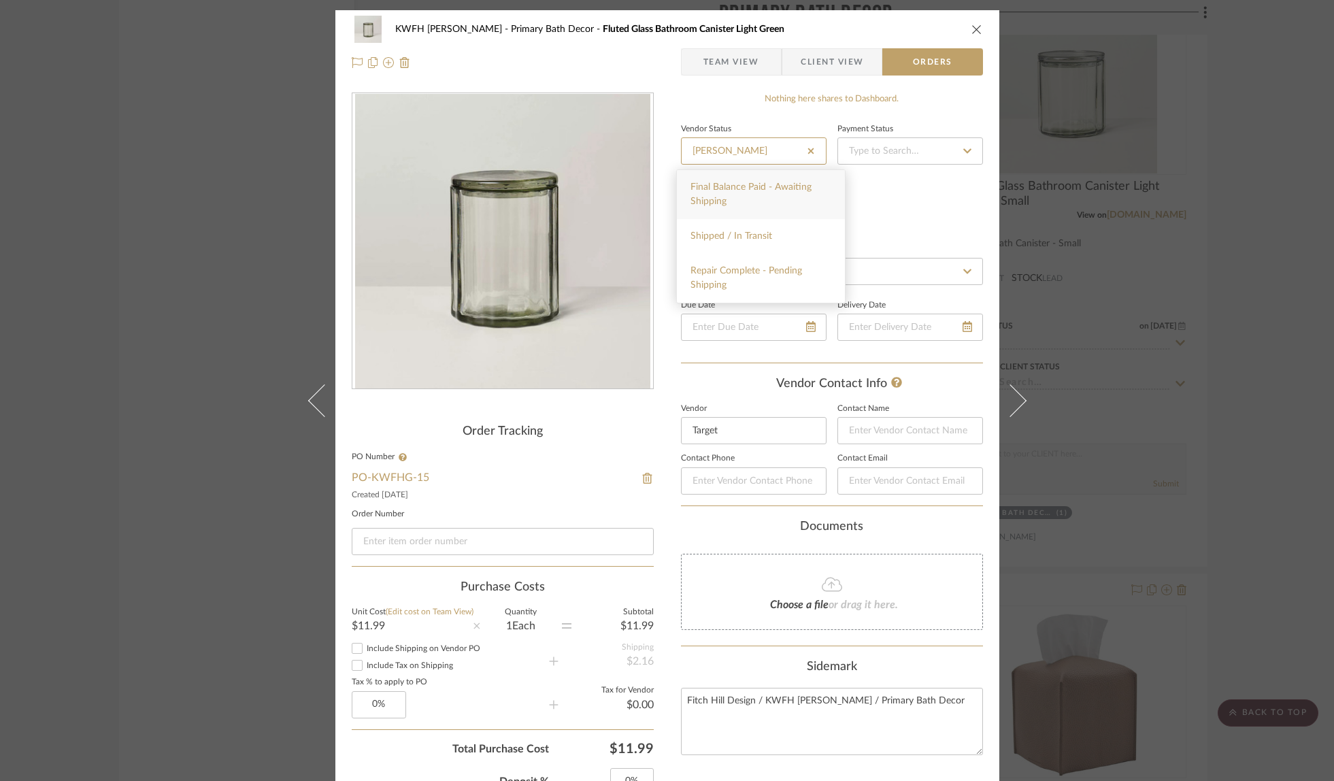
type input "Shipped / In Transit"
type input "[DATE]"
click at [871, 158] on input at bounding box center [910, 150] width 146 height 27
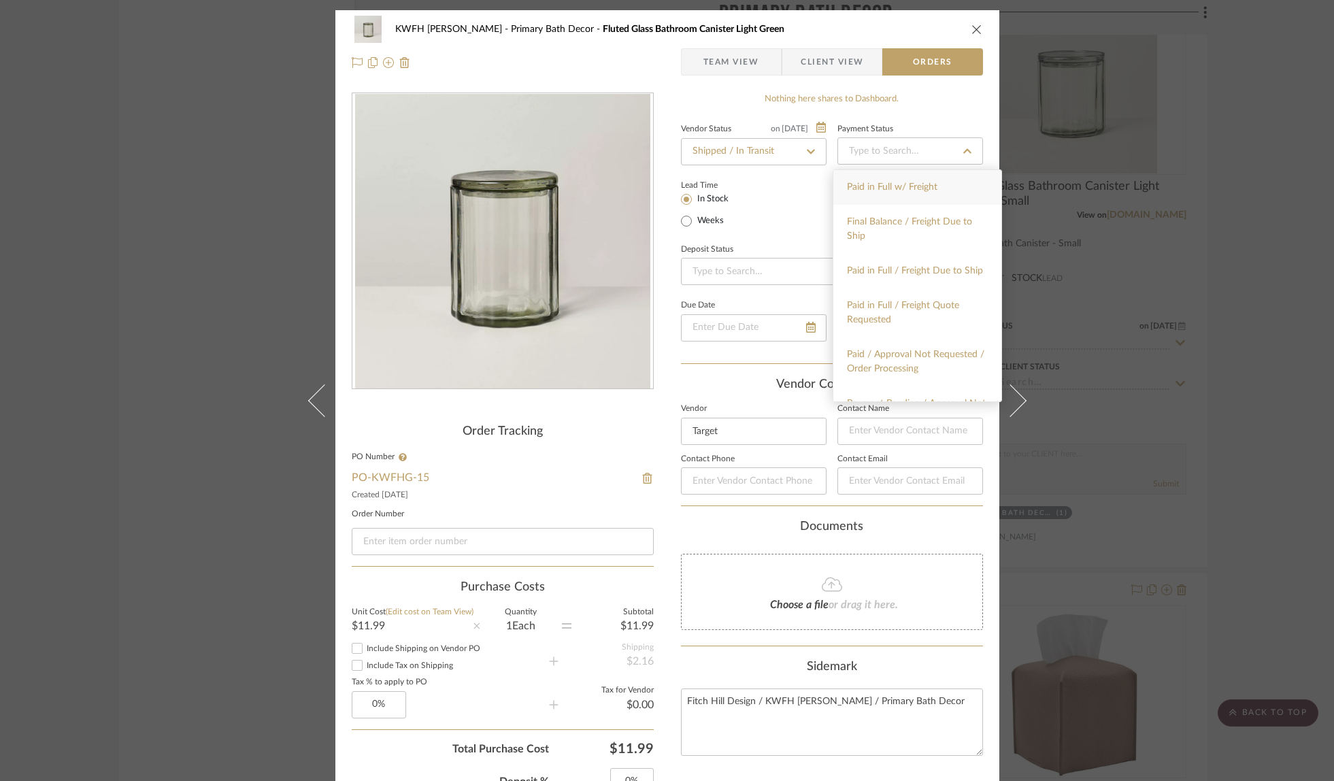
click at [870, 184] on span "Paid in Full w/ Freight" at bounding box center [892, 187] width 90 height 10
type input "[DATE]"
type input "Paid in Full w/ Freight"
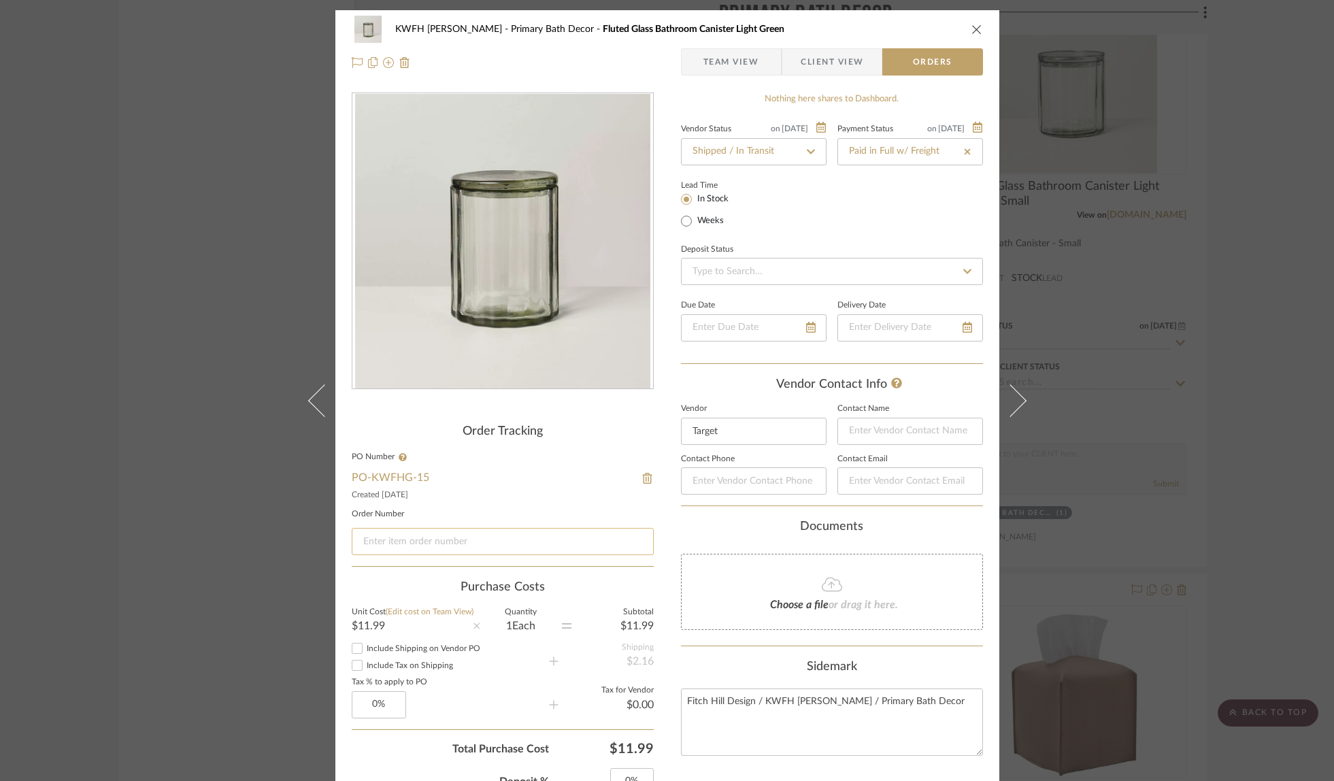
click at [379, 543] on input at bounding box center [503, 541] width 302 height 27
paste input "#912002774497293"
type input "#912002774497293"
click at [975, 107] on div "Nothing here shares to Dashboard. Vendor Status on [DATE] [DATE] Shipped / In T…" at bounding box center [832, 747] width 302 height 1311
click at [973, 30] on icon "close" at bounding box center [976, 29] width 11 height 11
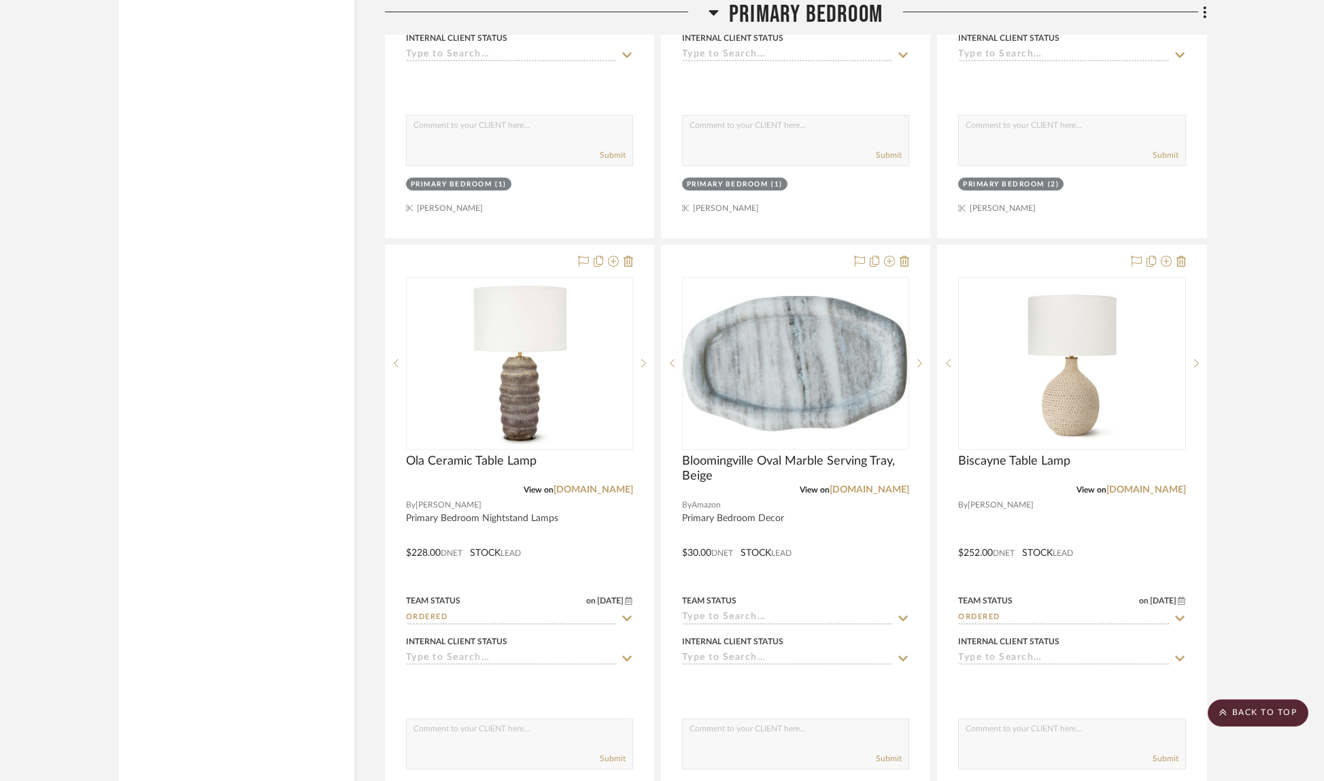
scroll to position [13734, 0]
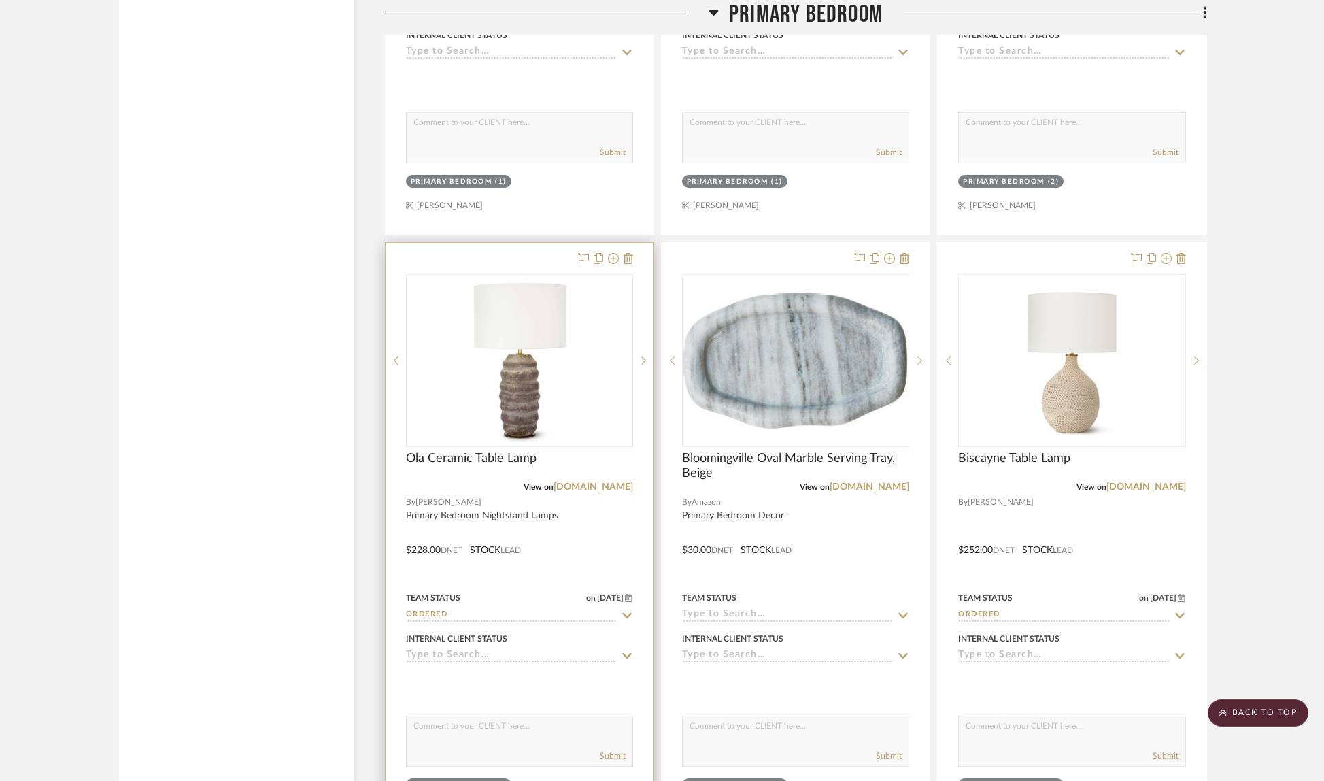
click at [628, 610] on icon at bounding box center [627, 615] width 12 height 11
click at [629, 610] on icon at bounding box center [627, 615] width 12 height 11
type input "[DATE]"
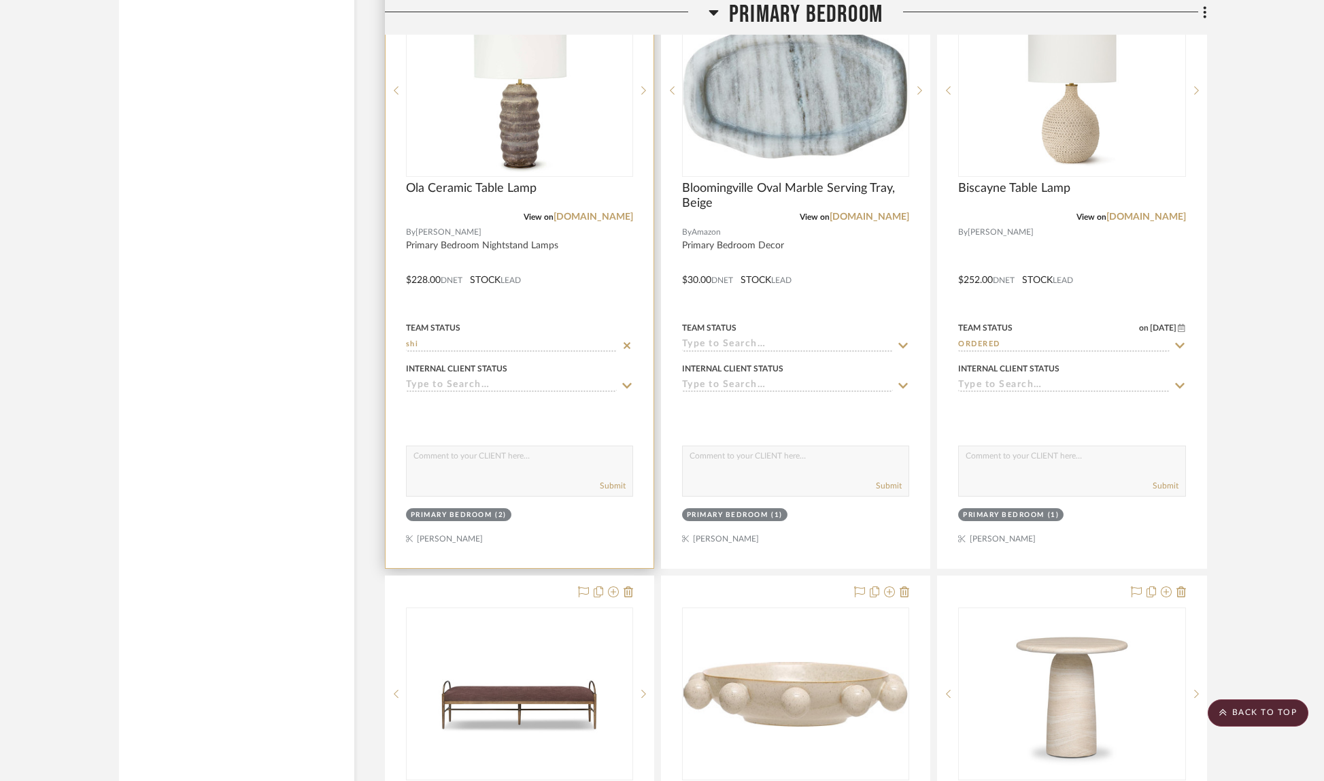
scroll to position [14019, 0]
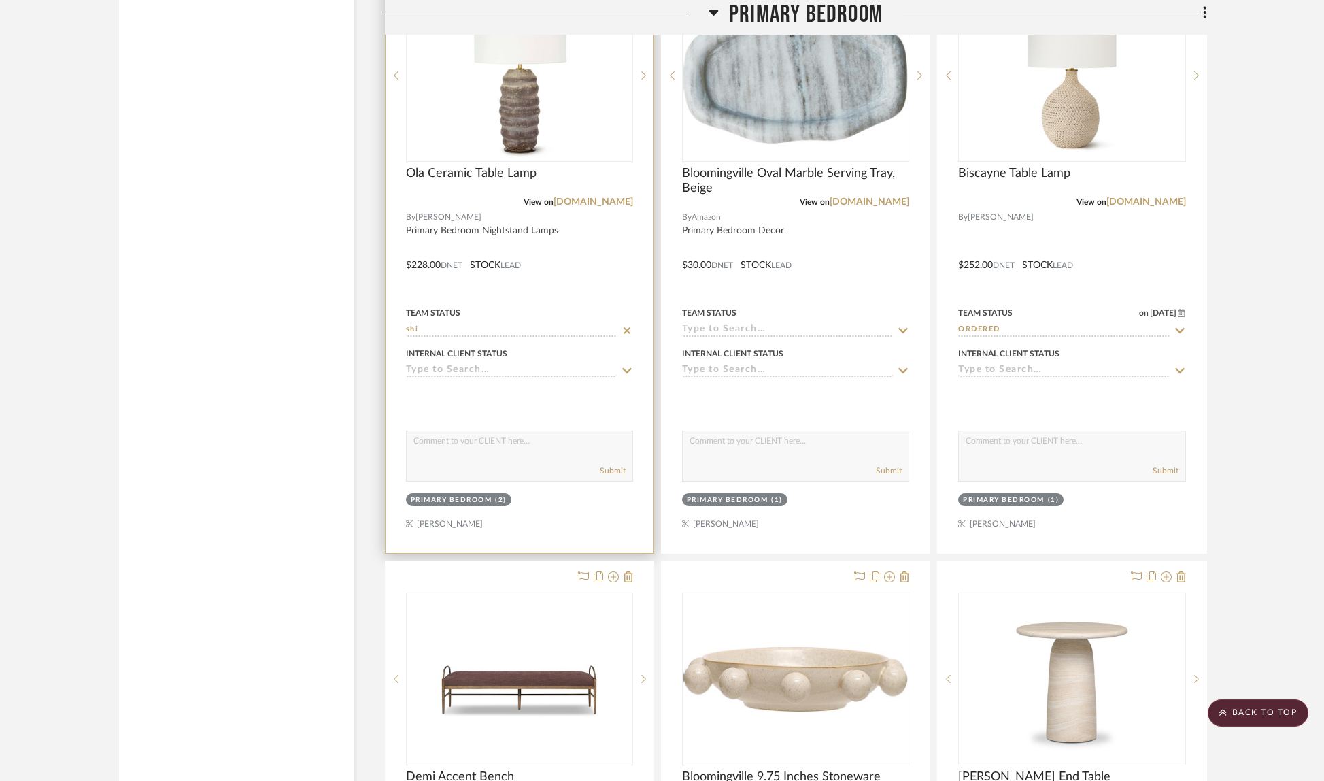
click at [483, 324] on input "shi" at bounding box center [511, 330] width 211 height 13
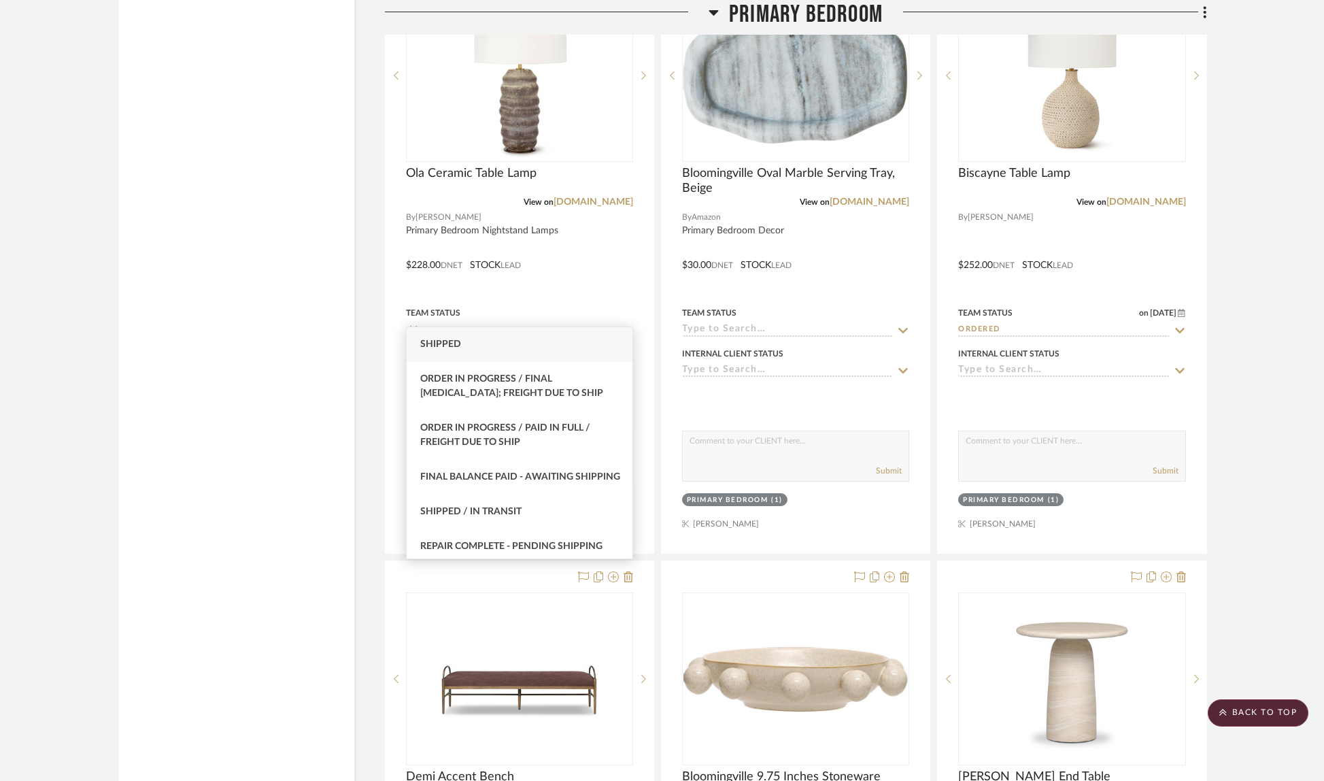
click at [441, 344] on span "Shipped" at bounding box center [440, 344] width 41 height 10
type input "Shipped"
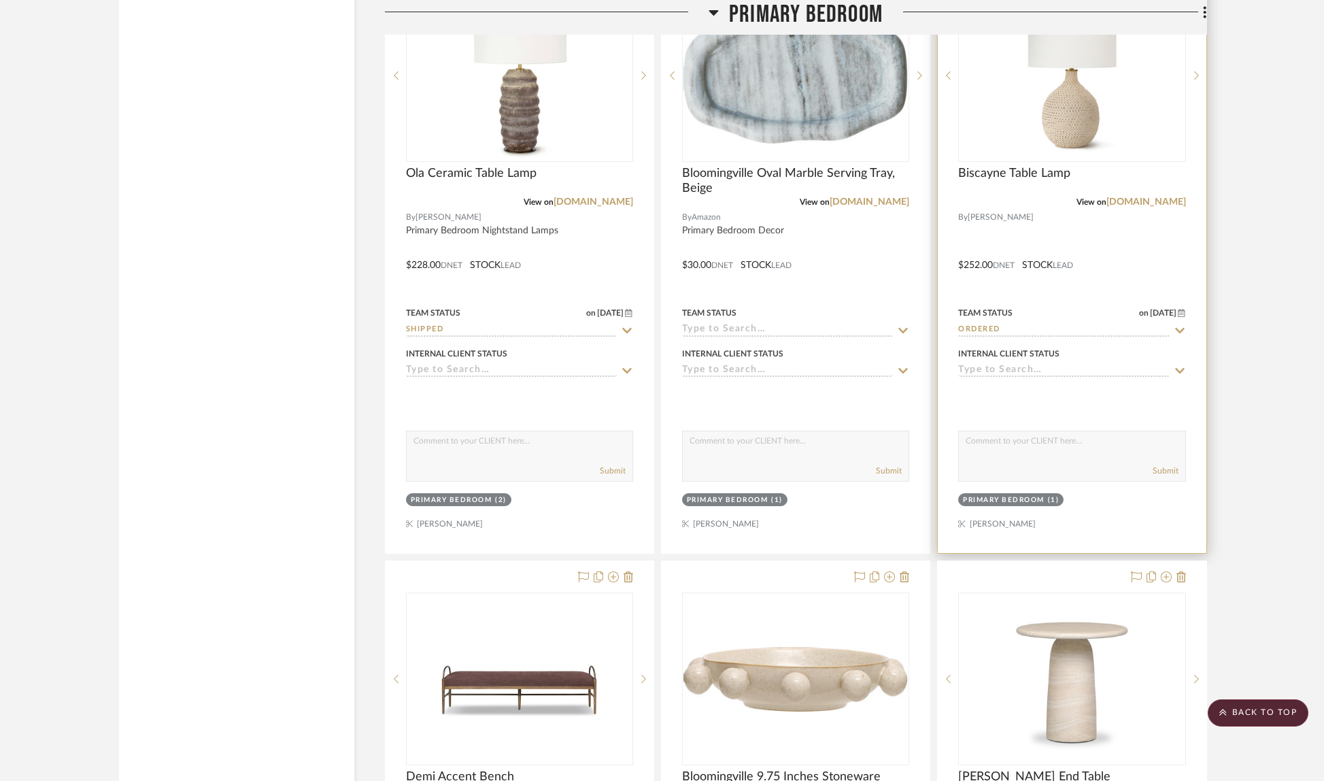
click at [1185, 314] on div at bounding box center [1072, 255] width 268 height 595
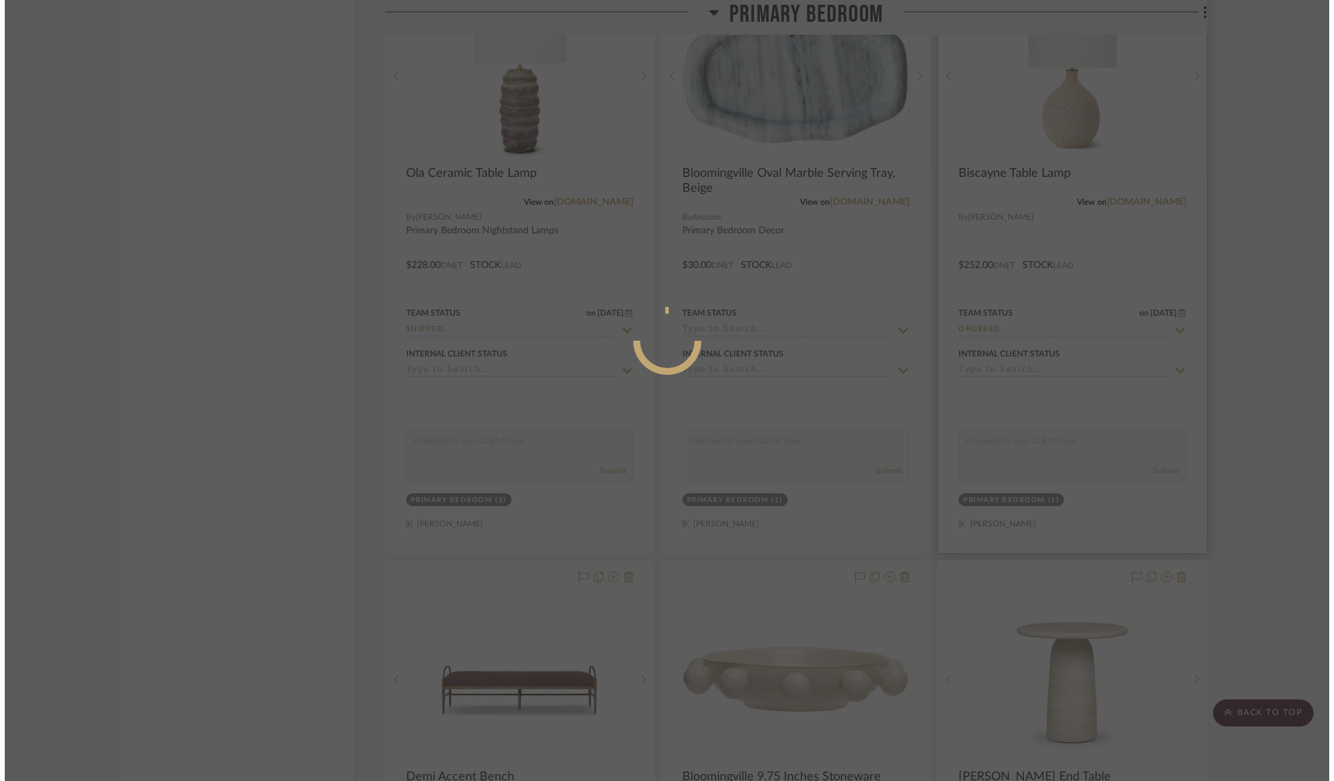
scroll to position [0, 0]
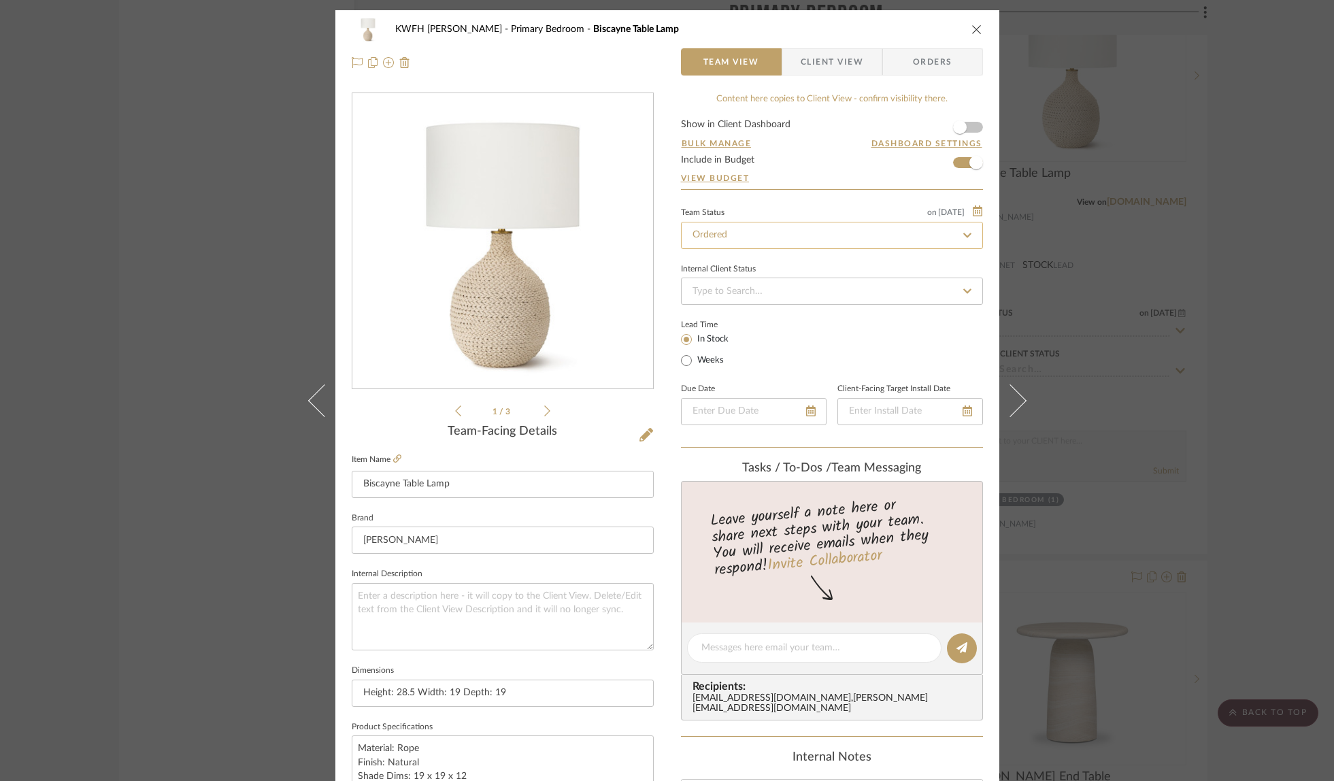
click at [794, 229] on input "Ordered" at bounding box center [832, 235] width 302 height 27
click at [967, 235] on icon at bounding box center [967, 236] width 12 height 10
type input "[DATE]"
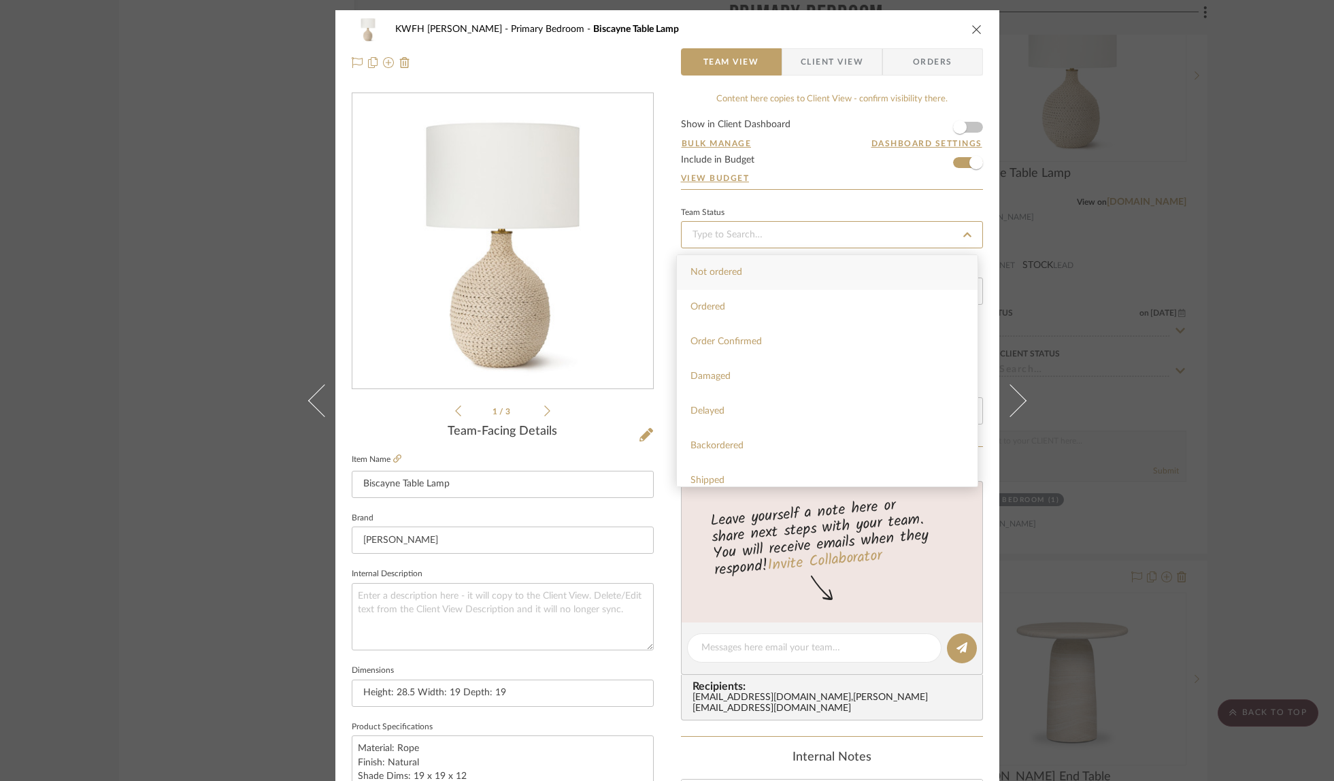
type input "[DATE]"
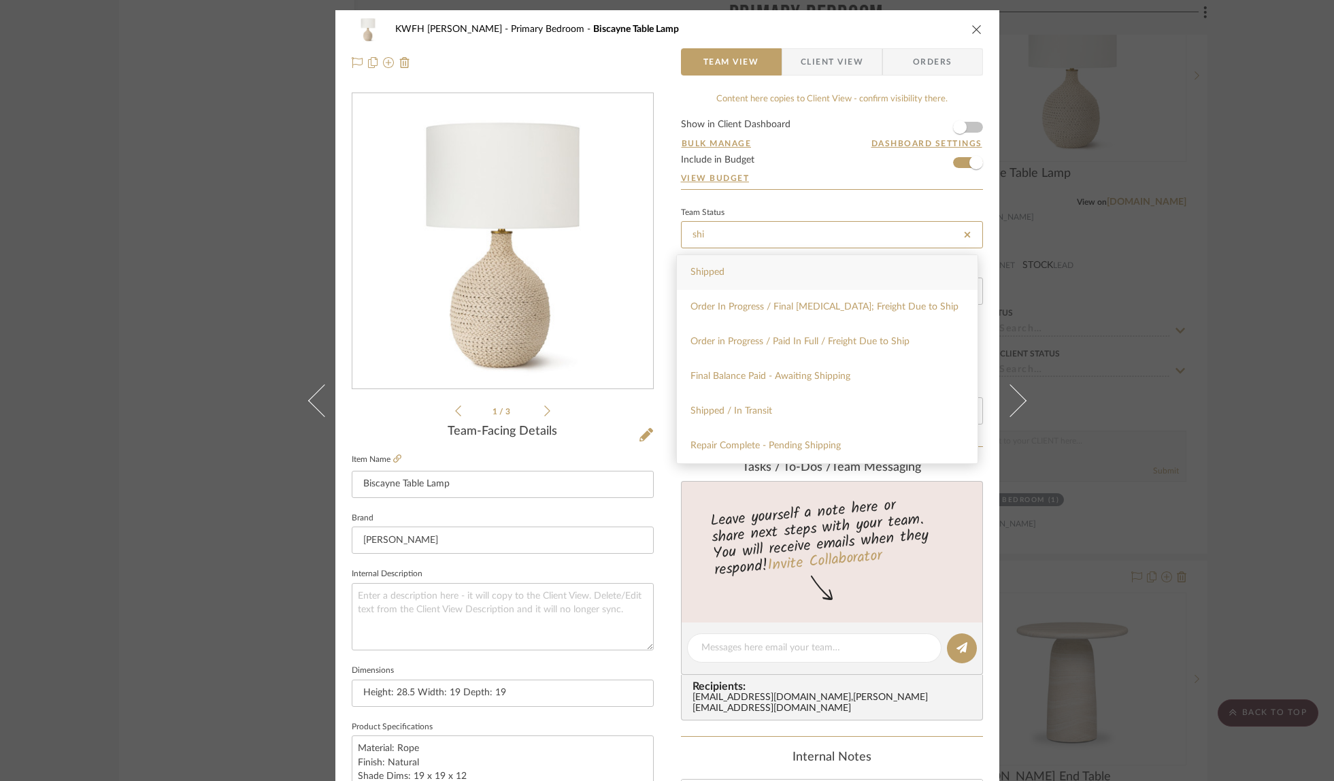
type input "shi"
click at [868, 269] on div "Shipped" at bounding box center [827, 272] width 301 height 35
type input "[DATE]"
type input "Shipped"
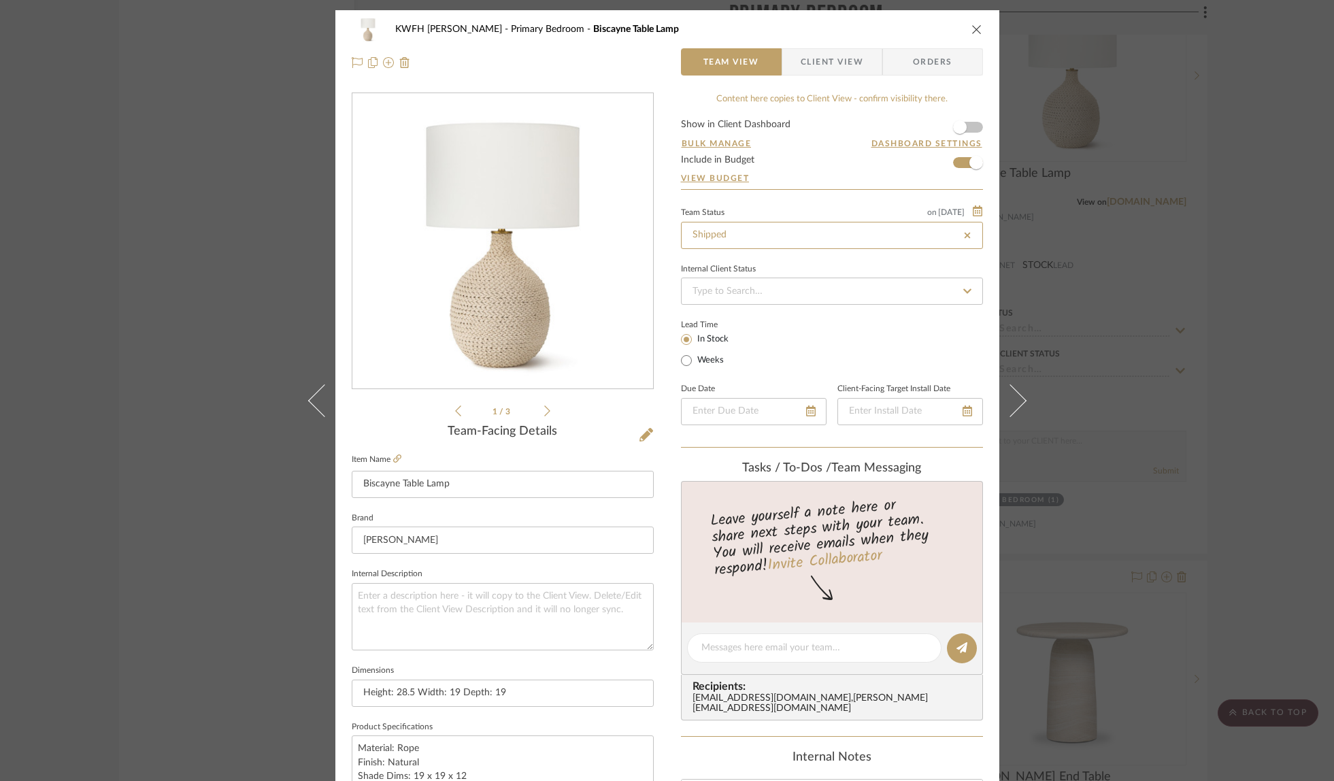
type input "Shipped"
click at [936, 68] on span "Orders" at bounding box center [932, 61] width 69 height 27
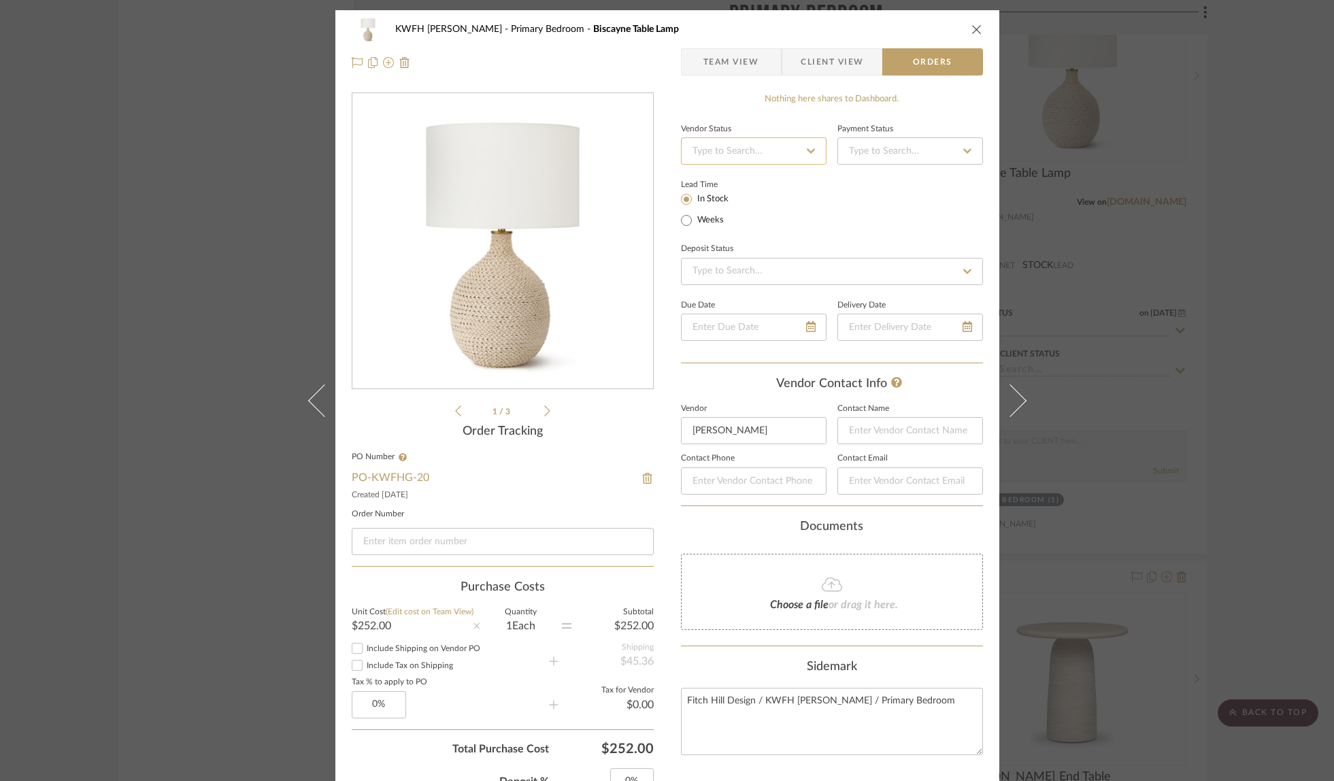
click at [760, 153] on input at bounding box center [754, 150] width 146 height 27
type input "shi"
click at [737, 236] on span "Shipped / In Transit" at bounding box center [731, 236] width 82 height 10
type input "[DATE]"
type input "Shipped / In Transit"
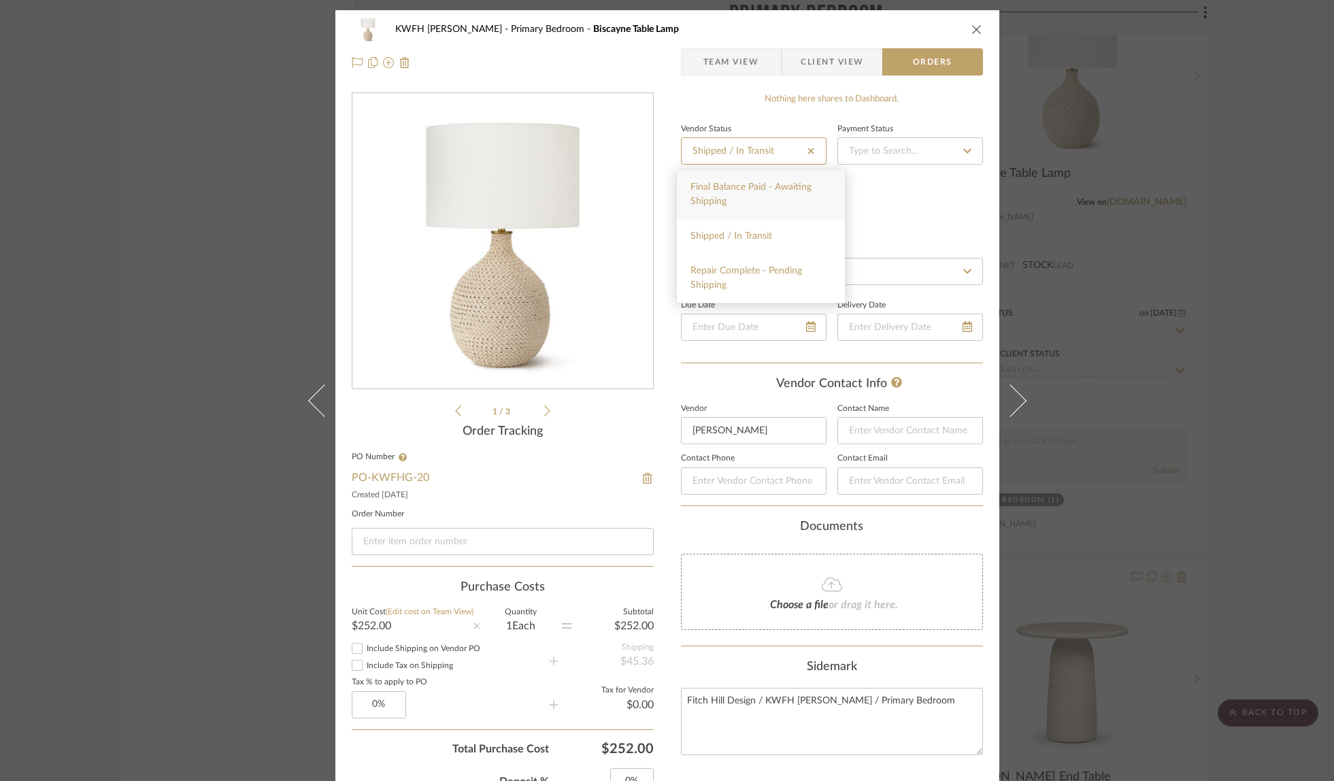
type input "[DATE]"
click at [847, 153] on input at bounding box center [910, 150] width 146 height 27
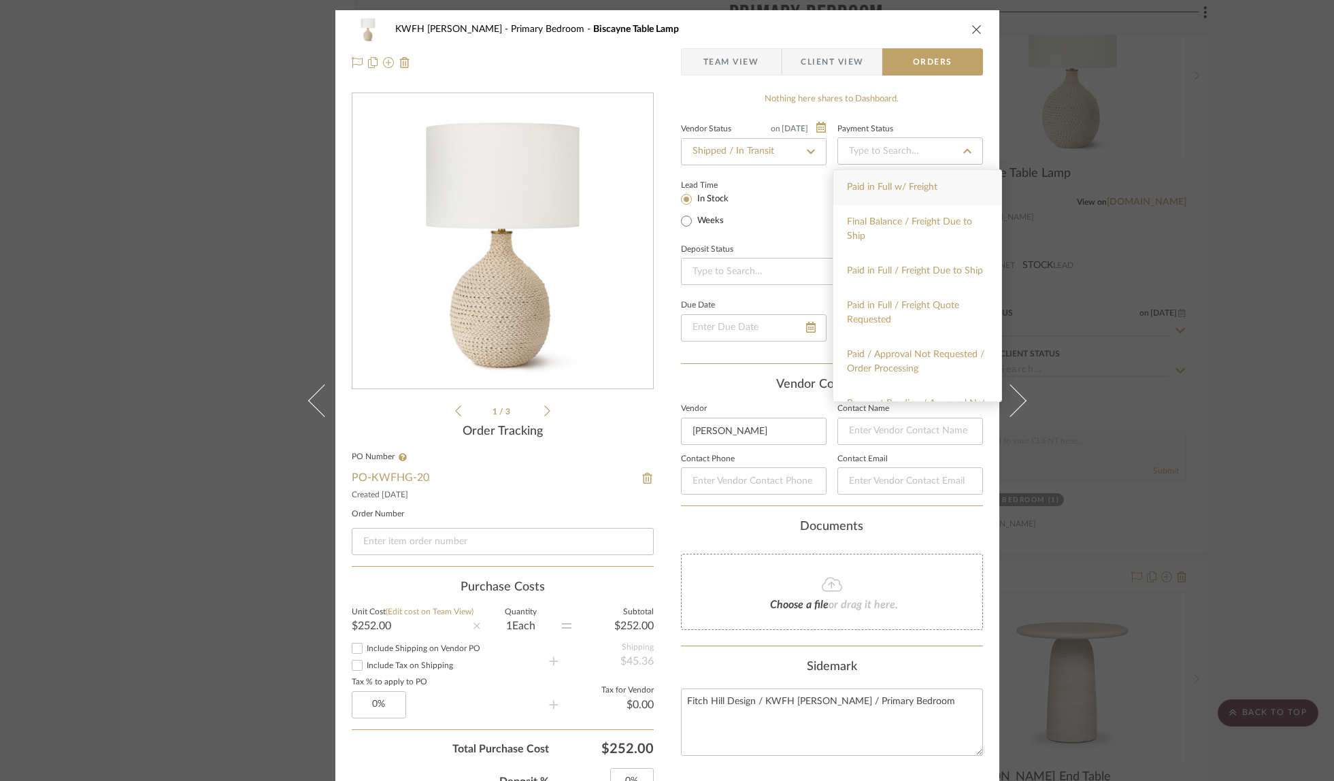
click at [854, 184] on span "Paid in Full w/ Freight" at bounding box center [892, 187] width 90 height 10
type input "[DATE]"
type input "Paid in Full w/ Freight"
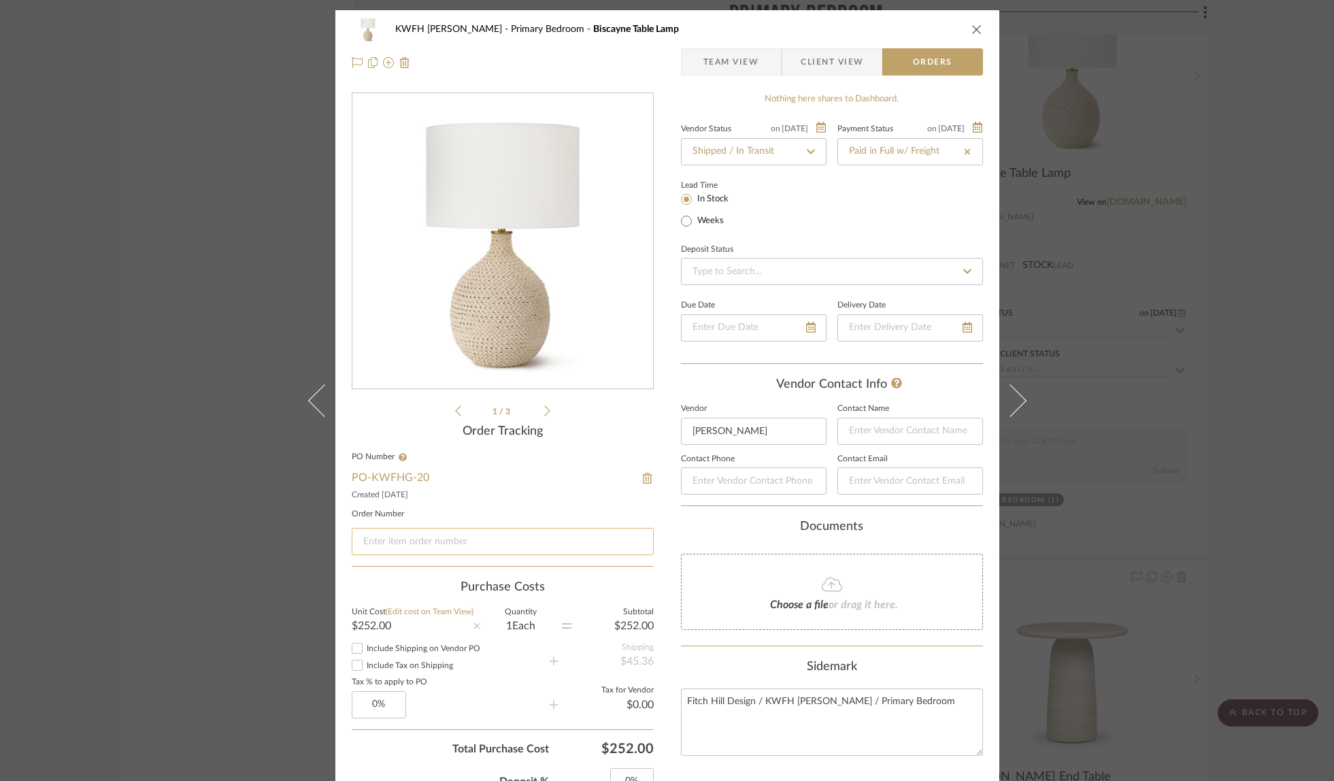
click at [443, 541] on input at bounding box center [503, 541] width 302 height 27
paste input "SO429000"
type input "SO429000"
click at [971, 30] on icon "close" at bounding box center [976, 29] width 11 height 11
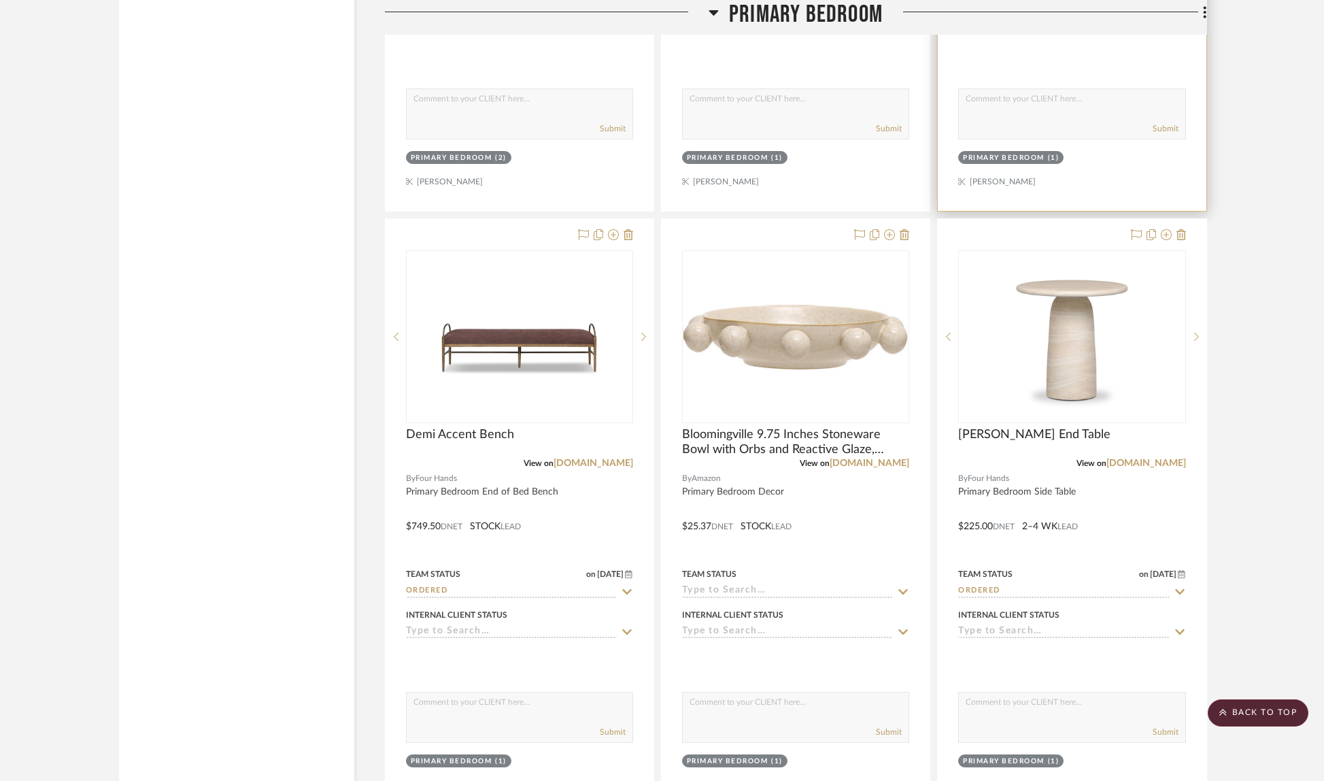
scroll to position [14362, 0]
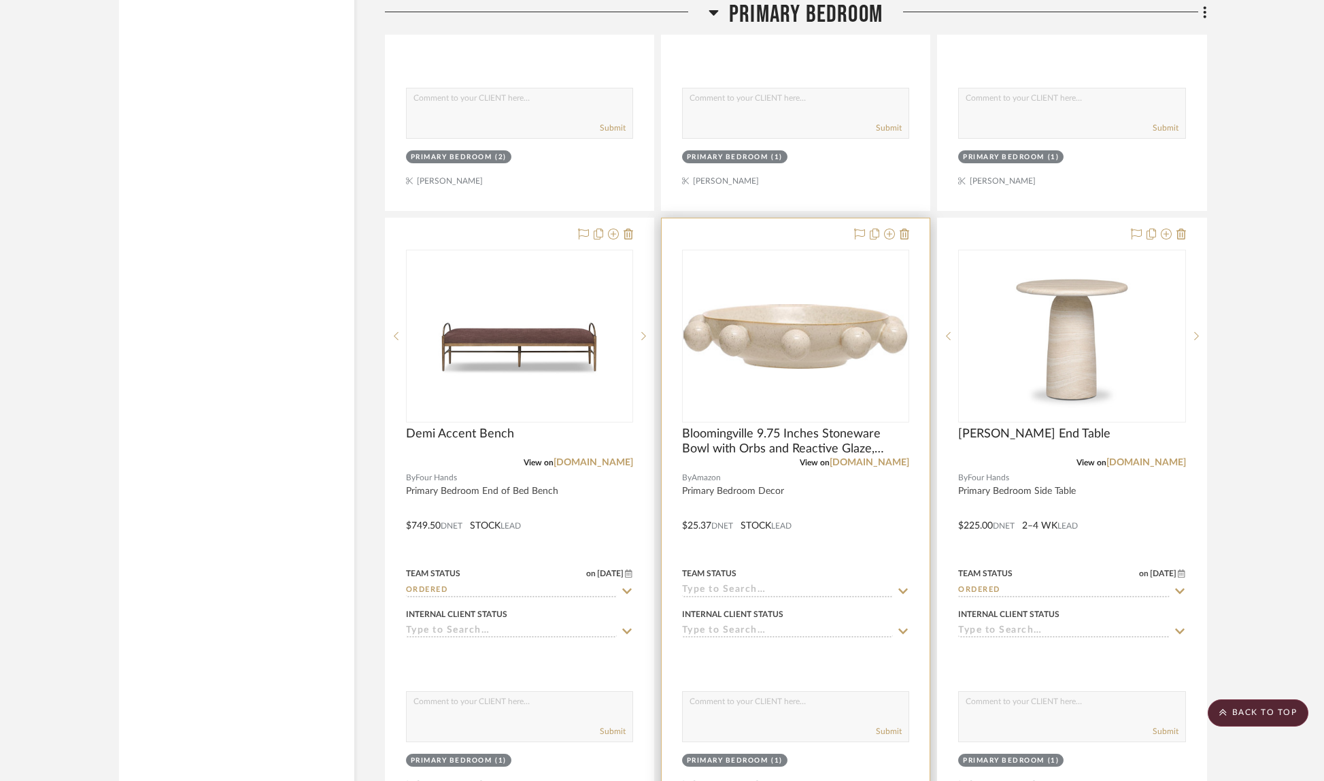
click at [898, 586] on icon at bounding box center [903, 591] width 12 height 11
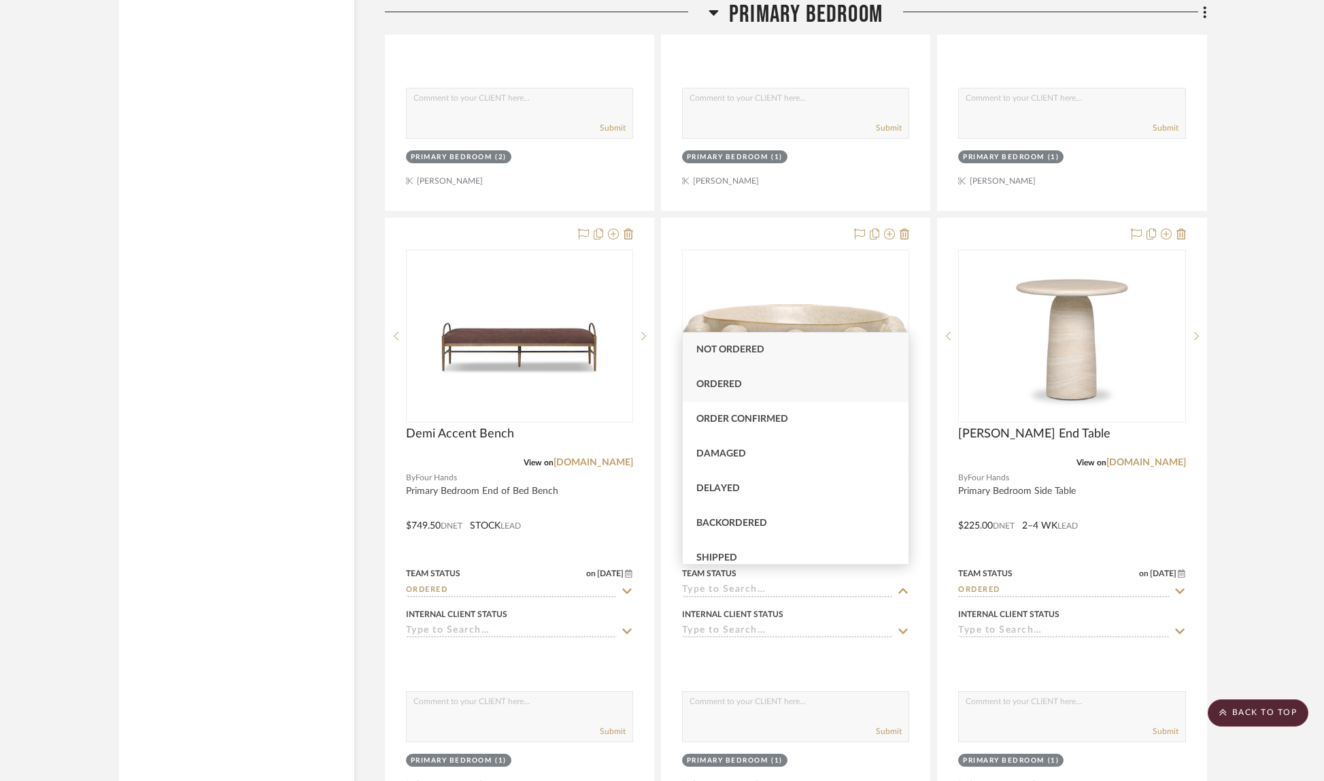
click at [717, 385] on span "Ordered" at bounding box center [719, 384] width 46 height 10
type input "[DATE]"
type input "Ordered"
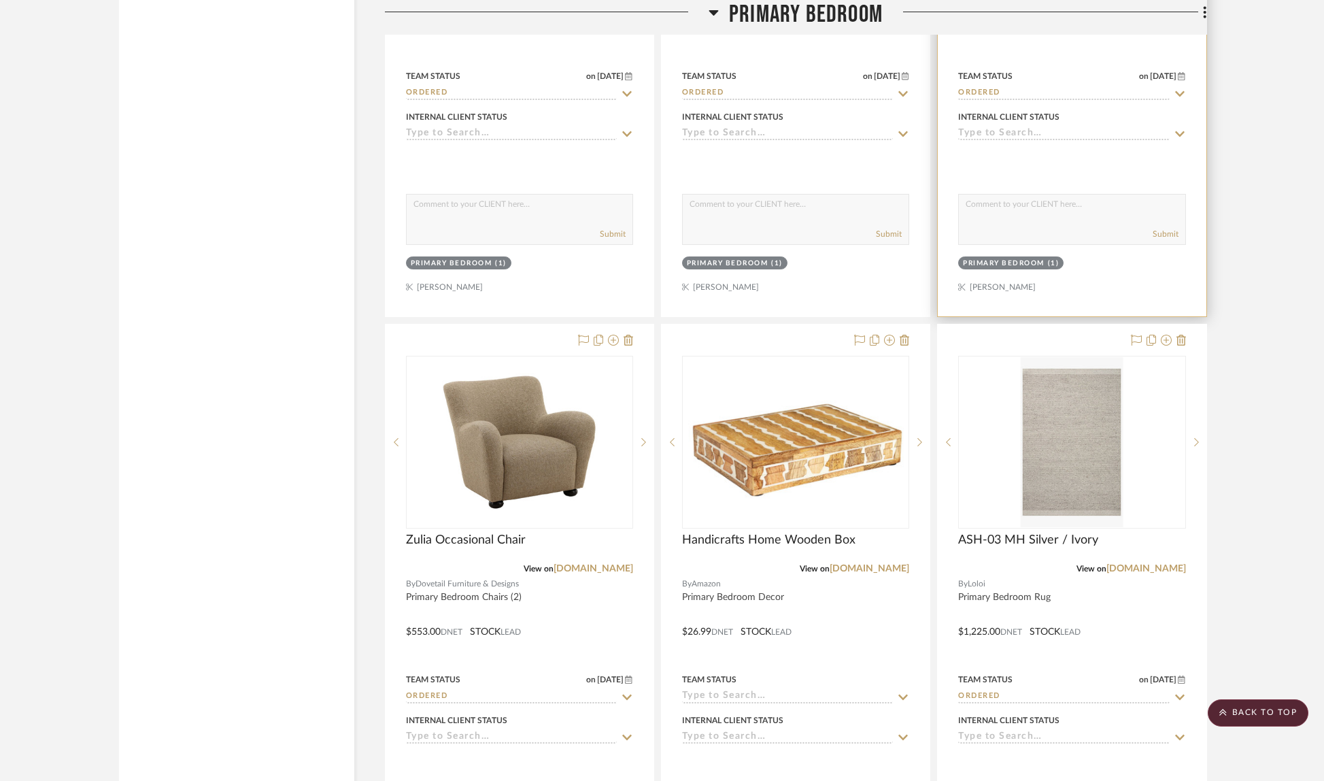
scroll to position [14903, 0]
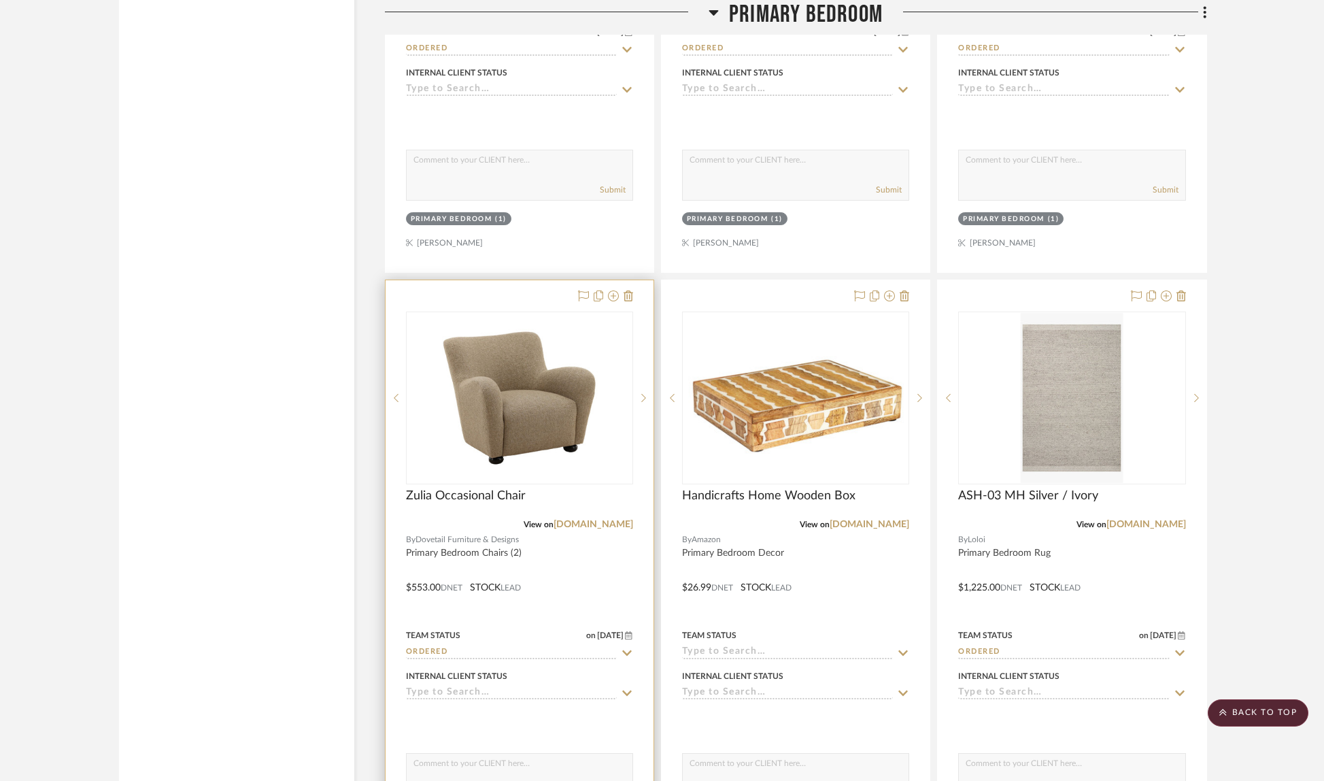
click at [629, 647] on icon at bounding box center [627, 652] width 12 height 11
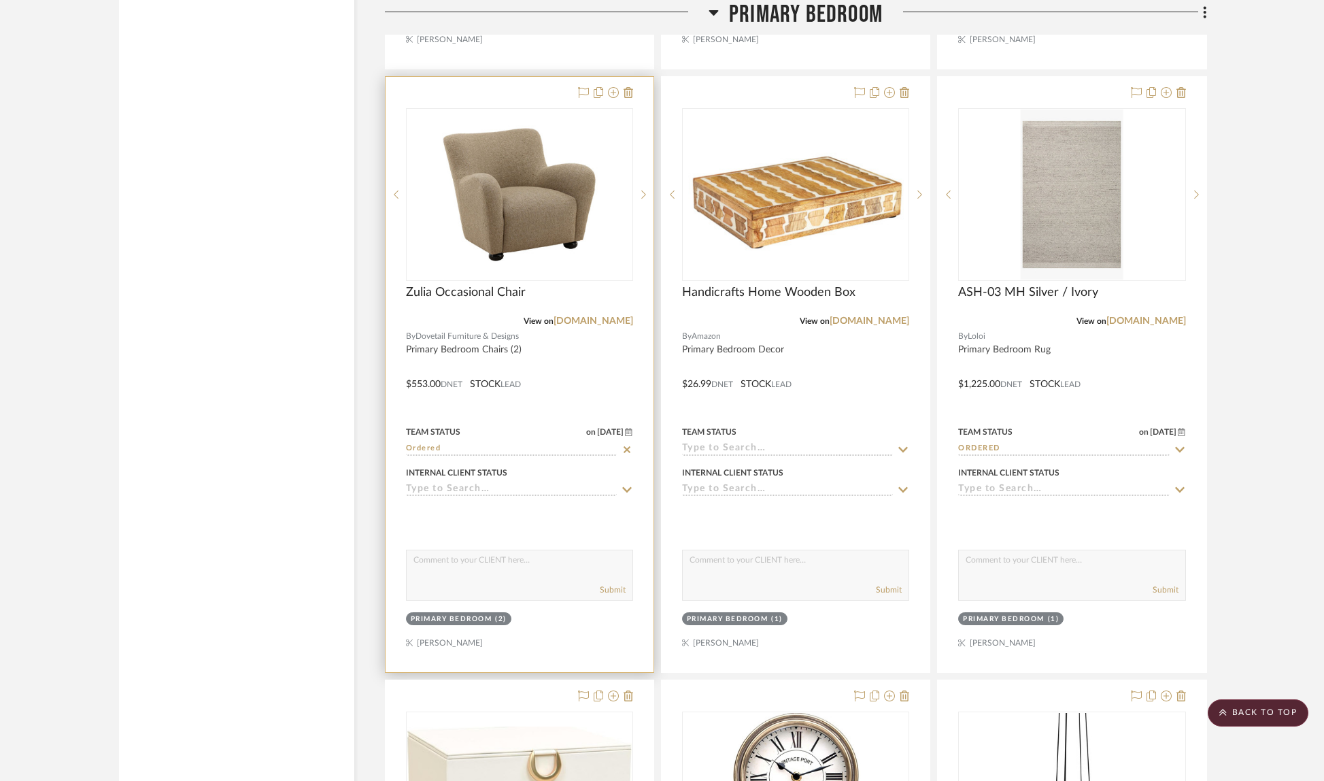
scroll to position [15113, 0]
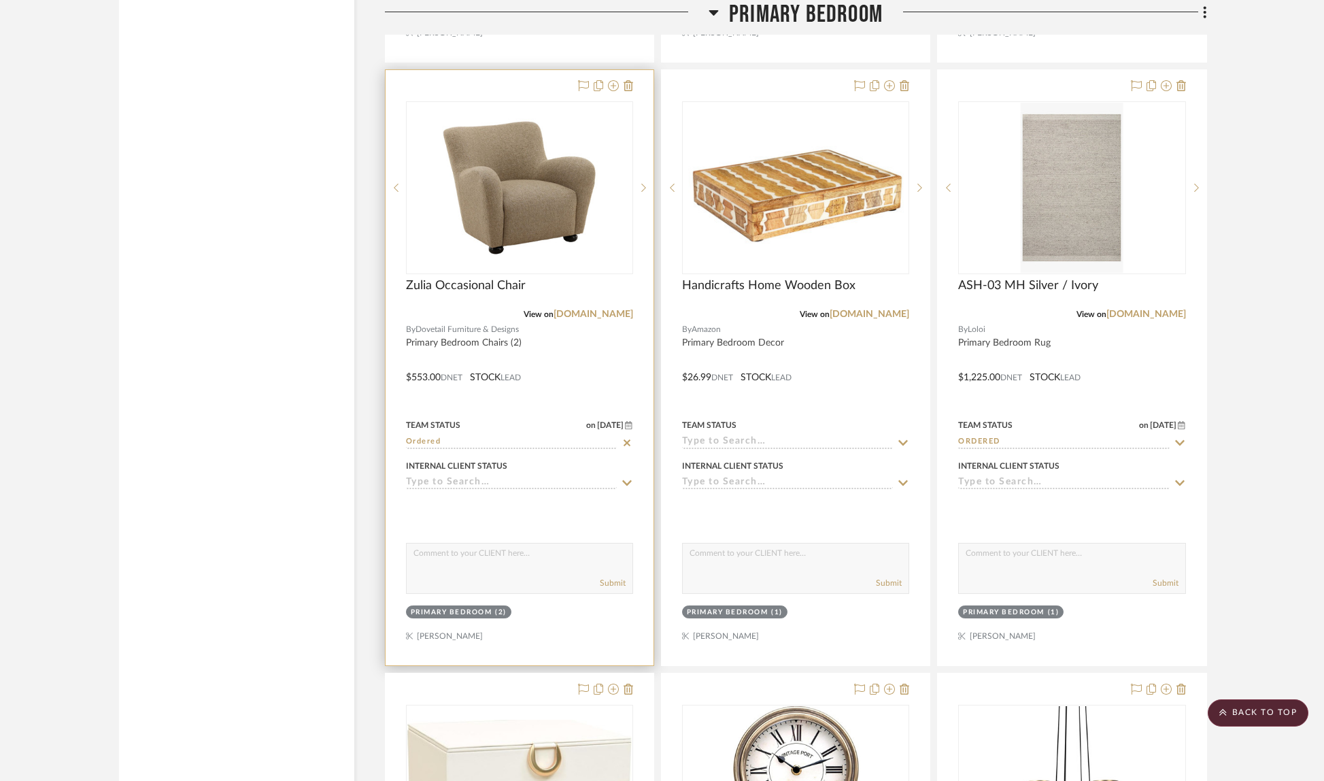
click at [626, 437] on icon at bounding box center [627, 442] width 12 height 11
type input "[DATE]"
click at [469, 436] on input at bounding box center [511, 442] width 211 height 13
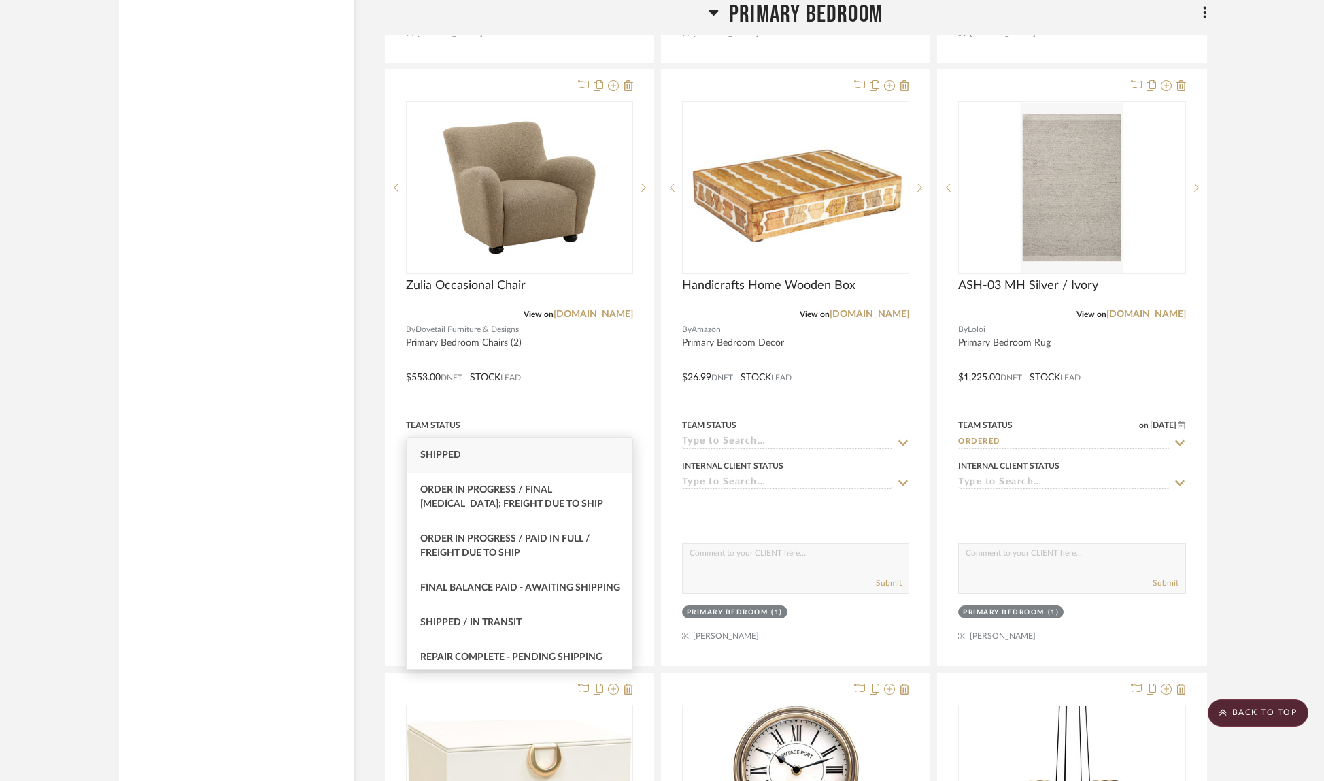
click at [418, 455] on div "Shipped" at bounding box center [520, 455] width 226 height 35
type input "Shipped"
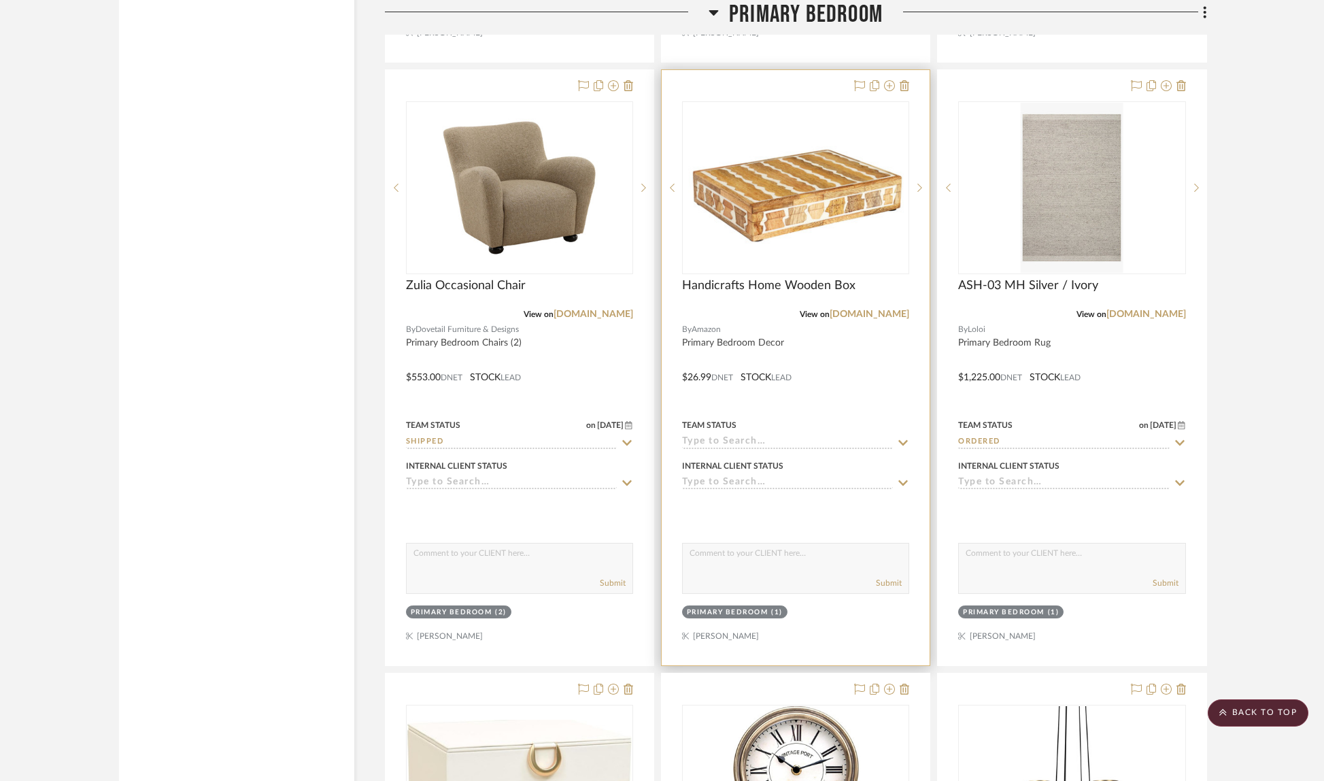
click at [904, 437] on icon at bounding box center [903, 442] width 12 height 11
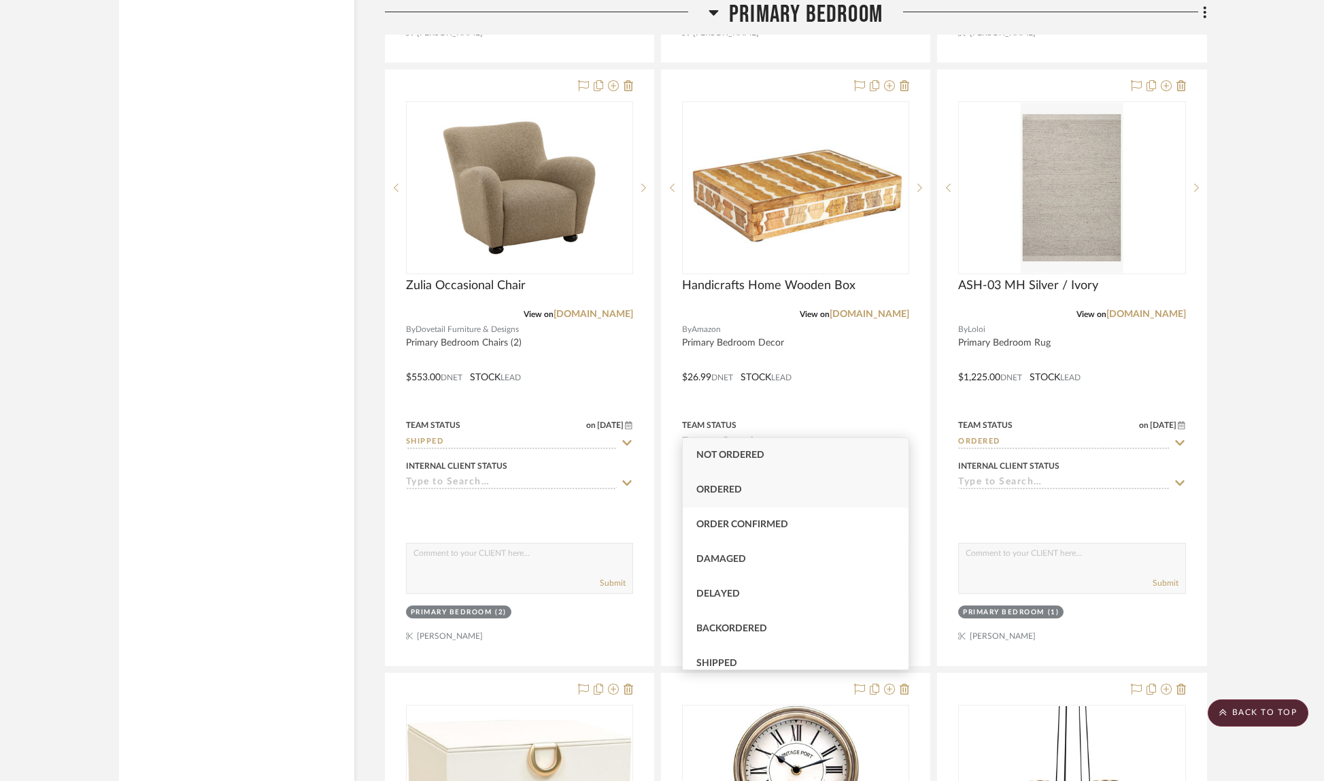
click at [810, 486] on div "Ordered" at bounding box center [796, 490] width 226 height 35
type input "[DATE]"
type input "Ordered"
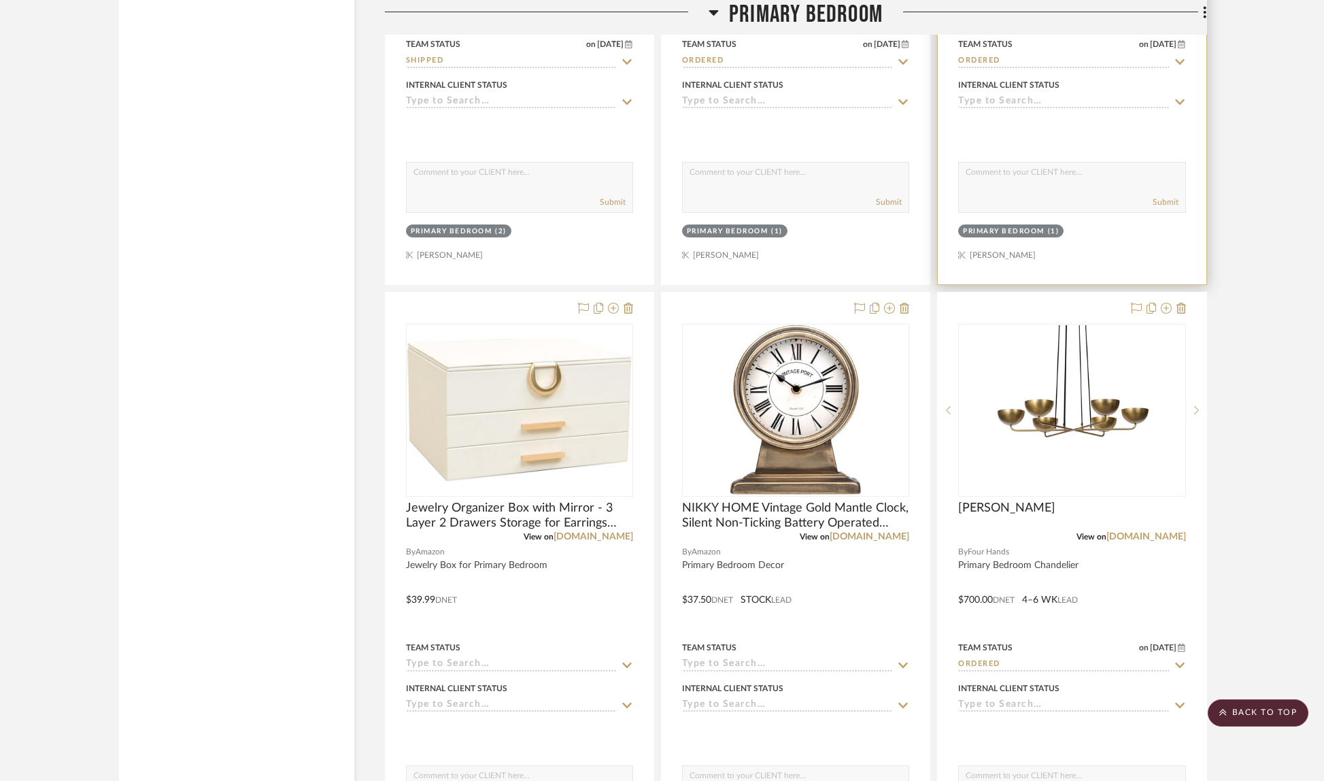
scroll to position [15496, 0]
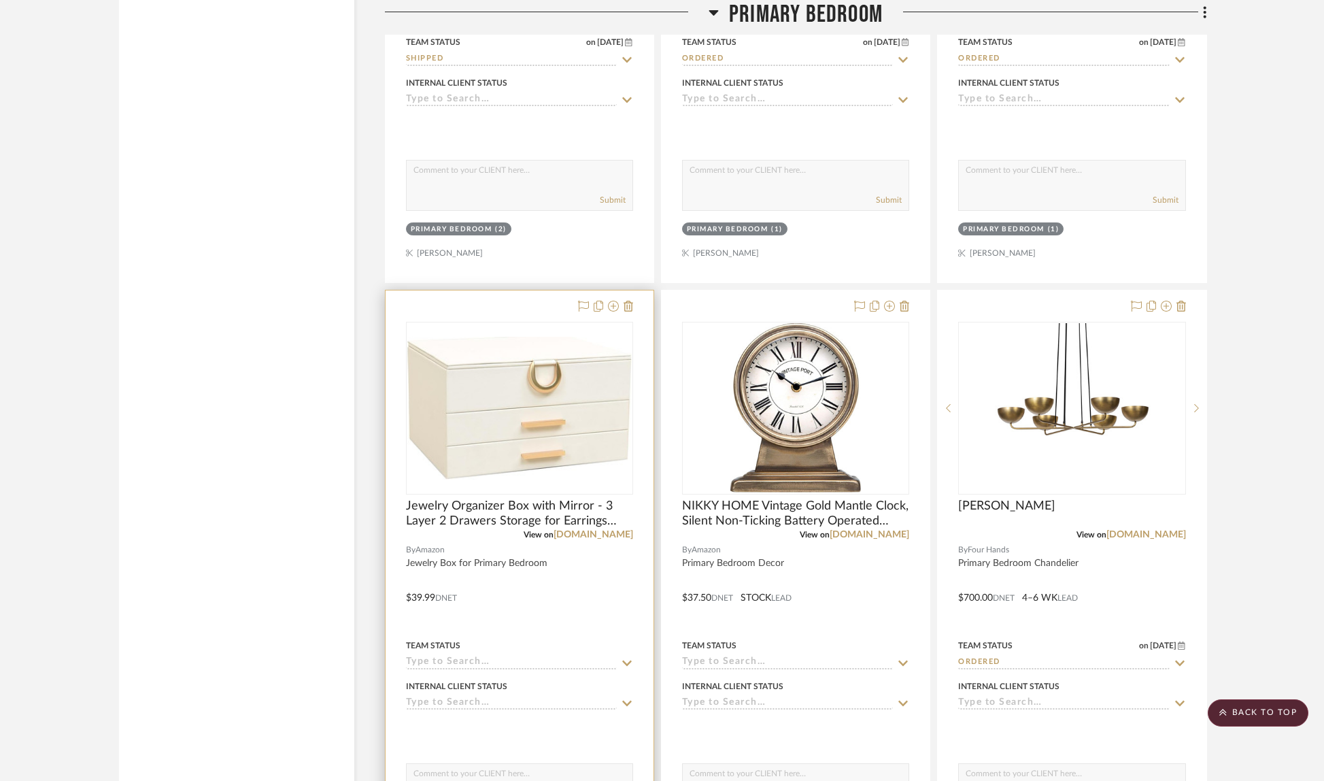
click at [625, 658] on icon at bounding box center [627, 663] width 12 height 11
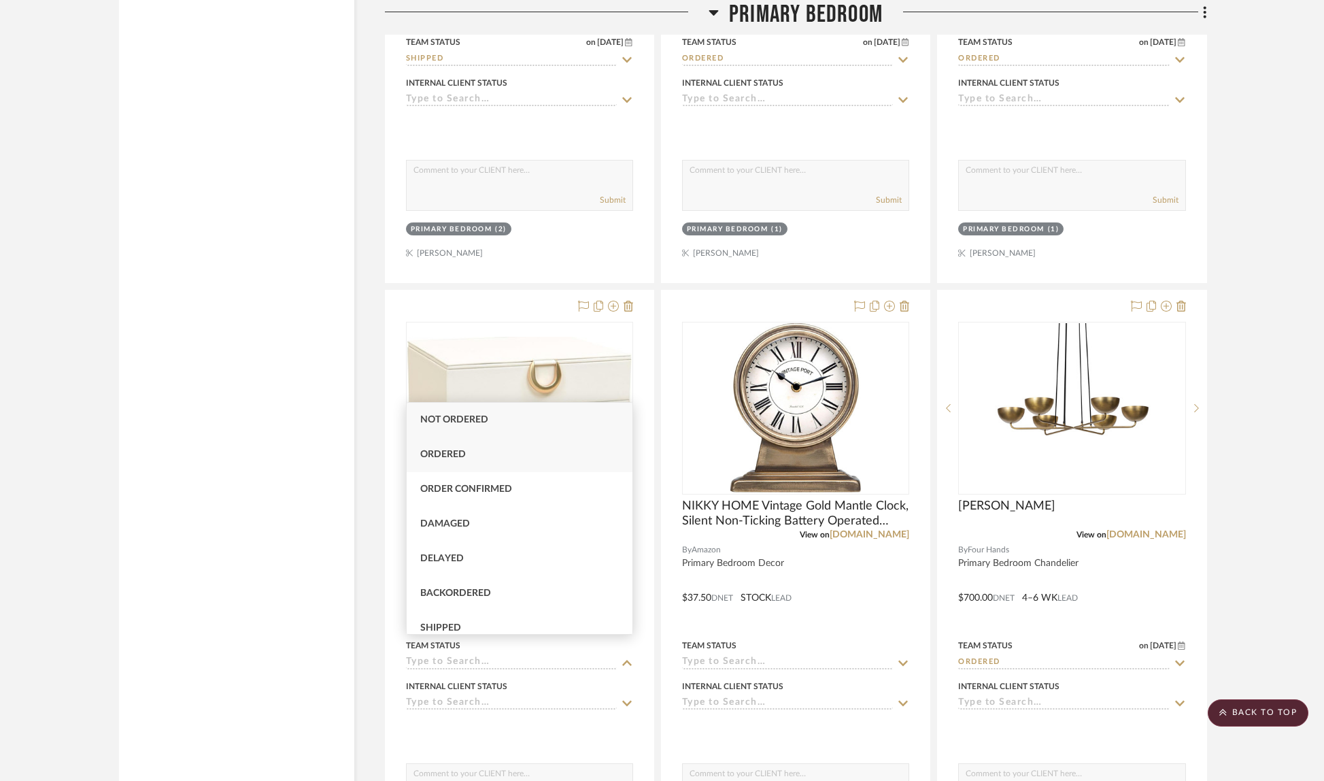
click at [524, 462] on div "Ordered" at bounding box center [520, 454] width 226 height 35
type input "[DATE]"
type input "Ordered"
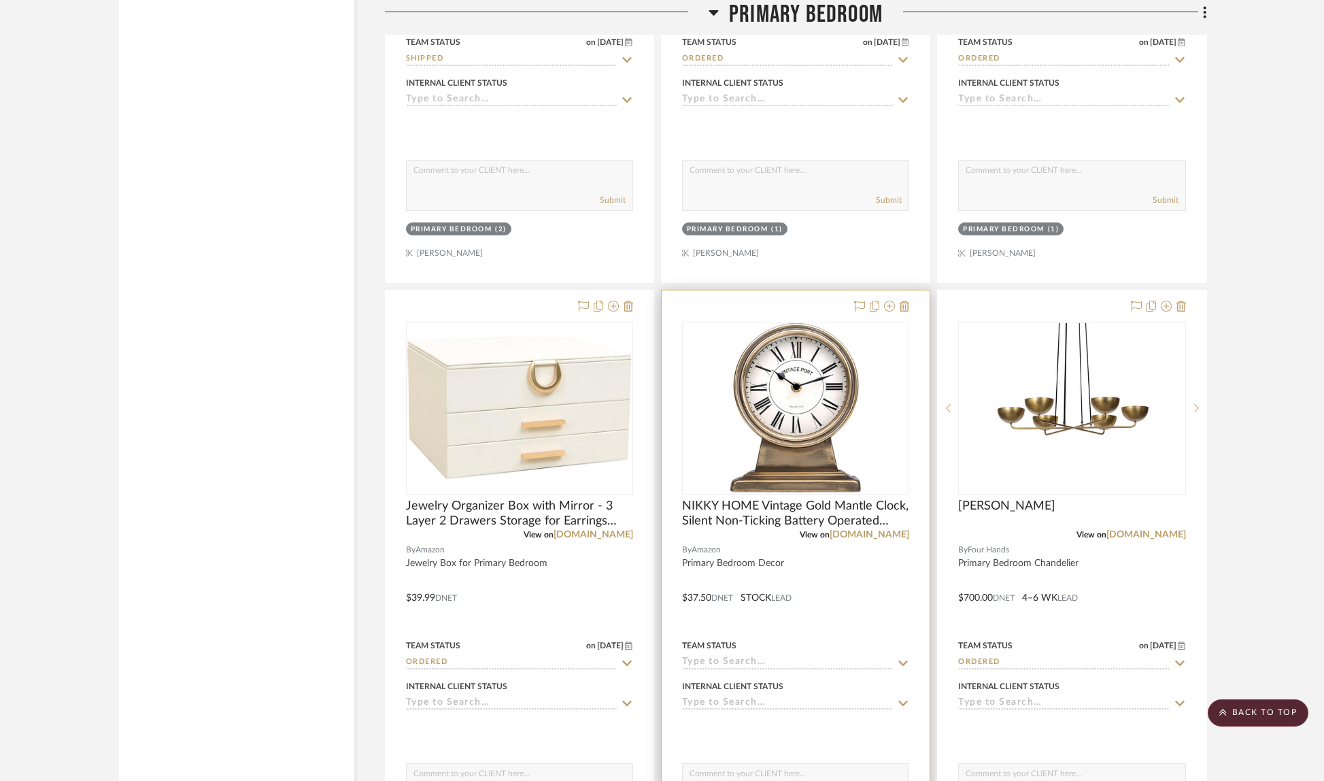
click at [902, 658] on icon at bounding box center [903, 663] width 12 height 11
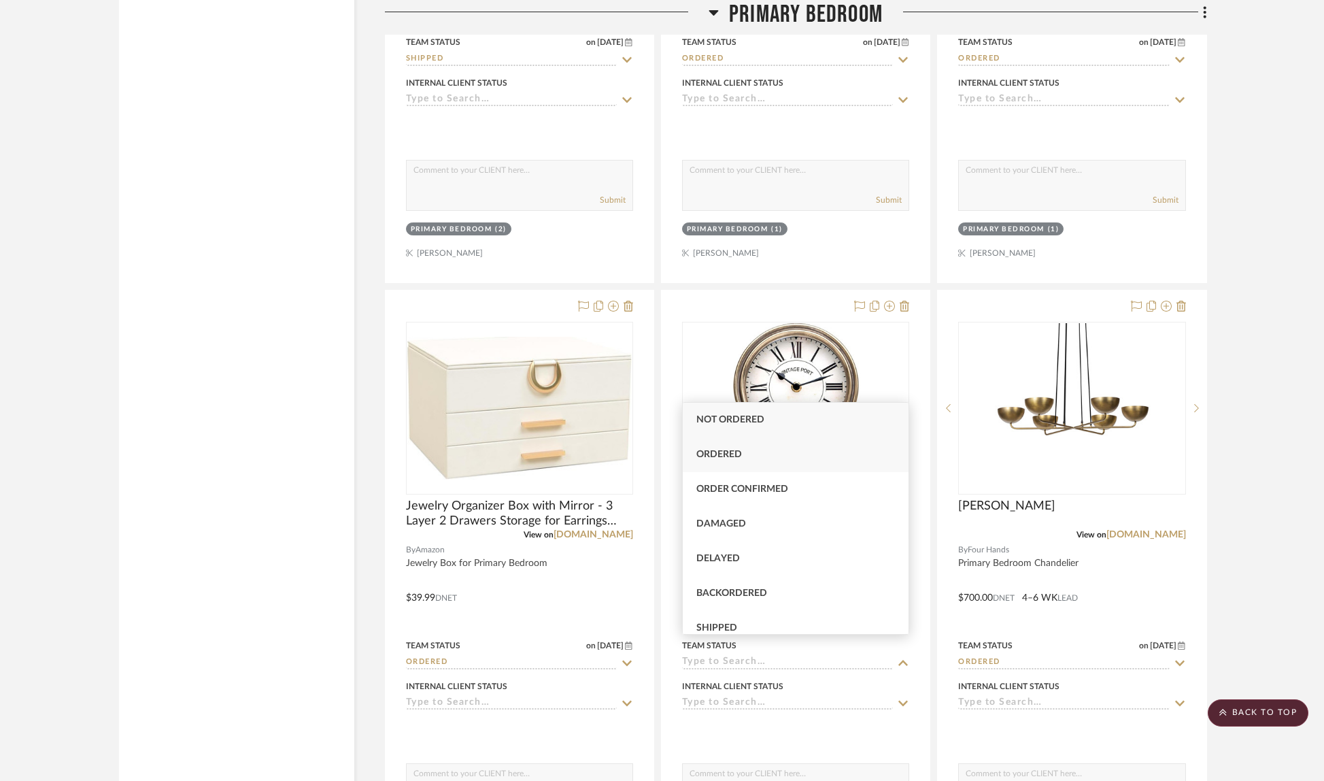
click at [767, 452] on div "Ordered" at bounding box center [796, 454] width 226 height 35
type input "[DATE]"
type input "Ordered"
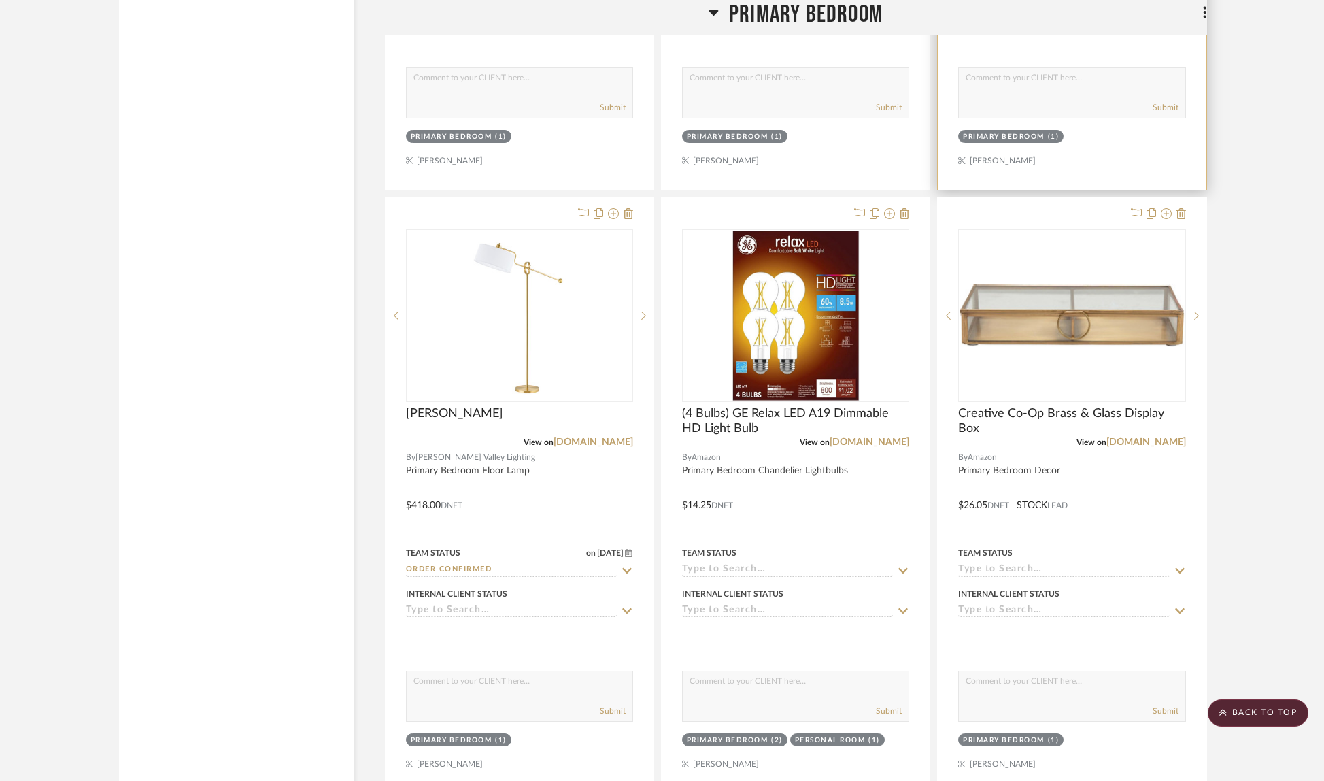
scroll to position [16193, 0]
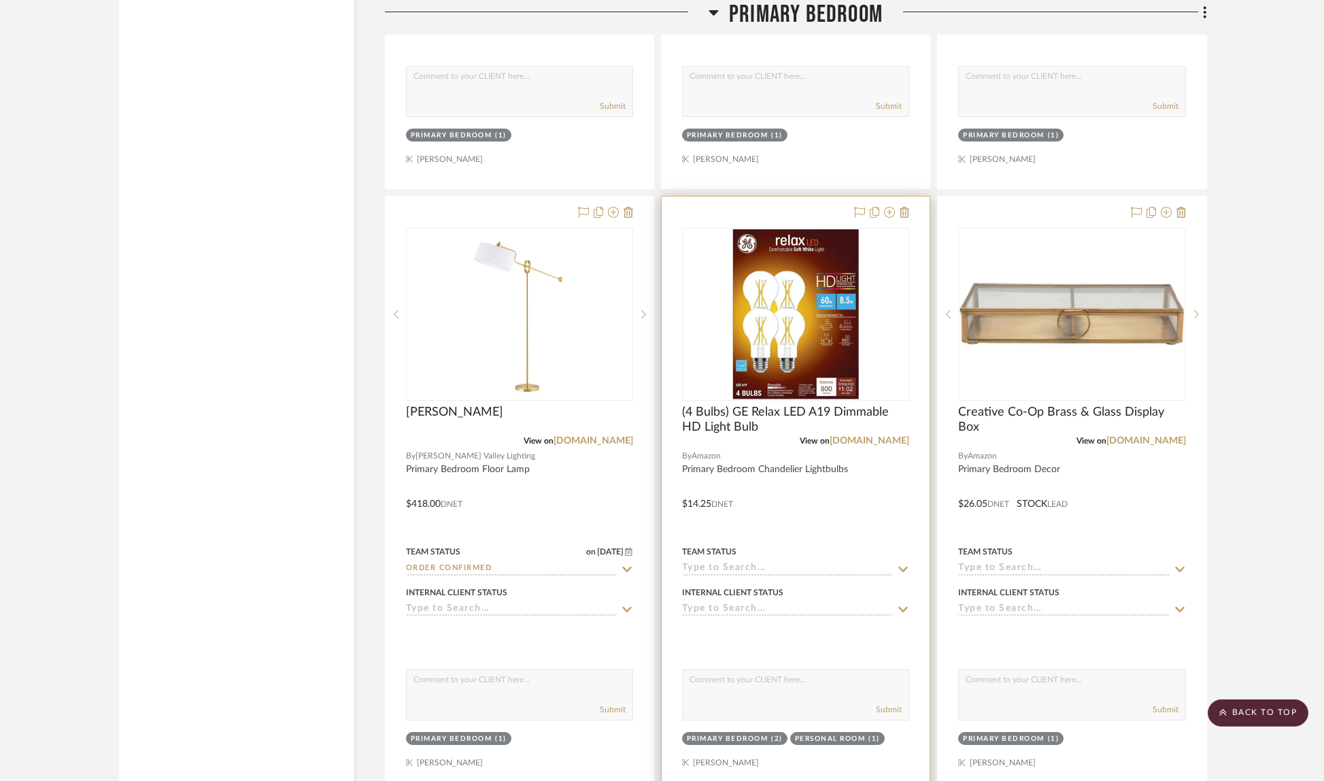
click at [901, 566] on icon at bounding box center [903, 568] width 10 height 5
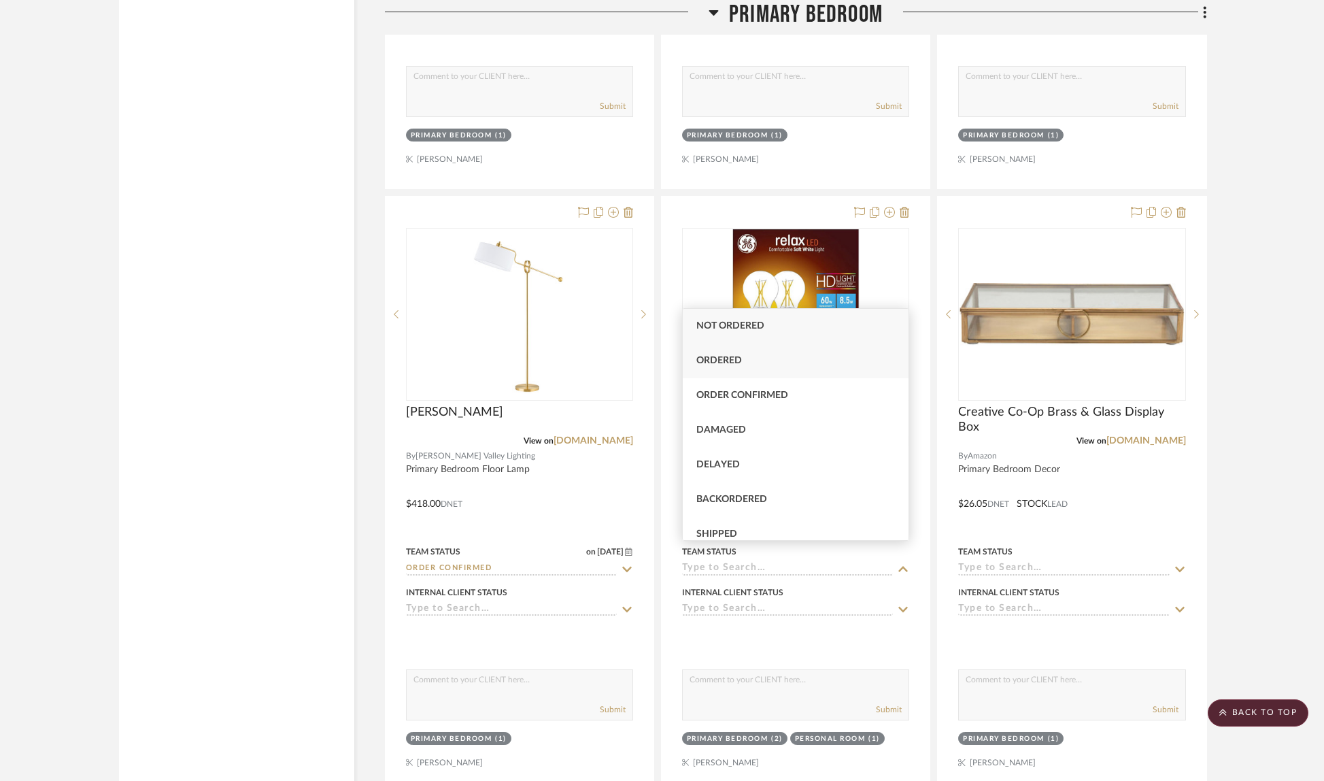
click at [751, 367] on div "Ordered" at bounding box center [796, 360] width 226 height 35
type input "[DATE]"
type input "Ordered"
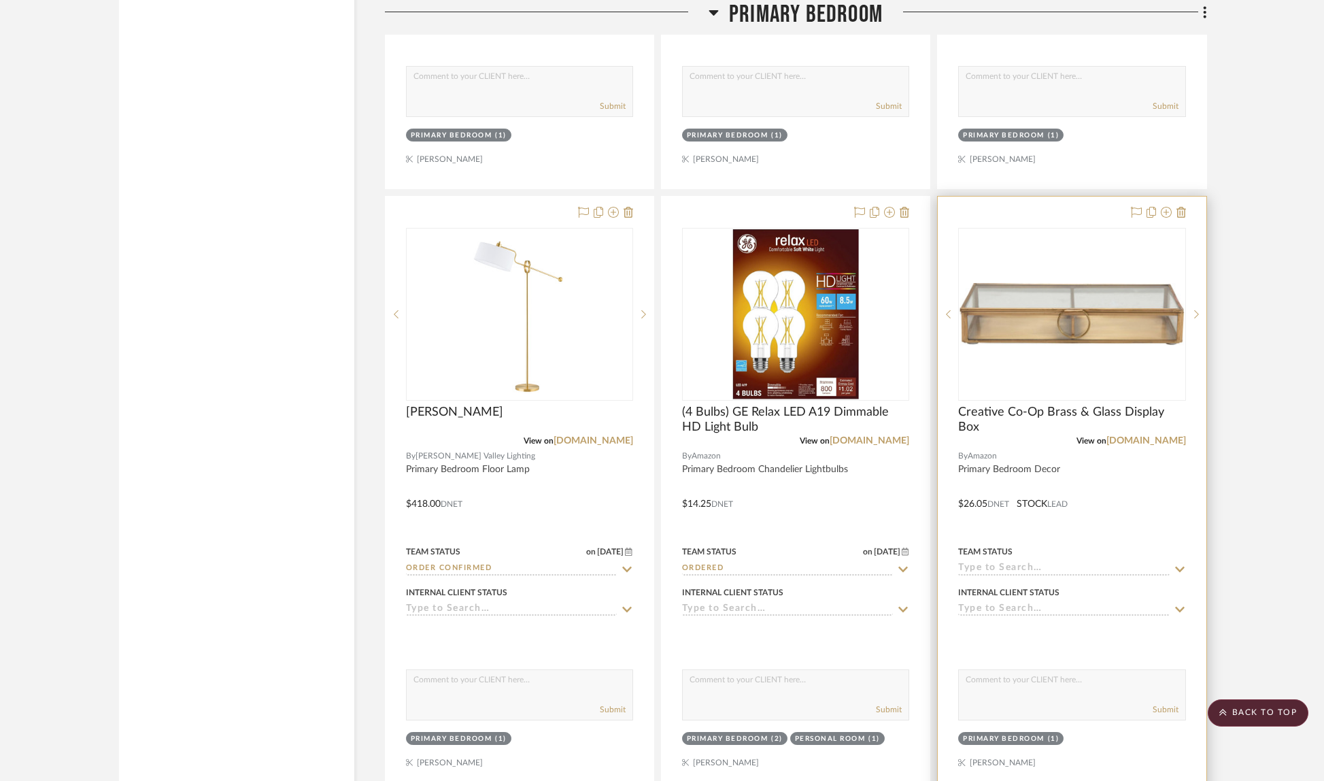
click at [1183, 566] on icon at bounding box center [1180, 568] width 10 height 5
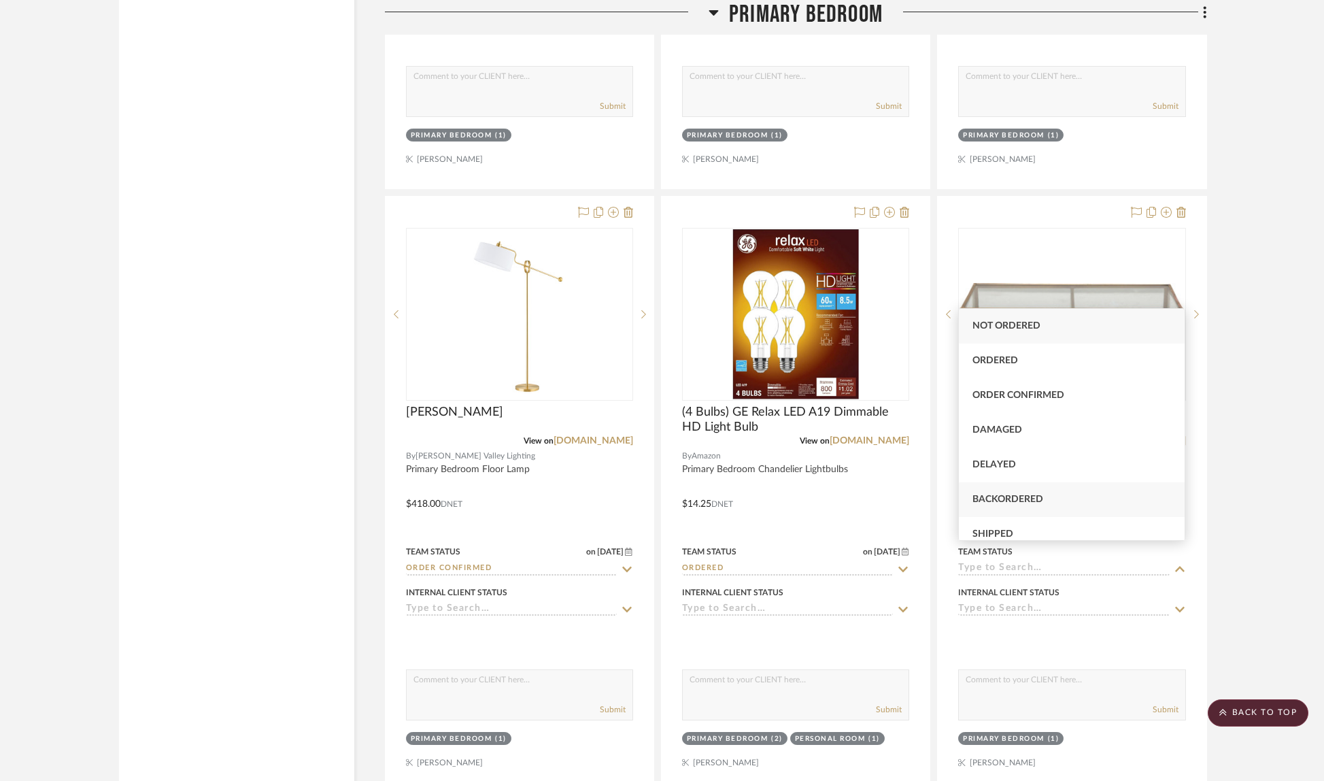
click at [1165, 500] on div "Backordered" at bounding box center [1072, 499] width 226 height 35
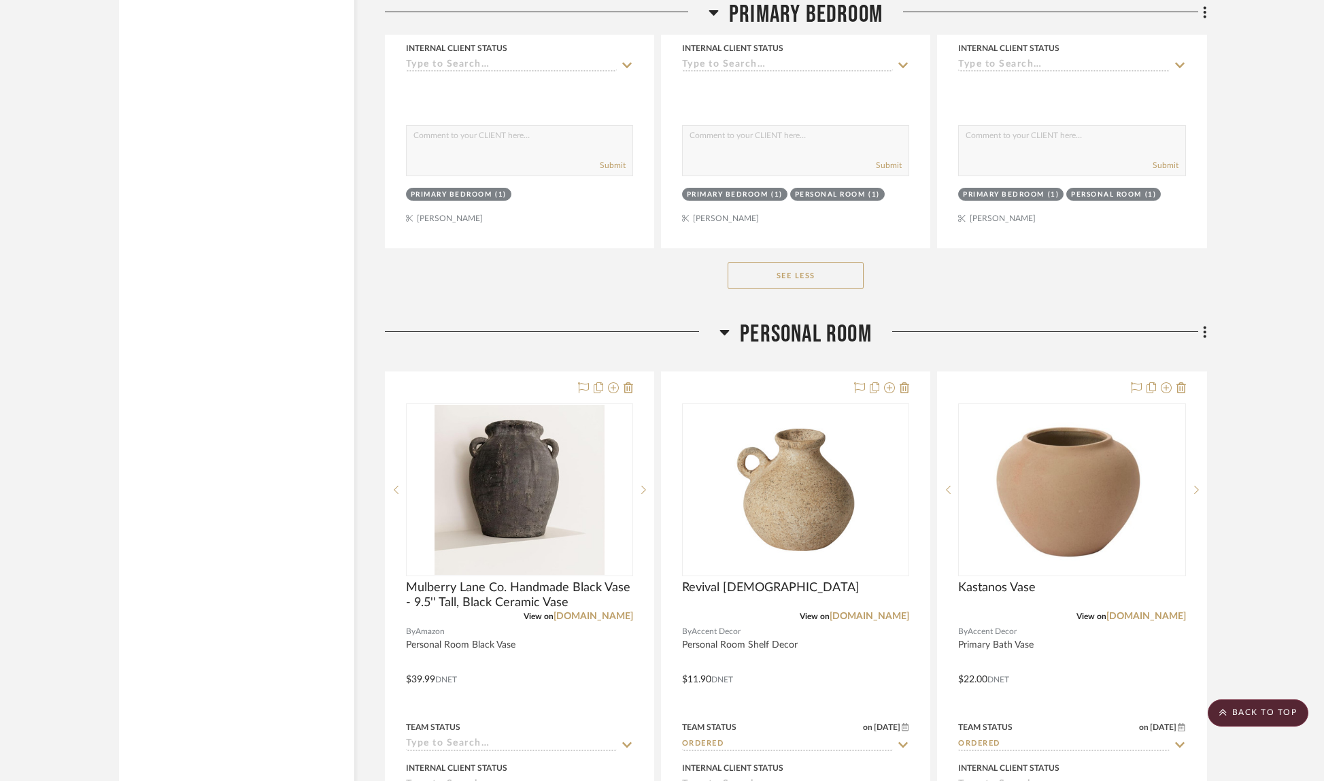
scroll to position [18272, 0]
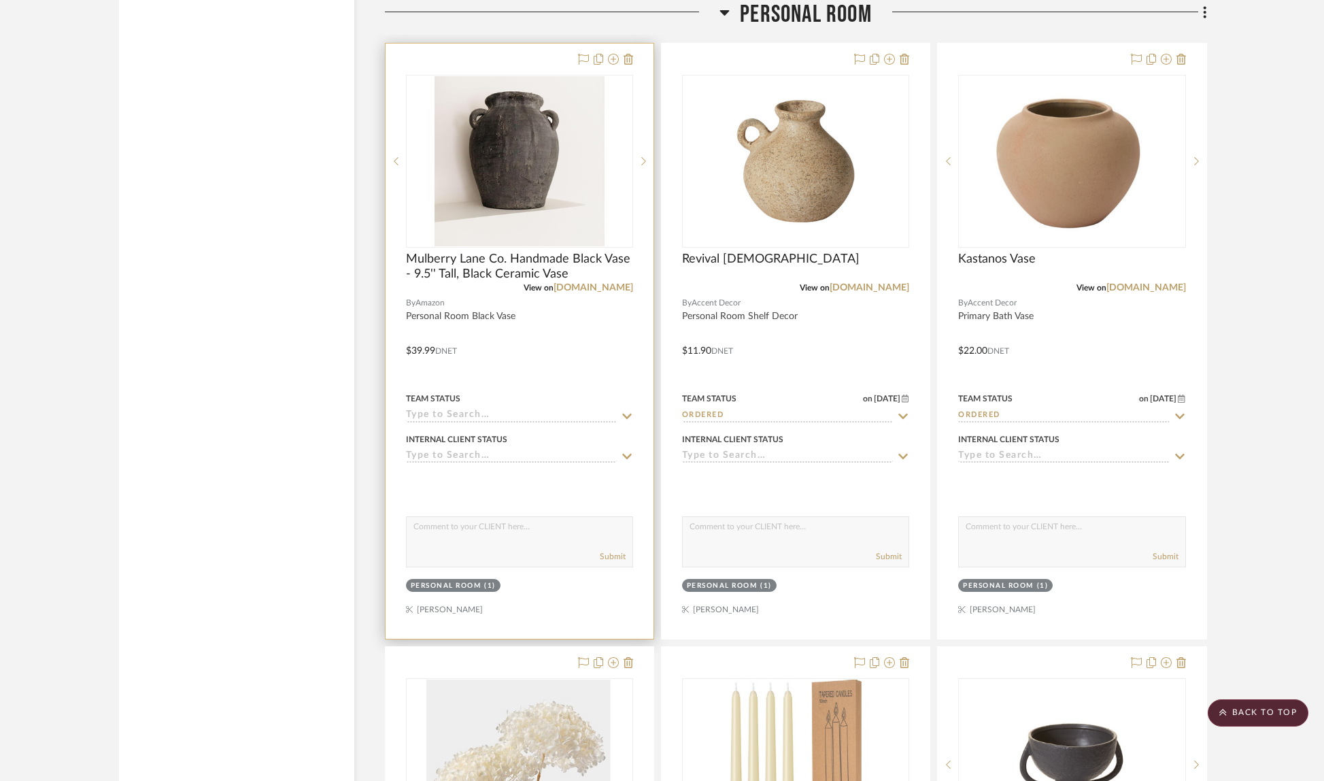
click at [630, 411] on icon at bounding box center [627, 416] width 12 height 11
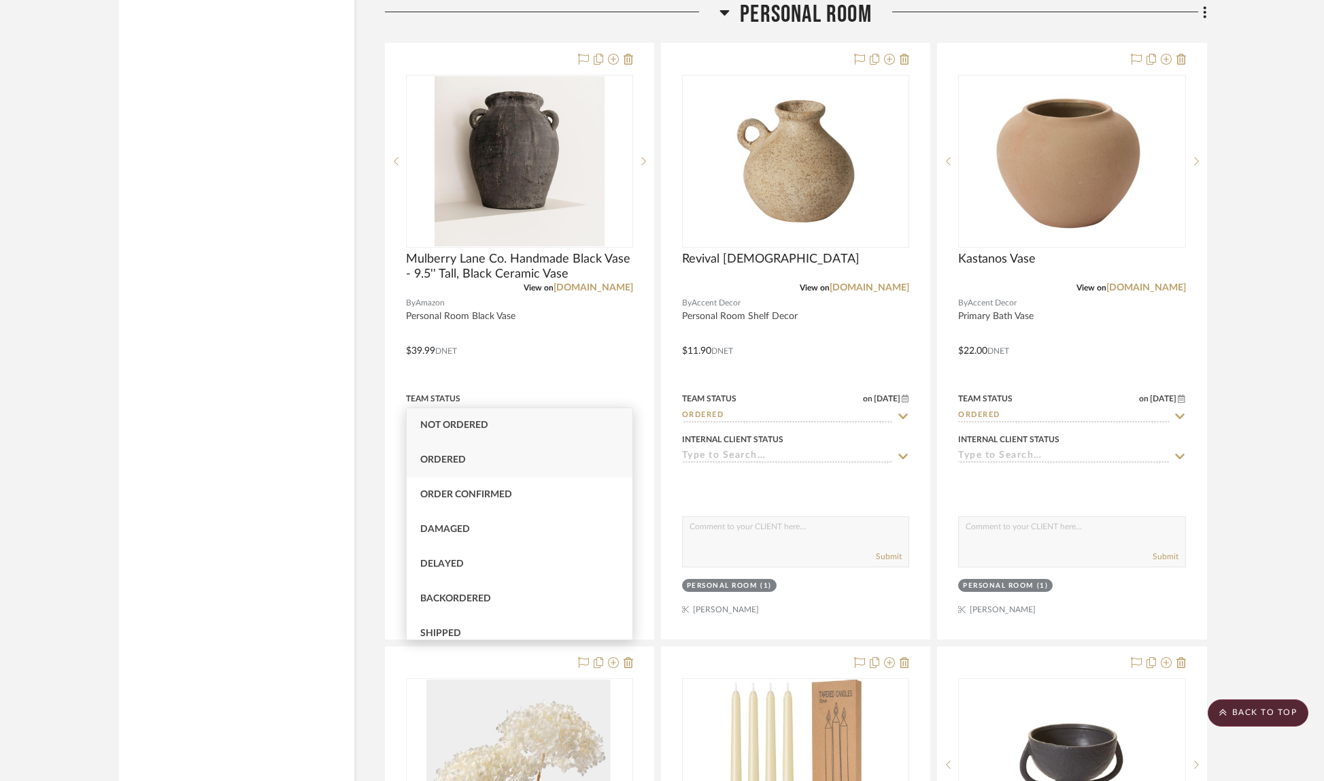
click at [524, 456] on div "Ordered" at bounding box center [520, 460] width 226 height 35
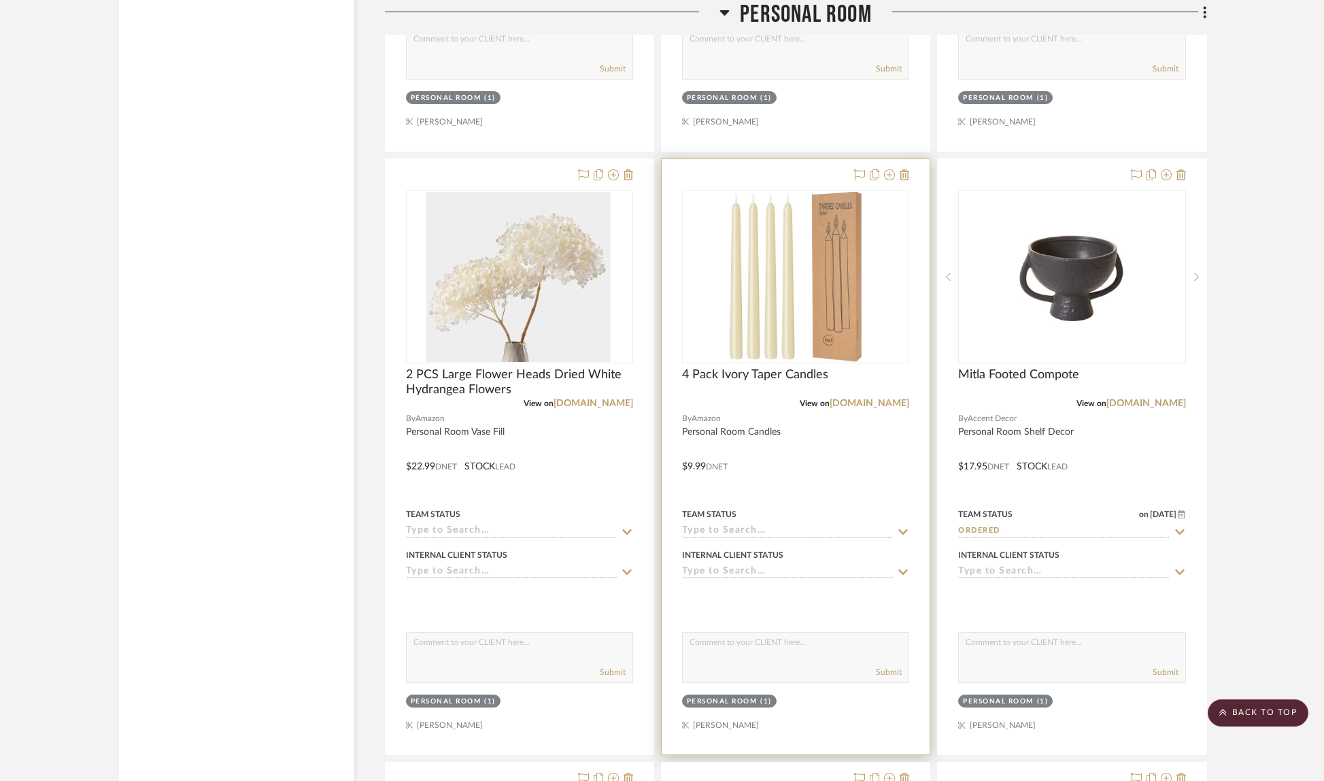
scroll to position [18818, 0]
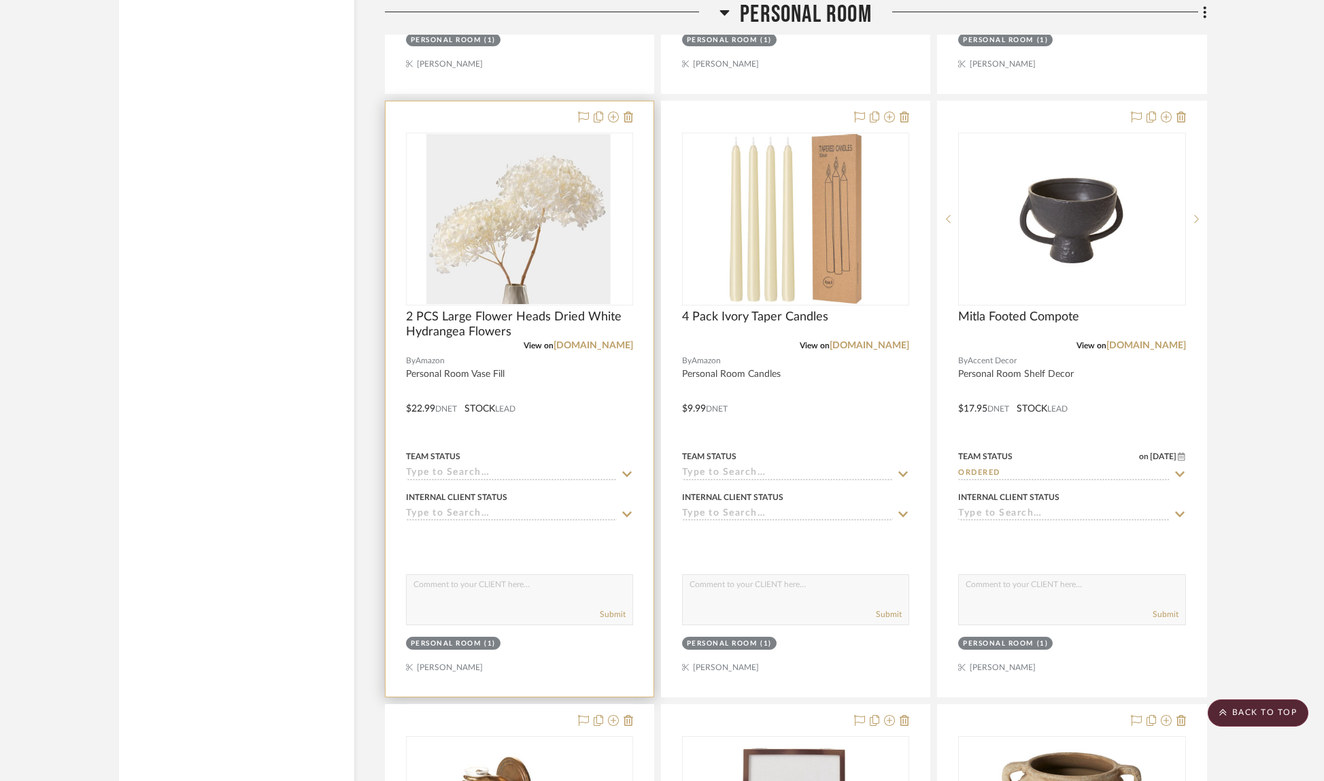
click at [625, 469] on icon at bounding box center [627, 474] width 12 height 11
drag, startPoint x: 496, startPoint y: 515, endPoint x: 588, endPoint y: 508, distance: 92.7
click at [496, 515] on div "Ordered" at bounding box center [520, 517] width 226 height 35
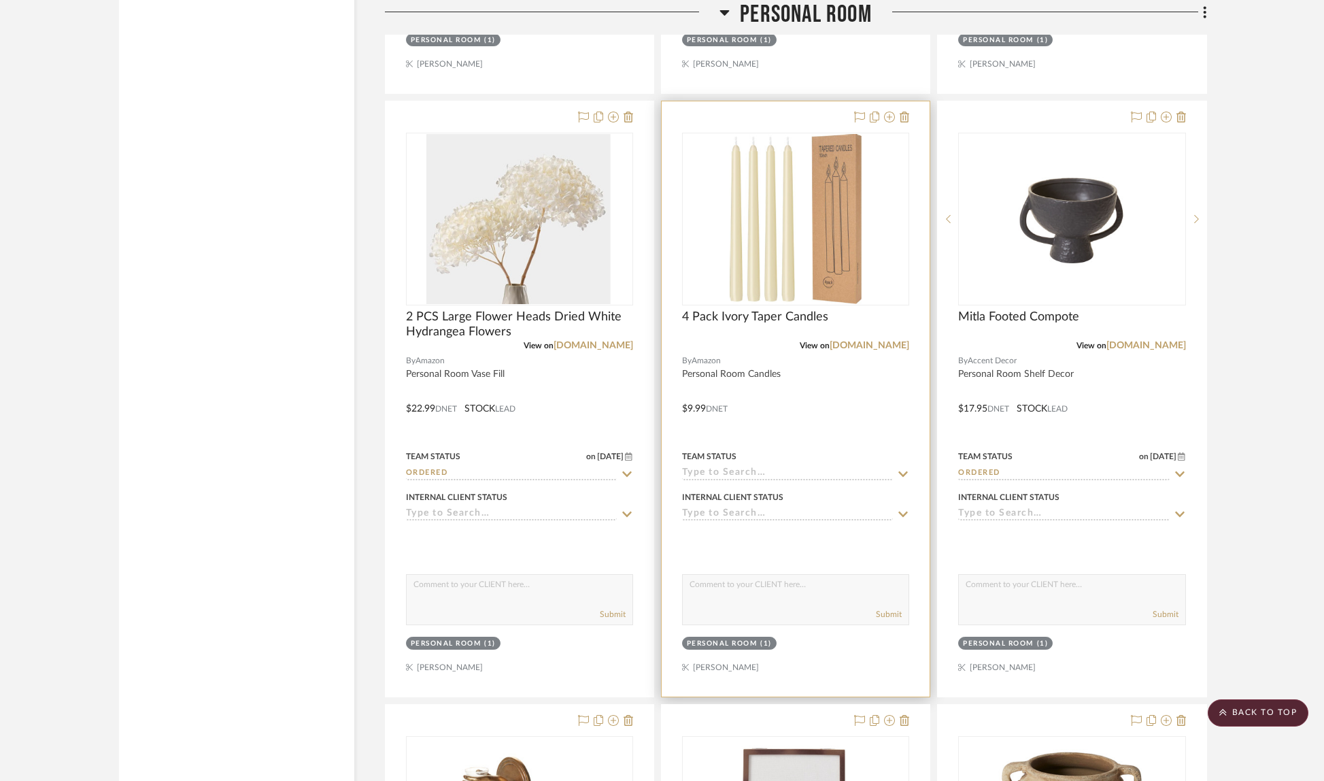
click at [900, 469] on icon at bounding box center [903, 474] width 12 height 11
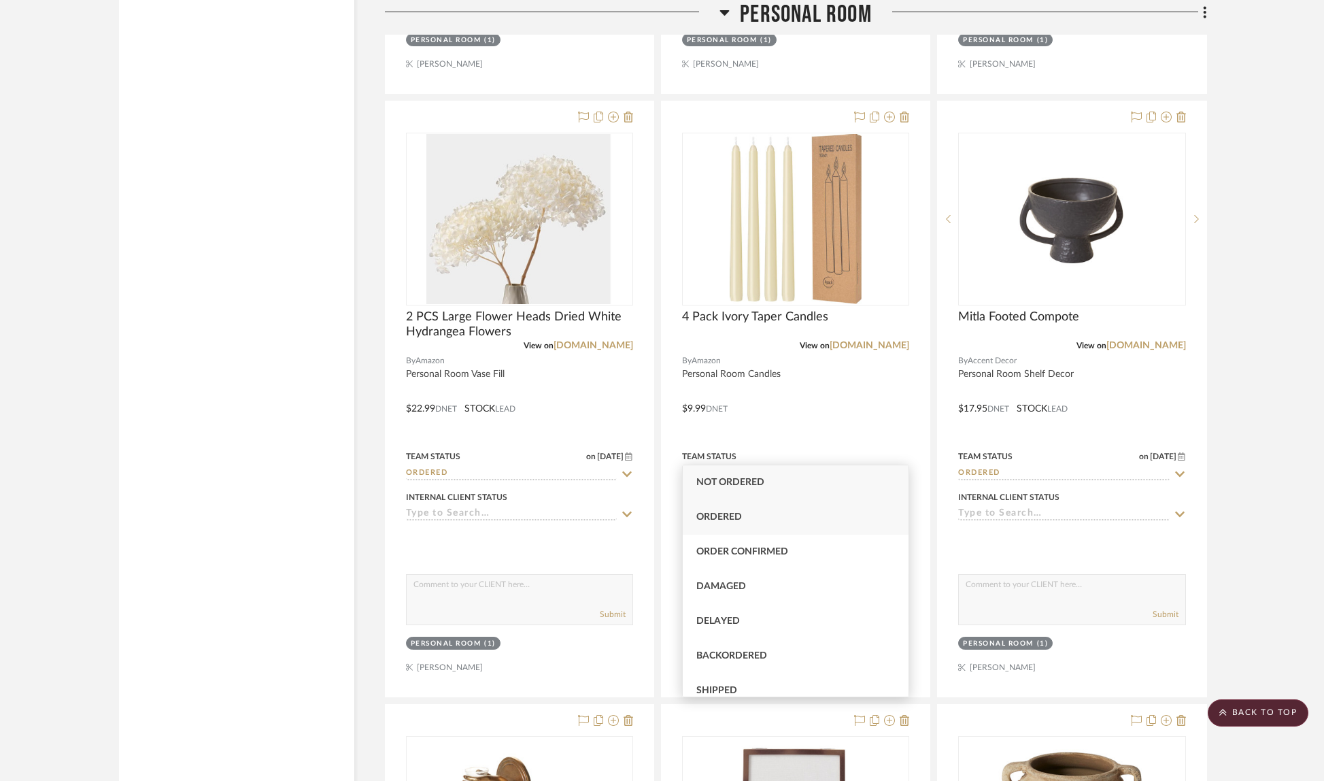
click at [767, 522] on div "Ordered" at bounding box center [796, 517] width 226 height 35
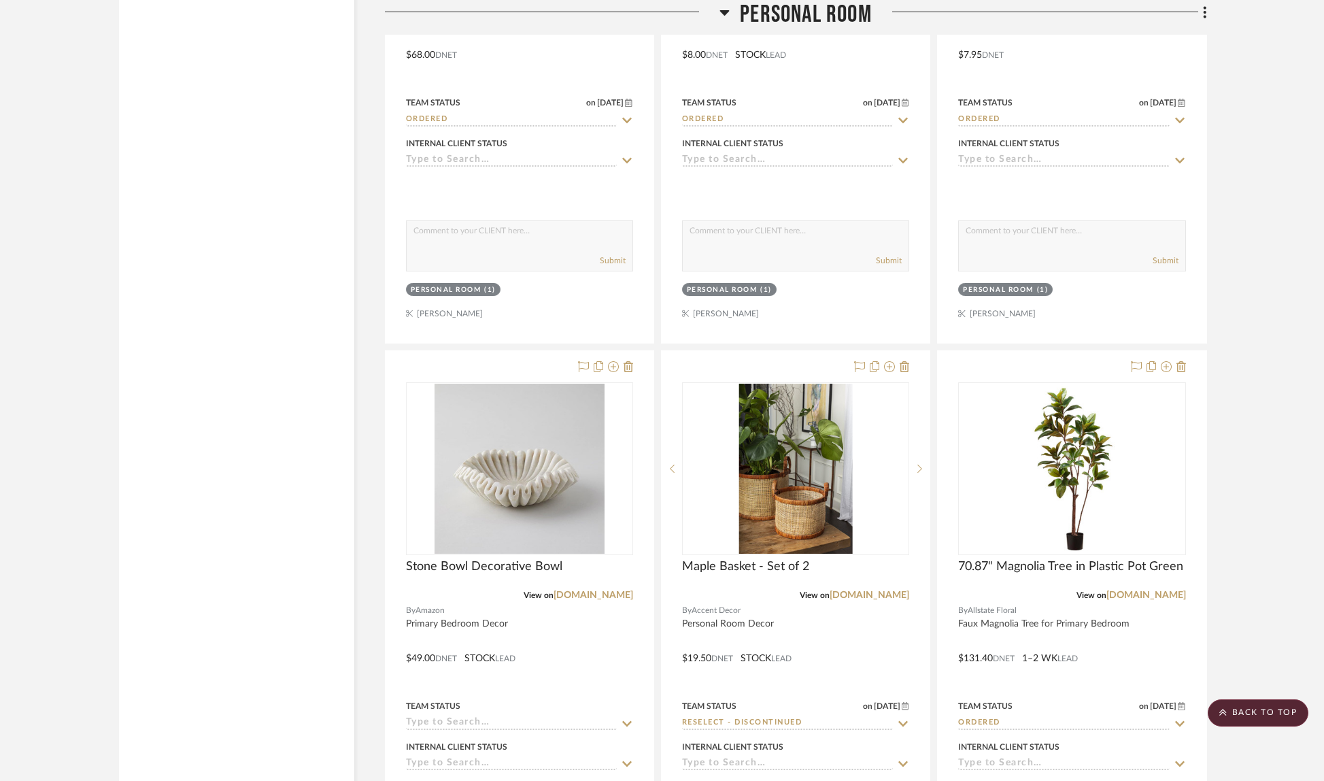
scroll to position [19854, 0]
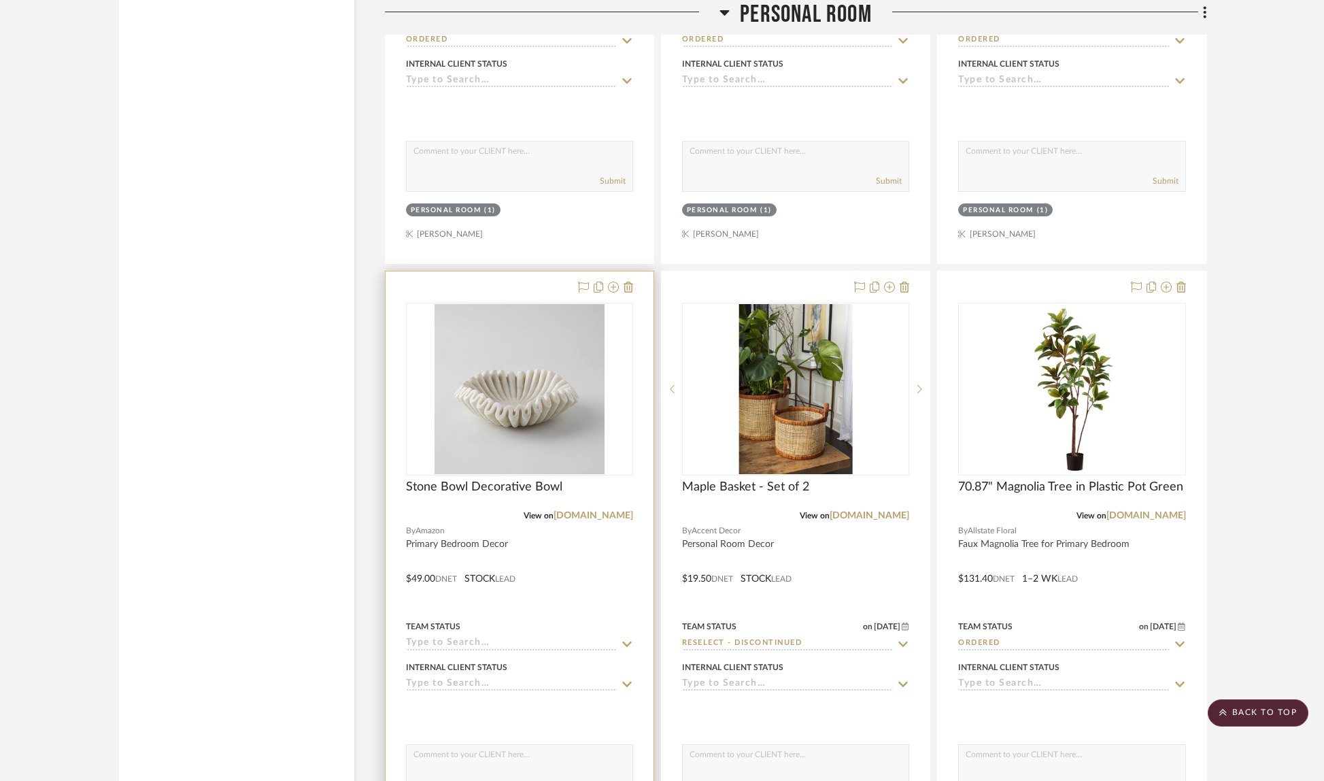
click at [622, 639] on icon at bounding box center [627, 644] width 12 height 11
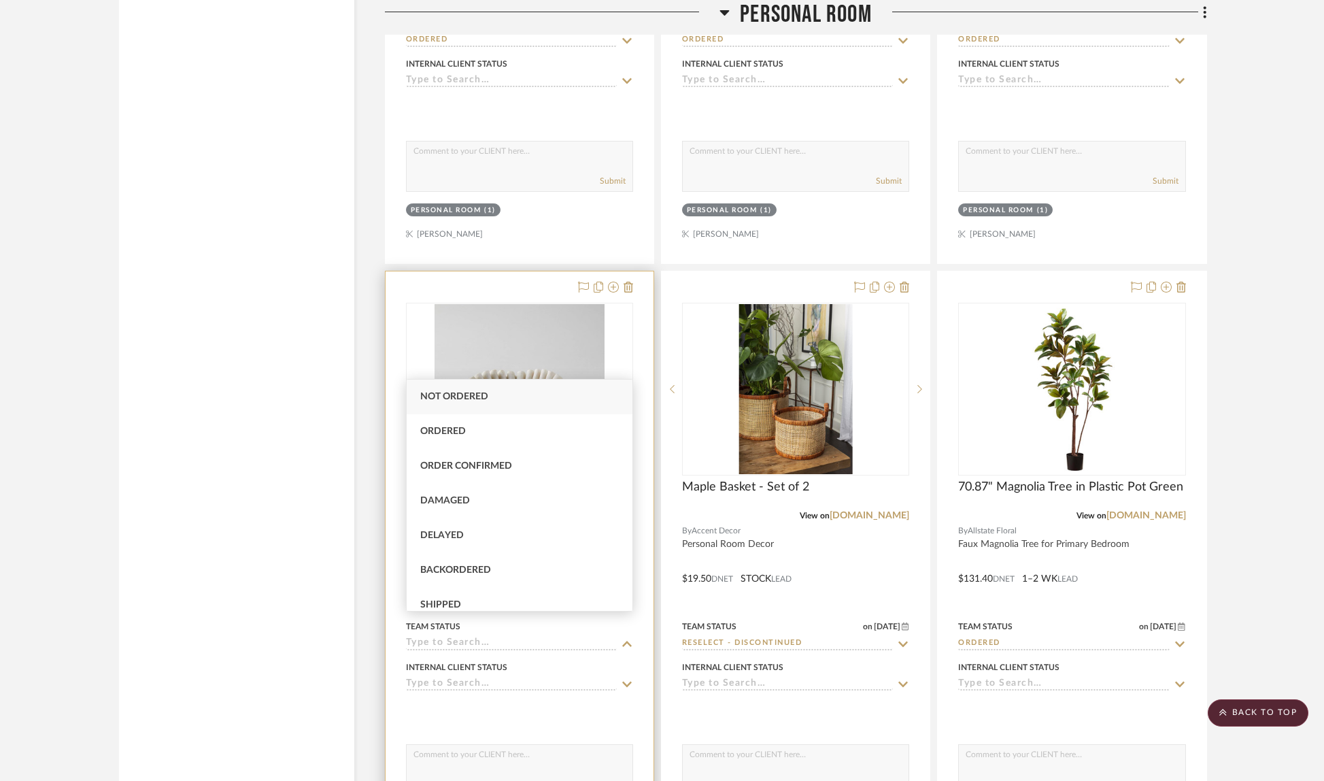
drag, startPoint x: 500, startPoint y: 594, endPoint x: 519, endPoint y: 594, distance: 19.1
click at [500, 594] on div "Shipped" at bounding box center [520, 605] width 226 height 35
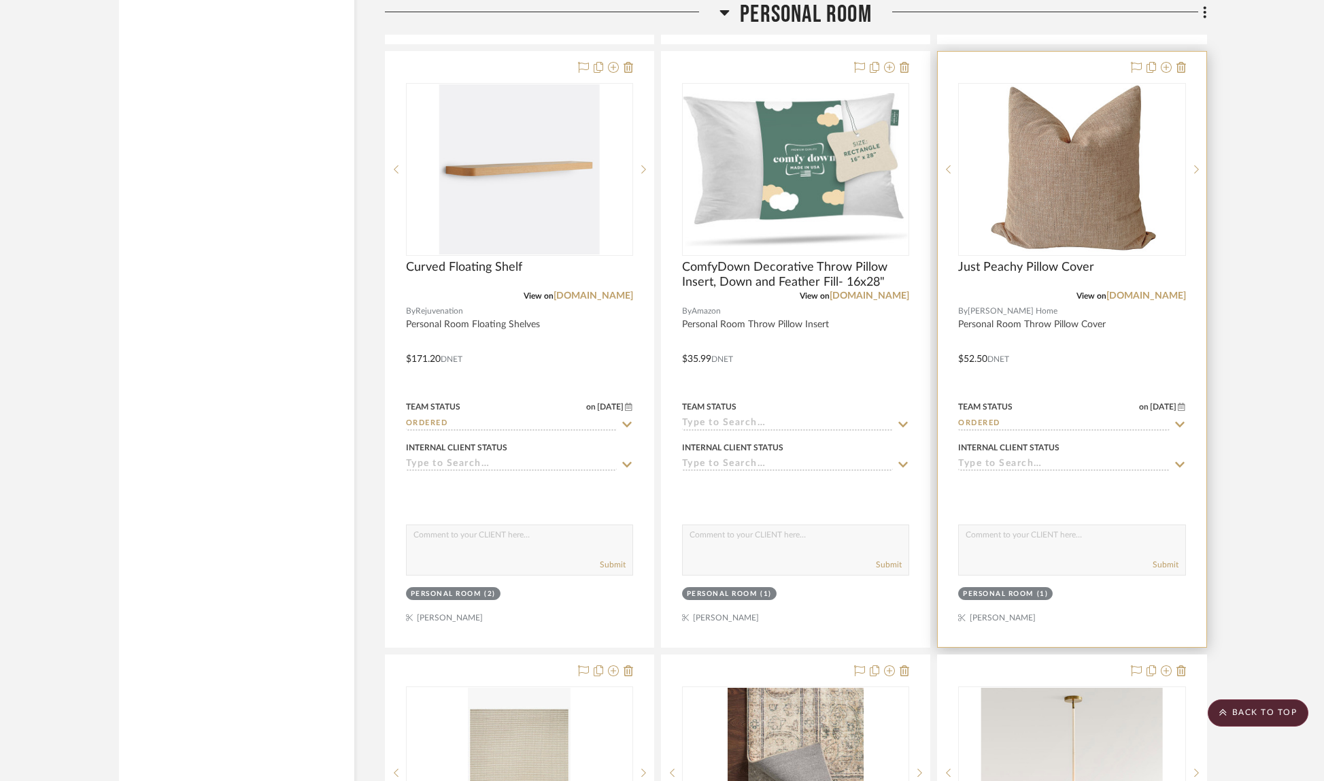
scroll to position [21309, 0]
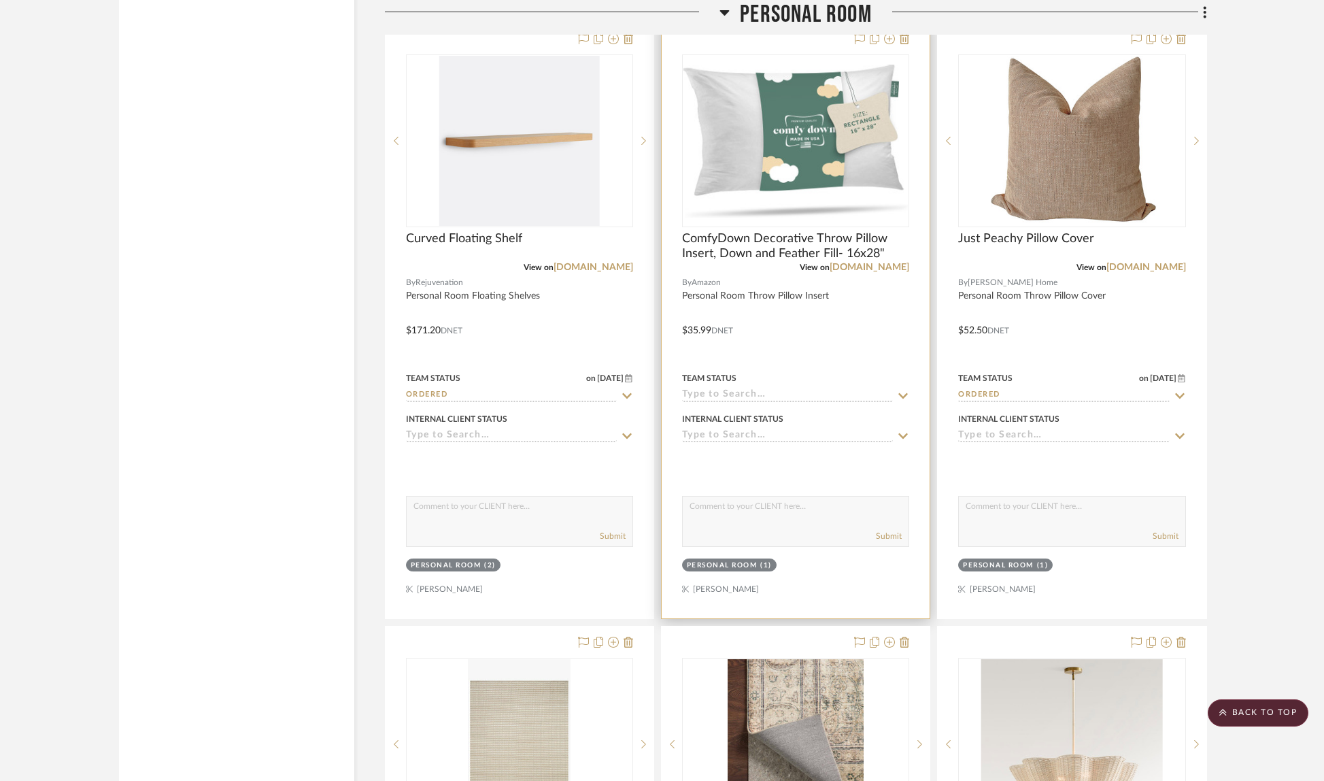
click at [900, 390] on icon at bounding box center [903, 395] width 12 height 11
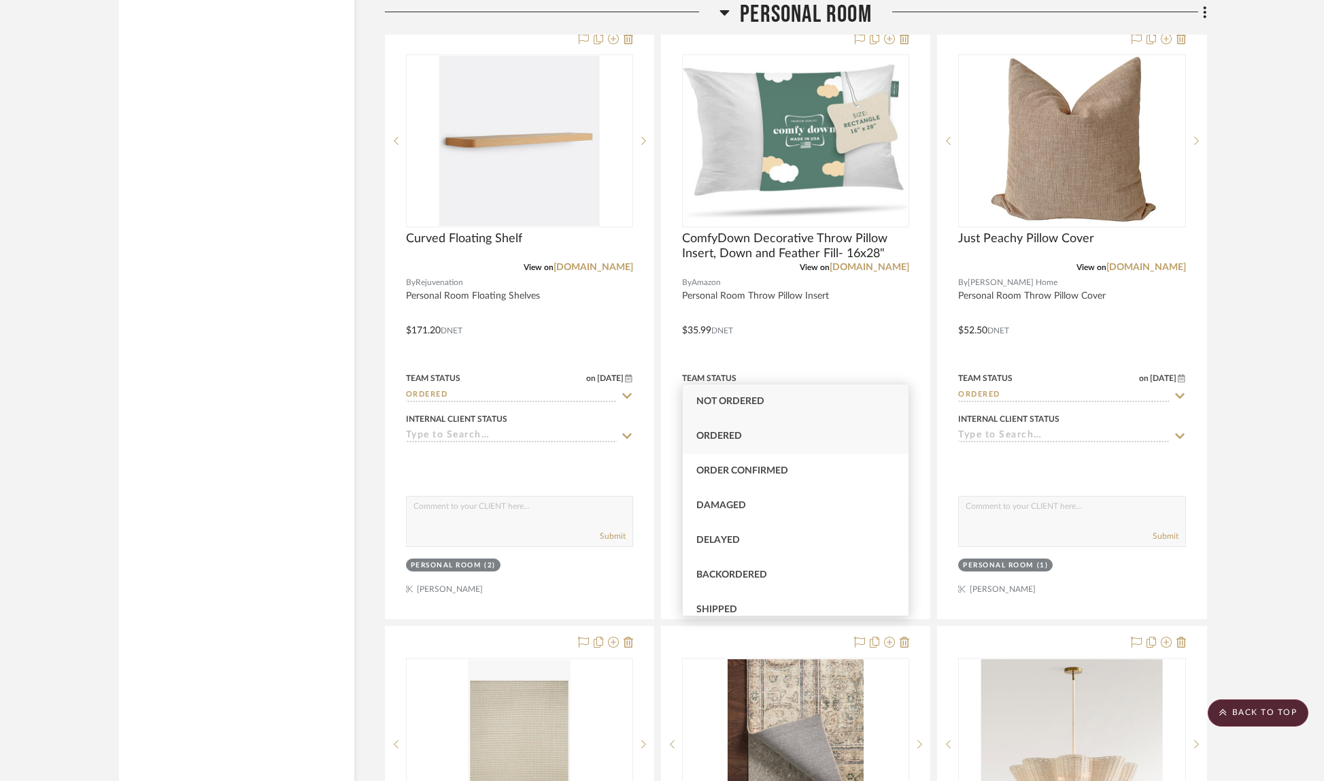
click at [767, 431] on div "Ordered" at bounding box center [796, 436] width 226 height 35
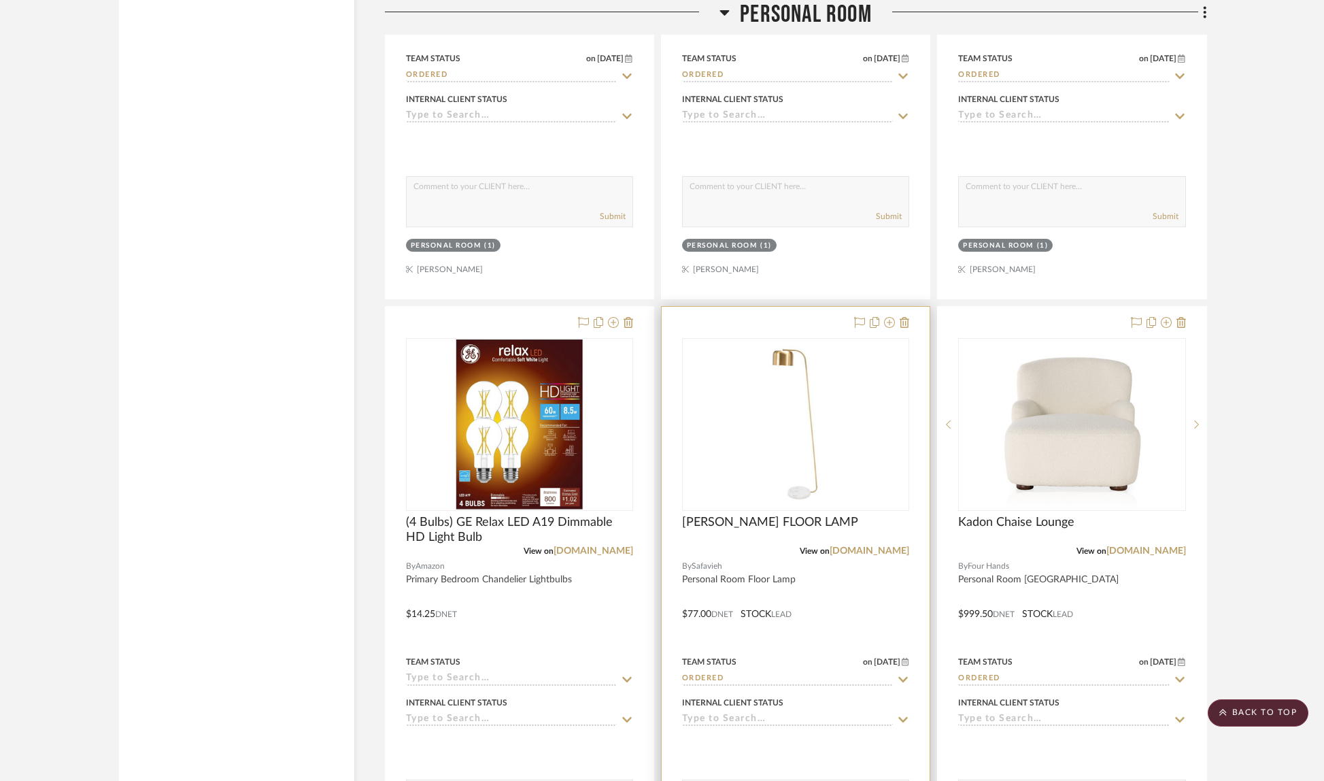
scroll to position [22232, 0]
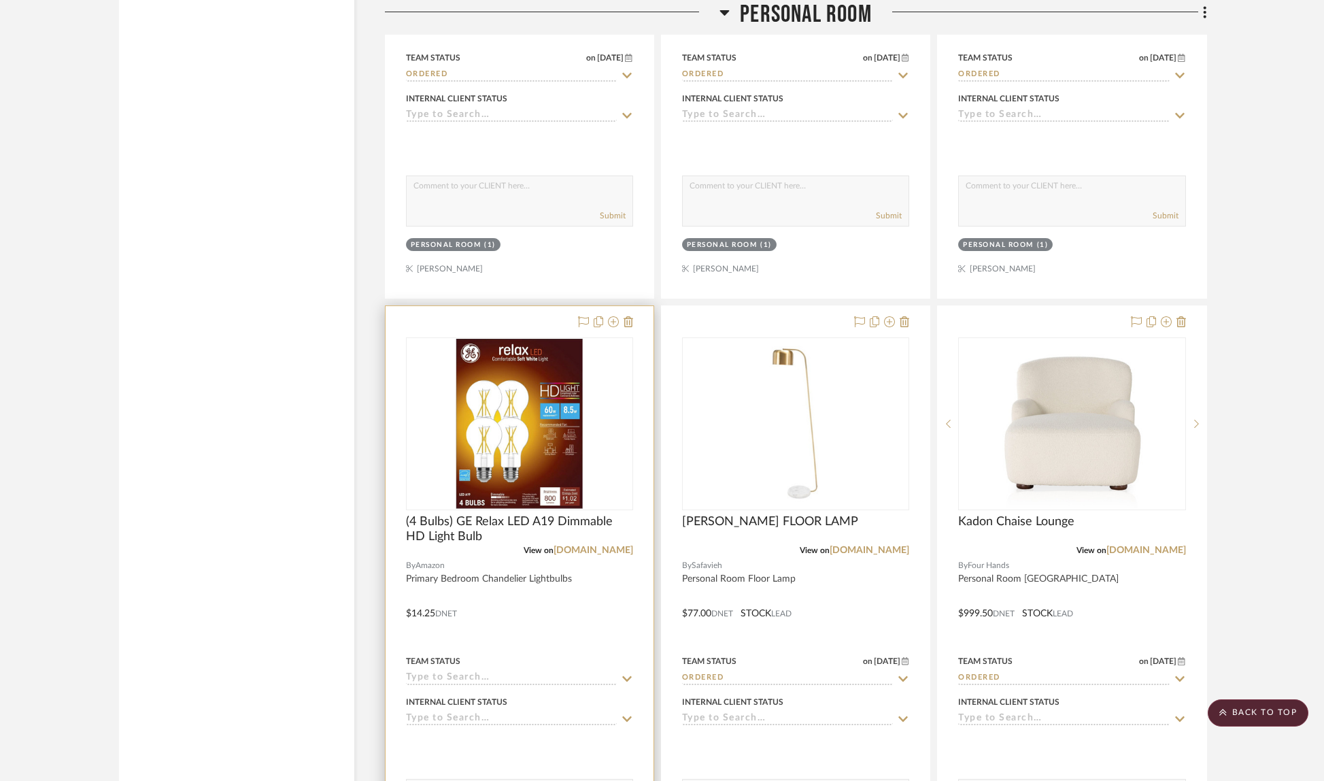
click at [625, 673] on icon at bounding box center [627, 678] width 12 height 11
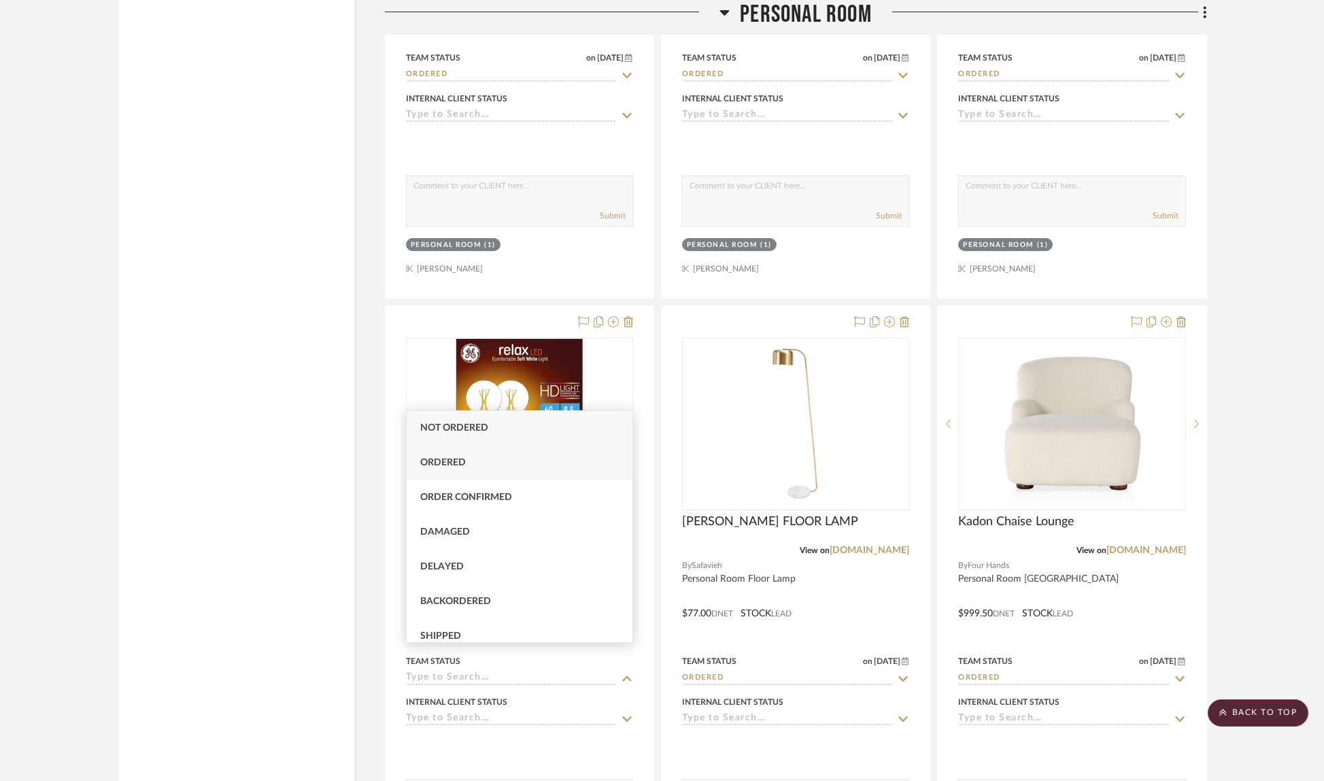
click at [484, 471] on div "Ordered" at bounding box center [520, 462] width 226 height 35
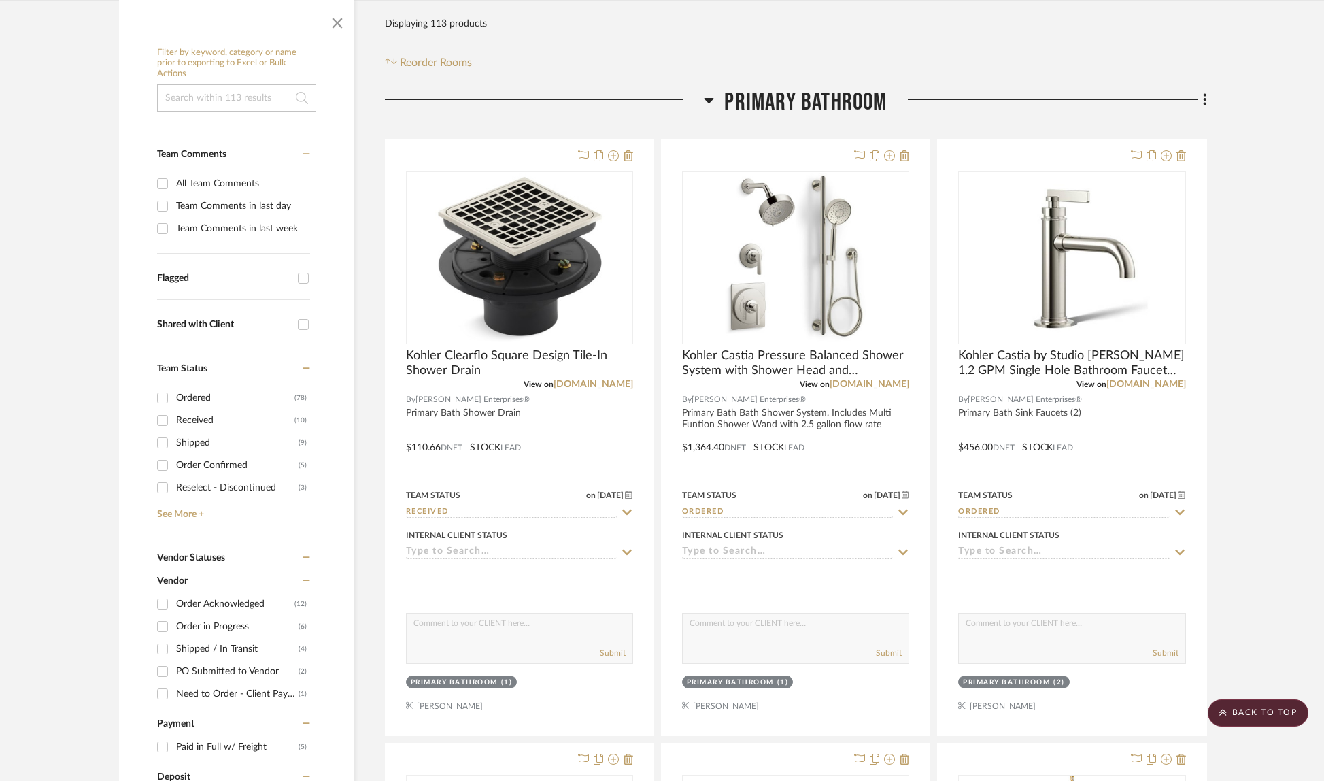
scroll to position [0, 0]
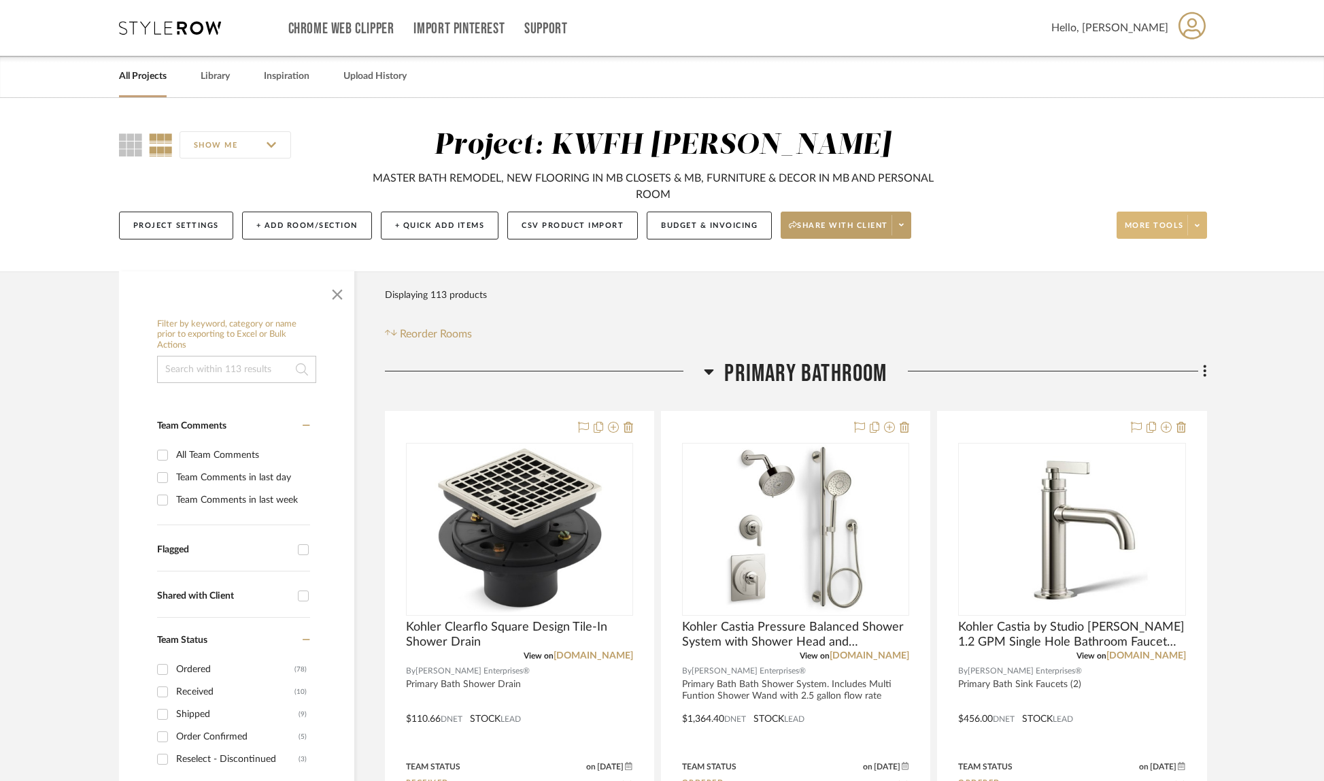
click at [1192, 231] on span at bounding box center [1196, 225] width 19 height 20
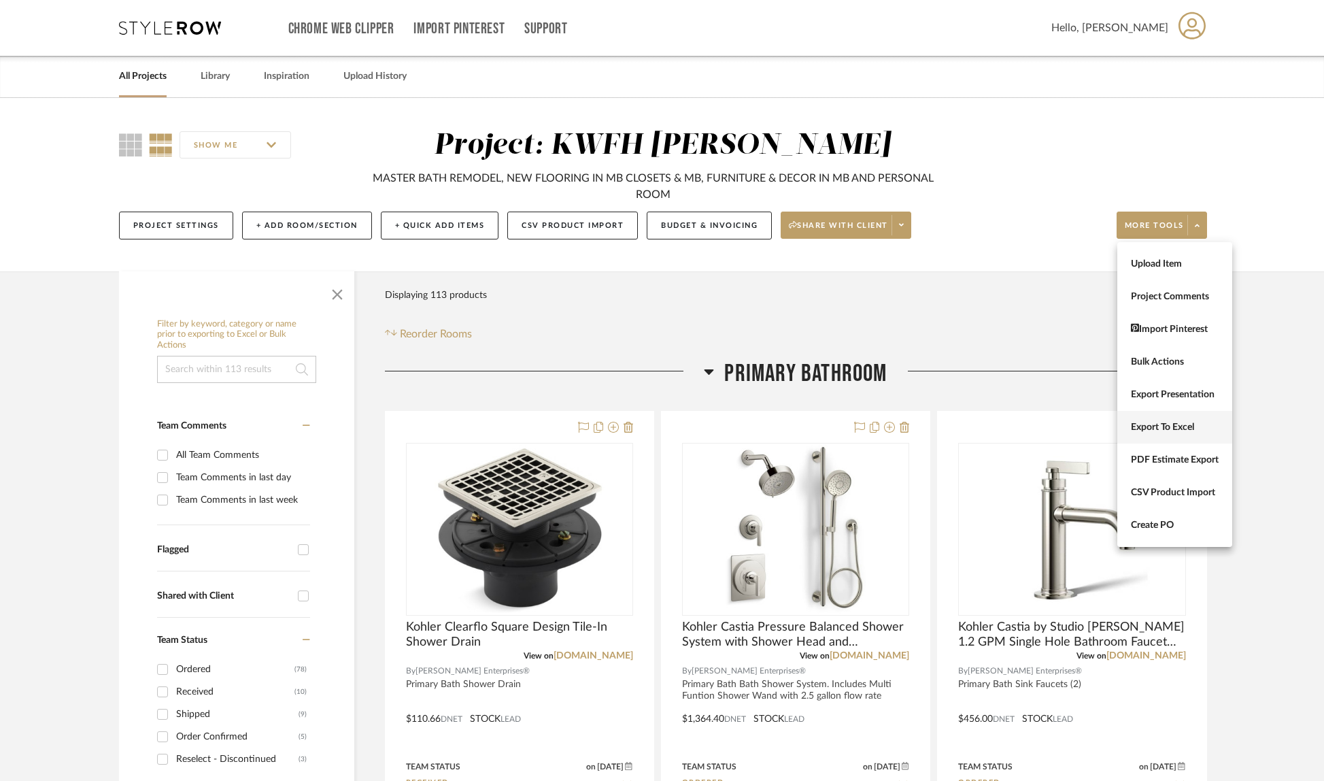
click at [1219, 424] on button "Export To Excel" at bounding box center [1174, 427] width 115 height 33
